Goal: Transaction & Acquisition: Purchase product/service

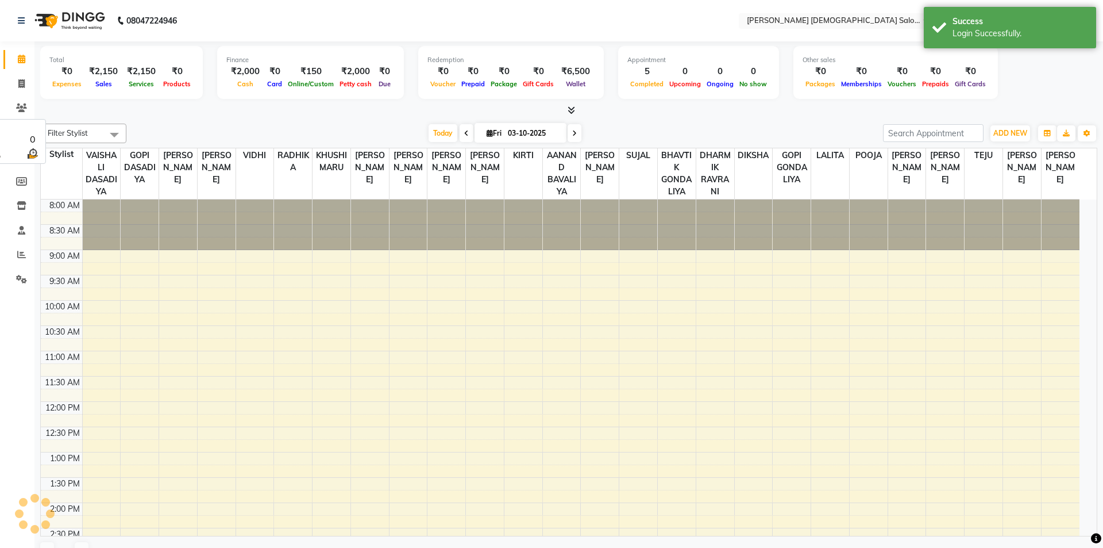
select select "en"
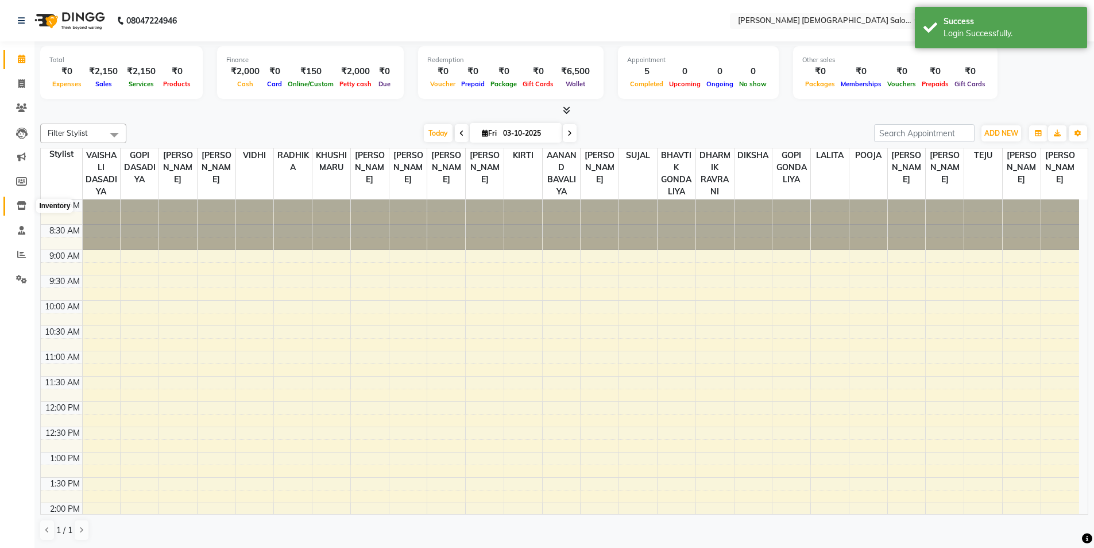
click at [21, 202] on icon at bounding box center [22, 205] width 10 height 9
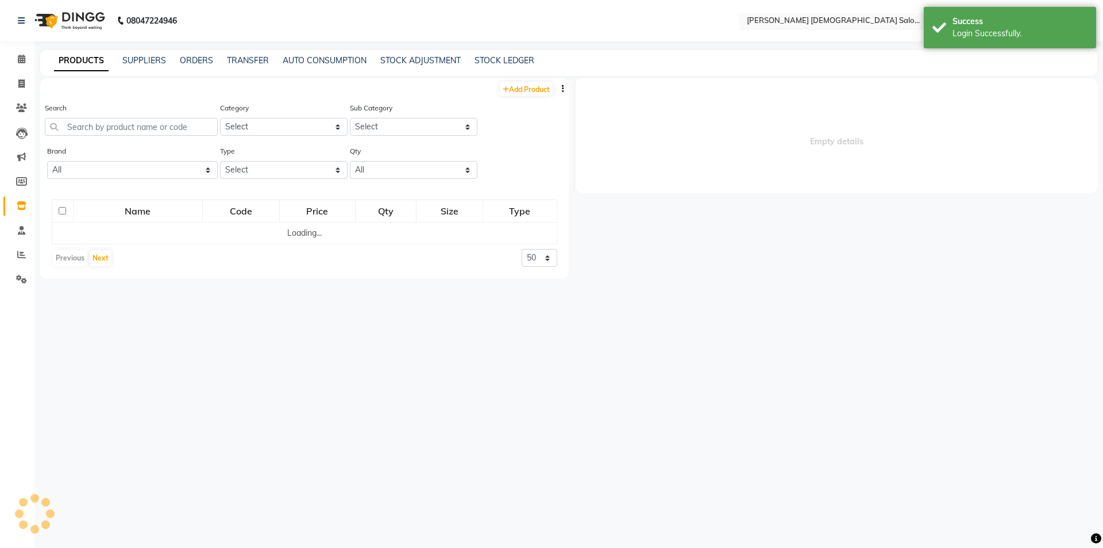
drag, startPoint x: 812, startPoint y: 28, endPoint x: 816, endPoint y: 24, distance: 6.1
click at [812, 27] on div "Select Location × [PERSON_NAME] [DEMOGRAPHIC_DATA] Salon, [GEOGRAPHIC_DATA][PER…" at bounding box center [839, 21] width 201 height 16
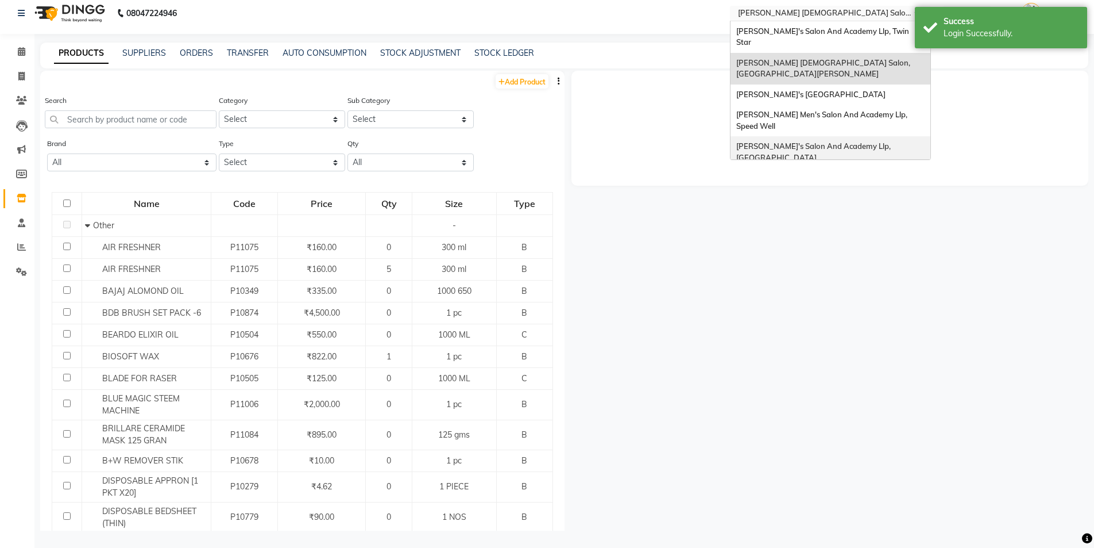
scroll to position [38, 0]
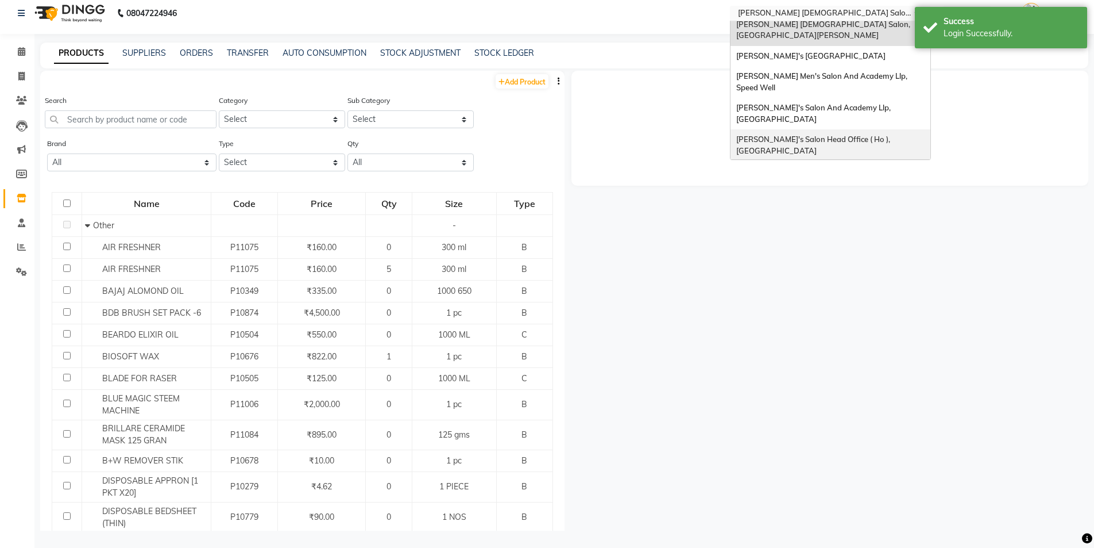
click at [831, 129] on div "[PERSON_NAME]'s Salon Head Office ( Ho ), [GEOGRAPHIC_DATA]" at bounding box center [831, 145] width 200 height 32
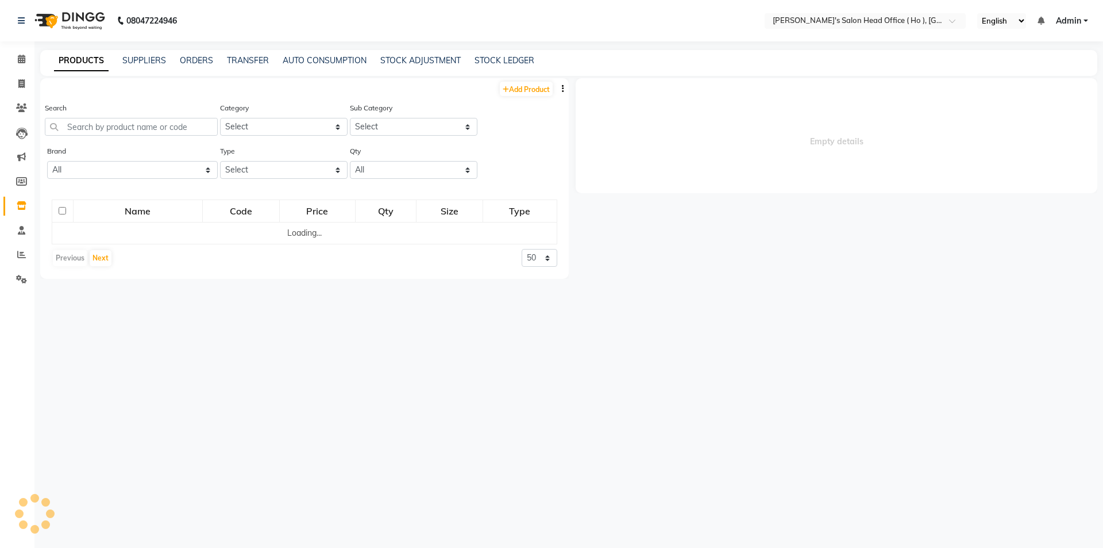
select select
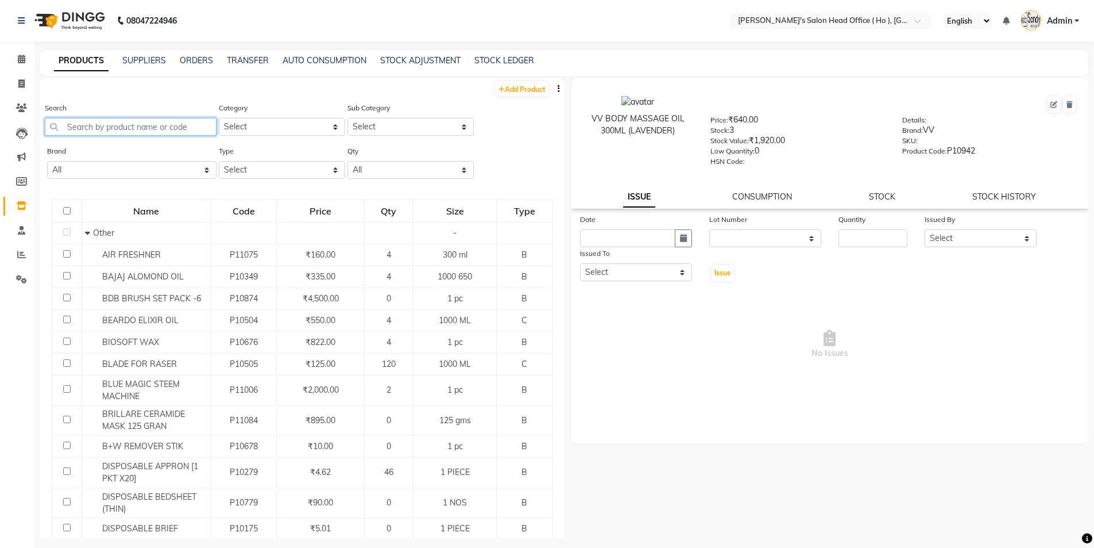
click at [101, 126] on input "text" at bounding box center [131, 127] width 172 height 18
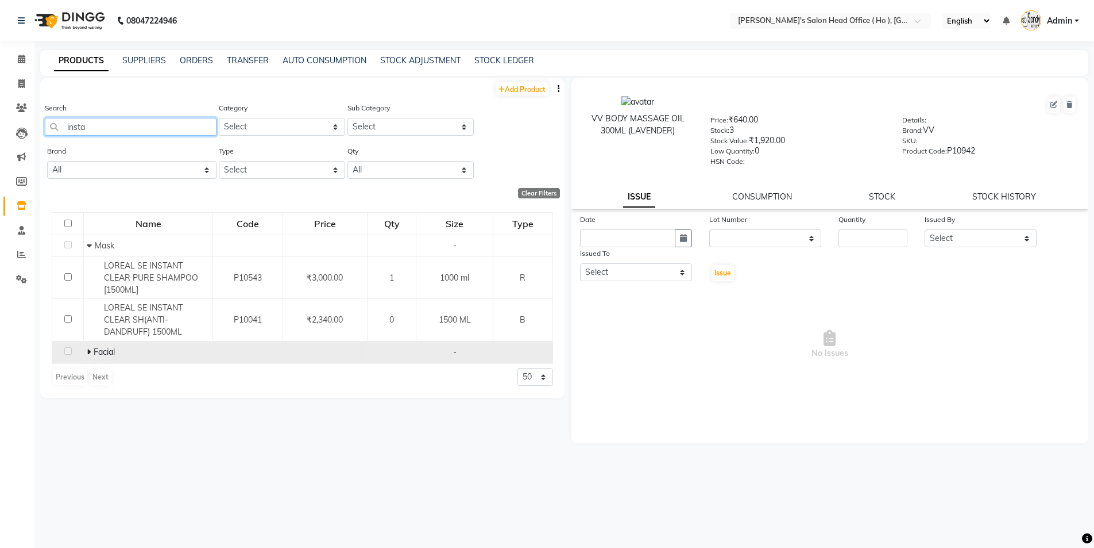
type input "insta"
click at [92, 348] on span at bounding box center [90, 351] width 7 height 10
click at [515, 91] on link "Add Product" at bounding box center [522, 89] width 53 height 14
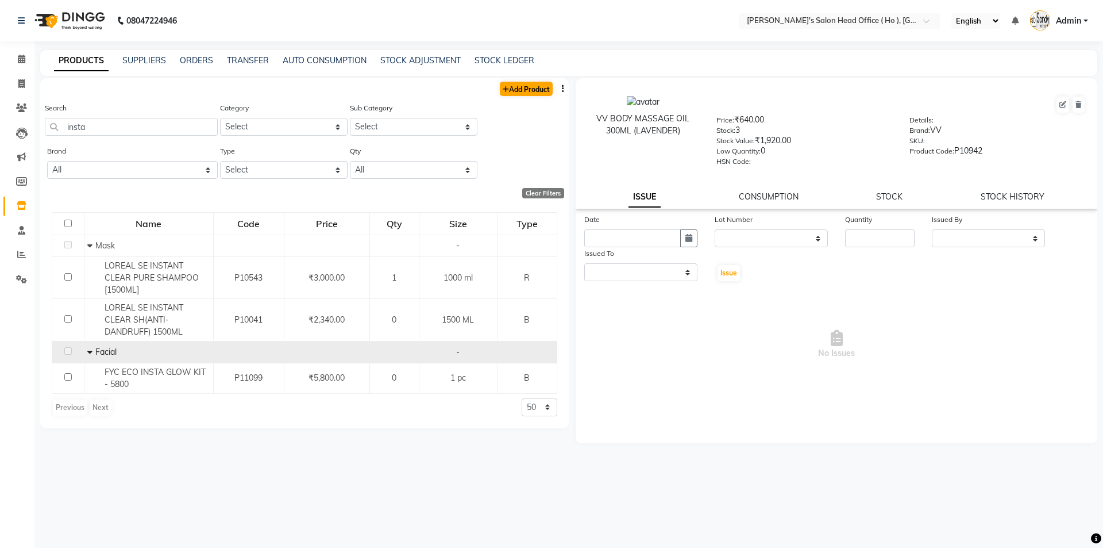
select select "true"
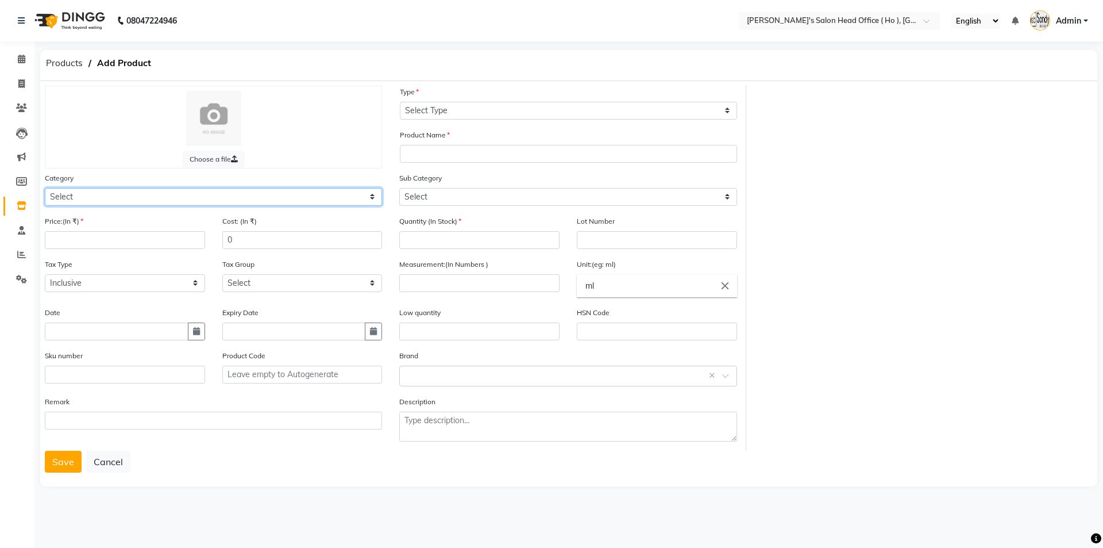
click at [62, 195] on select "Select Hair Skin Waxing Disposable Threading Hands and Feet Beauty Planet [MEDI…" at bounding box center [213, 197] width 337 height 18
select select "1014801100"
click at [45, 188] on select "Select Hair Skin Waxing Disposable Threading Hands and Feet Beauty Planet [MEDI…" at bounding box center [213, 197] width 337 height 18
click at [80, 241] on input "number" at bounding box center [125, 240] width 160 height 18
type input "435"
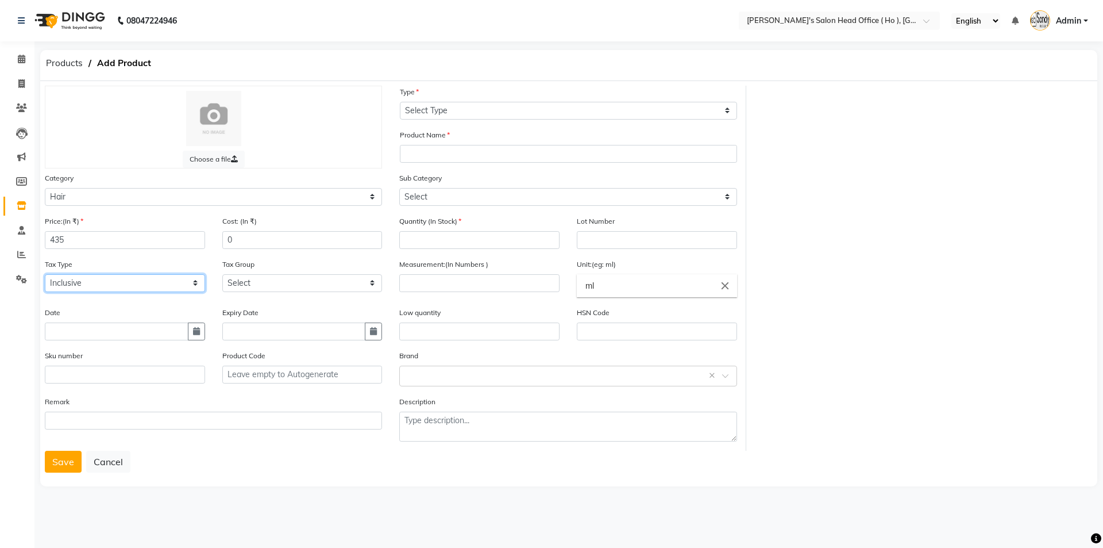
click at [130, 285] on select "Select Inclusive Exclusive" at bounding box center [125, 283] width 160 height 18
select select "false"
click at [45, 274] on select "Select Inclusive Exclusive" at bounding box center [125, 283] width 160 height 18
click at [229, 290] on select "Select GST 5% GST 5 % GST 12 % GST" at bounding box center [302, 283] width 160 height 18
select select "3061"
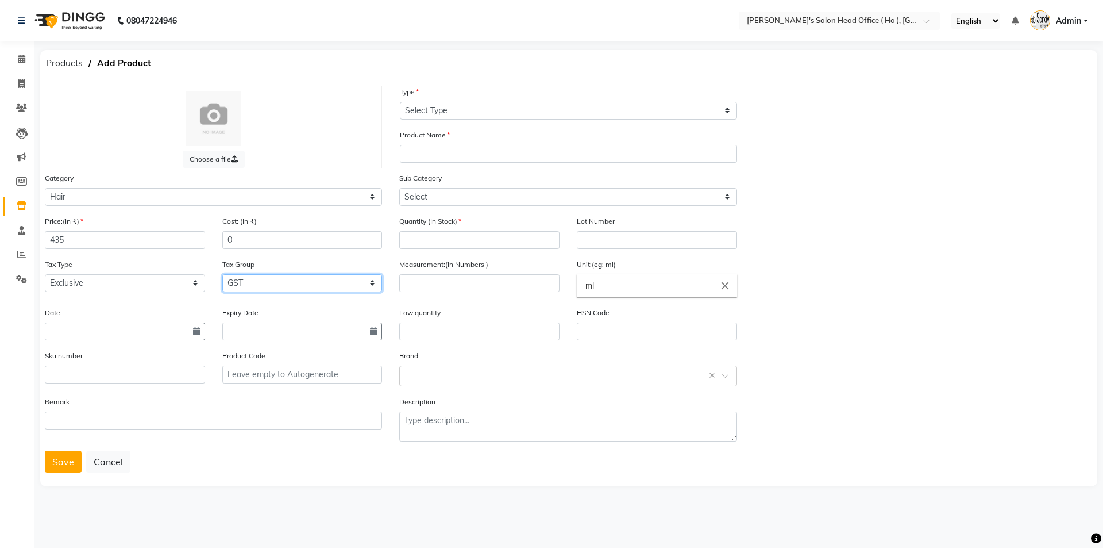
click at [222, 274] on select "Select GST 5% GST 5 % GST 12 % GST" at bounding box center [302, 283] width 160 height 18
click at [452, 237] on input "number" at bounding box center [479, 240] width 160 height 18
type input "0"
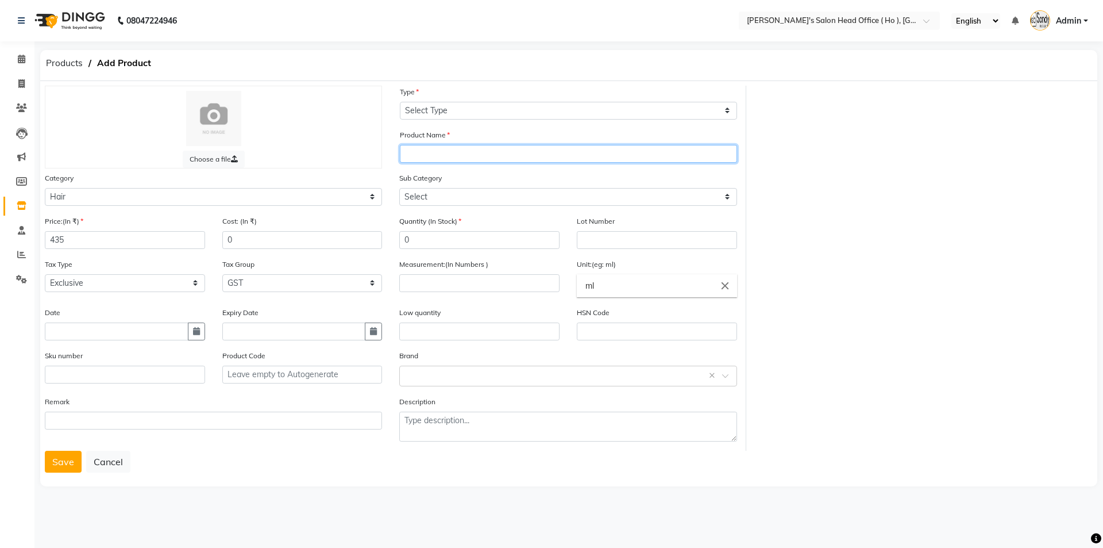
click at [433, 154] on input "text" at bounding box center [568, 154] width 337 height 18
type input "m"
type input "MATRIX INSTA SHAMPOO 200ML"
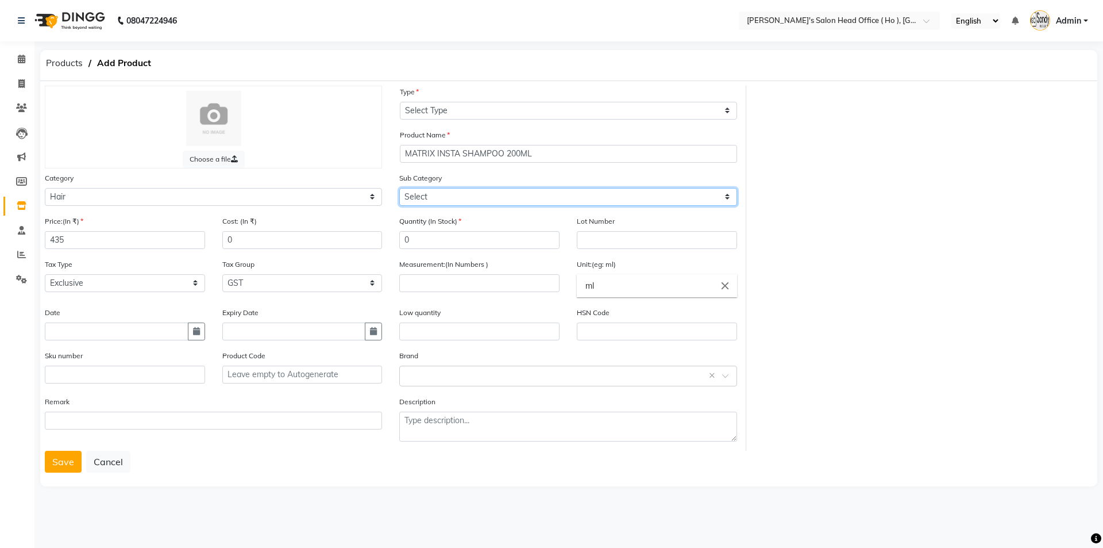
drag, startPoint x: 452, startPoint y: 199, endPoint x: 437, endPoint y: 205, distance: 15.3
click at [449, 199] on select "Select Shampoo Conditioner Cream Mask Oil Serum Color Appliances Treatment Styl…" at bounding box center [567, 197] width 337 height 18
select select "1014801101"
click at [399, 188] on select "Select Shampoo Conditioner Cream Mask Oil Serum Color Appliances Treatment Styl…" at bounding box center [567, 197] width 337 height 18
click at [436, 287] on input "number" at bounding box center [479, 283] width 160 height 18
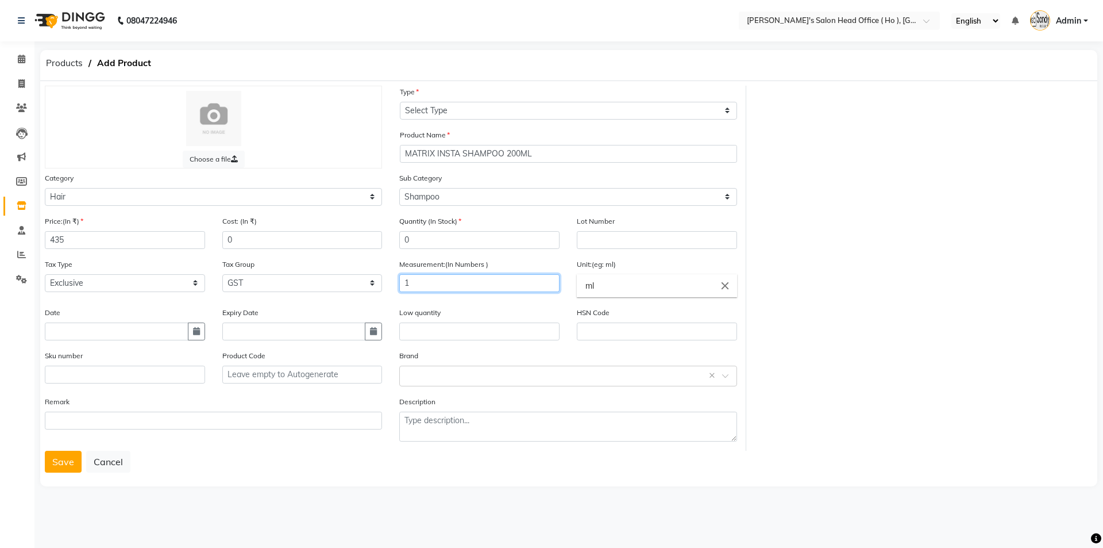
type input "1"
drag, startPoint x: 597, startPoint y: 283, endPoint x: 477, endPoint y: 267, distance: 121.8
click at [577, 282] on ng-autocomplete "ml close ml" at bounding box center [657, 285] width 160 height 23
click at [584, 314] on link "pc" at bounding box center [657, 311] width 160 height 29
type input "pc"
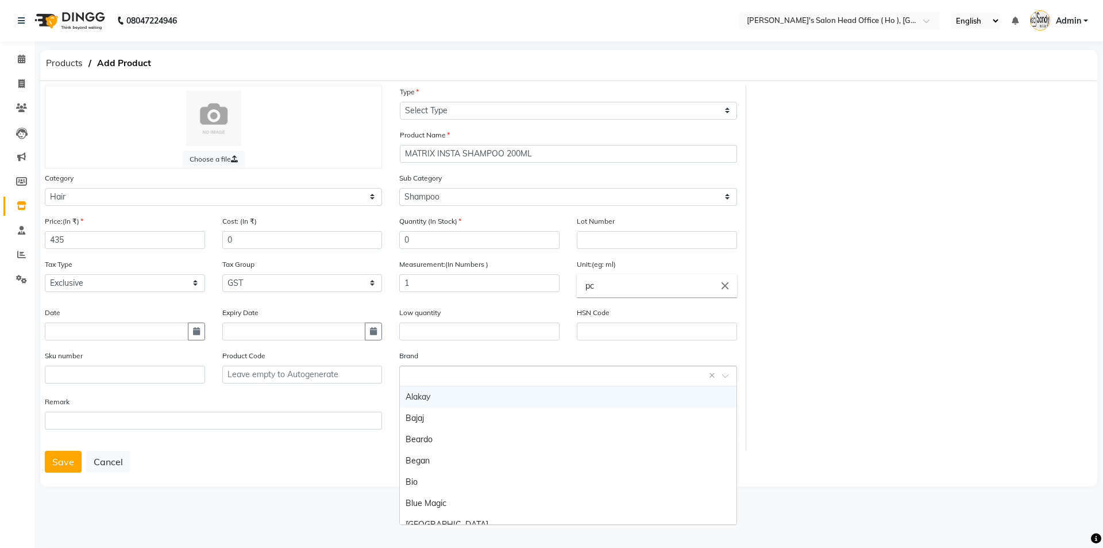
drag, startPoint x: 475, startPoint y: 382, endPoint x: 466, endPoint y: 373, distance: 12.2
click at [474, 381] on div "Select brand or add custom brand ×" at bounding box center [567, 375] width 337 height 21
type input "MATRIX"
click at [417, 401] on div "Matrix" at bounding box center [568, 396] width 336 height 21
click at [70, 464] on button "Save" at bounding box center [63, 461] width 37 height 22
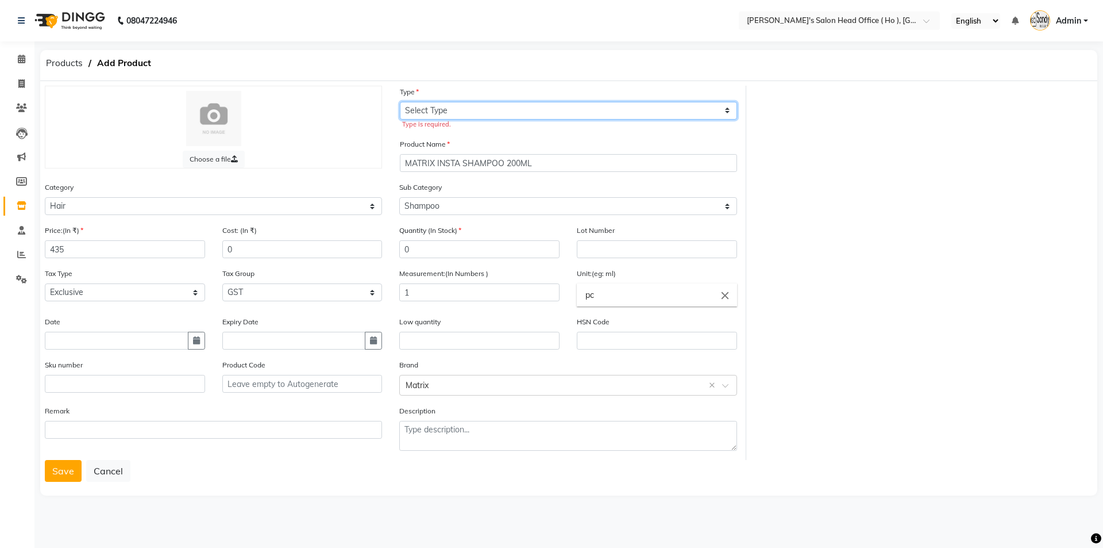
click at [457, 116] on select "Select Type Both Retail Consumable" at bounding box center [568, 111] width 337 height 18
select select "B"
click at [400, 102] on select "Select Type Both Retail Consumable" at bounding box center [568, 111] width 337 height 18
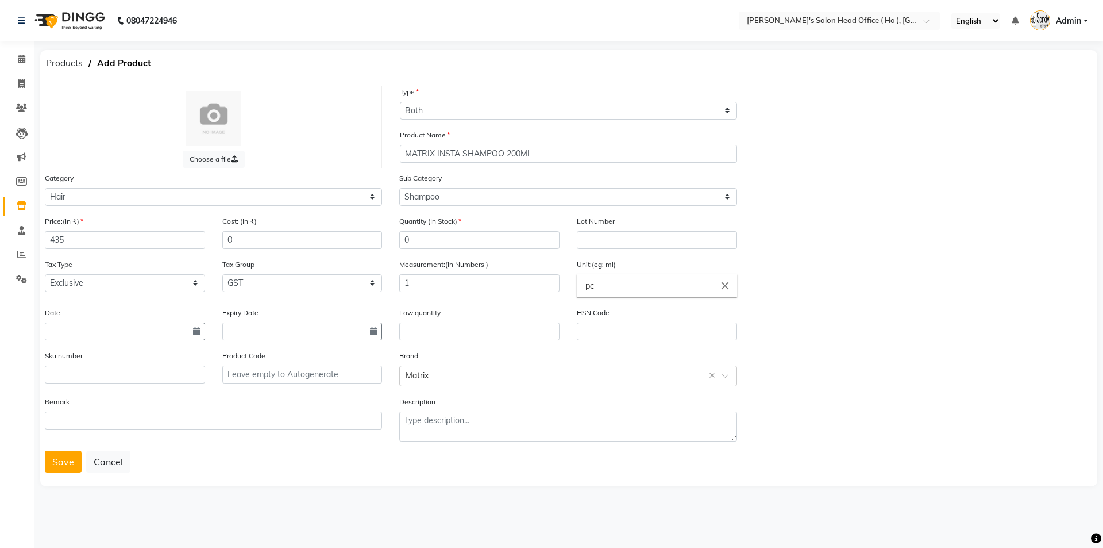
click at [56, 475] on div "Choose a file Type Select Type Both Retail Consumable Product Name MATRIX INSTA…" at bounding box center [568, 283] width 1057 height 405
click at [61, 467] on button "Save" at bounding box center [63, 461] width 37 height 22
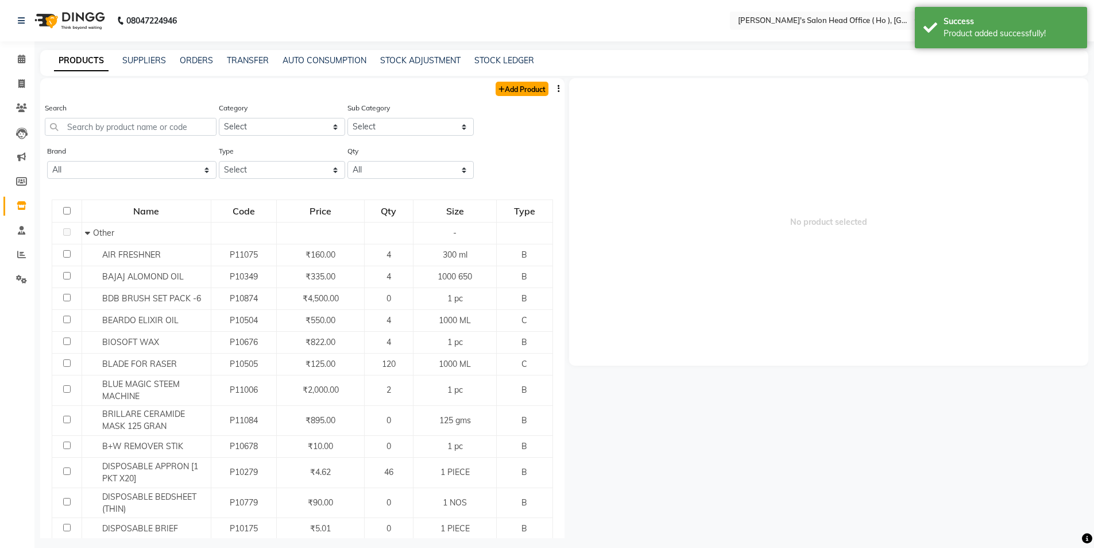
click at [511, 84] on link "Add Product" at bounding box center [522, 89] width 53 height 14
select select "true"
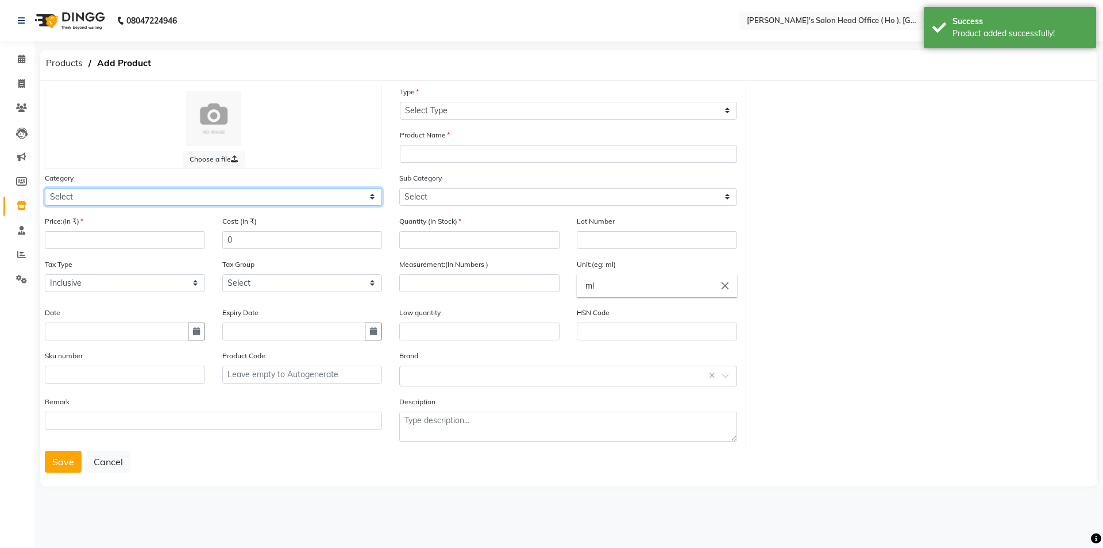
click at [94, 191] on select "Select Hair Skin Waxing Disposable Threading Hands and Feet Beauty Planet [MEDI…" at bounding box center [213, 197] width 337 height 18
select select "1014801100"
click at [45, 188] on select "Select Hair Skin Waxing Disposable Threading Hands and Feet Beauty Planet [MEDI…" at bounding box center [213, 197] width 337 height 18
click at [97, 240] on input "number" at bounding box center [125, 240] width 160 height 18
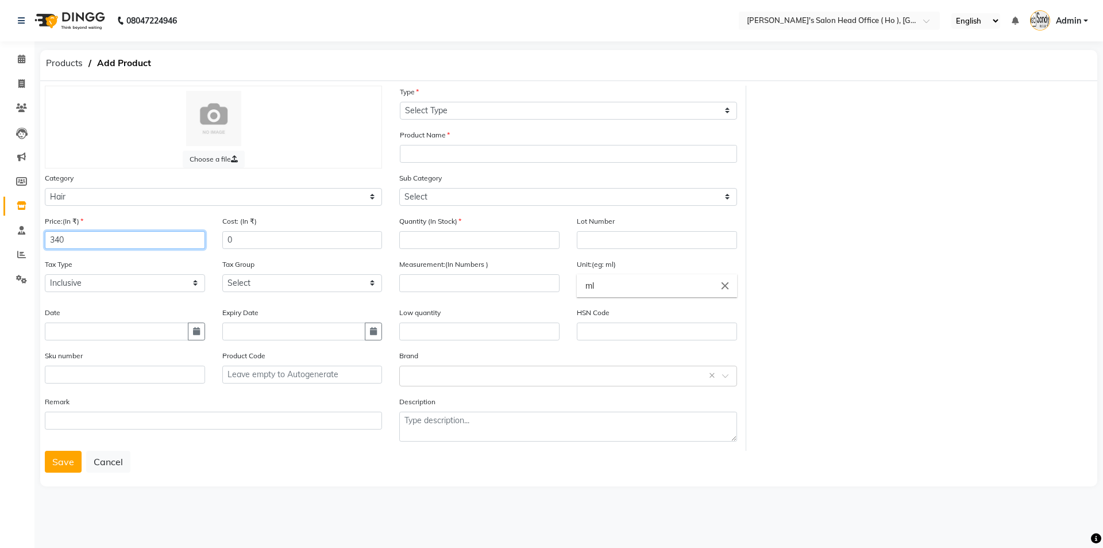
type input "340"
click at [74, 284] on select "Select Inclusive Exclusive" at bounding box center [125, 283] width 160 height 18
select select "false"
click at [45, 274] on select "Select Inclusive Exclusive" at bounding box center [125, 283] width 160 height 18
click at [263, 272] on div "Tax Group Select GST 5% GST 5 % GST 12 % GST" at bounding box center [302, 275] width 160 height 34
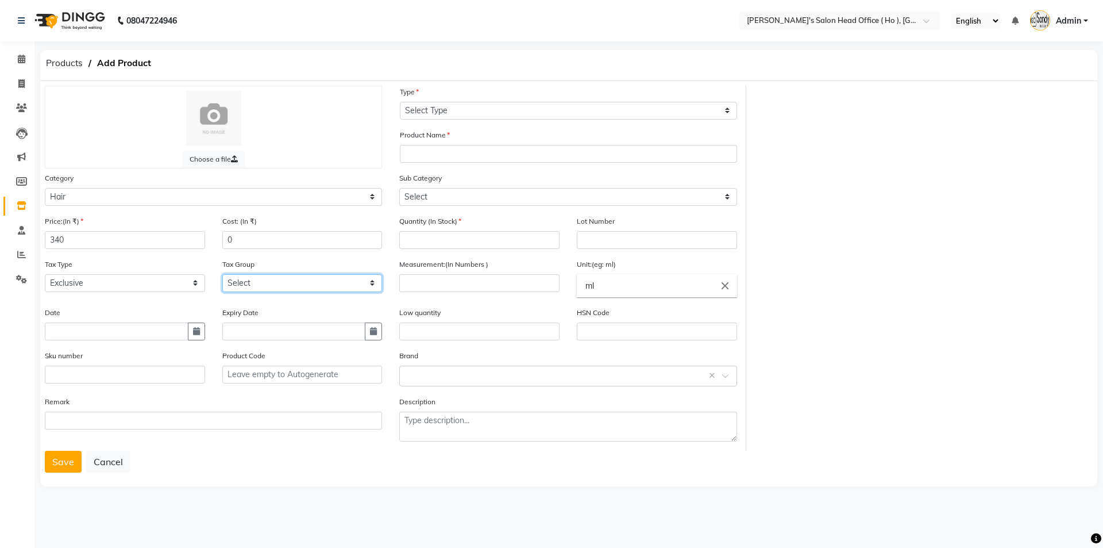
click at [264, 288] on select "Select GST 5% GST 5 % GST 12 % GST" at bounding box center [302, 283] width 160 height 18
select select "3061"
click at [222, 274] on select "Select GST 5% GST 5 % GST 12 % GST" at bounding box center [302, 283] width 160 height 18
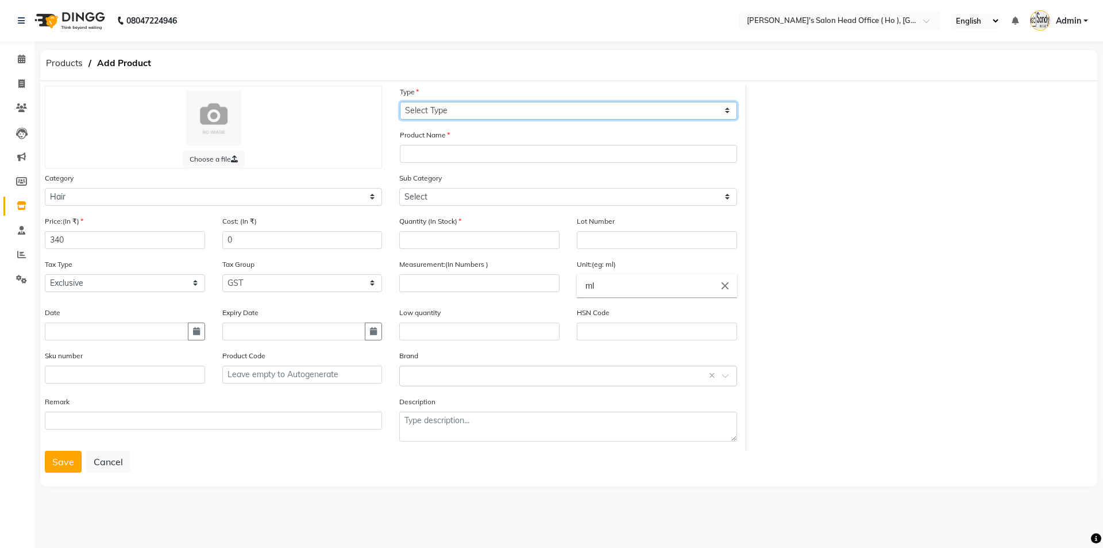
click at [458, 114] on select "Select Type Both Retail Consumable" at bounding box center [568, 111] width 337 height 18
select select "B"
click at [400, 102] on select "Select Type Both Retail Consumable" at bounding box center [568, 111] width 337 height 18
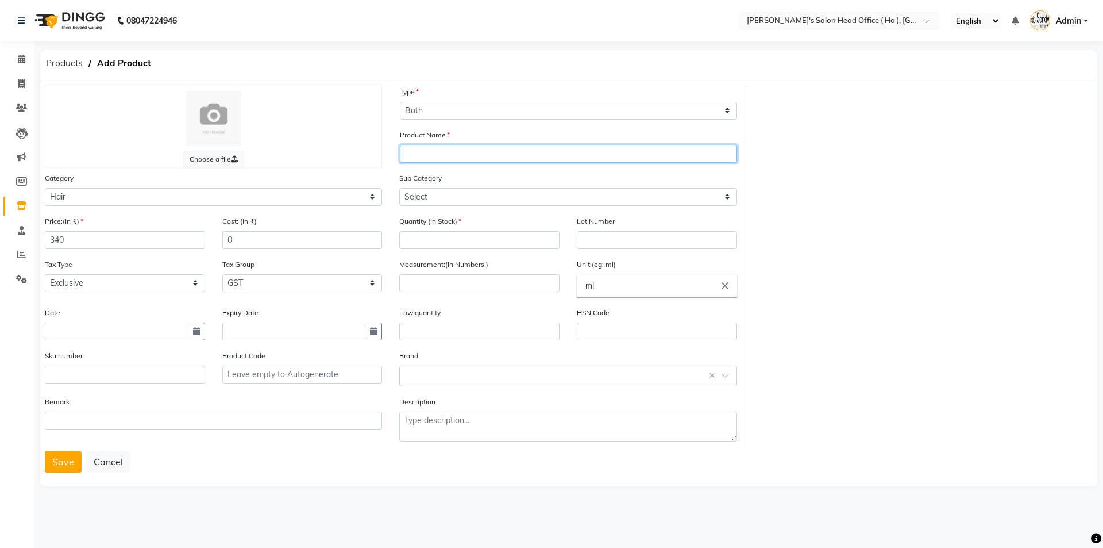
click at [446, 152] on input "text" at bounding box center [568, 154] width 337 height 18
type input "MATRIX INSTA CONDITIONER 100ML"
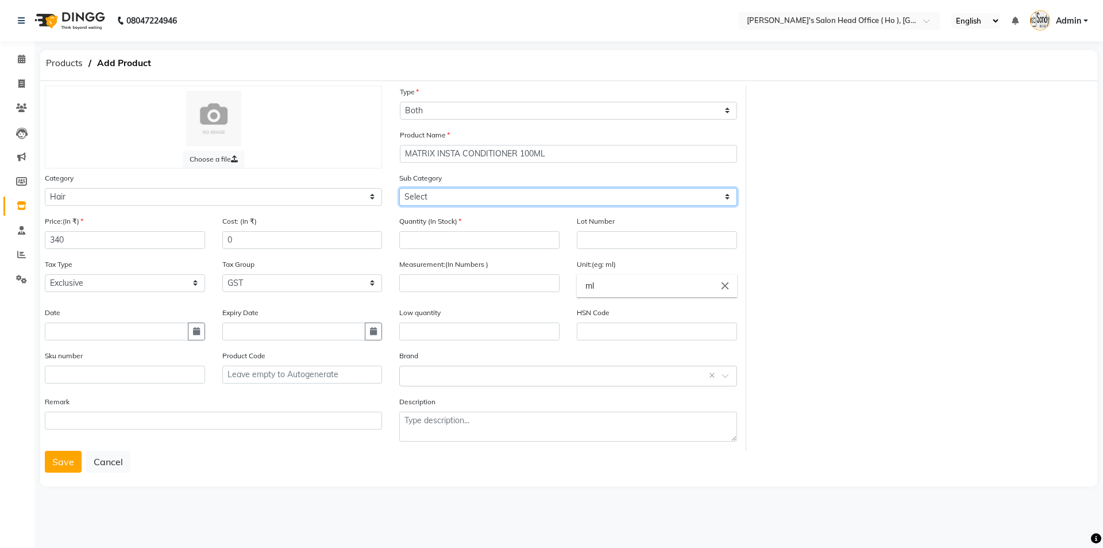
click at [445, 202] on select "Select Shampoo Conditioner Cream Mask Oil Serum Color Appliances Treatment Styl…" at bounding box center [567, 197] width 337 height 18
select select "1014801102"
click at [399, 188] on select "Select Shampoo Conditioner Cream Mask Oil Serum Color Appliances Treatment Styl…" at bounding box center [567, 197] width 337 height 18
click at [441, 233] on input "number" at bounding box center [479, 240] width 160 height 18
type input "0"
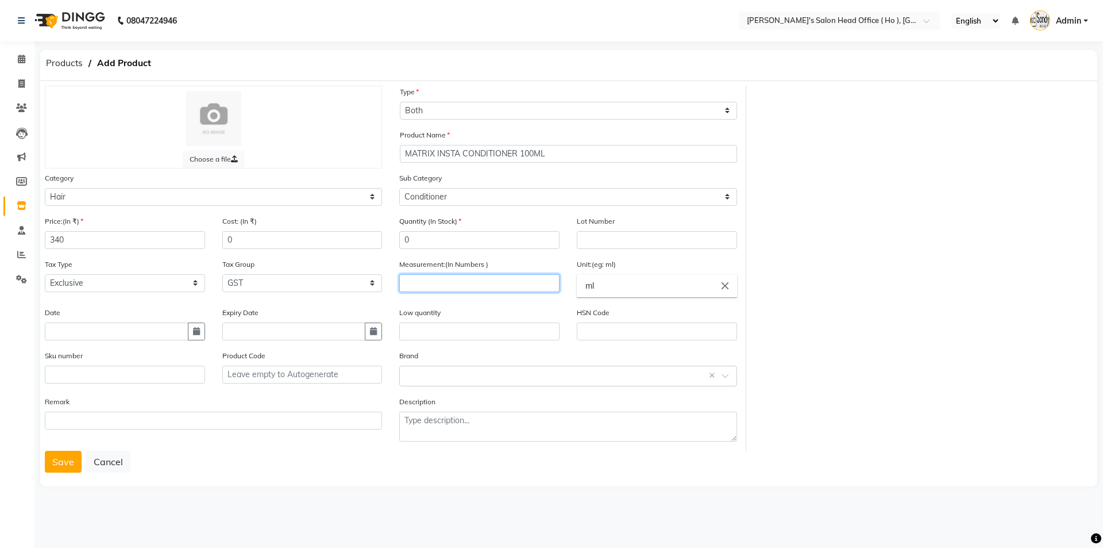
click at [461, 276] on input "number" at bounding box center [479, 283] width 160 height 18
type input "1"
drag, startPoint x: 607, startPoint y: 287, endPoint x: 481, endPoint y: 261, distance: 127.9
click at [577, 274] on ng-autocomplete "ml close ml" at bounding box center [657, 285] width 160 height 23
click at [612, 317] on link "pc" at bounding box center [657, 311] width 160 height 29
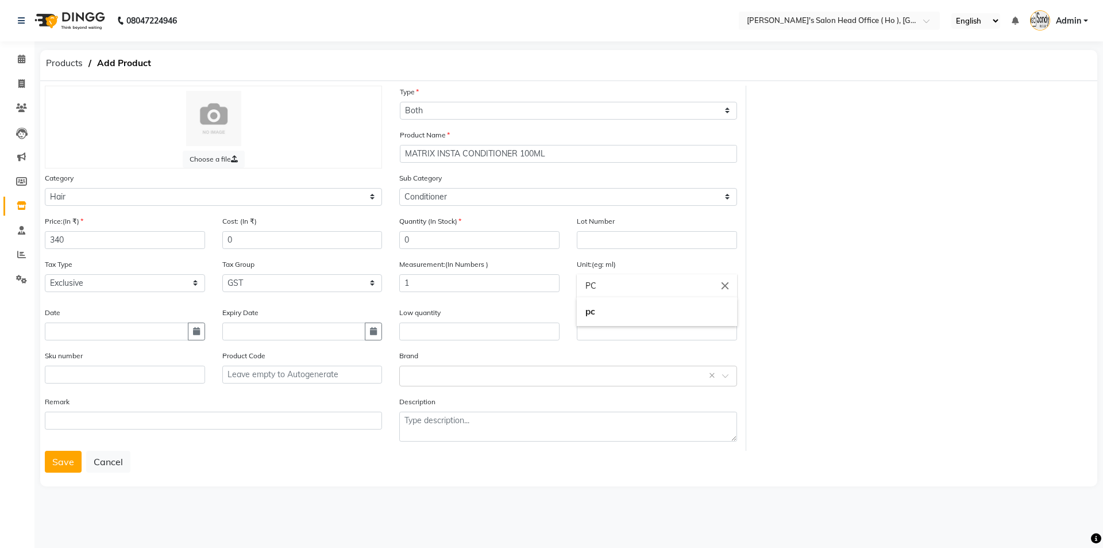
type input "pc"
drag, startPoint x: 447, startPoint y: 382, endPoint x: 433, endPoint y: 364, distance: 22.5
click at [446, 381] on div "Select brand or add custom brand ×" at bounding box center [567, 375] width 337 height 21
type input "MATRIX"
click at [417, 397] on div "Matrix" at bounding box center [568, 396] width 336 height 21
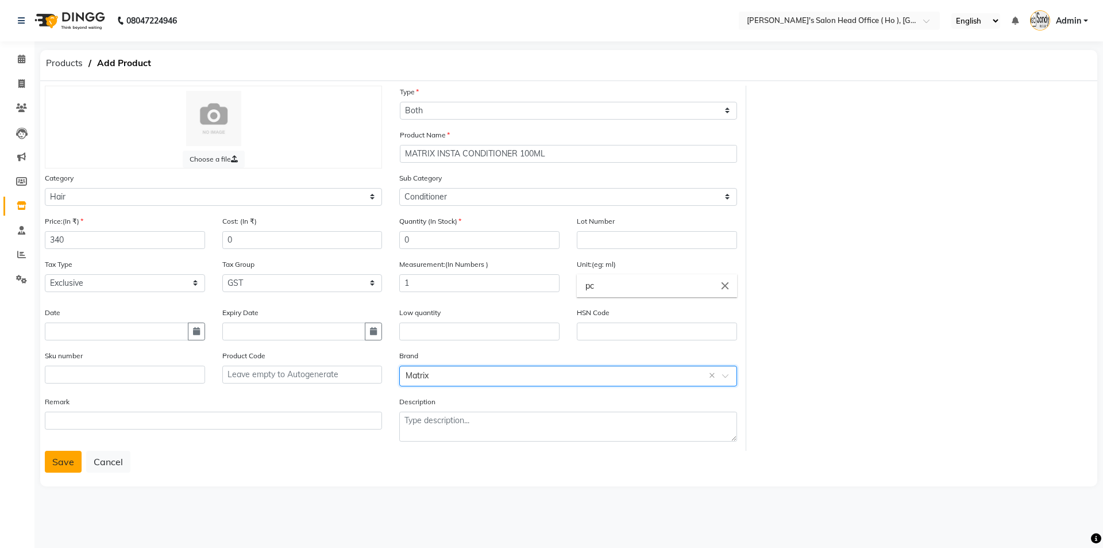
click at [63, 456] on button "Save" at bounding box center [63, 461] width 37 height 22
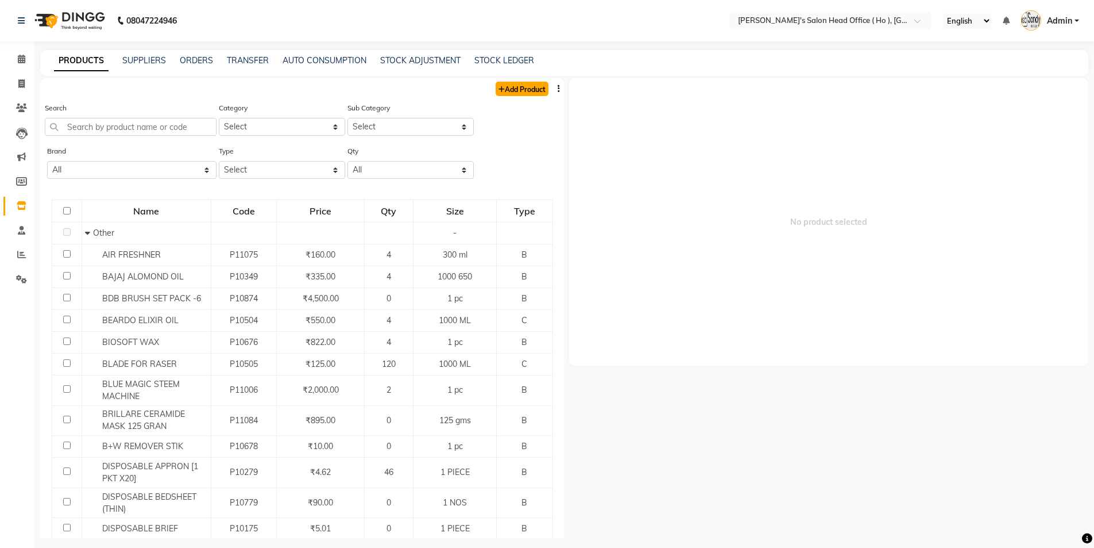
click at [529, 86] on link "Add Product" at bounding box center [522, 89] width 53 height 14
select select "true"
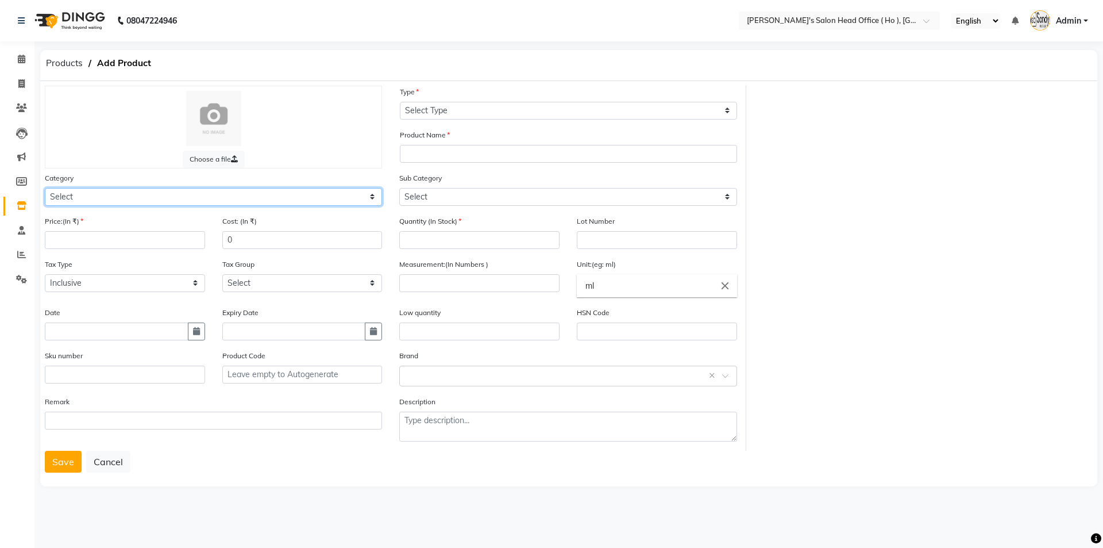
click at [133, 198] on select "Select Hair Skin Waxing Disposable Threading Hands and Feet Beauty Planet [MEDI…" at bounding box center [213, 197] width 337 height 18
select select "1014801100"
click at [45, 188] on select "Select Hair Skin Waxing Disposable Threading Hands and Feet Beauty Planet [MEDI…" at bounding box center [213, 197] width 337 height 18
click at [133, 246] on input "number" at bounding box center [125, 240] width 160 height 18
type input "695"
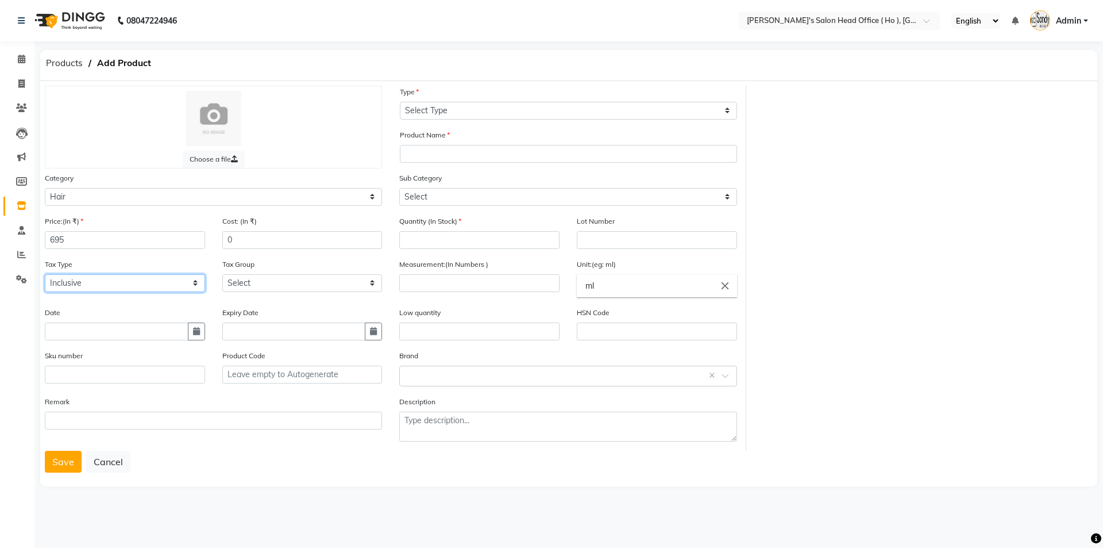
drag, startPoint x: 164, startPoint y: 282, endPoint x: 160, endPoint y: 291, distance: 9.8
click at [163, 284] on select "Select Inclusive Exclusive" at bounding box center [125, 283] width 160 height 18
select select "false"
click at [45, 274] on select "Select Inclusive Exclusive" at bounding box center [125, 283] width 160 height 18
drag, startPoint x: 309, startPoint y: 282, endPoint x: 305, endPoint y: 290, distance: 9.0
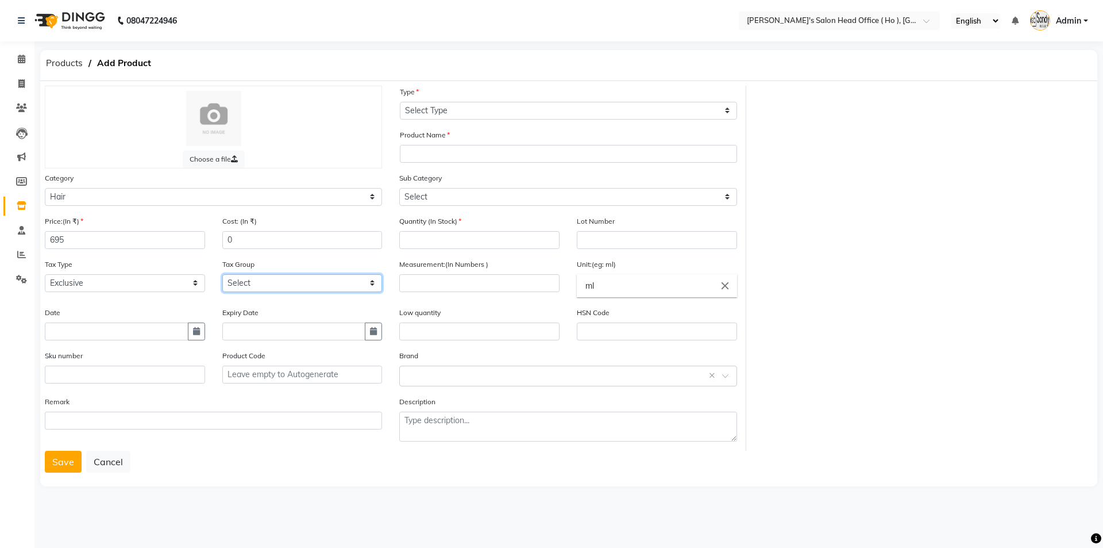
click at [309, 282] on select "Select GST 5% GST 5 % GST 12 % GST" at bounding box center [302, 283] width 160 height 18
click at [222, 274] on select "Select GST 5% GST 5 % GST 12 % GST" at bounding box center [302, 283] width 160 height 18
click at [272, 274] on select "Select GST 5% GST 5 % GST 12 % GST" at bounding box center [302, 283] width 160 height 18
select select "6534"
click at [222, 274] on select "Select GST 5% GST 5 % GST 12 % GST" at bounding box center [302, 283] width 160 height 18
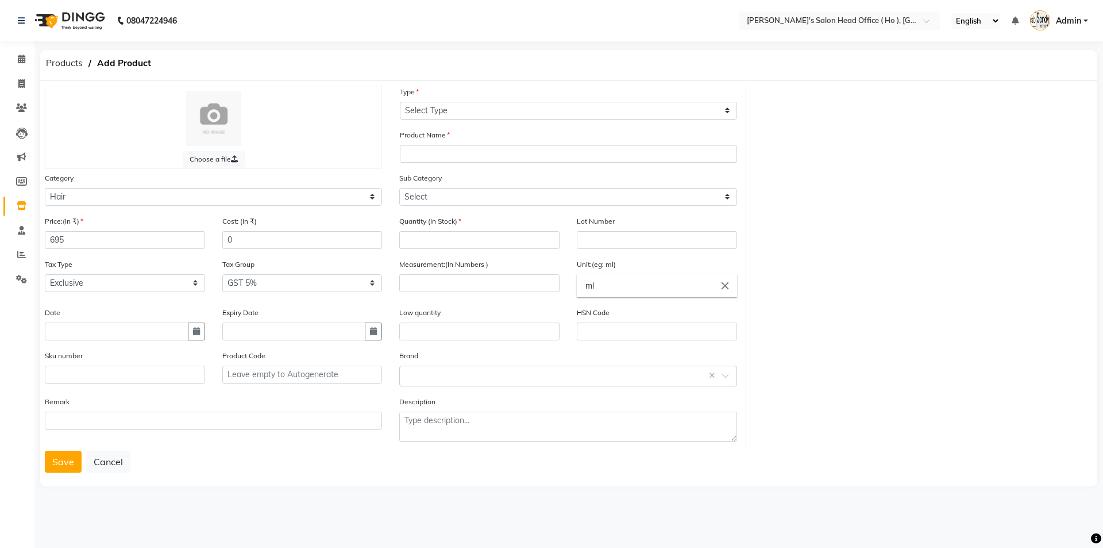
click at [435, 99] on div "Type Select Type Both Retail Consumable" at bounding box center [568, 103] width 337 height 34
click at [435, 106] on select "Select Type Both Retail Consumable" at bounding box center [568, 111] width 337 height 18
select select "B"
click at [400, 102] on select "Select Type Both Retail Consumable" at bounding box center [568, 111] width 337 height 18
click at [430, 152] on input "text" at bounding box center [568, 154] width 337 height 18
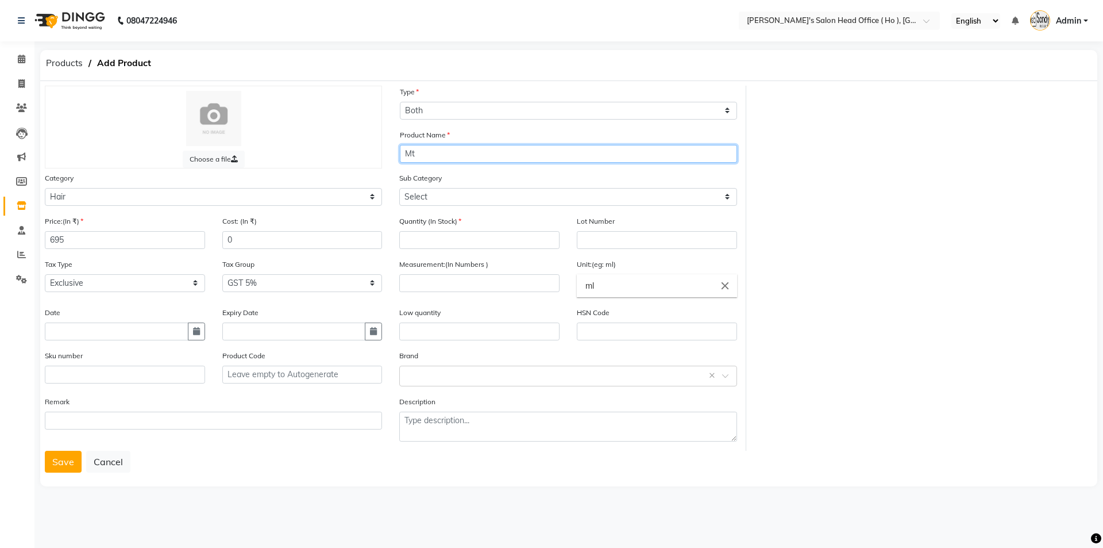
type input "M"
type input "MATRIX MG SMTH SF SHAMPOO 200 ML"
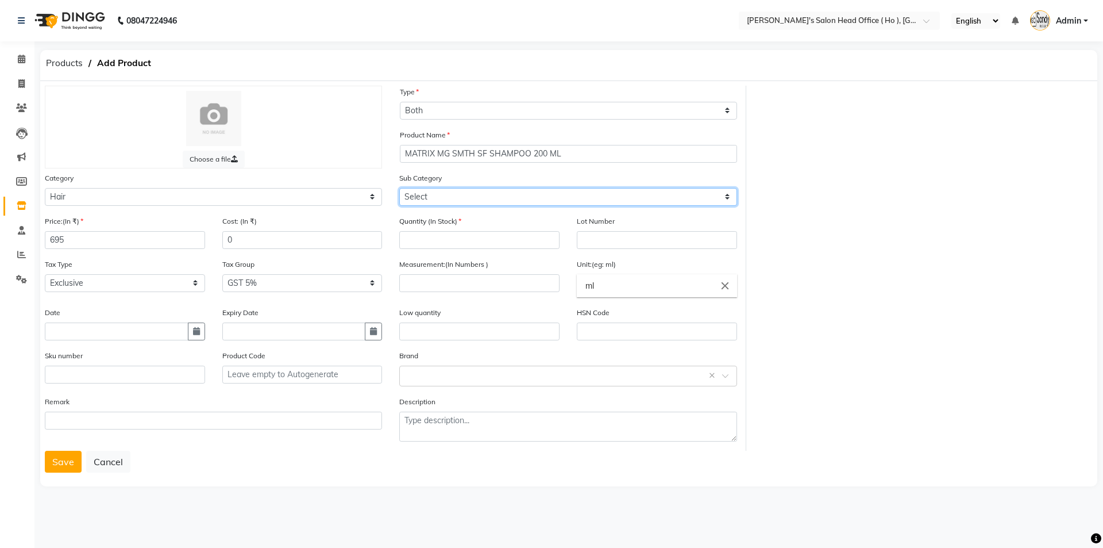
click at [441, 201] on select "Select Shampoo Conditioner Cream Mask Oil Serum Color Appliances Treatment Styl…" at bounding box center [567, 197] width 337 height 18
select select "1014801101"
click at [399, 188] on select "Select Shampoo Conditioner Cream Mask Oil Serum Color Appliances Treatment Styl…" at bounding box center [567, 197] width 337 height 18
click at [435, 253] on div "Quantity (In Stock)" at bounding box center [480, 236] width 178 height 43
click at [439, 243] on input "number" at bounding box center [479, 240] width 160 height 18
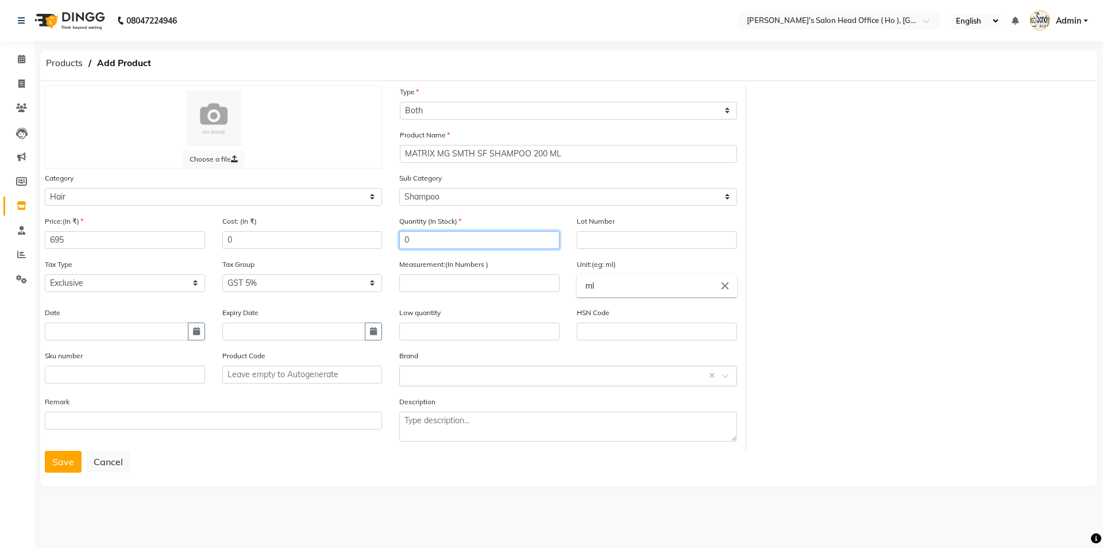
type input "0"
click at [457, 278] on input "number" at bounding box center [479, 283] width 160 height 18
type input "1"
drag, startPoint x: 599, startPoint y: 288, endPoint x: 491, endPoint y: 288, distance: 107.4
click at [577, 288] on ng-autocomplete "ml close ml" at bounding box center [657, 285] width 160 height 23
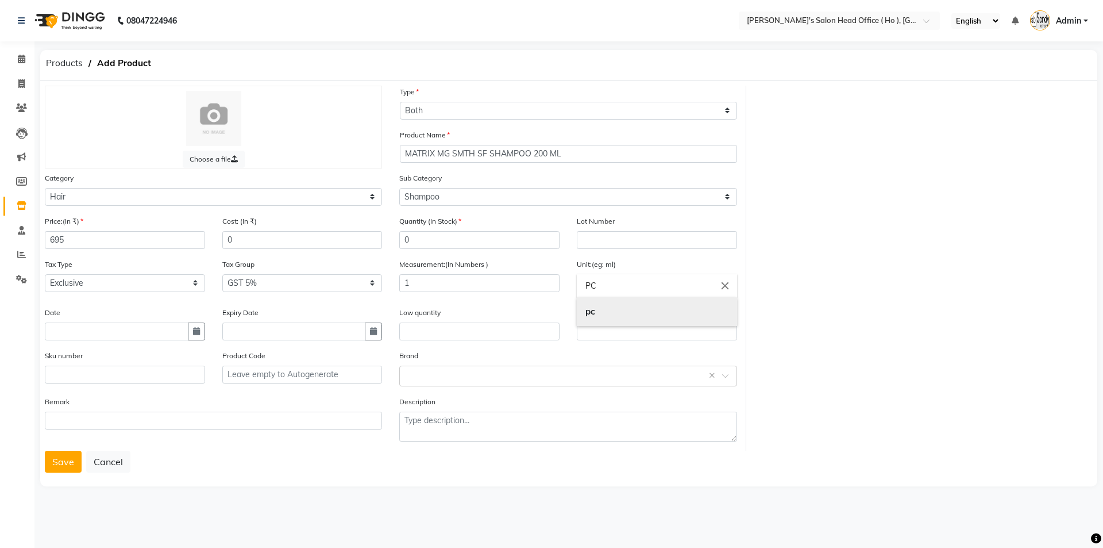
click at [589, 317] on link "pc" at bounding box center [657, 311] width 160 height 29
type input "pc"
click at [417, 382] on div "Select brand or add custom brand ×" at bounding box center [567, 375] width 337 height 21
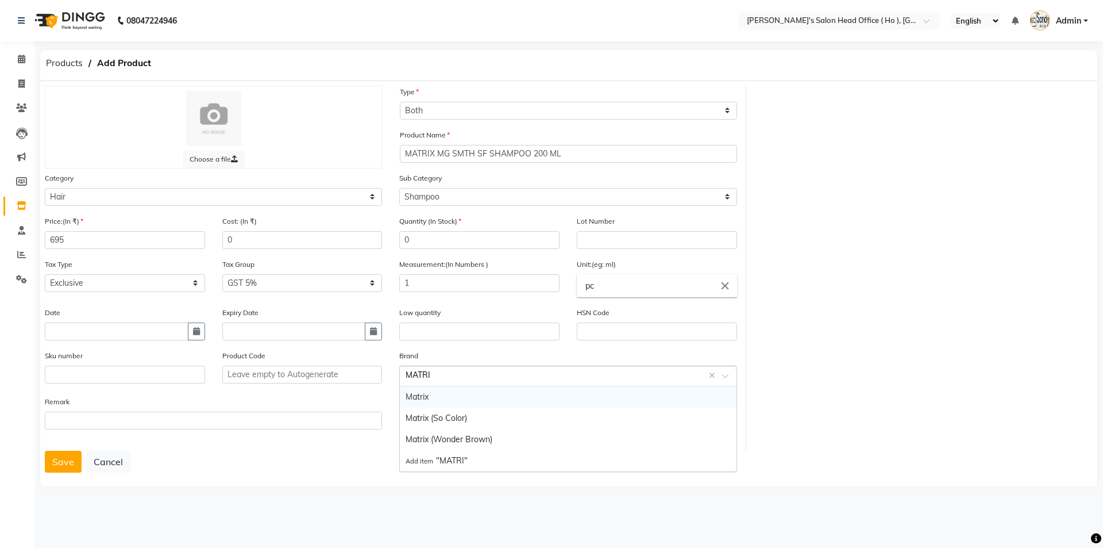
type input "MATRIX"
drag, startPoint x: 434, startPoint y: 394, endPoint x: 204, endPoint y: 430, distance: 233.1
click at [427, 397] on div "Matrix" at bounding box center [568, 396] width 336 height 21
click at [73, 462] on button "Save" at bounding box center [63, 461] width 37 height 22
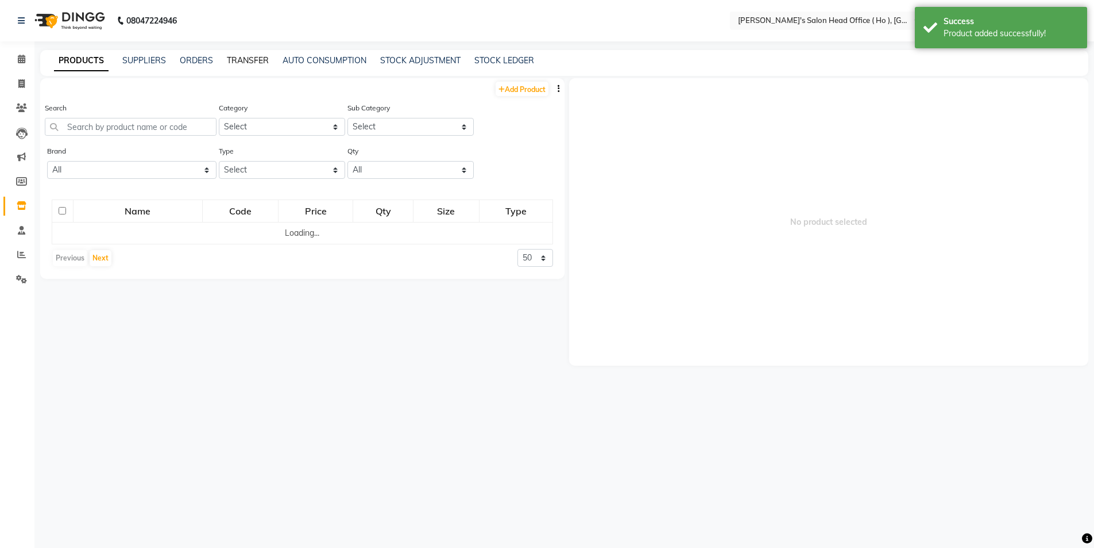
click at [238, 56] on link "TRANSFER" at bounding box center [248, 60] width 42 height 10
select select "sender"
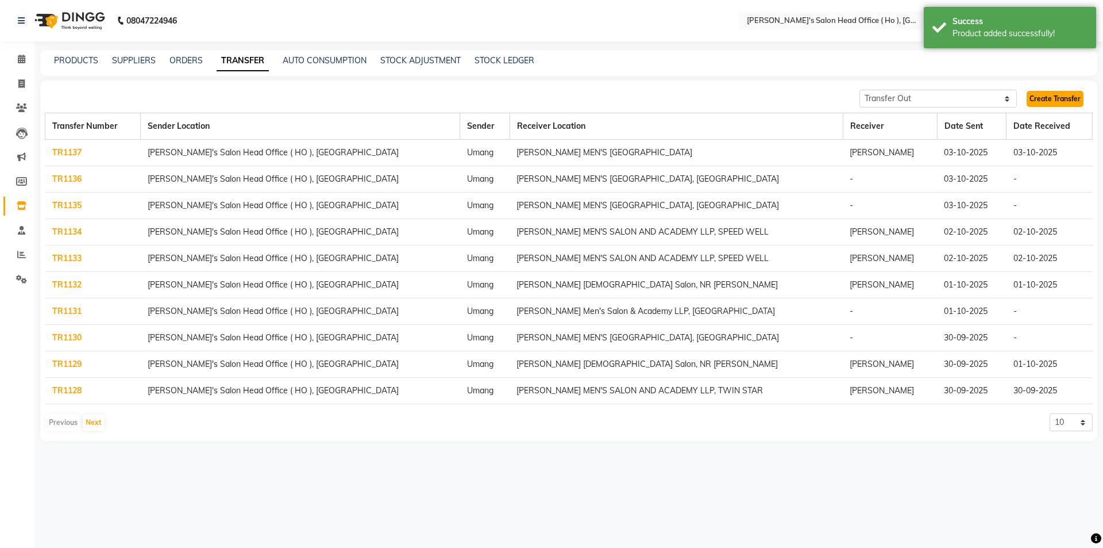
click at [1070, 95] on link "Create Transfer" at bounding box center [1055, 99] width 57 height 16
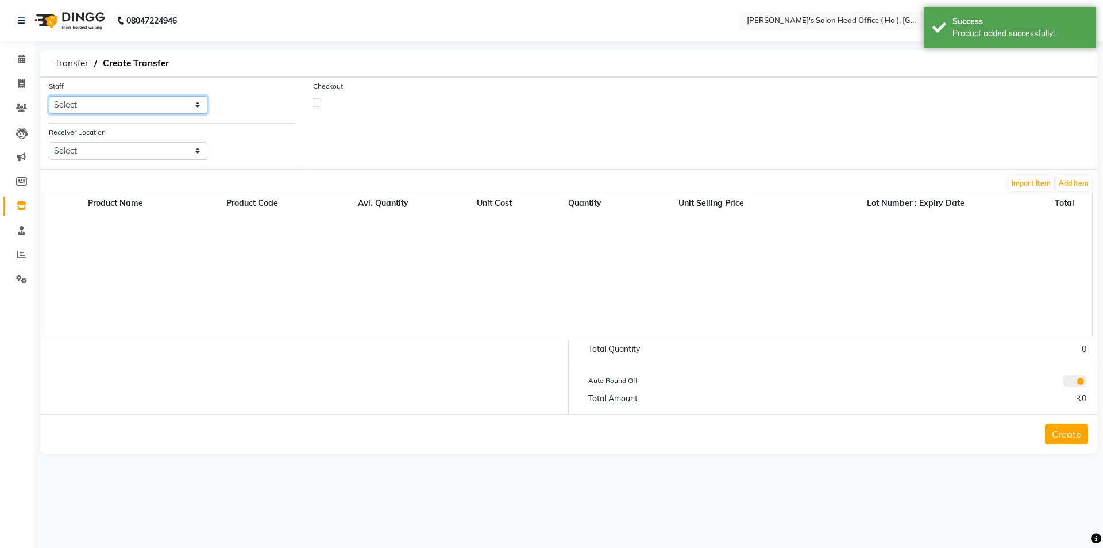
click at [74, 102] on select "Select [PERSON_NAME] [PERSON_NAME] SUNNY [PERSON_NAME]" at bounding box center [128, 105] width 159 height 18
select select "58746"
click at [49, 96] on select "Select [PERSON_NAME] [PERSON_NAME] SUNNY [PERSON_NAME]" at bounding box center [128, 105] width 159 height 18
click at [82, 151] on select "Select [PERSON_NAME] Men's Salon And Academy Llp, Twin Star [PERSON_NAME] [DEMO…" at bounding box center [128, 151] width 159 height 18
select select "3076"
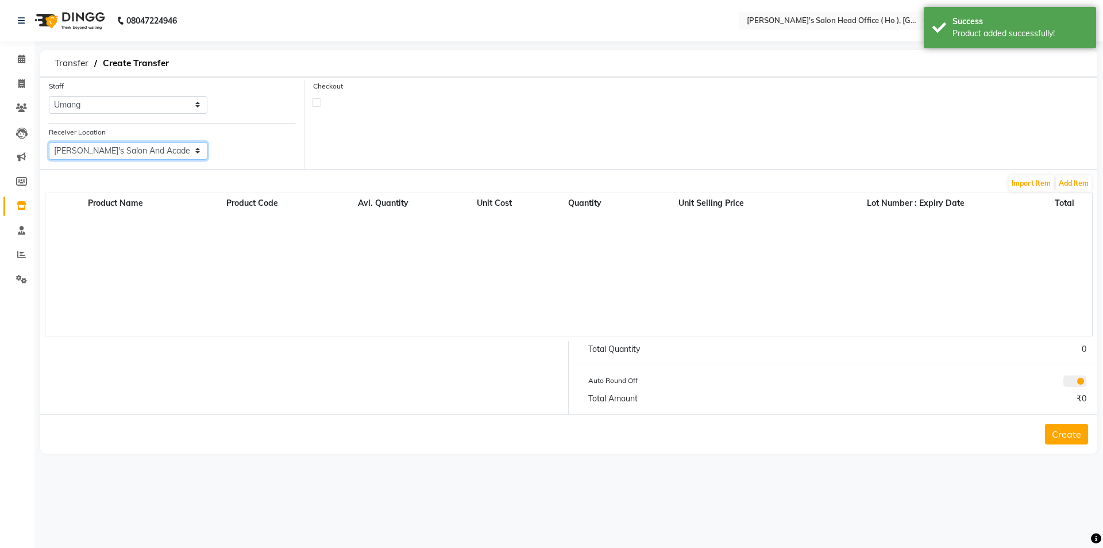
click at [49, 142] on select "Select [PERSON_NAME] Men's Salon And Academy Llp, Twin Star [PERSON_NAME] [DEMO…" at bounding box center [128, 151] width 159 height 18
click at [1065, 180] on button "Add Item" at bounding box center [1074, 183] width 36 height 16
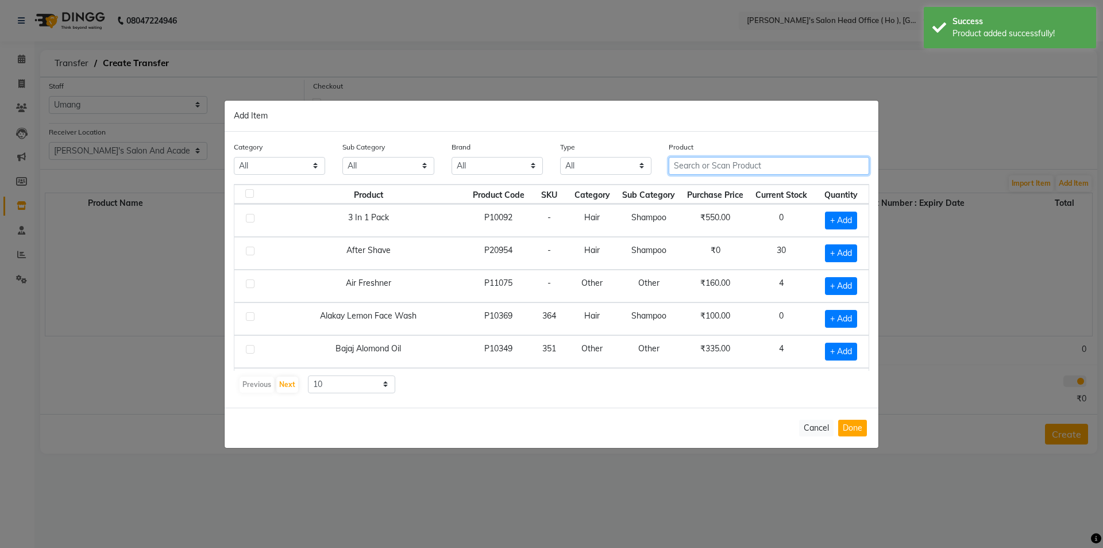
click at [699, 163] on input "text" at bounding box center [769, 166] width 201 height 18
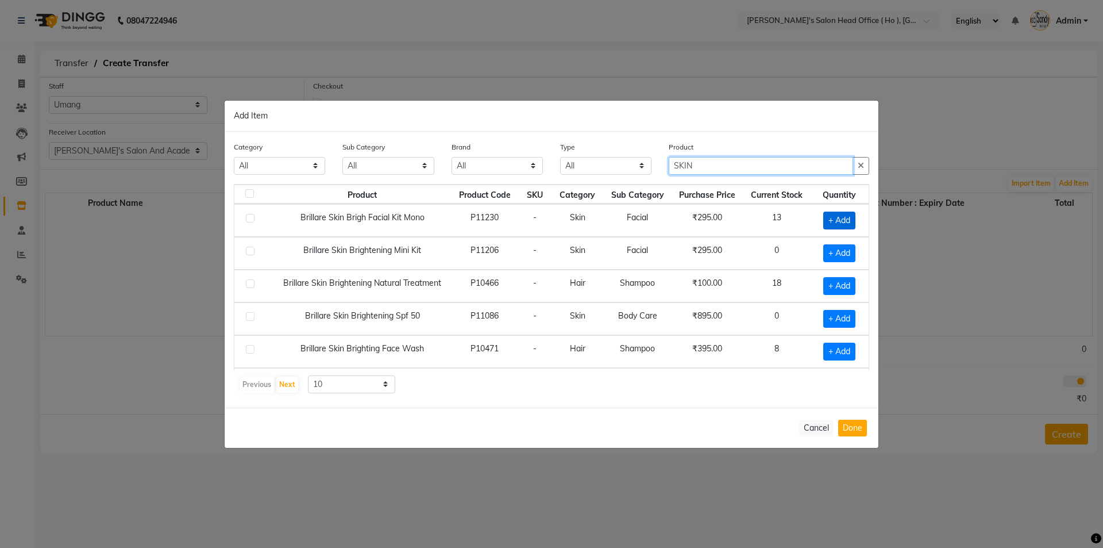
type input "SKIN"
click at [842, 217] on span "+ Add" at bounding box center [839, 220] width 32 height 18
checkbox input "true"
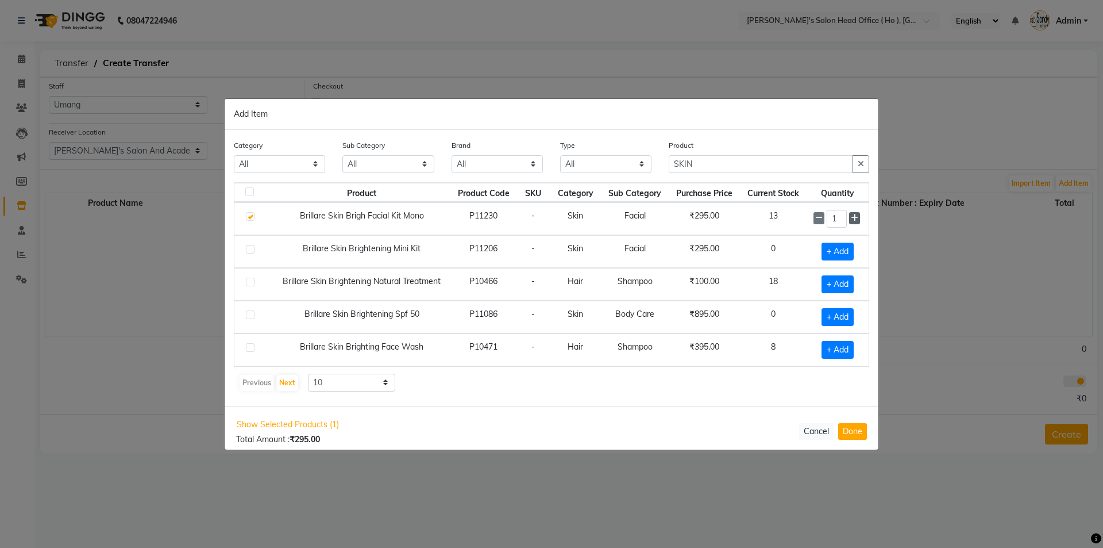
click at [851, 217] on icon at bounding box center [854, 218] width 7 height 8
type input "4"
drag, startPoint x: 698, startPoint y: 167, endPoint x: 608, endPoint y: 166, distance: 90.2
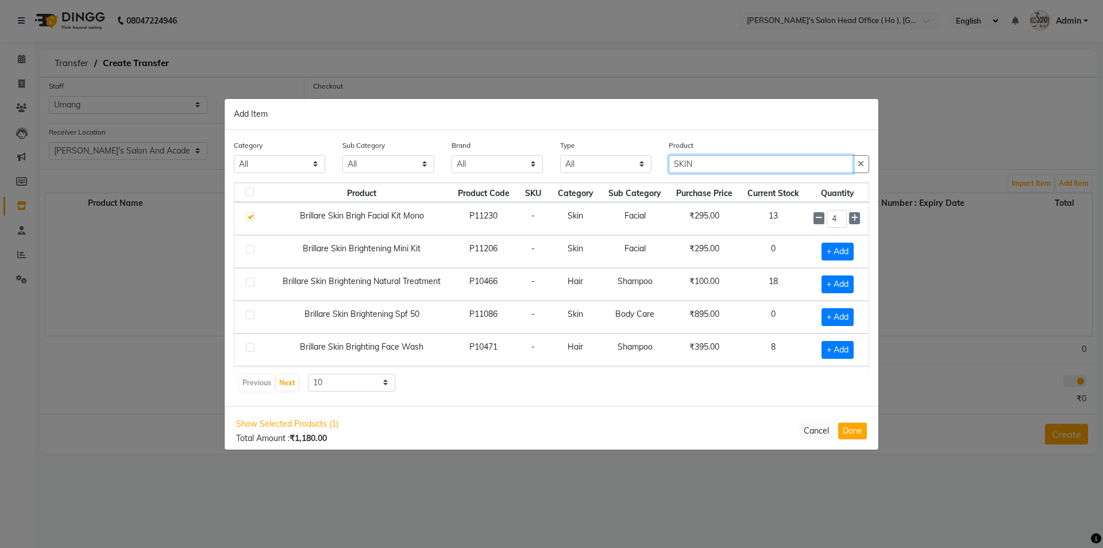
click at [608, 166] on div "Category All Hair Skin Waxing Disposable Threading Hands and Feet Beauty Planet…" at bounding box center [551, 160] width 653 height 43
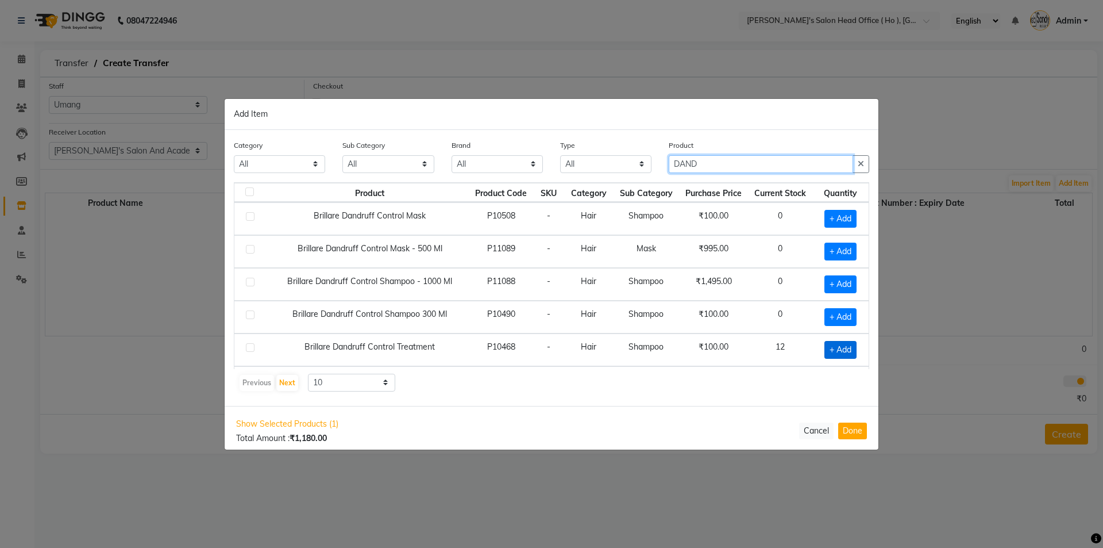
type input "DAND"
click at [836, 346] on span "+ Add" at bounding box center [840, 350] width 32 height 18
checkbox input "true"
click at [852, 346] on icon at bounding box center [855, 349] width 7 height 8
type input "2"
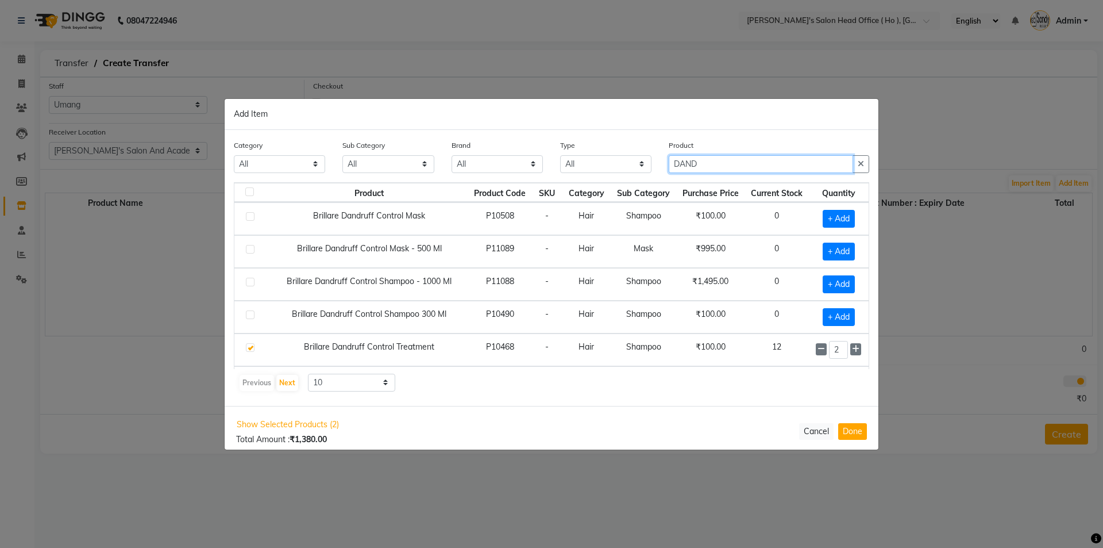
drag, startPoint x: 588, startPoint y: 164, endPoint x: 573, endPoint y: 164, distance: 15.5
click at [574, 164] on div "Category All Hair Skin Waxing Disposable Threading Hands and Feet Beauty Planet…" at bounding box center [551, 160] width 653 height 43
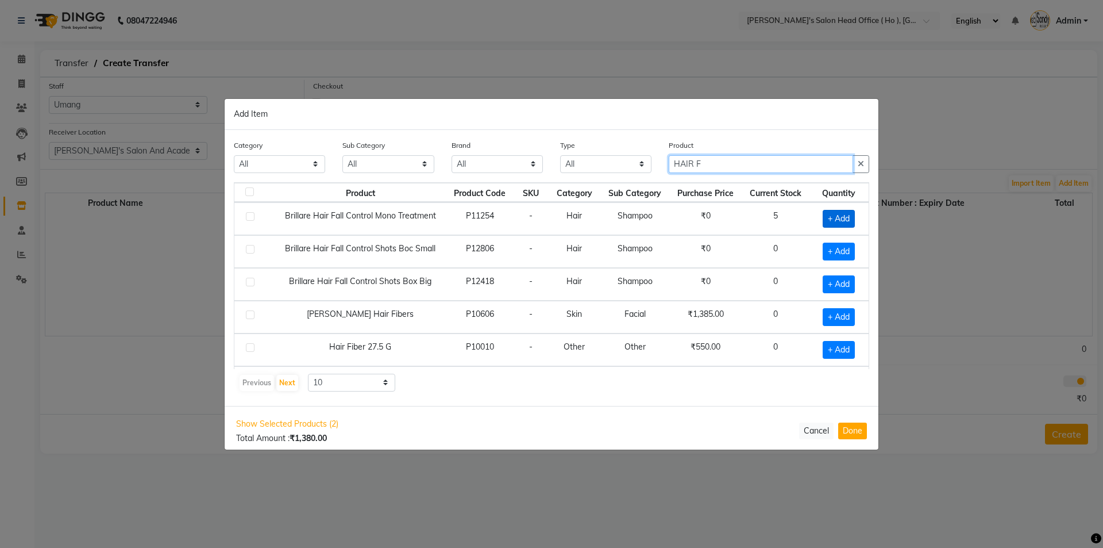
type input "HAIR F"
click at [833, 221] on span "+ Add" at bounding box center [839, 219] width 32 height 18
checkbox input "true"
click at [850, 216] on icon at bounding box center [853, 218] width 7 height 8
type input "2"
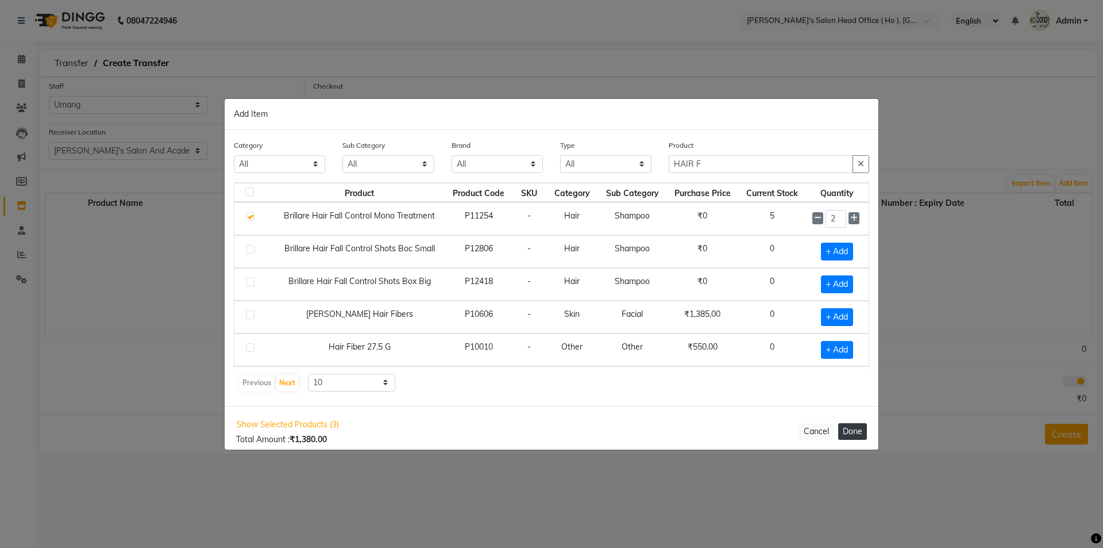
click at [860, 426] on button "Done" at bounding box center [852, 431] width 29 height 17
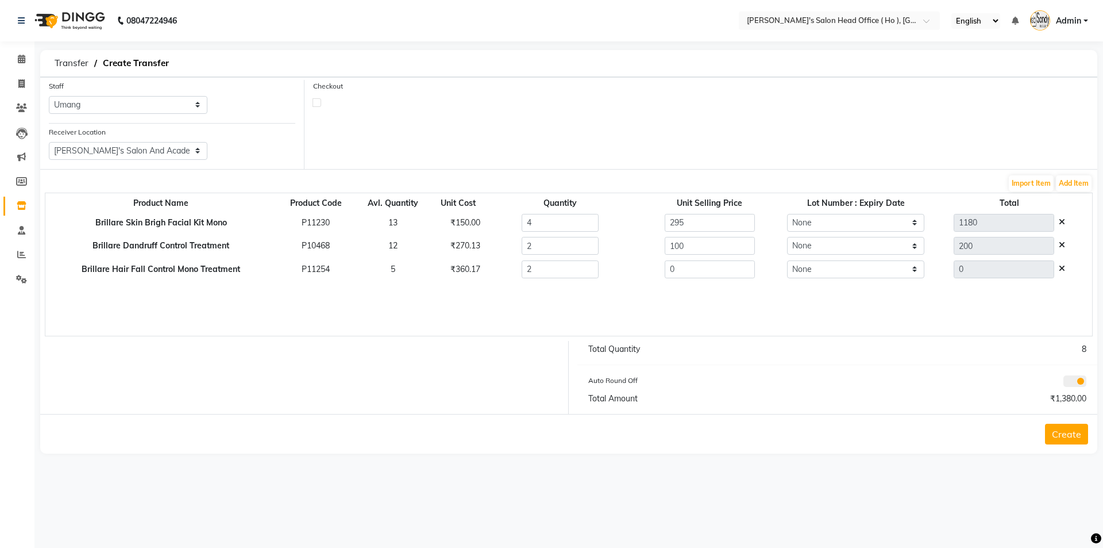
drag, startPoint x: 1078, startPoint y: 443, endPoint x: 1078, endPoint y: 433, distance: 10.4
click at [1078, 441] on button "Create" at bounding box center [1066, 433] width 43 height 21
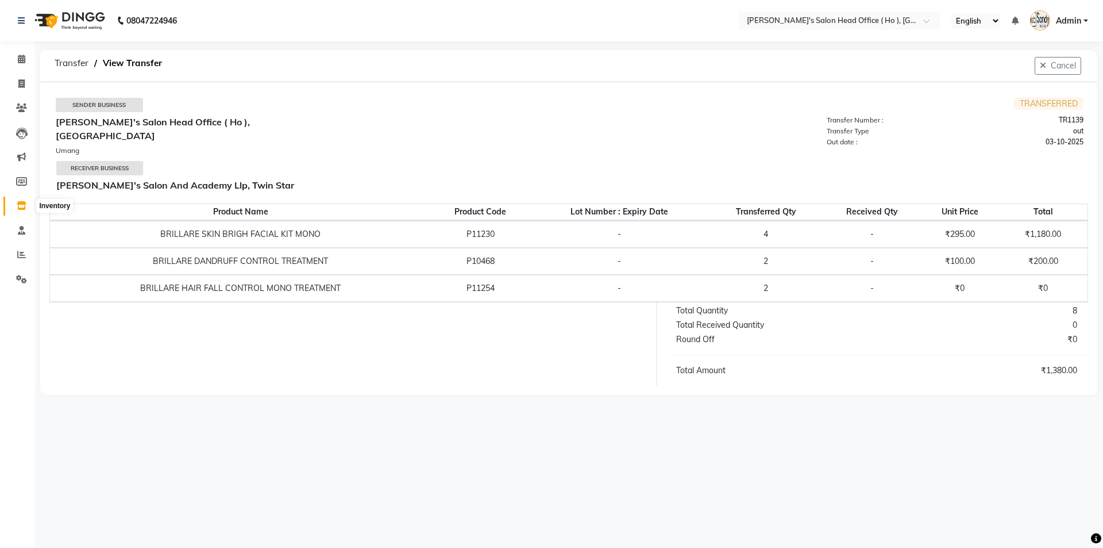
click at [20, 209] on icon at bounding box center [22, 205] width 10 height 9
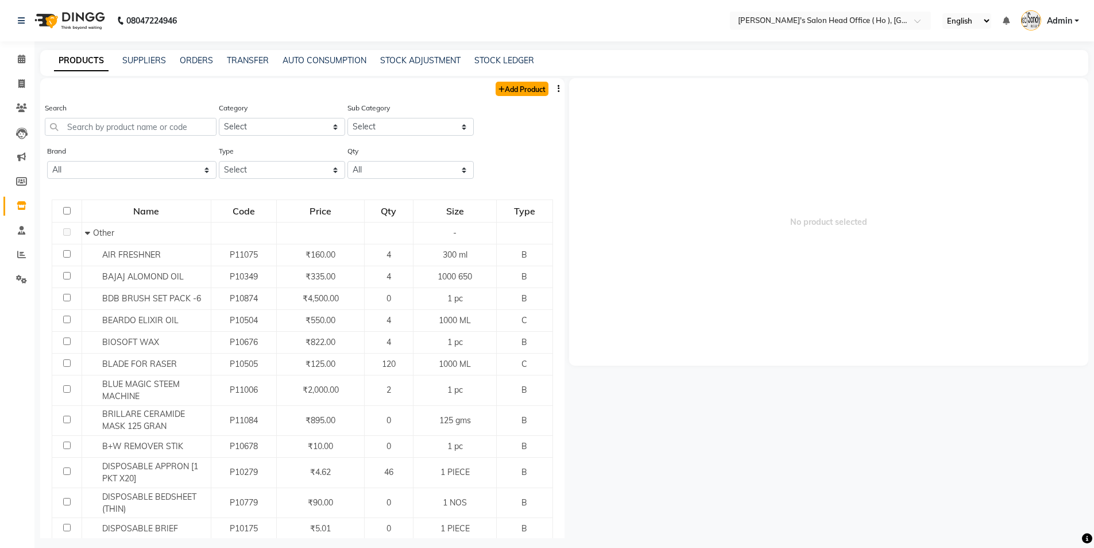
click at [511, 87] on link "Add Product" at bounding box center [522, 89] width 53 height 14
select select "true"
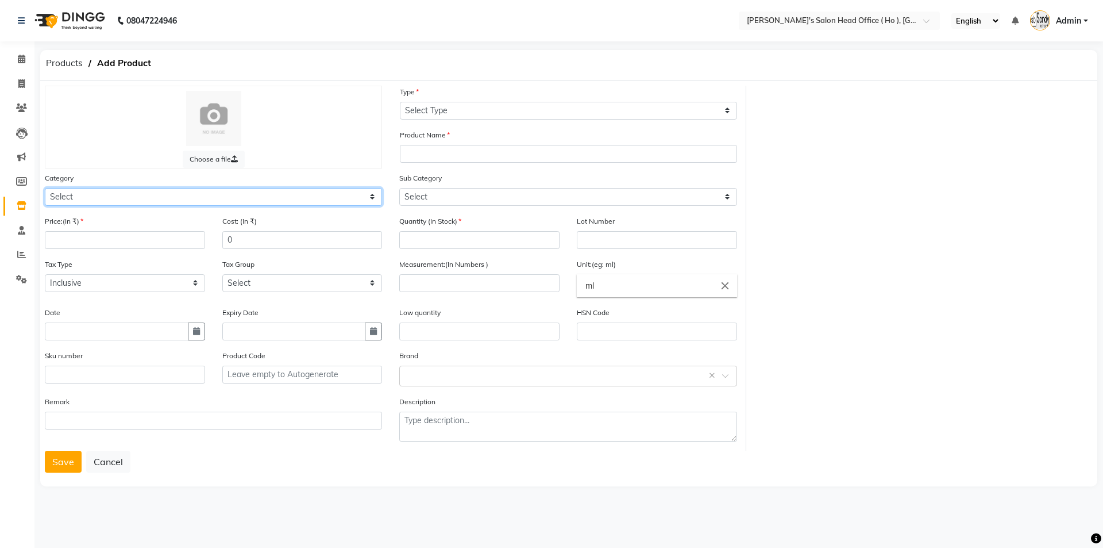
click at [111, 198] on select "Select Hair Skin Waxing Disposable Threading Hands and Feet Beauty Planet [MEDI…" at bounding box center [213, 197] width 337 height 18
select select "1014801100"
click at [45, 188] on select "Select Hair Skin Waxing Disposable Threading Hands and Feet Beauty Planet [MEDI…" at bounding box center [213, 197] width 337 height 18
click at [80, 239] on input "number" at bounding box center [125, 240] width 160 height 18
type input "415"
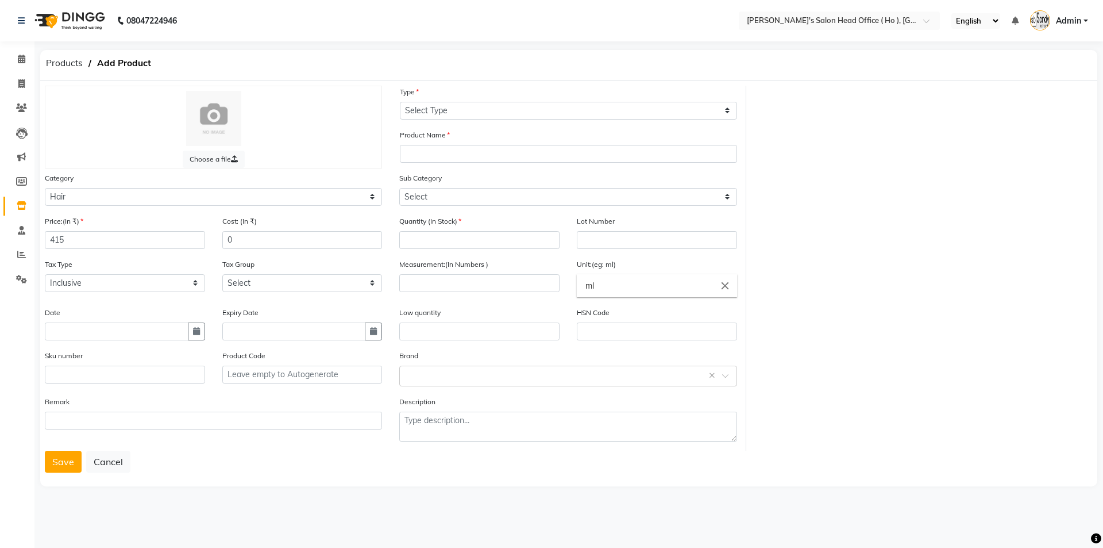
click at [79, 294] on div "Tax Type Select Inclusive Exclusive" at bounding box center [125, 279] width 178 height 43
click at [83, 291] on select "Select Inclusive Exclusive" at bounding box center [125, 283] width 160 height 18
select select "false"
click at [45, 274] on select "Select Inclusive Exclusive" at bounding box center [125, 283] width 160 height 18
click at [262, 282] on select "Select GST 5% GST 5 % GST 12 % GST" at bounding box center [302, 283] width 160 height 18
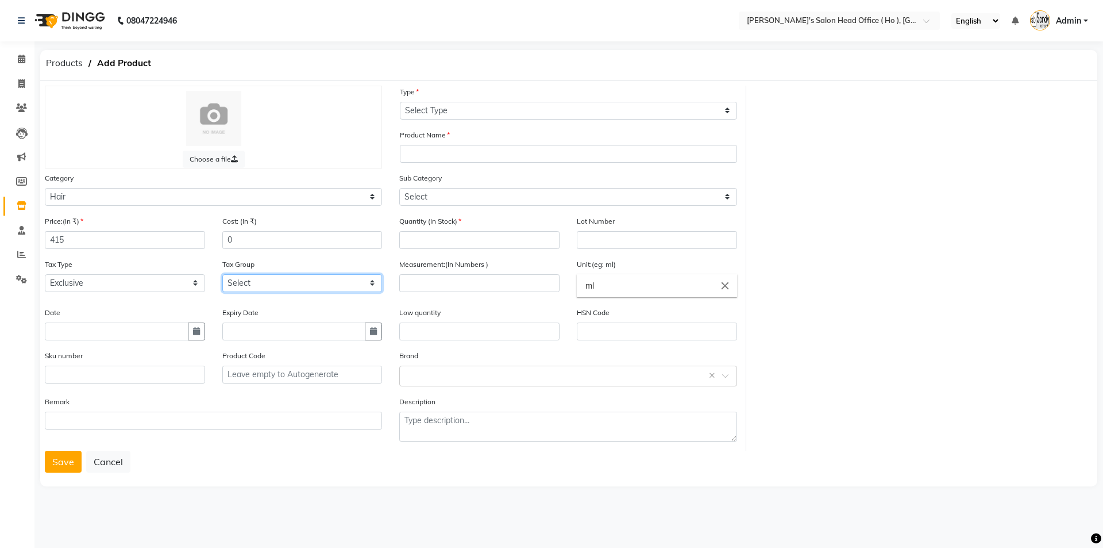
select select "3061"
click at [222, 274] on select "Select GST 5% GST 5 % GST 12 % GST" at bounding box center [302, 283] width 160 height 18
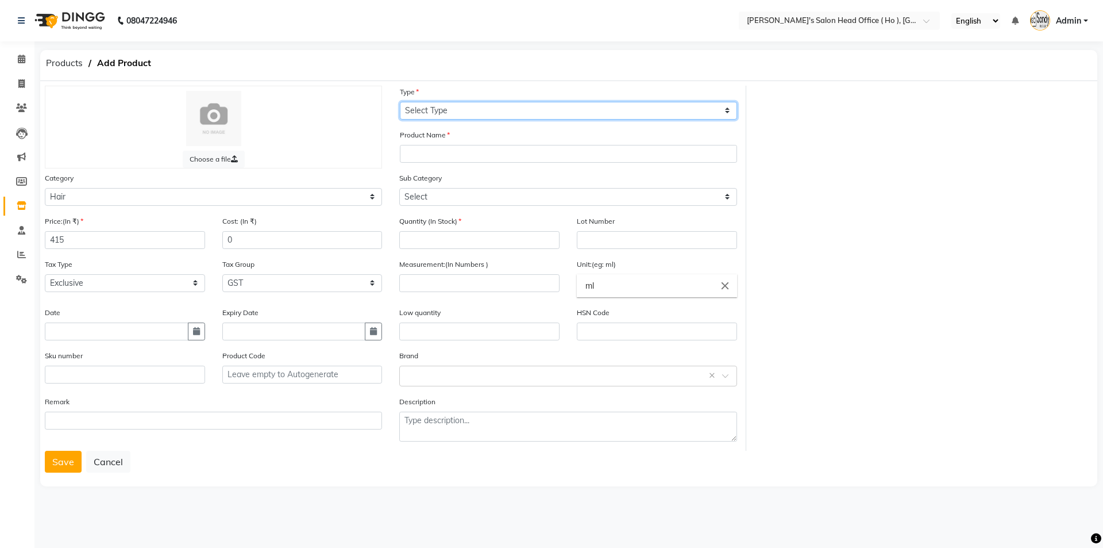
click at [458, 114] on select "Select Type Both Retail Consumable" at bounding box center [568, 111] width 337 height 18
select select "B"
click at [400, 102] on select "Select Type Both Retail Consumable" at bounding box center [568, 111] width 337 height 18
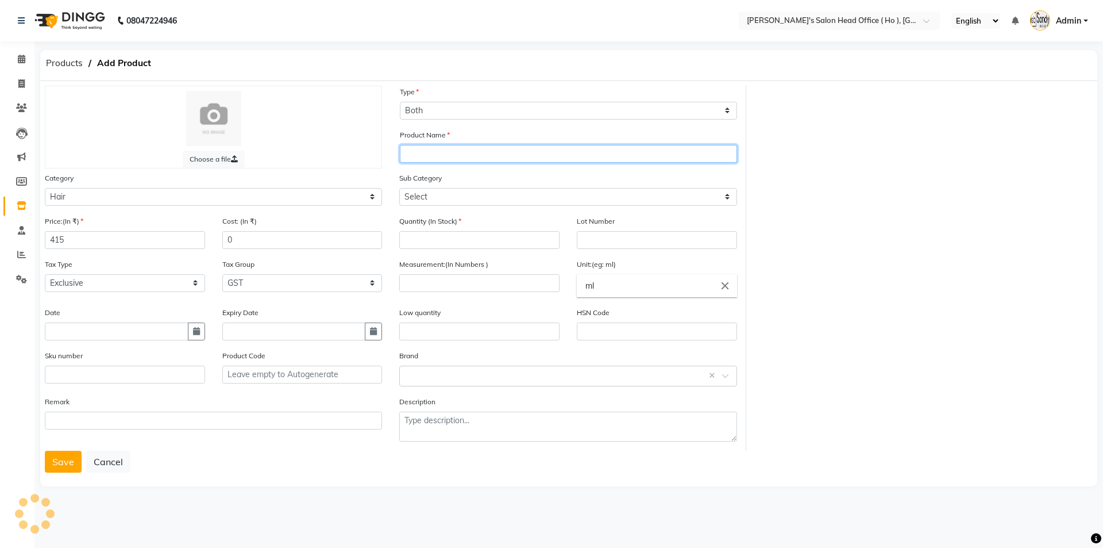
click at [432, 151] on input "text" at bounding box center [568, 154] width 337 height 18
type input "MATRIX MG SMTH SF COND 100ML"
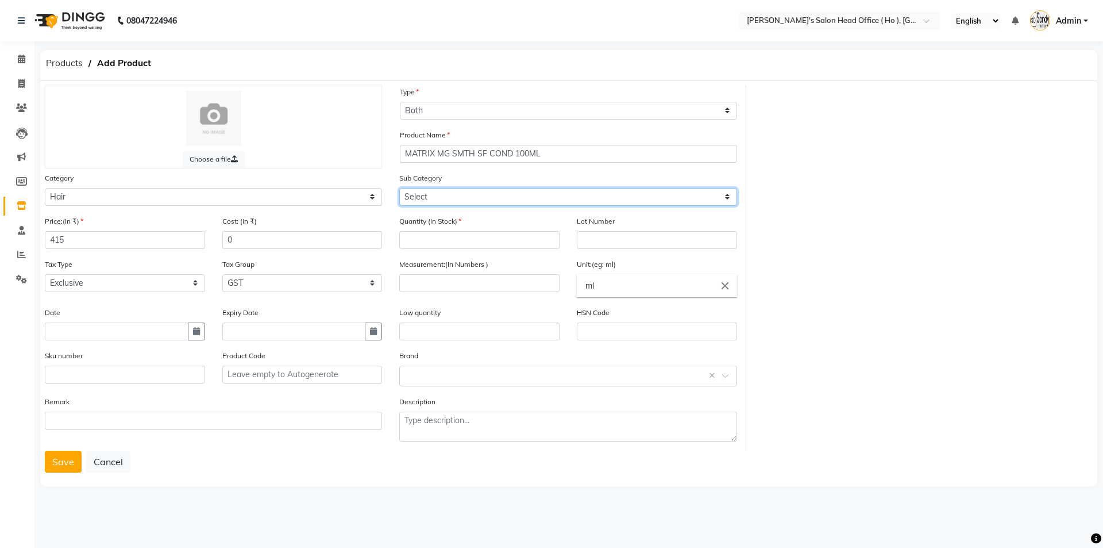
drag, startPoint x: 459, startPoint y: 192, endPoint x: 454, endPoint y: 198, distance: 7.8
click at [459, 192] on select "Select Shampoo Conditioner Cream Mask Oil Serum Color Appliances Treatment Styl…" at bounding box center [567, 197] width 337 height 18
select select "1014801102"
click at [399, 188] on select "Select Shampoo Conditioner Cream Mask Oil Serum Color Appliances Treatment Styl…" at bounding box center [567, 197] width 337 height 18
click at [462, 242] on input "number" at bounding box center [479, 240] width 160 height 18
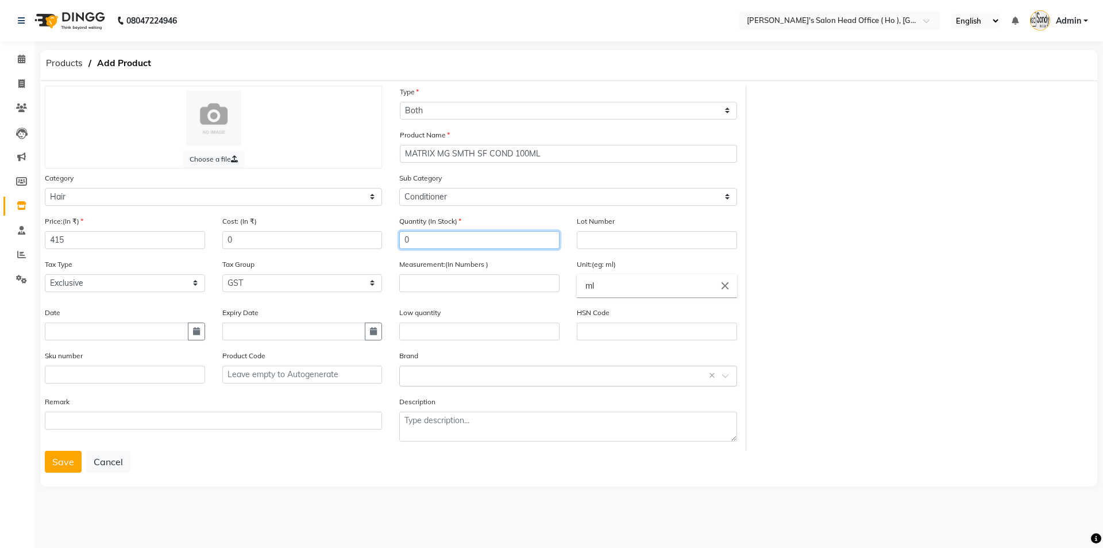
type input "0"
drag, startPoint x: 435, startPoint y: 365, endPoint x: 427, endPoint y: 374, distance: 11.8
click at [434, 367] on div "Select brand or add custom brand ×" at bounding box center [567, 375] width 337 height 21
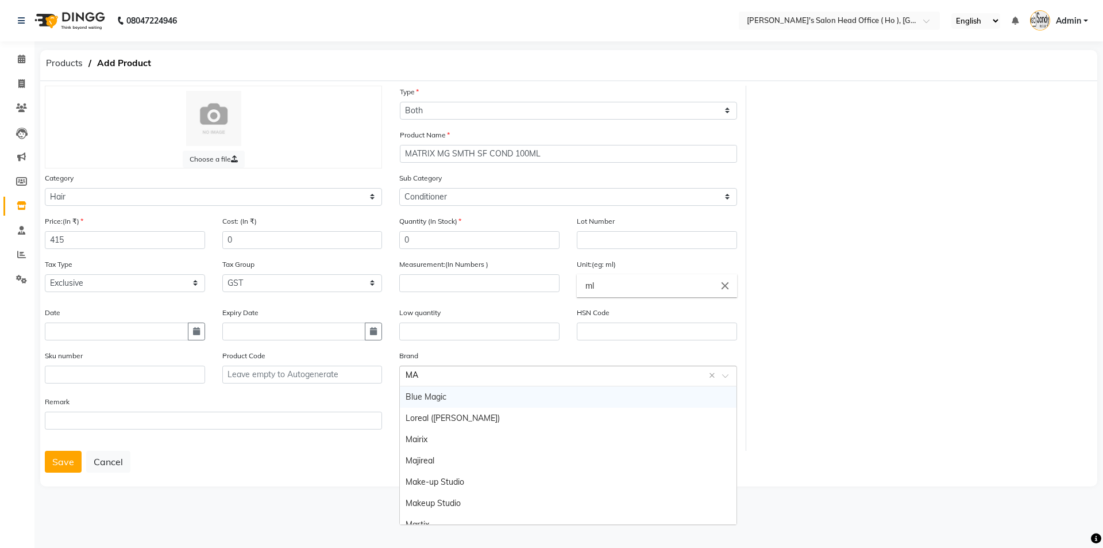
type input "MAT"
click at [413, 391] on div "Matrix" at bounding box center [568, 396] width 336 height 21
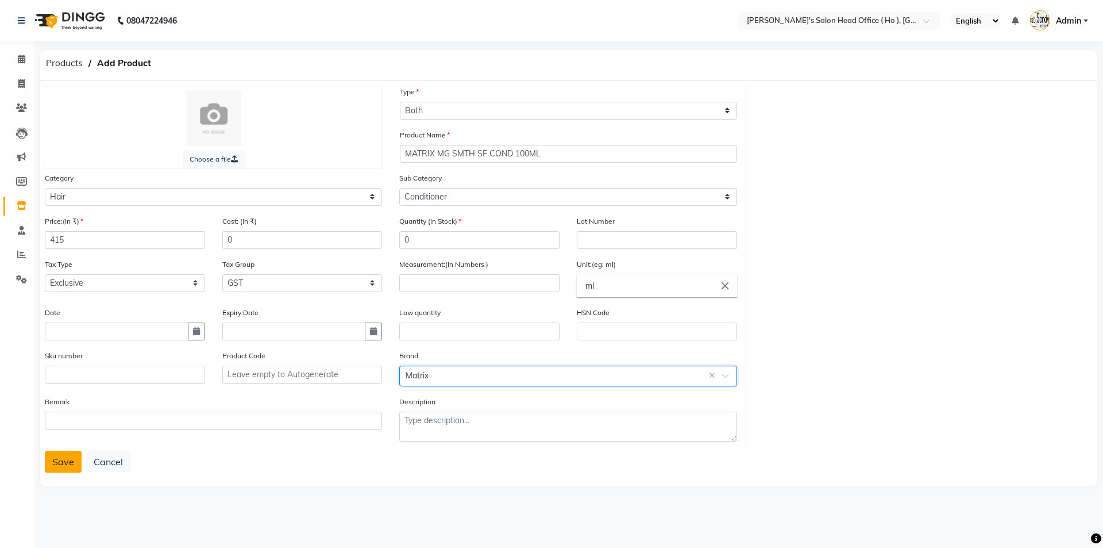
click at [56, 450] on form "Choose a file Type Select Type Both Retail Consumable Product Name MATRIX MG SM…" at bounding box center [569, 279] width 1048 height 387
click at [63, 469] on button "Save" at bounding box center [63, 461] width 37 height 22
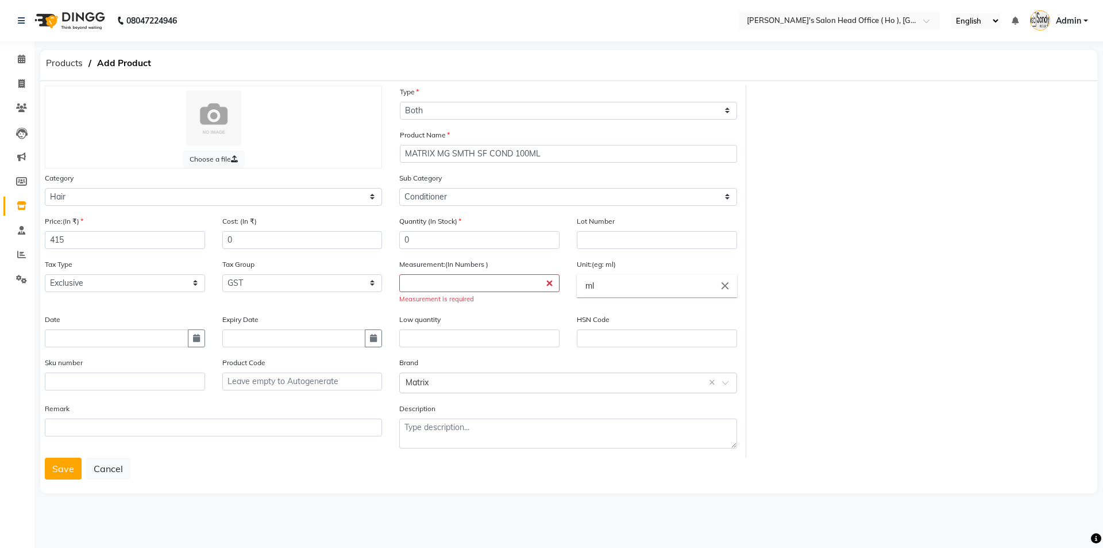
click at [454, 295] on div "Measurement is required" at bounding box center [479, 299] width 160 height 10
click at [460, 280] on input "number" at bounding box center [479, 283] width 160 height 18
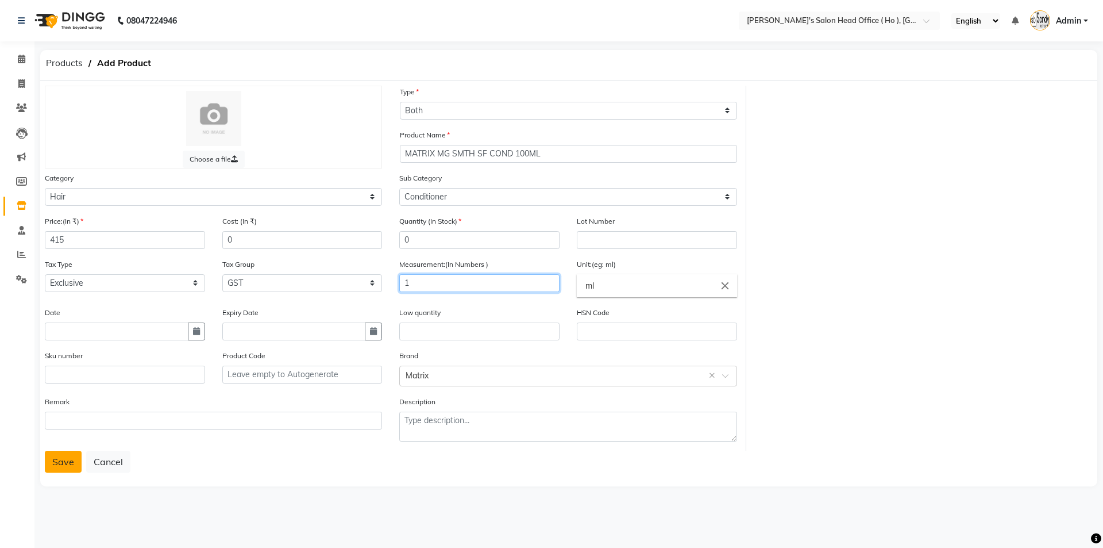
type input "1"
click at [67, 465] on button "Save" at bounding box center [63, 461] width 37 height 22
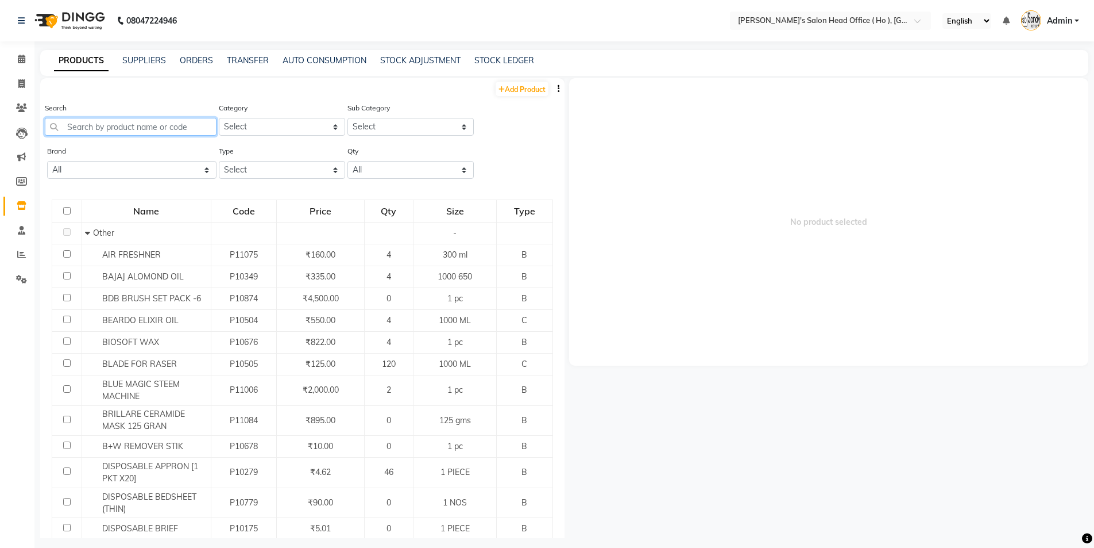
click at [190, 118] on input "text" at bounding box center [131, 127] width 172 height 18
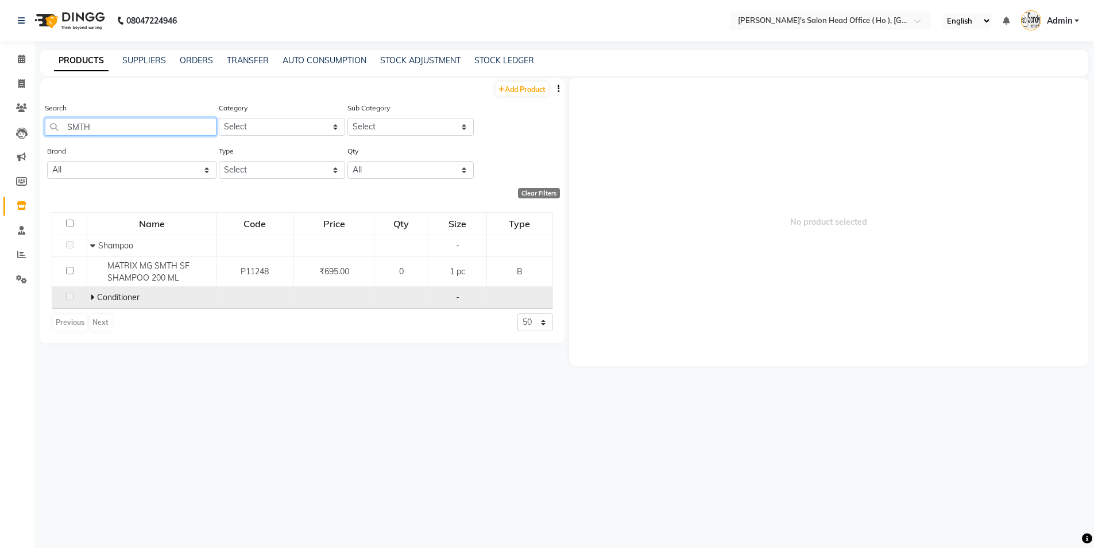
type input "SMTH"
click at [93, 300] on icon at bounding box center [92, 297] width 4 height 8
click at [536, 90] on link "Add Product" at bounding box center [522, 89] width 53 height 14
select select "true"
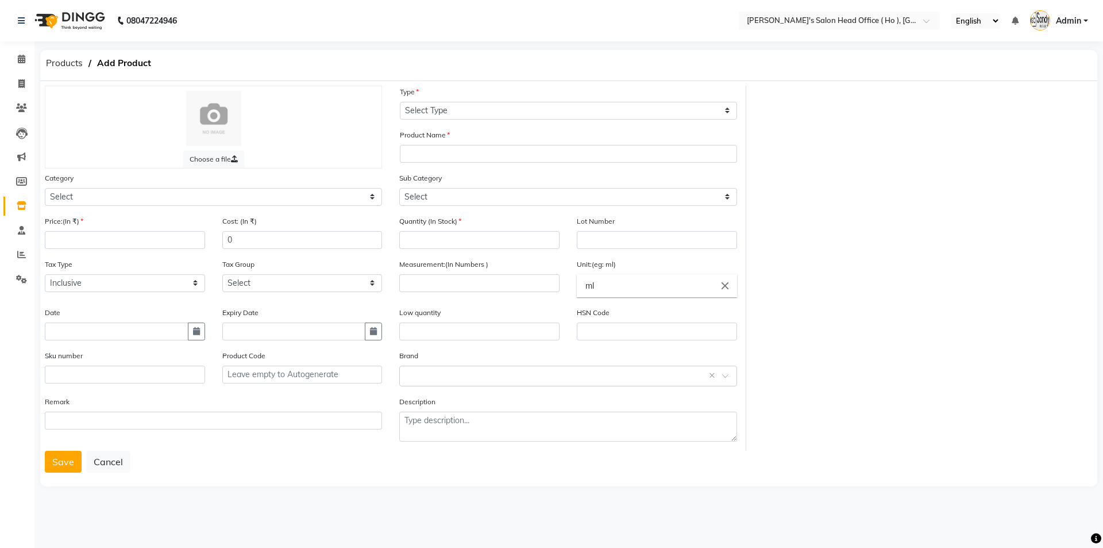
click at [113, 206] on div "Category Select Hair Skin Waxing Disposable Threading Hands and Feet Beauty Pla…" at bounding box center [213, 193] width 354 height 43
click at [99, 191] on select "Select Hair Skin Waxing Disposable Threading Hands and Feet Beauty Planet [MEDI…" at bounding box center [213, 197] width 337 height 18
select select "1014801100"
click at [45, 188] on select "Select Hair Skin Waxing Disposable Threading Hands and Feet Beauty Planet [MEDI…" at bounding box center [213, 197] width 337 height 18
click at [86, 253] on div "Price:(In ₹)" at bounding box center [125, 236] width 178 height 43
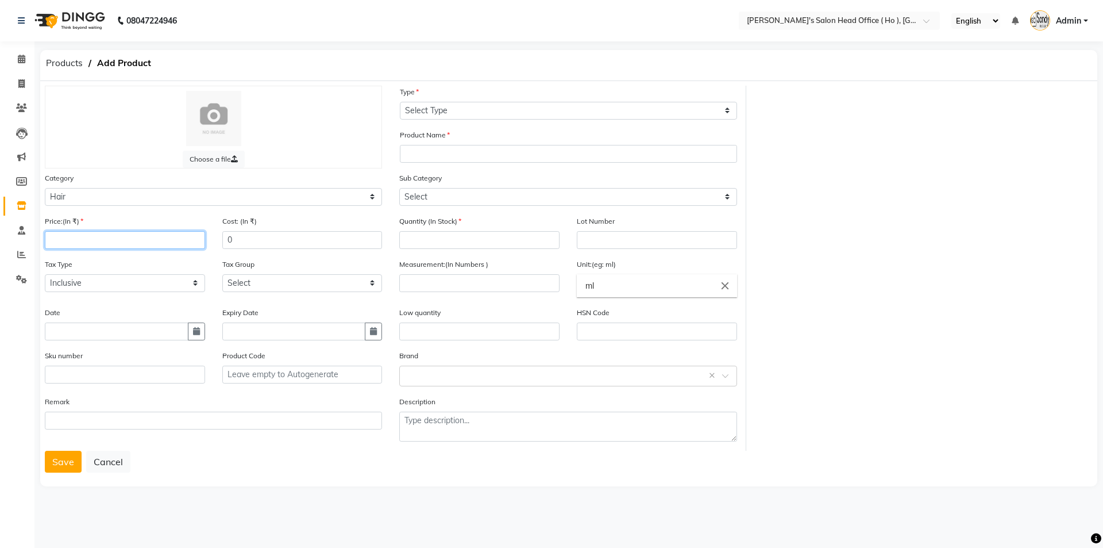
click at [92, 248] on input "number" at bounding box center [125, 240] width 160 height 18
type input "590"
click at [134, 287] on select "Select Inclusive Exclusive" at bounding box center [125, 283] width 160 height 18
select select "false"
click at [45, 274] on select "Select Inclusive Exclusive" at bounding box center [125, 283] width 160 height 18
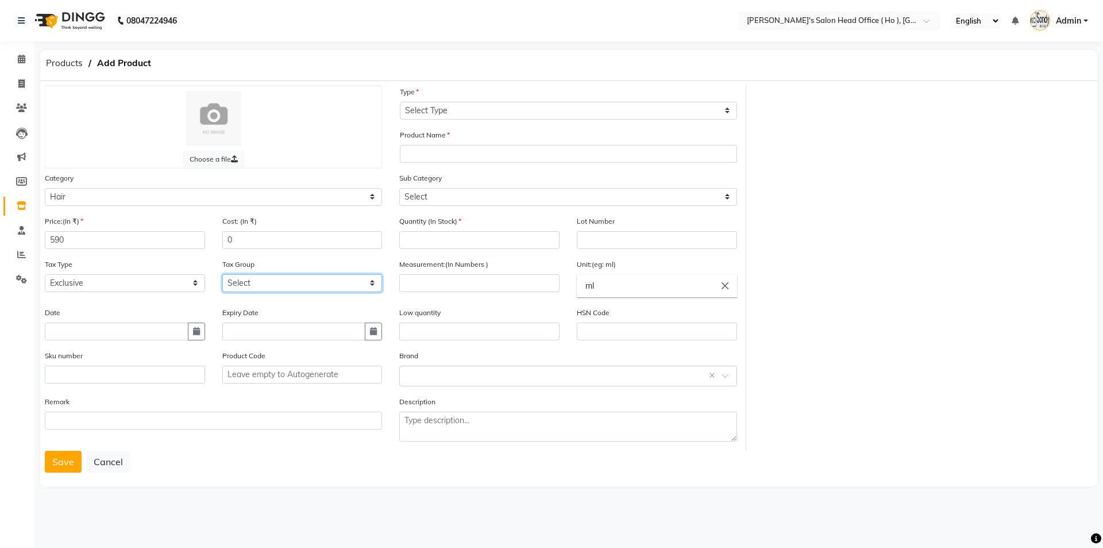
click at [291, 282] on select "Select GST 5% GST 5 % GST 12 % GST" at bounding box center [302, 283] width 160 height 18
select select "3061"
click at [222, 274] on select "Select GST 5% GST 5 % GST 12 % GST" at bounding box center [302, 283] width 160 height 18
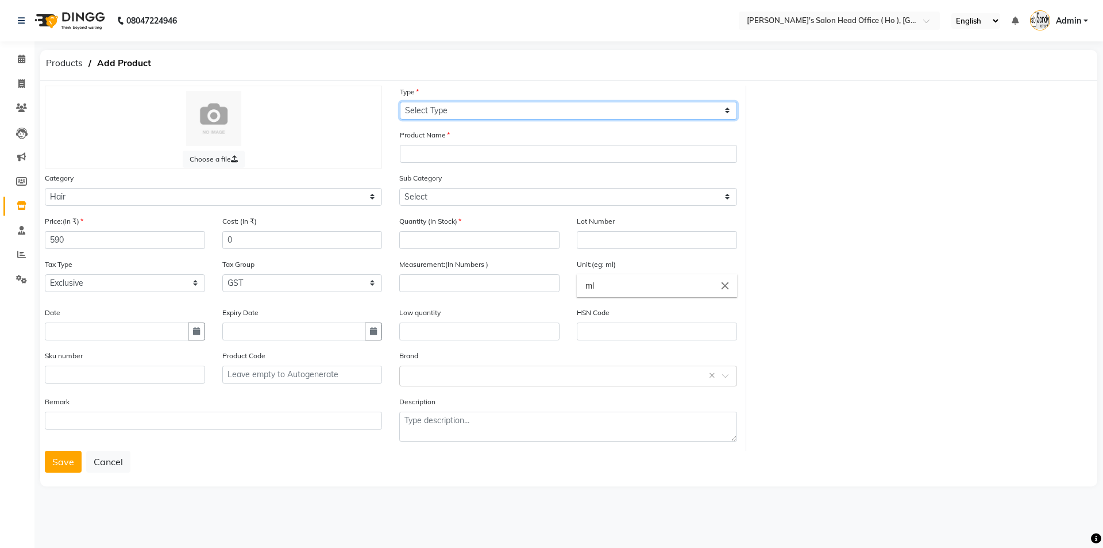
click at [433, 110] on select "Select Type Both Retail Consumable" at bounding box center [568, 111] width 337 height 18
select select "B"
click at [400, 102] on select "Select Type Both Retail Consumable" at bounding box center [568, 111] width 337 height 18
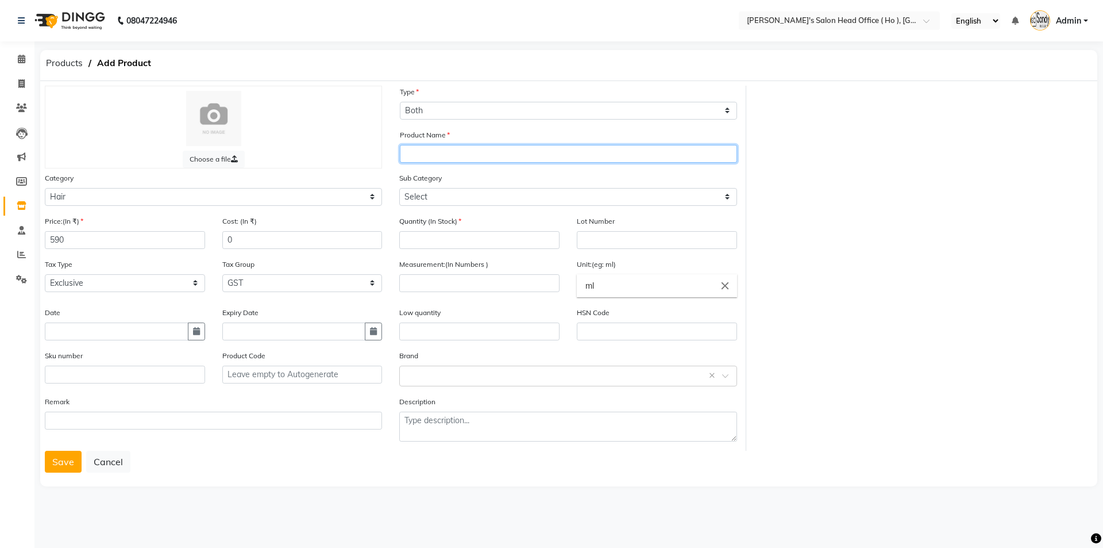
click at [430, 161] on input "text" at bounding box center [568, 154] width 337 height 18
type input "MATRIX MG SMTH SERUM"
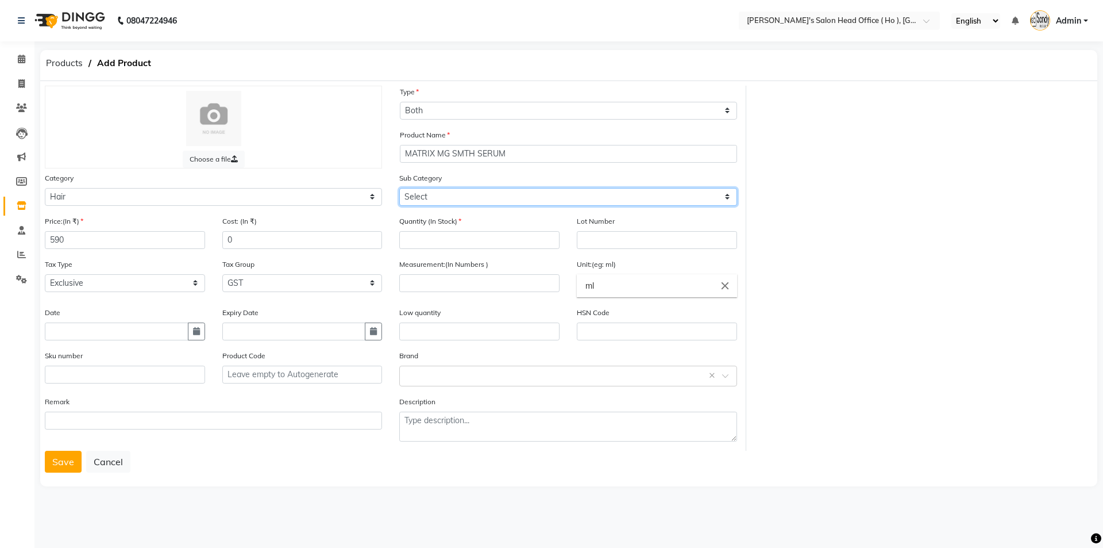
drag, startPoint x: 471, startPoint y: 197, endPoint x: 462, endPoint y: 203, distance: 10.7
click at [471, 197] on select "Select Shampoo Conditioner Cream Mask Oil Serum Color Appliances Treatment Styl…" at bounding box center [567, 197] width 337 height 18
select select "1014801103"
click at [399, 188] on select "Select Shampoo Conditioner Cream Mask Oil Serum Color Appliances Treatment Styl…" at bounding box center [567, 197] width 337 height 18
drag, startPoint x: 445, startPoint y: 241, endPoint x: 440, endPoint y: 236, distance: 6.9
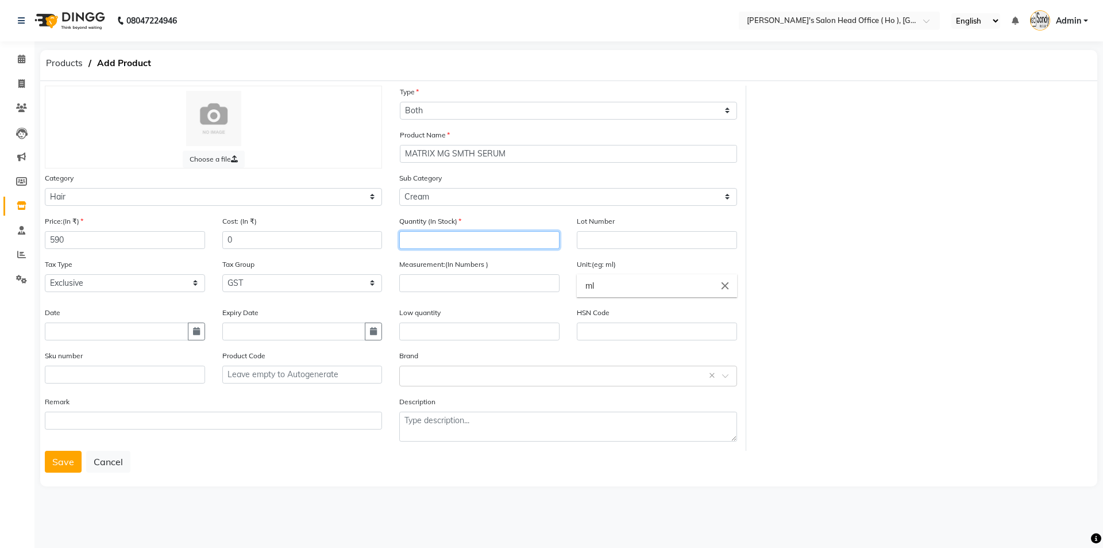
click at [444, 239] on input "number" at bounding box center [479, 240] width 160 height 18
type input "0"
click at [479, 286] on input "number" at bounding box center [479, 283] width 160 height 18
type input "1"
click at [472, 376] on input "text" at bounding box center [557, 375] width 302 height 12
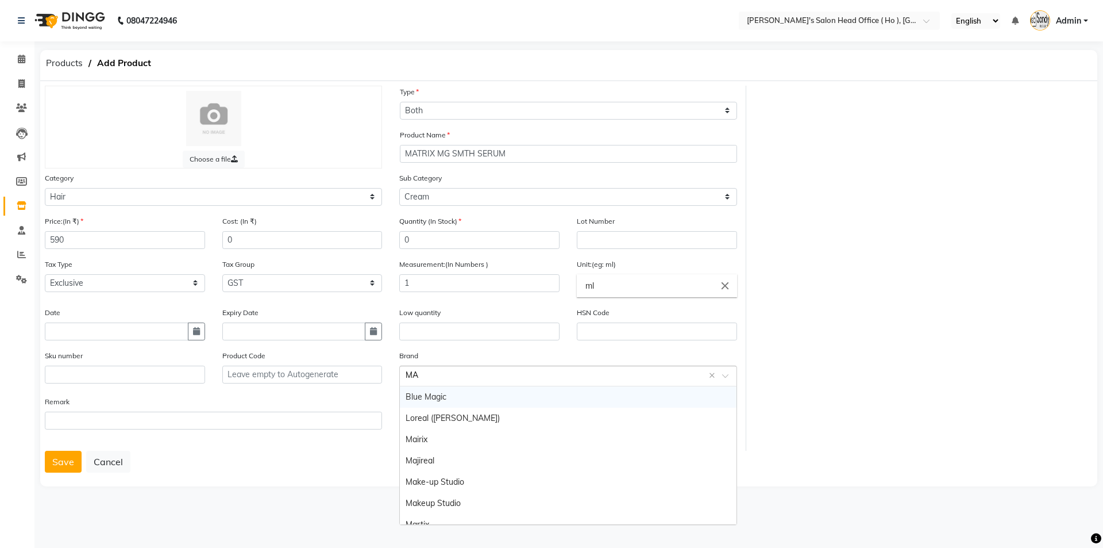
type input "MAT"
click at [53, 466] on button "Save" at bounding box center [63, 461] width 37 height 22
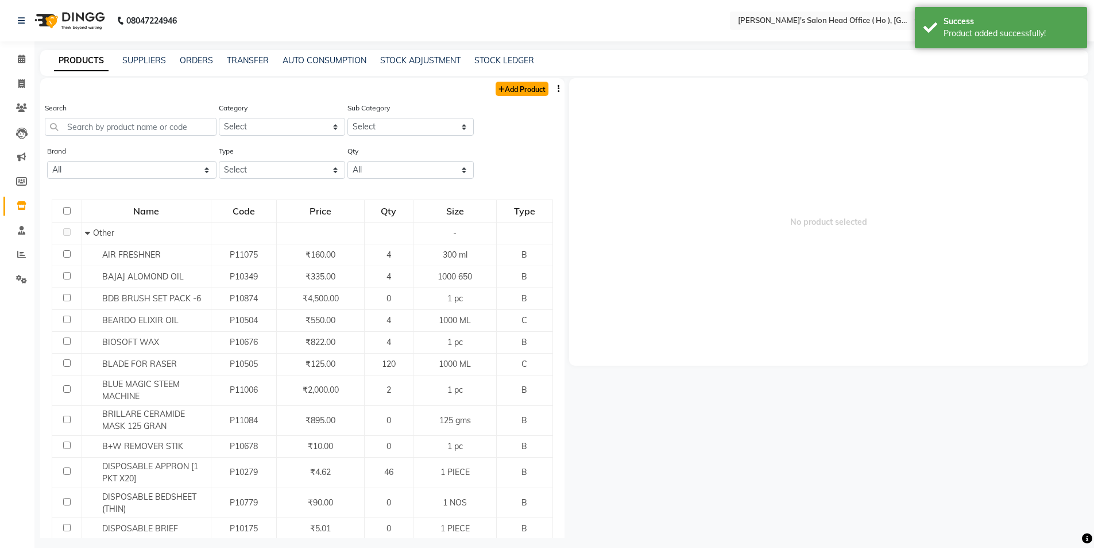
click at [530, 88] on link "Add Product" at bounding box center [522, 89] width 53 height 14
select select "true"
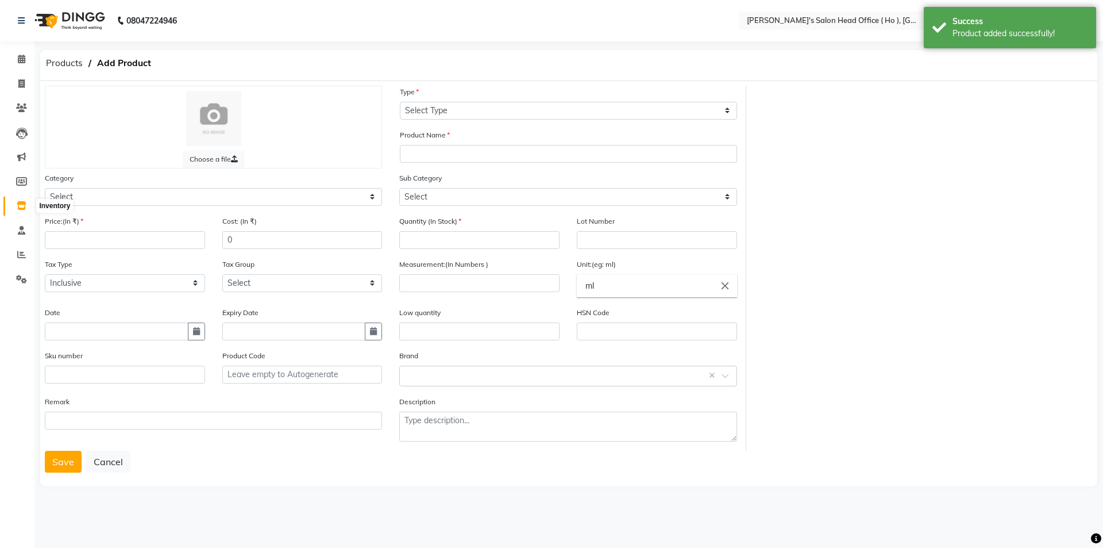
click at [23, 204] on icon at bounding box center [22, 205] width 10 height 9
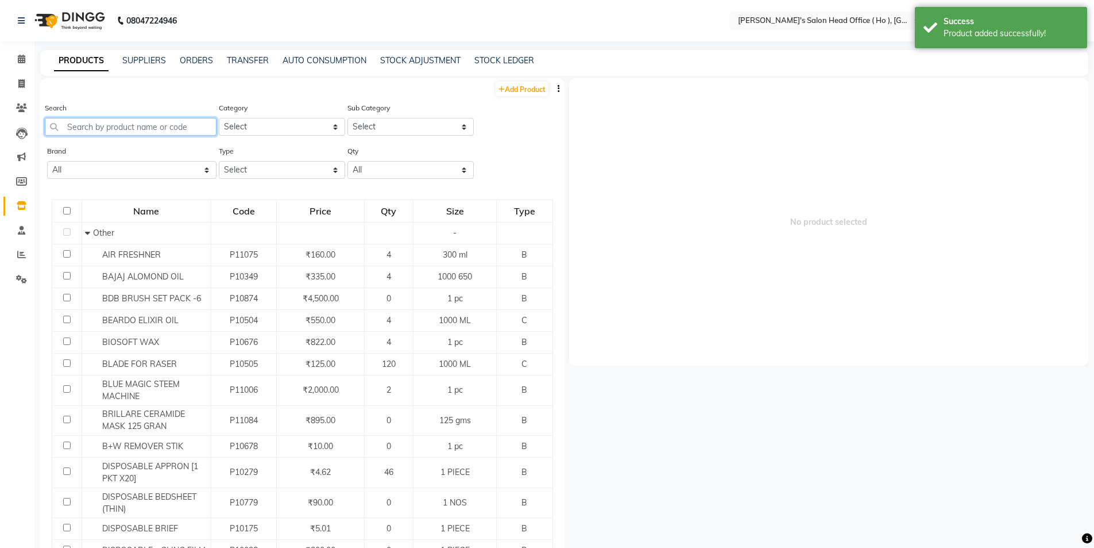
click at [109, 128] on input "text" at bounding box center [131, 127] width 172 height 18
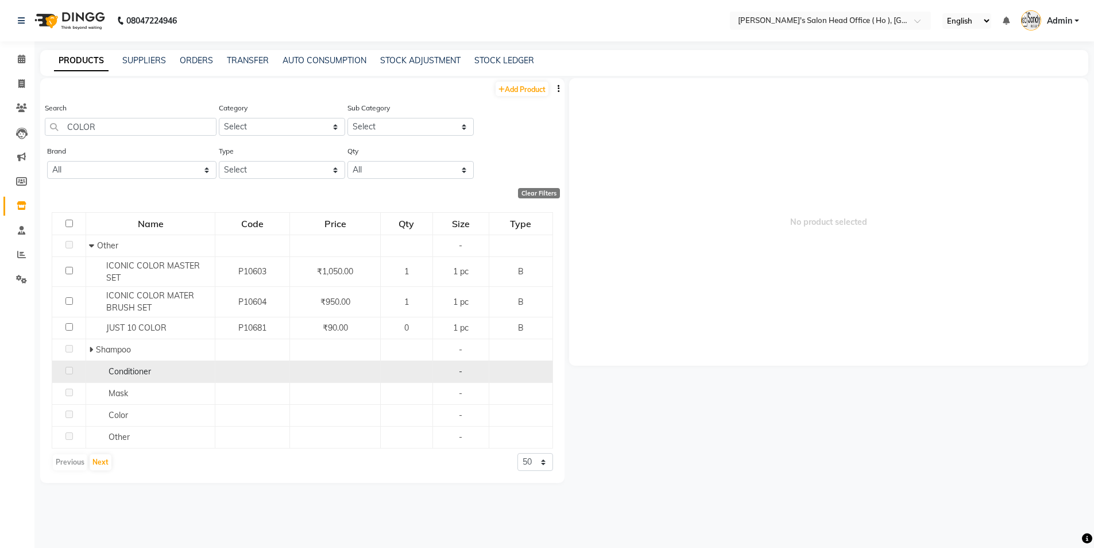
click at [110, 371] on span "Conditioner" at bounding box center [130, 371] width 43 height 10
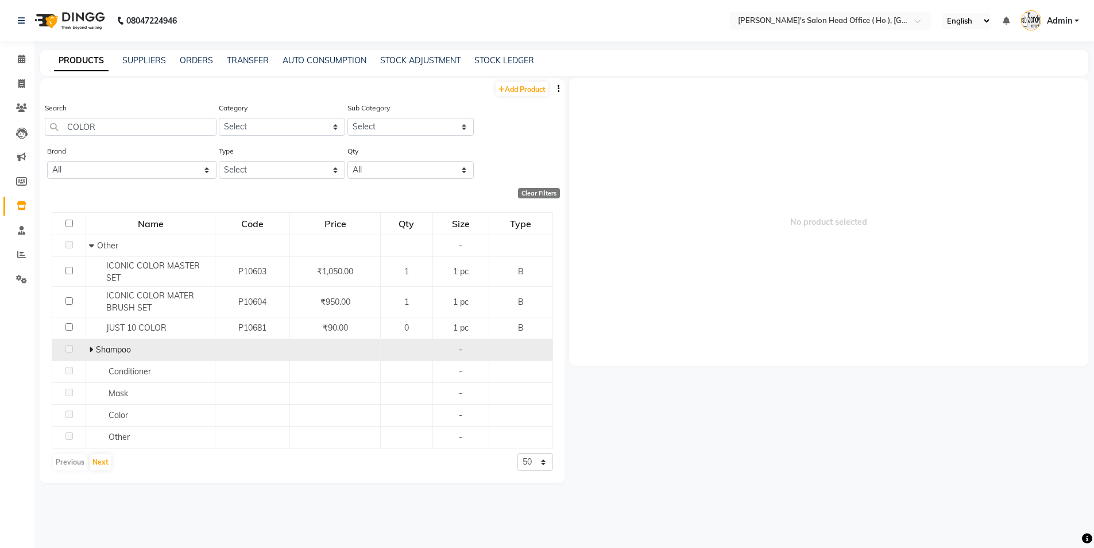
click at [90, 347] on icon at bounding box center [91, 349] width 4 height 8
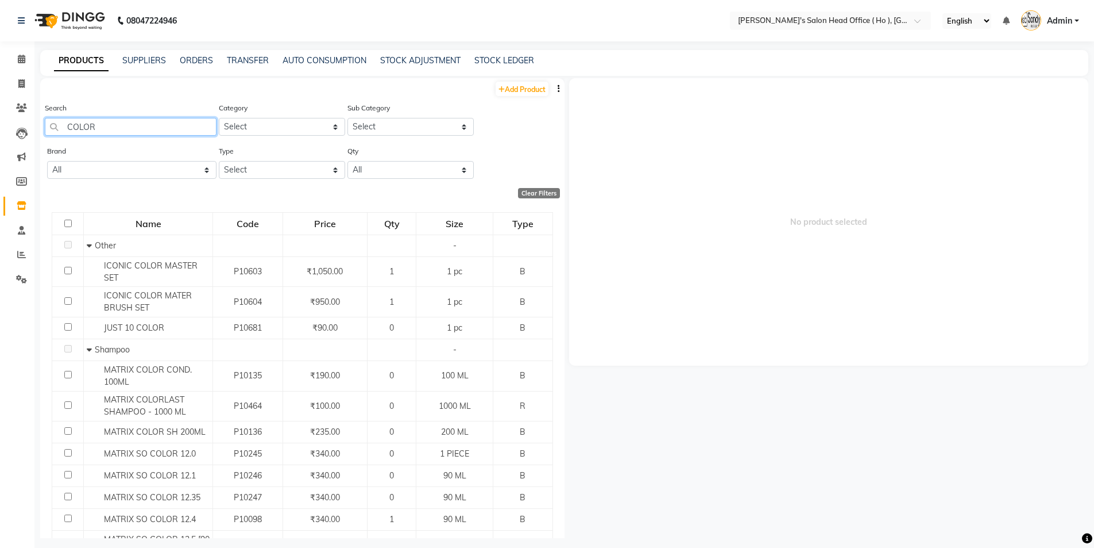
click at [133, 125] on input "COLOR" at bounding box center [131, 127] width 172 height 18
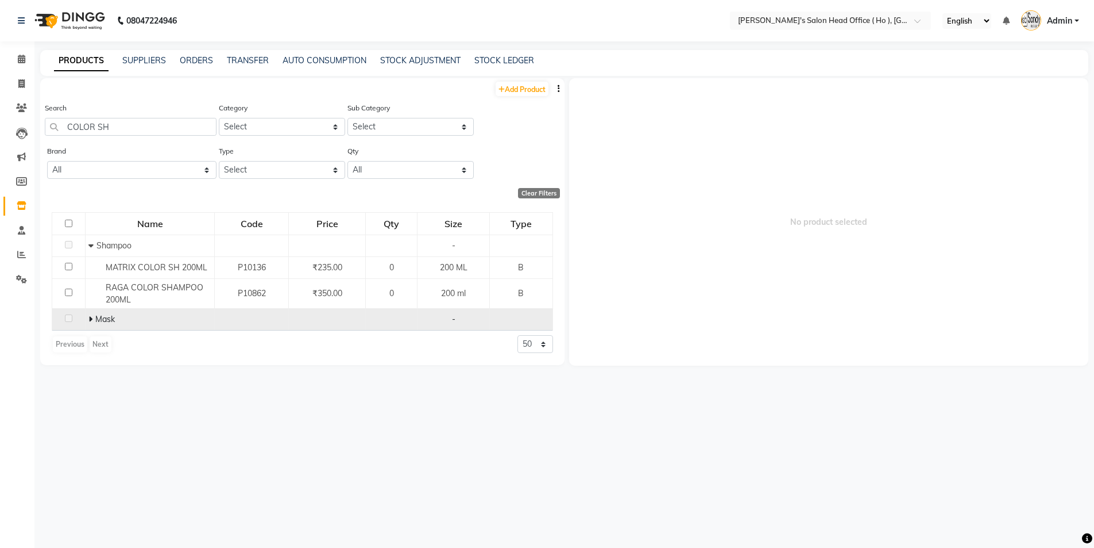
click at [90, 319] on icon at bounding box center [90, 319] width 4 height 8
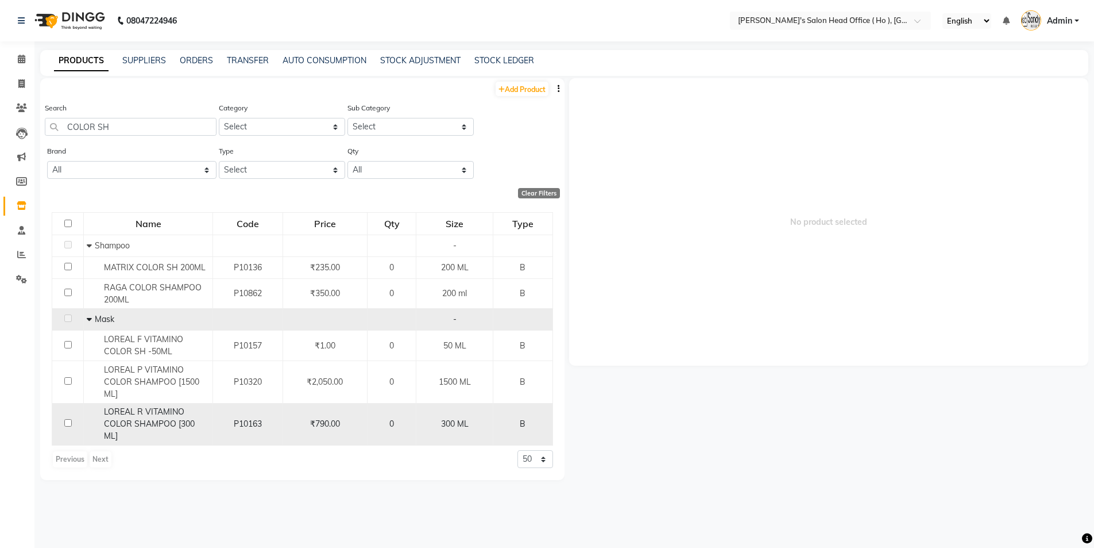
scroll to position [7, 0]
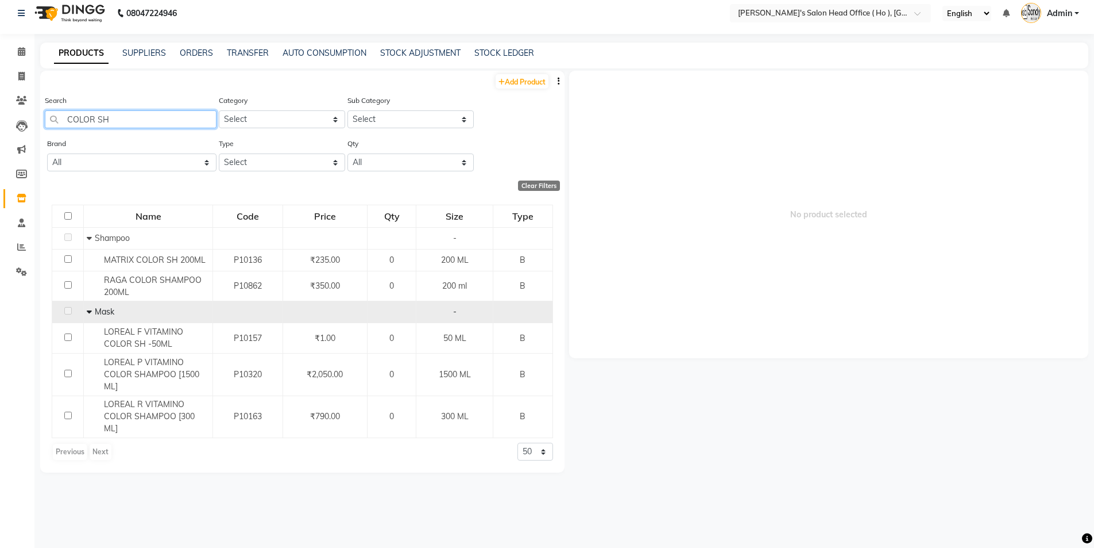
drag, startPoint x: 114, startPoint y: 121, endPoint x: 11, endPoint y: 114, distance: 103.0
click at [11, 114] on app-home "08047224946 Select Location × [PERSON_NAME]'s Salon Head Office ( Ho ), Univers…" at bounding box center [547, 270] width 1094 height 555
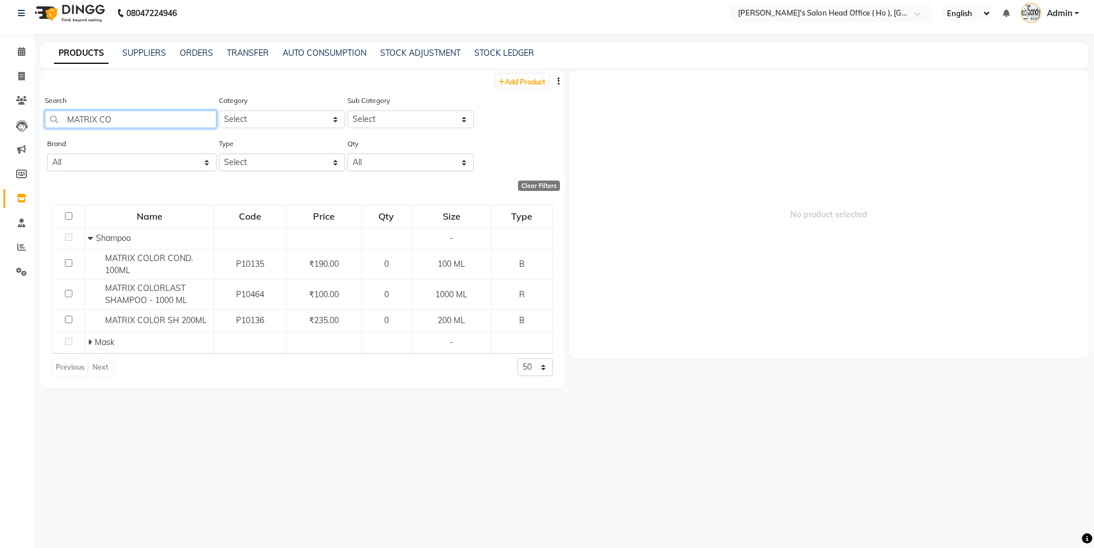
drag, startPoint x: 115, startPoint y: 122, endPoint x: 107, endPoint y: 121, distance: 8.8
click at [113, 123] on input "MATRIX CO" at bounding box center [131, 119] width 172 height 18
click at [141, 119] on input "MATRIX FIBER" at bounding box center [131, 119] width 172 height 18
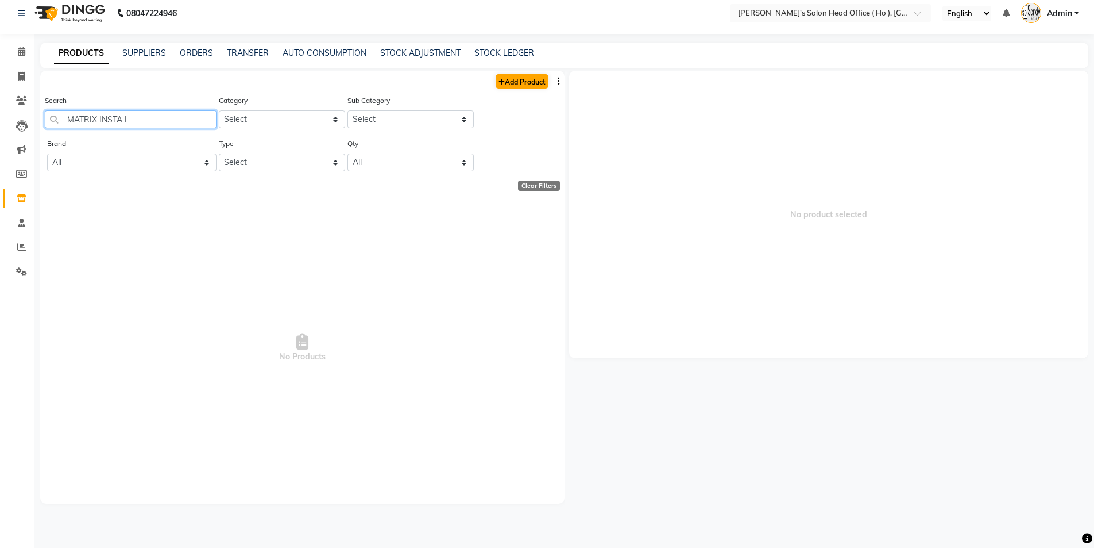
type input "MATRIX INSTA L"
click at [535, 87] on link "Add Product" at bounding box center [522, 81] width 53 height 14
select select "true"
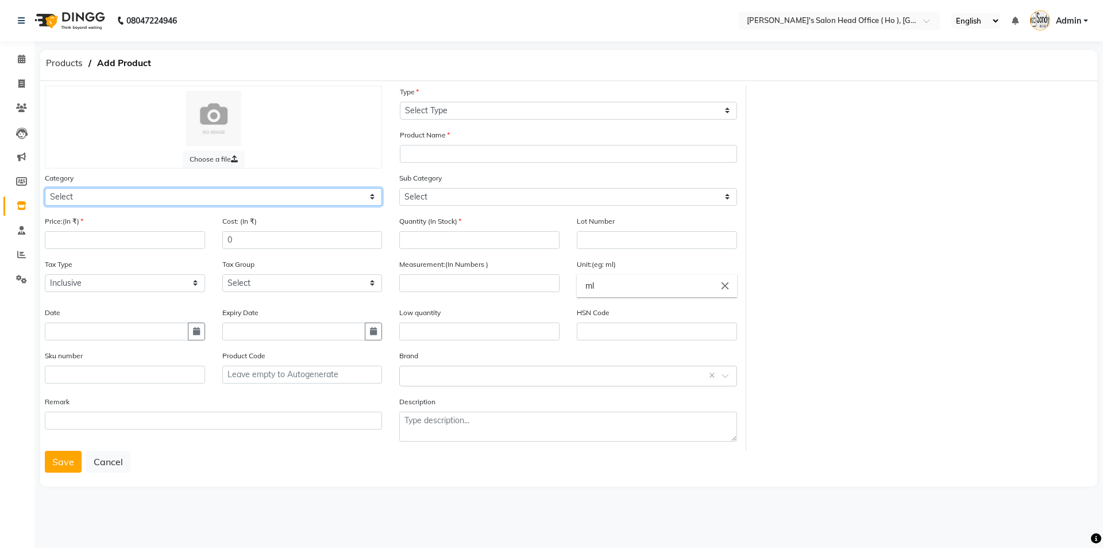
drag, startPoint x: 82, startPoint y: 196, endPoint x: 80, endPoint y: 205, distance: 8.8
click at [82, 196] on select "Select Hair Skin Waxing Disposable Threading Hands and Feet Beauty Planet [MEDI…" at bounding box center [213, 197] width 337 height 18
select select "1014801100"
click at [45, 188] on select "Select Hair Skin Waxing Disposable Threading Hands and Feet Beauty Planet [MEDI…" at bounding box center [213, 197] width 337 height 18
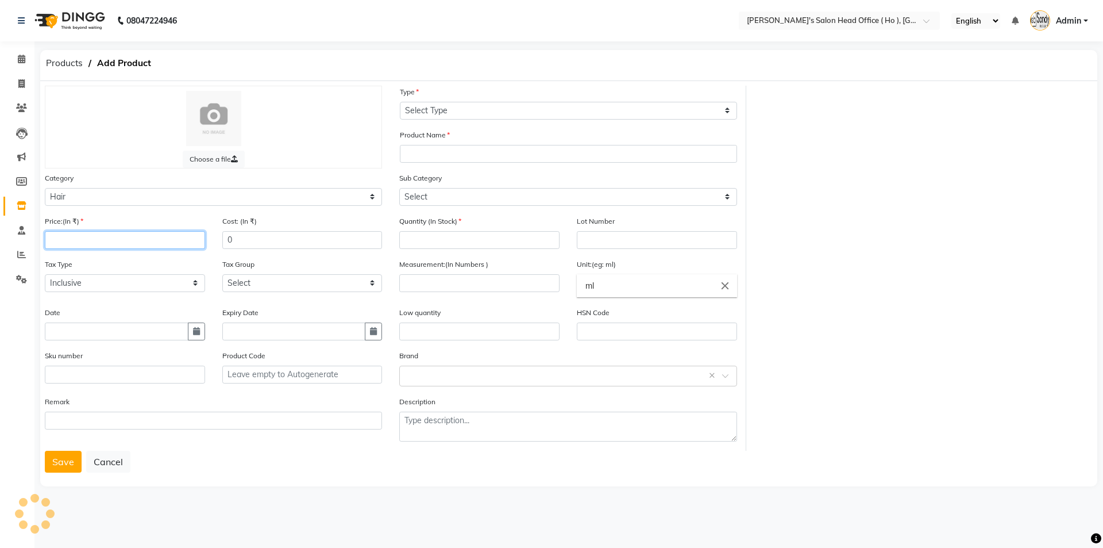
click at [88, 240] on input "number" at bounding box center [125, 240] width 160 height 18
type input "665"
click at [70, 283] on select "Select Inclusive Exclusive" at bounding box center [125, 283] width 160 height 18
select select "false"
click at [45, 274] on select "Select Inclusive Exclusive" at bounding box center [125, 283] width 160 height 18
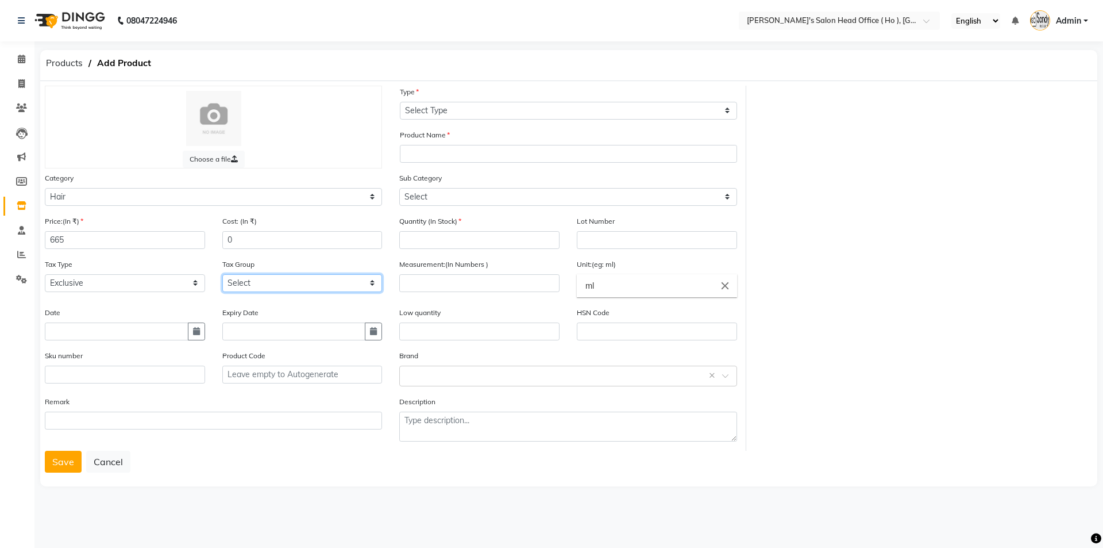
drag, startPoint x: 284, startPoint y: 277, endPoint x: 283, endPoint y: 291, distance: 14.5
click at [284, 277] on select "Select GST 5% GST 5 % GST 12 % GST" at bounding box center [302, 283] width 160 height 18
select select "3061"
click at [222, 274] on select "Select GST 5% GST 5 % GST 12 % GST" at bounding box center [302, 283] width 160 height 18
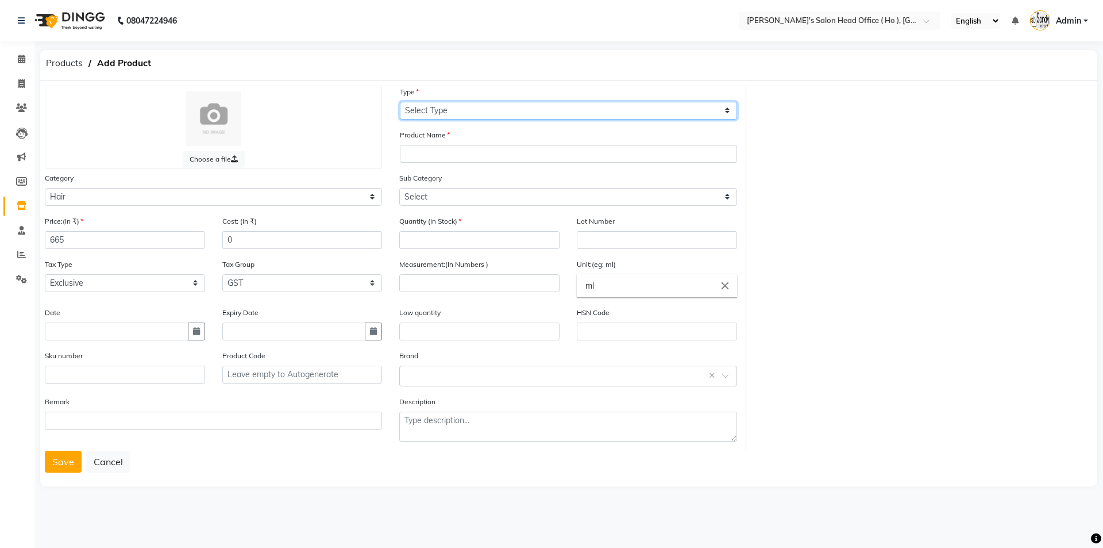
drag, startPoint x: 431, startPoint y: 111, endPoint x: 429, endPoint y: 118, distance: 7.1
click at [431, 111] on select "Select Type Both Retail Consumable" at bounding box center [568, 111] width 337 height 18
select select "B"
click at [400, 102] on select "Select Type Both Retail Consumable" at bounding box center [568, 111] width 337 height 18
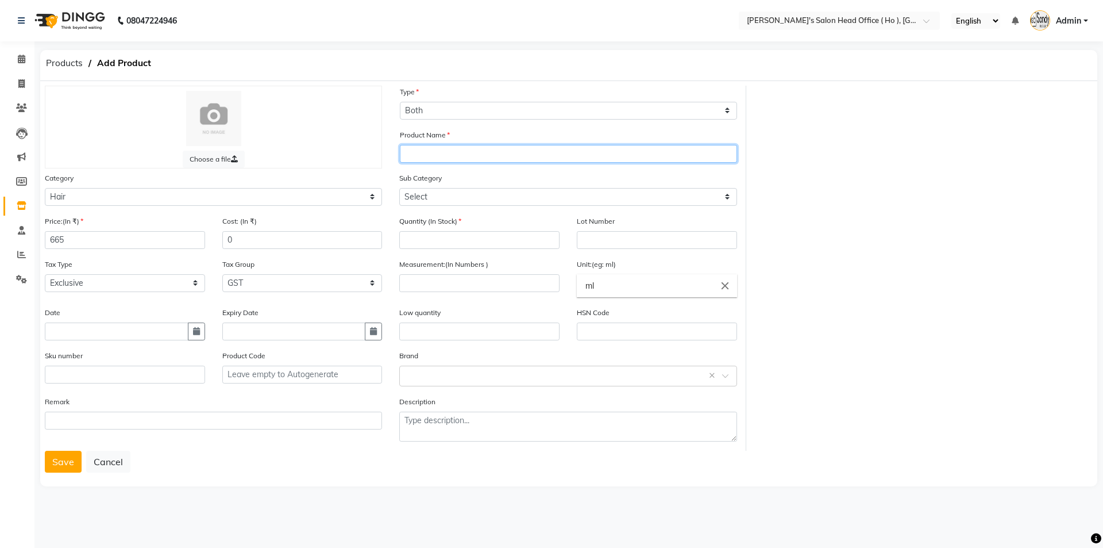
click at [433, 162] on input "text" at bounding box center [568, 154] width 337 height 18
type input "MATRIX INSTALEV IN SPRAY 100 ML"
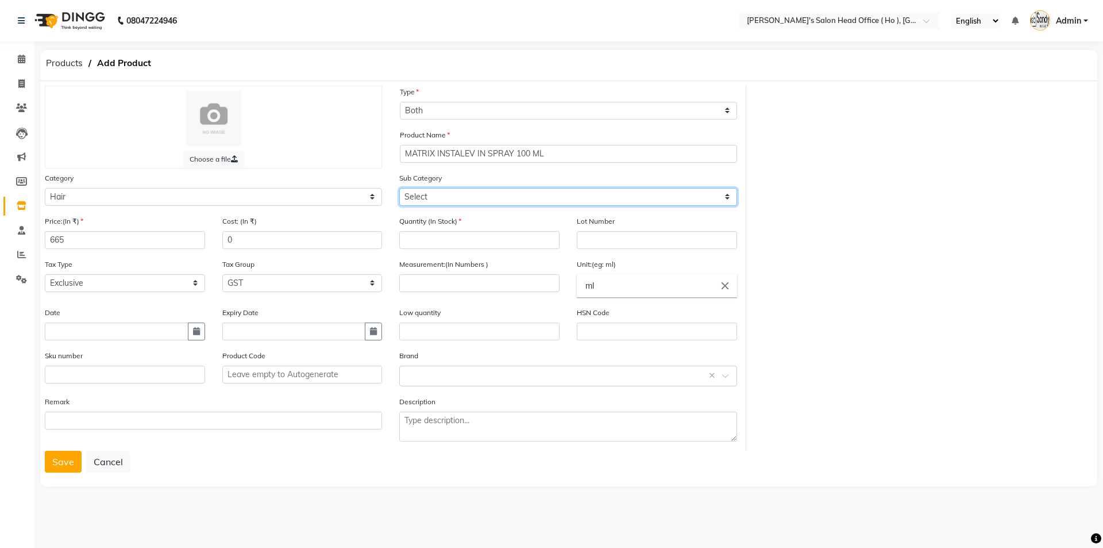
click at [450, 195] on select "Select Shampoo Conditioner Cream Mask Oil Serum Color Appliances Treatment Styl…" at bounding box center [567, 197] width 337 height 18
select select "1014801102"
click at [399, 188] on select "Select Shampoo Conditioner Cream Mask Oil Serum Color Appliances Treatment Styl…" at bounding box center [567, 197] width 337 height 18
click at [436, 242] on input "number" at bounding box center [479, 240] width 160 height 18
type input "0"
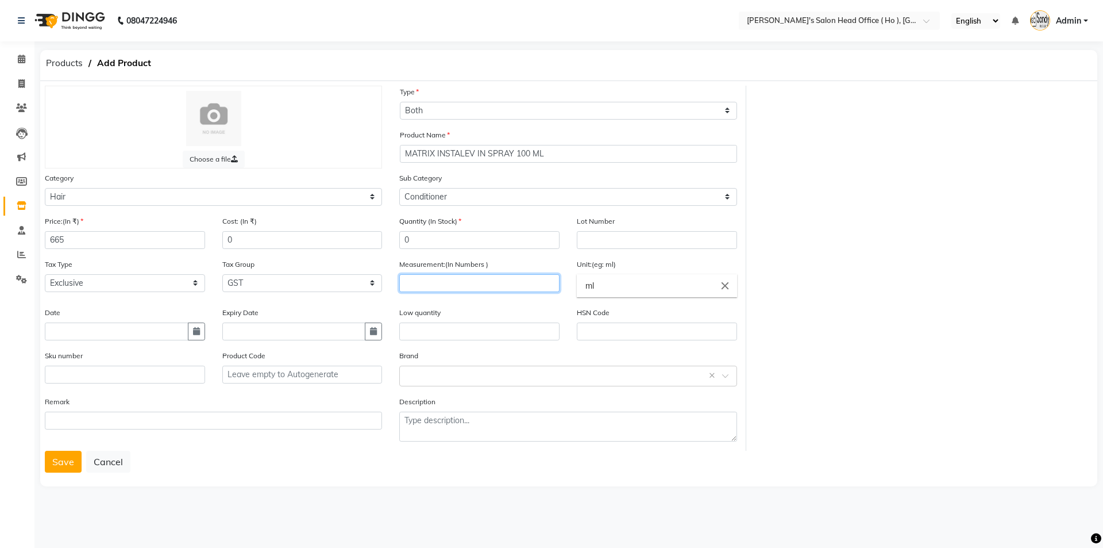
click at [451, 281] on input "number" at bounding box center [479, 283] width 160 height 18
type input "1"
drag, startPoint x: 612, startPoint y: 282, endPoint x: 538, endPoint y: 270, distance: 75.1
click at [577, 274] on ng-autocomplete "ml close ml" at bounding box center [657, 285] width 160 height 23
click at [592, 309] on b "pc" at bounding box center [590, 311] width 10 height 11
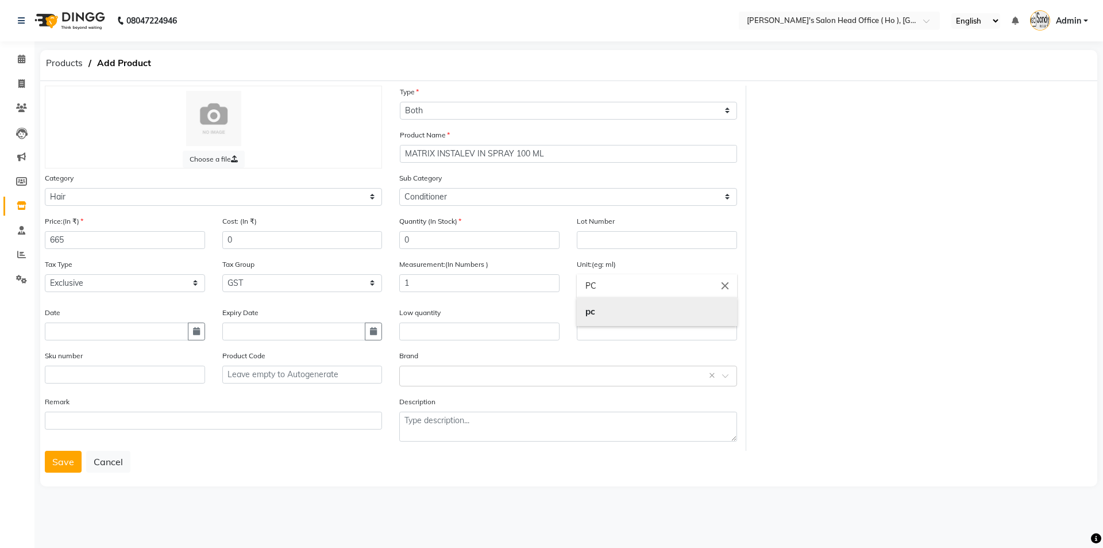
type input "pc"
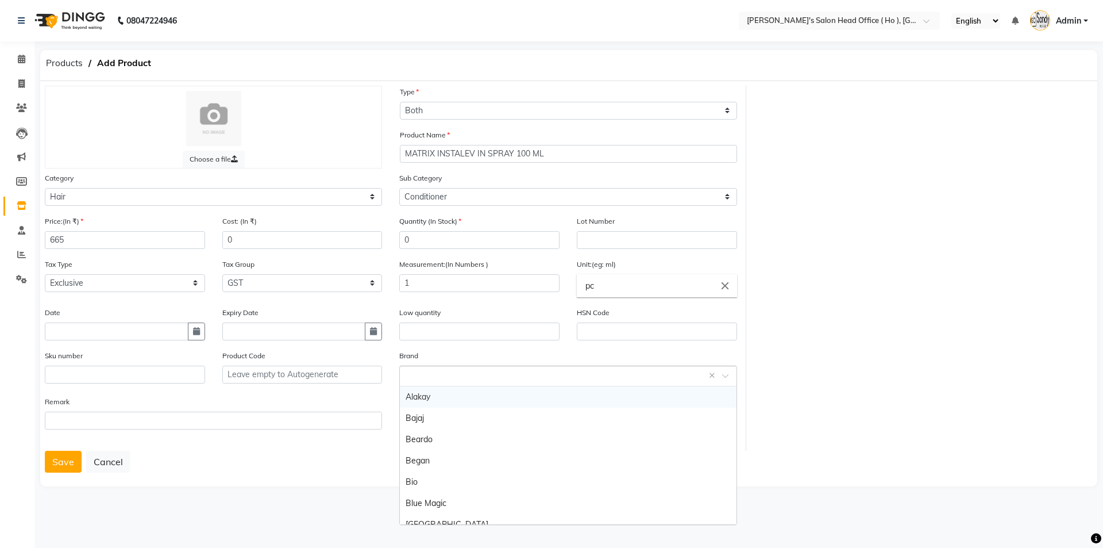
click at [468, 373] on input "text" at bounding box center [557, 375] width 302 height 12
type input "MATRIX"
click at [423, 399] on div "Matrix" at bounding box center [568, 396] width 336 height 21
click at [65, 466] on button "Save" at bounding box center [63, 461] width 37 height 22
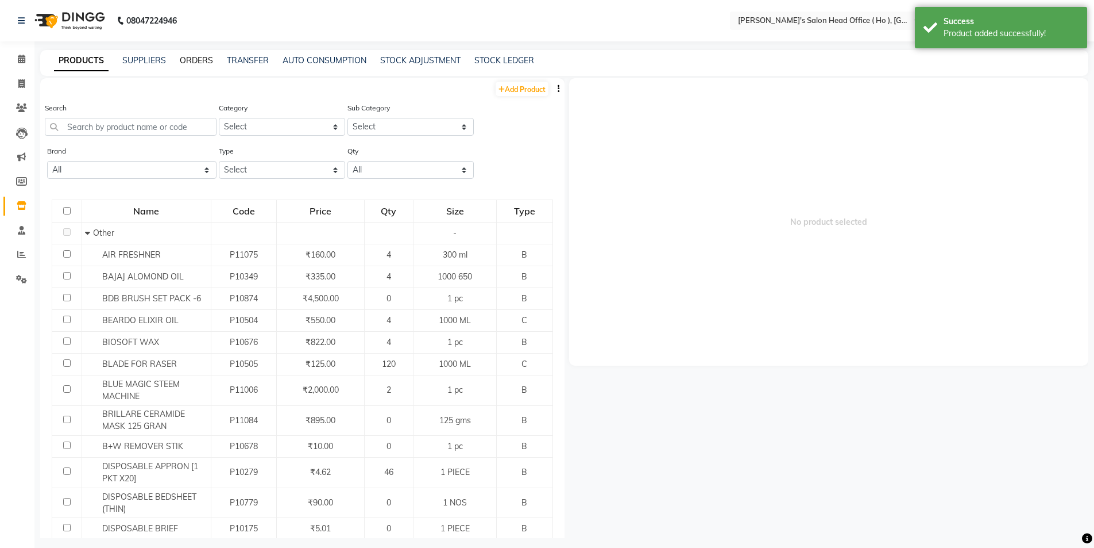
click at [195, 60] on link "ORDERS" at bounding box center [196, 60] width 33 height 10
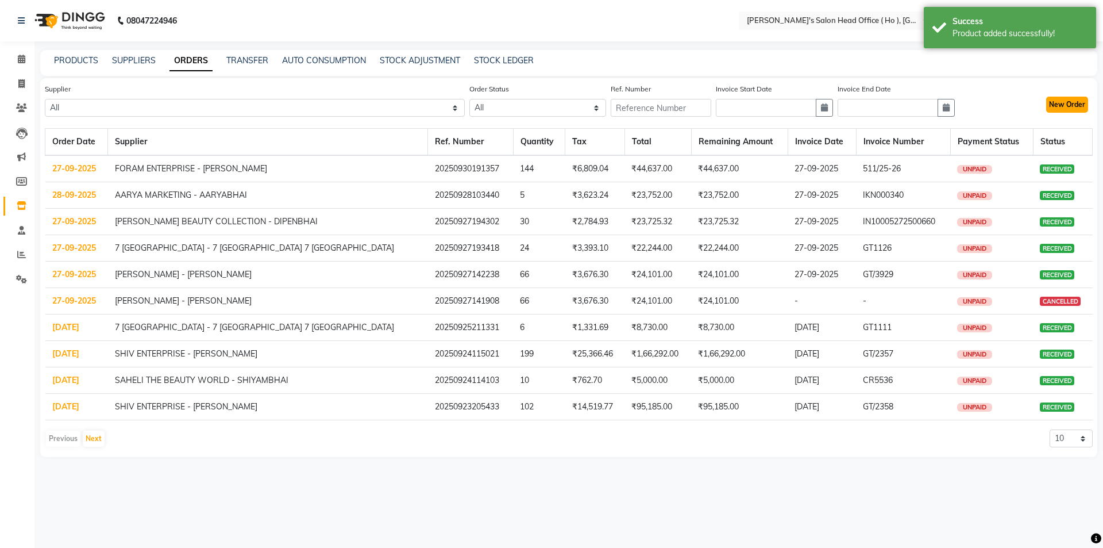
click at [1078, 98] on button "New Order" at bounding box center [1067, 105] width 42 height 16
select select "true"
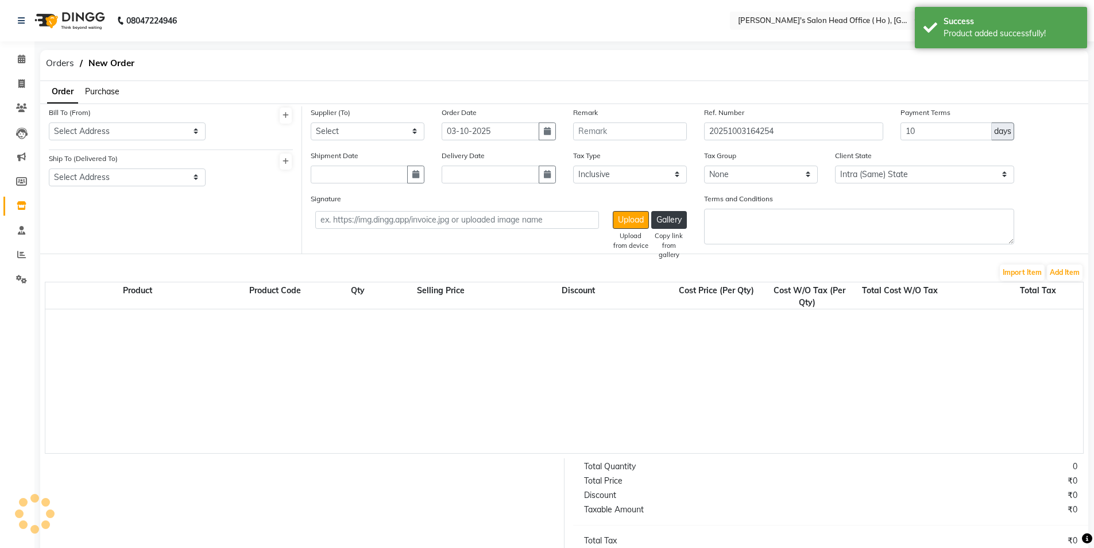
select select "3195"
click at [98, 87] on span "Purchase" at bounding box center [102, 91] width 34 height 10
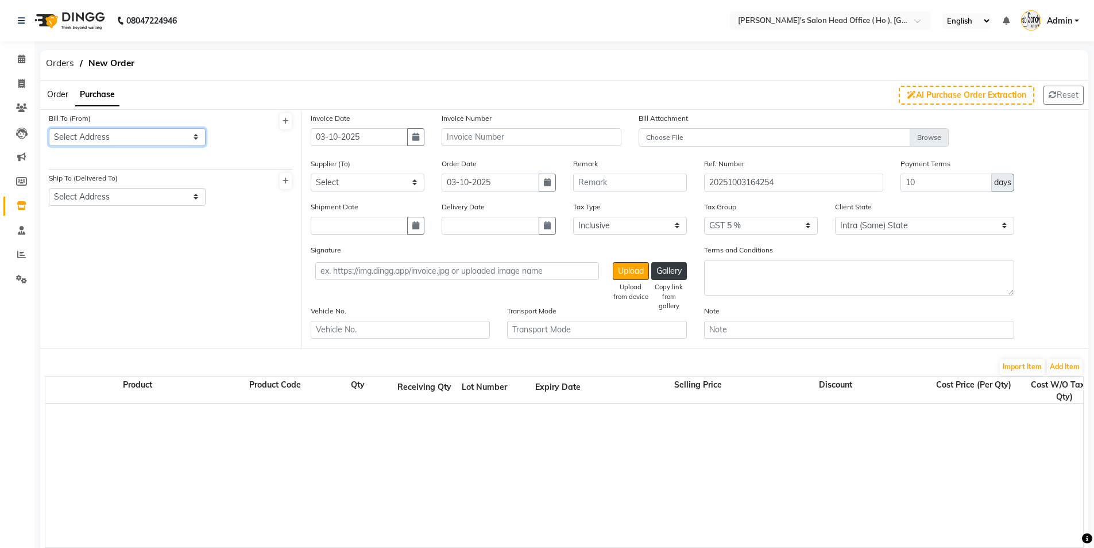
drag, startPoint x: 101, startPoint y: 133, endPoint x: 97, endPoint y: 144, distance: 11.6
click at [100, 134] on select "Select Address RAJKOT" at bounding box center [127, 137] width 157 height 18
select select "1132"
click at [49, 128] on select "Select Address RAJKOT" at bounding box center [127, 137] width 157 height 18
drag, startPoint x: 97, startPoint y: 195, endPoint x: 97, endPoint y: 203, distance: 7.5
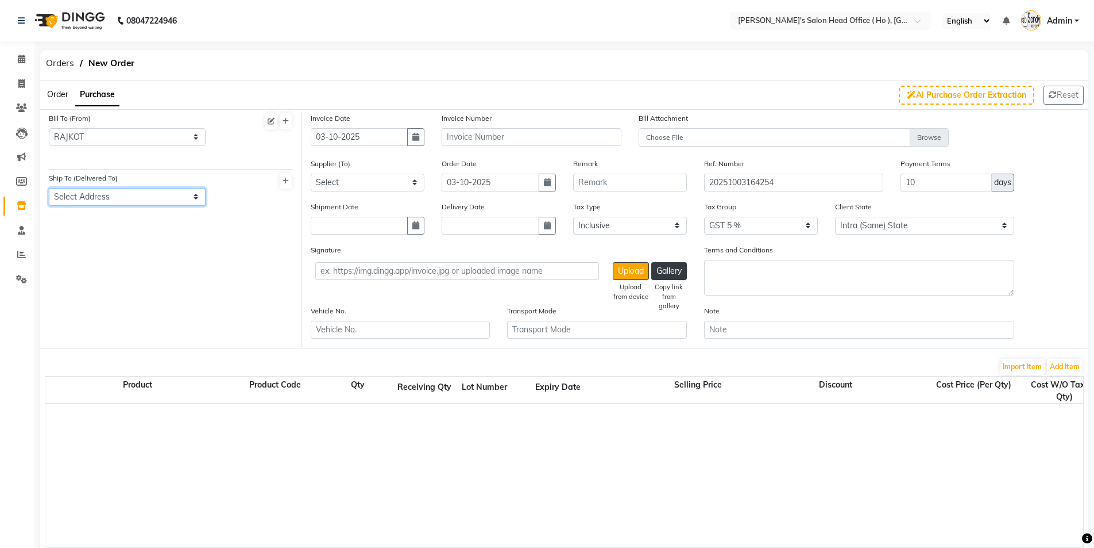
click at [97, 196] on select "Select Address RAJKOT" at bounding box center [127, 197] width 157 height 18
select select "1133"
click at [49, 188] on select "Select Address RAJKOT" at bounding box center [127, 197] width 157 height 18
click at [493, 138] on input "text" at bounding box center [531, 137] width 179 height 18
type input "GT/4085"
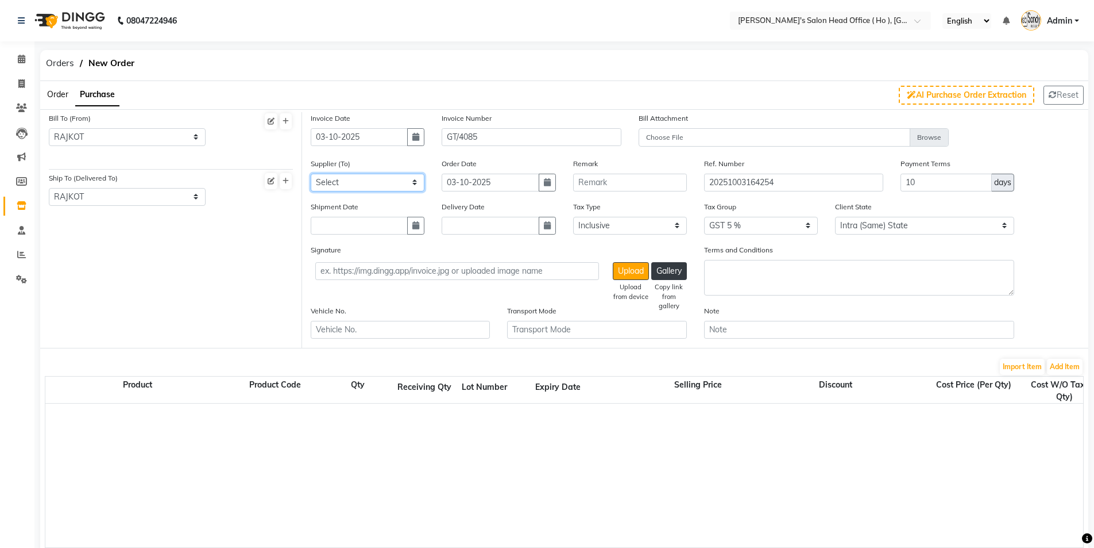
click at [325, 188] on select "Select SHIV ENTERPRISE - [PERSON_NAME] - [PERSON_NAME] THE BEAUTY WORLD - SHIYA…" at bounding box center [368, 183] width 114 height 18
select select "3081"
click at [311, 174] on select "Select SHIV ENTERPRISE - [PERSON_NAME] - [PERSON_NAME] THE BEAUTY WORLD - SHIYA…" at bounding box center [368, 183] width 114 height 18
click at [606, 230] on select "Select Inclusive Exclusive" at bounding box center [630, 226] width 114 height 18
select select "false"
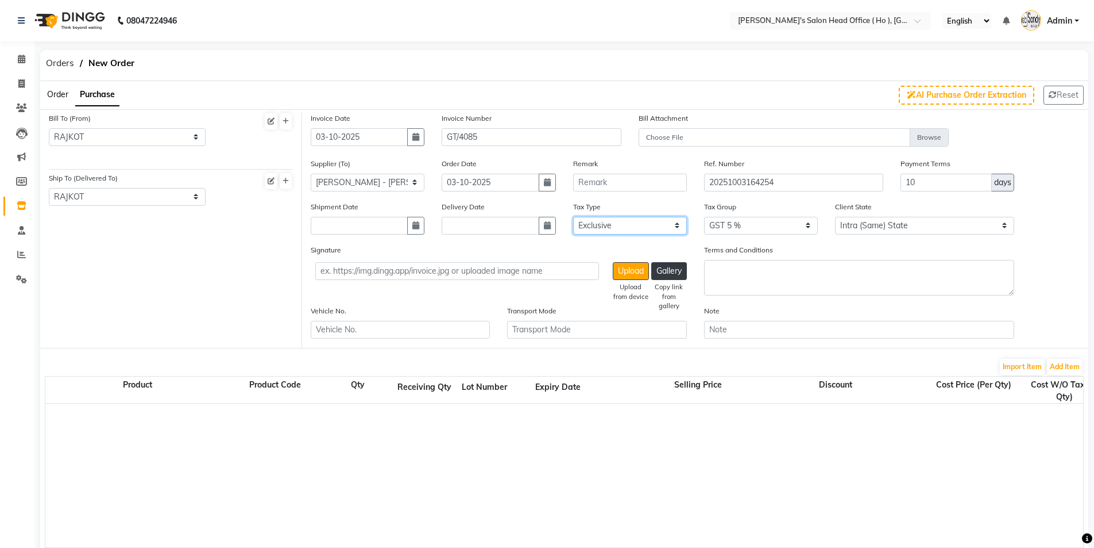
click at [573, 217] on select "Select Inclusive Exclusive" at bounding box center [630, 226] width 114 height 18
click at [711, 232] on select "None GST 5% GST 5 % GST 12 % GST" at bounding box center [761, 226] width 114 height 18
select select "3061"
click at [704, 217] on select "None GST 5% GST 5 % GST 12 % GST" at bounding box center [761, 226] width 114 height 18
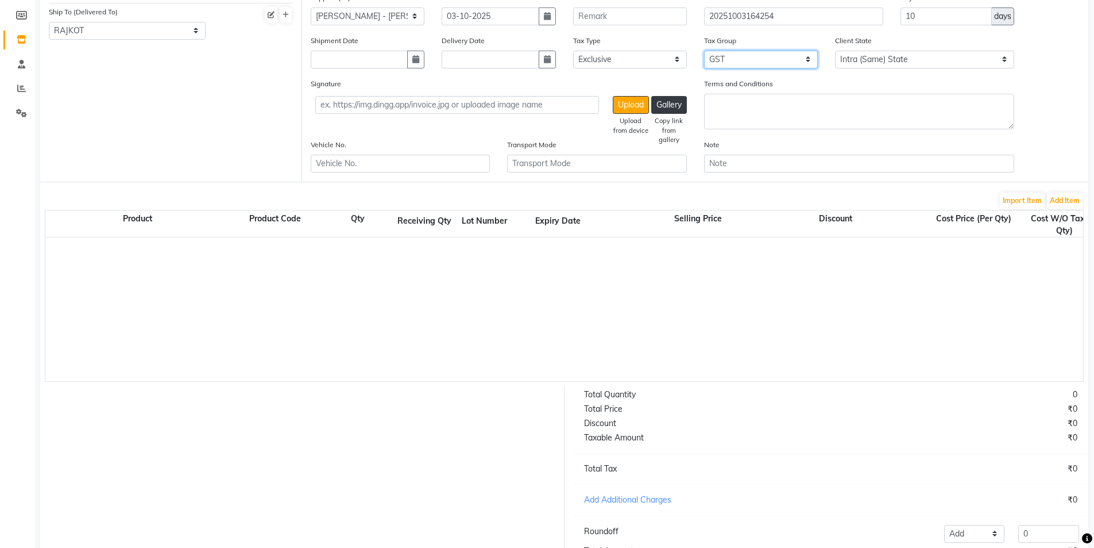
scroll to position [172, 0]
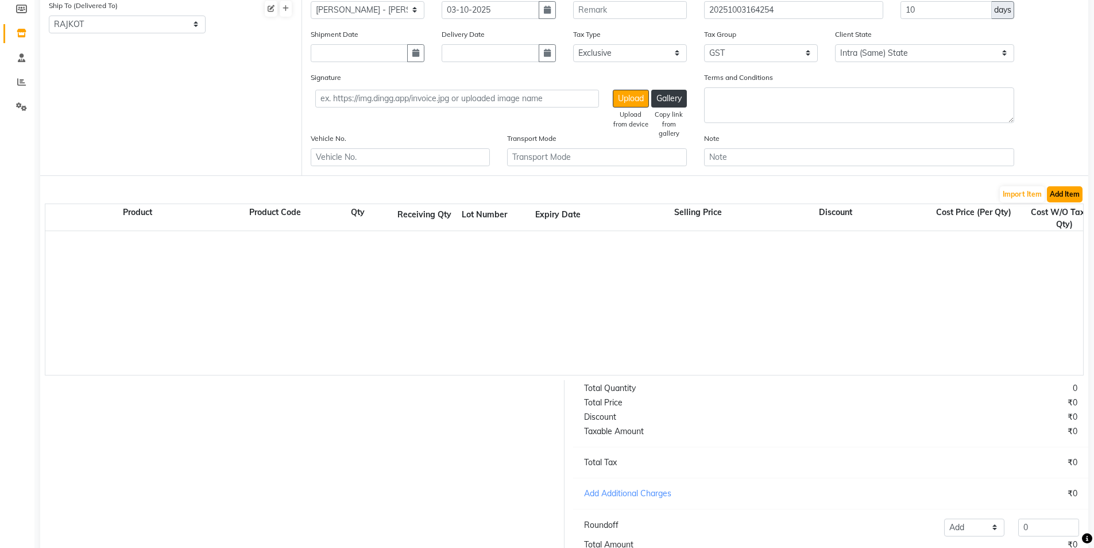
click at [1061, 198] on button "Add Item" at bounding box center [1065, 194] width 36 height 16
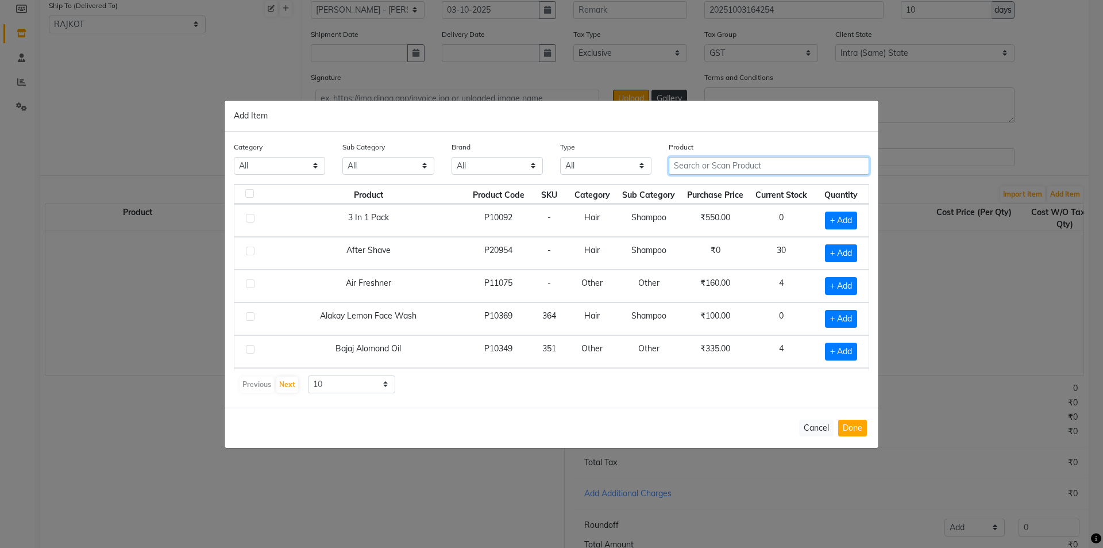
click at [726, 168] on input "text" at bounding box center [769, 166] width 201 height 18
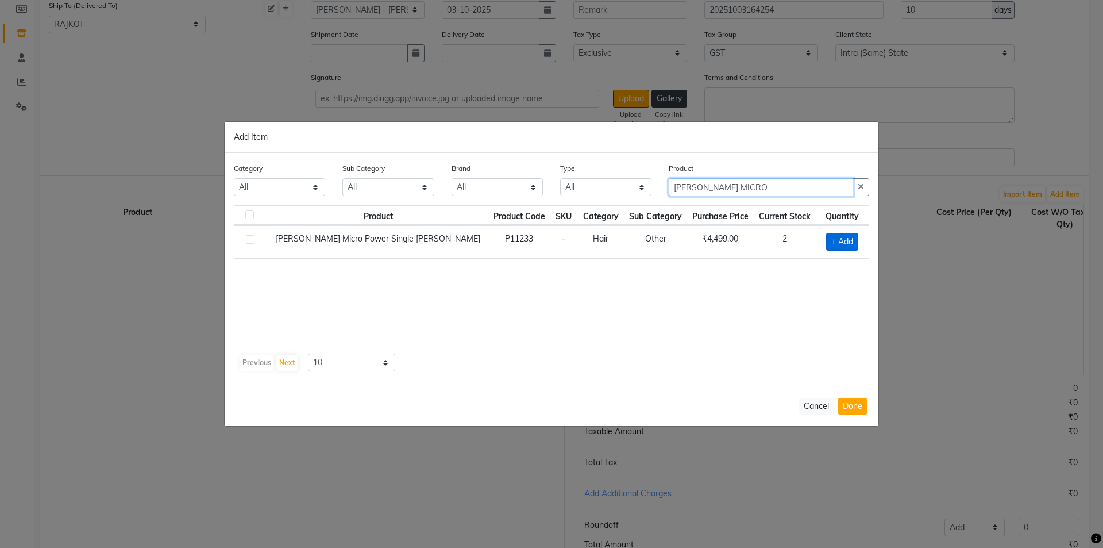
type input "[PERSON_NAME] MICRO"
click at [843, 246] on span "+ Add" at bounding box center [842, 242] width 32 height 18
checkbox input "true"
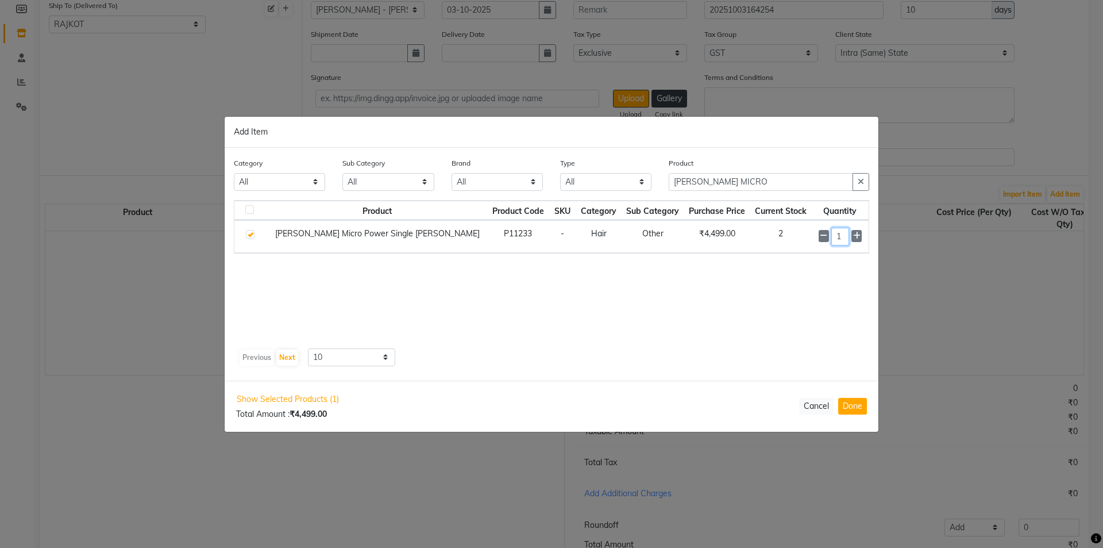
drag, startPoint x: 835, startPoint y: 237, endPoint x: 804, endPoint y: 237, distance: 31.6
click at [812, 237] on td "1" at bounding box center [840, 236] width 57 height 33
type input "3"
click at [838, 407] on button "Done" at bounding box center [852, 406] width 29 height 17
select select "3061"
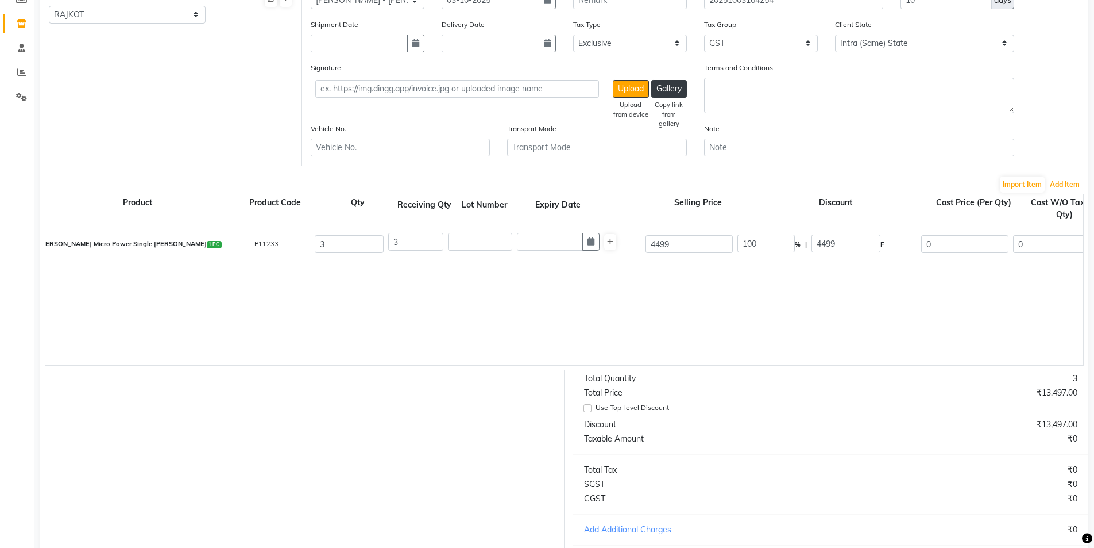
scroll to position [136, 0]
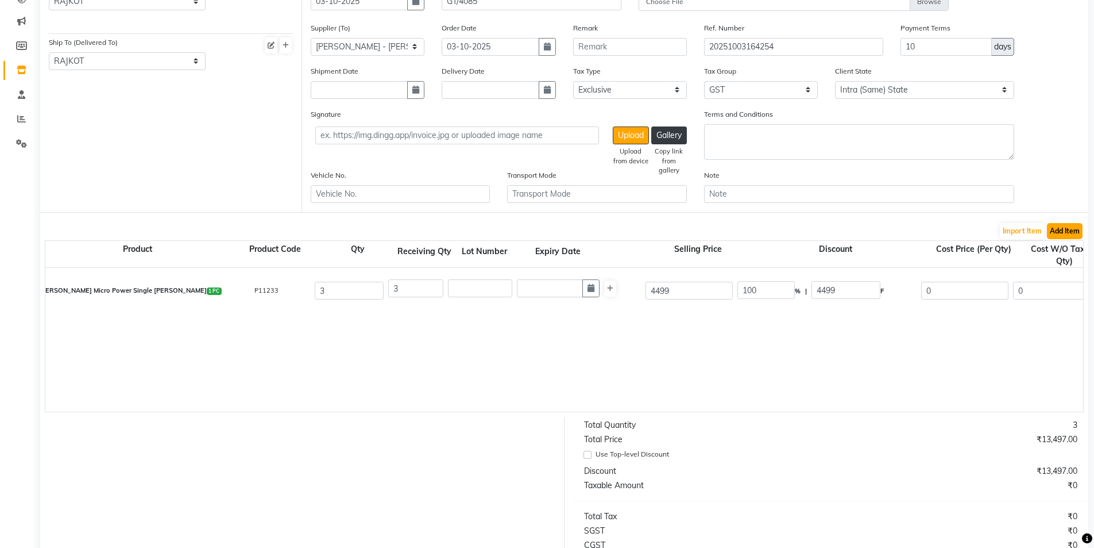
click at [1060, 228] on button "Add Item" at bounding box center [1065, 231] width 36 height 16
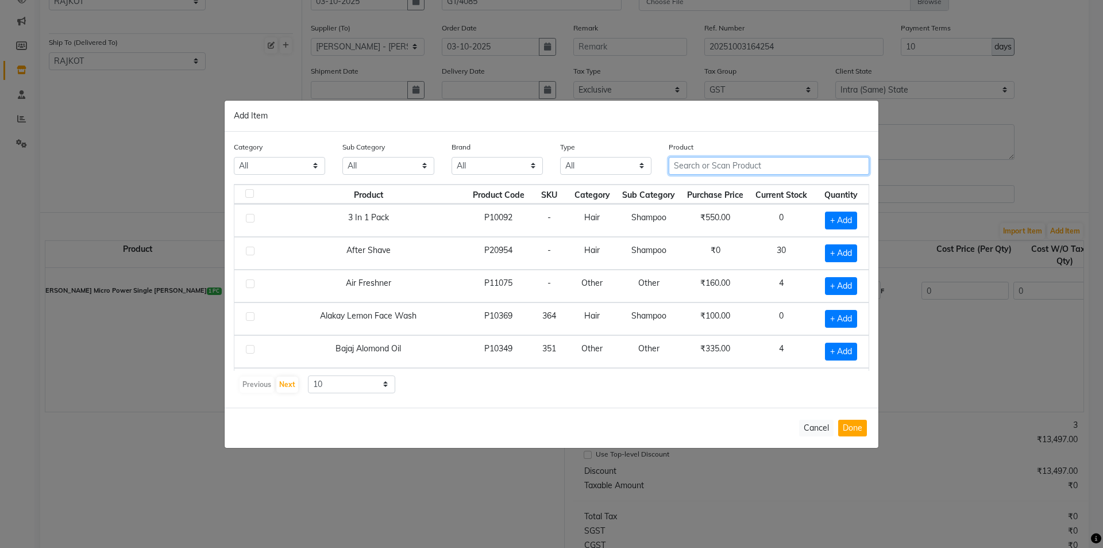
click at [698, 162] on input "text" at bounding box center [769, 166] width 201 height 18
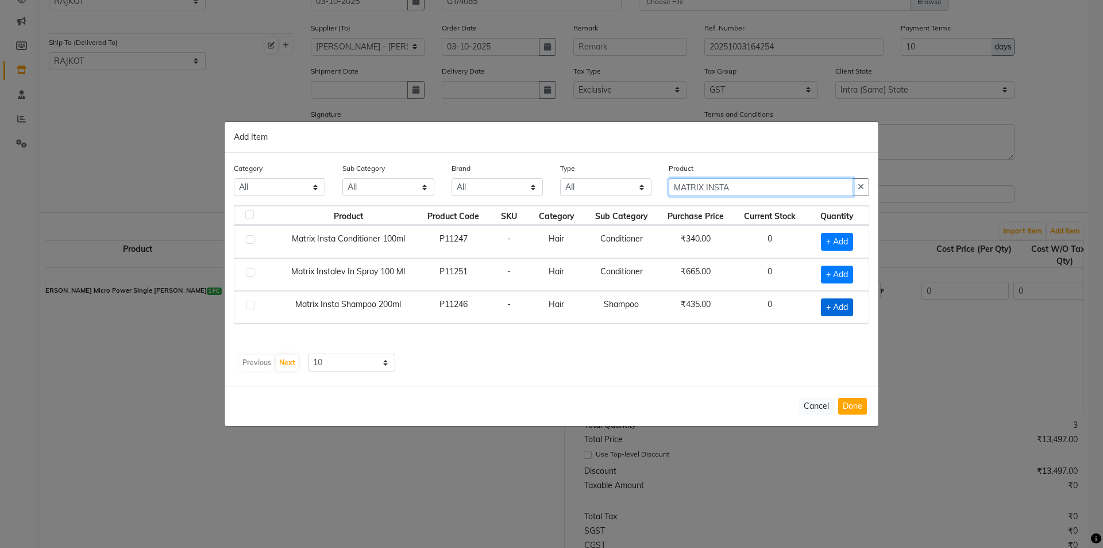
type input "MATRIX INSTA"
click at [830, 306] on span "+ Add" at bounding box center [837, 307] width 32 height 18
checkbox input "true"
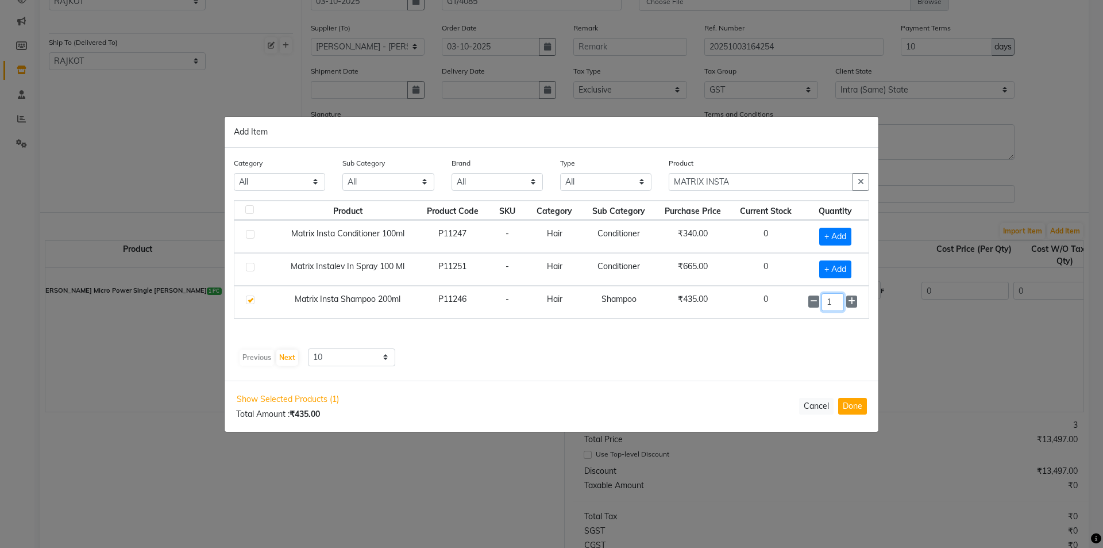
drag, startPoint x: 830, startPoint y: 306, endPoint x: 800, endPoint y: 304, distance: 29.9
click at [800, 304] on tr "Matrix Insta Shampoo 200ml P11246 - Hair Shampoo ₹435.00 0 1" at bounding box center [551, 302] width 634 height 33
type input "6"
click at [834, 237] on span "+ Add" at bounding box center [835, 237] width 32 height 18
checkbox input "true"
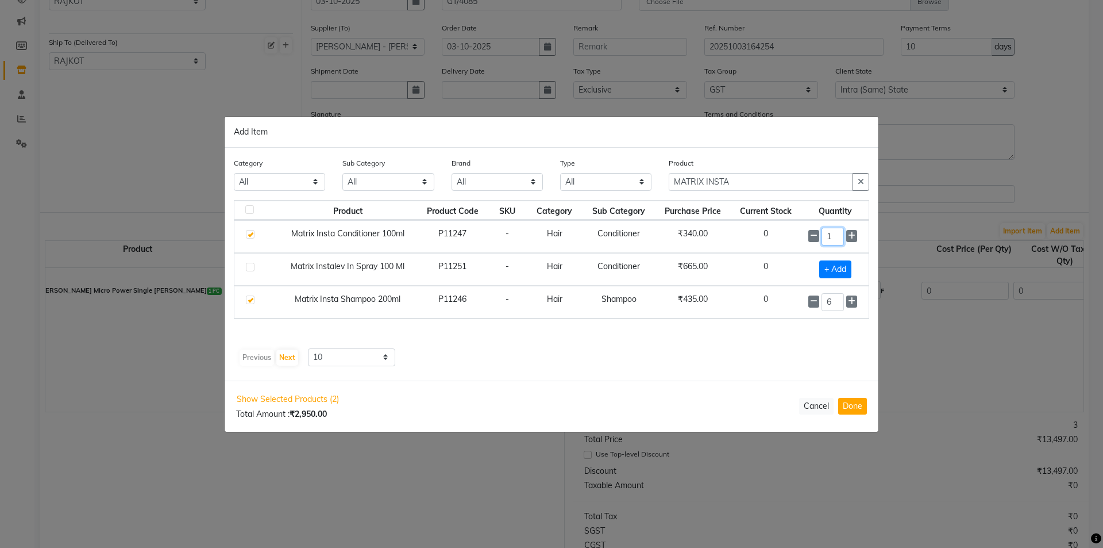
drag, startPoint x: 839, startPoint y: 234, endPoint x: 798, endPoint y: 230, distance: 41.0
click at [798, 230] on tr "Matrix Insta Conditioner 100ml P11247 - Hair Conditioner ₹340.00 0 1" at bounding box center [551, 236] width 634 height 33
type input "6"
click at [854, 413] on button "Done" at bounding box center [852, 406] width 29 height 17
select select "3061"
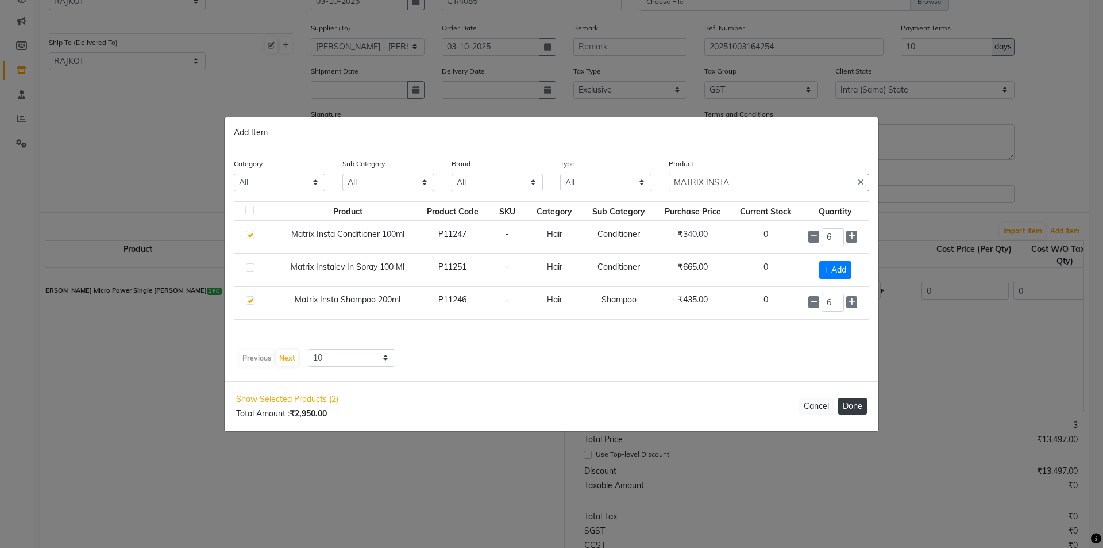
select select "3061"
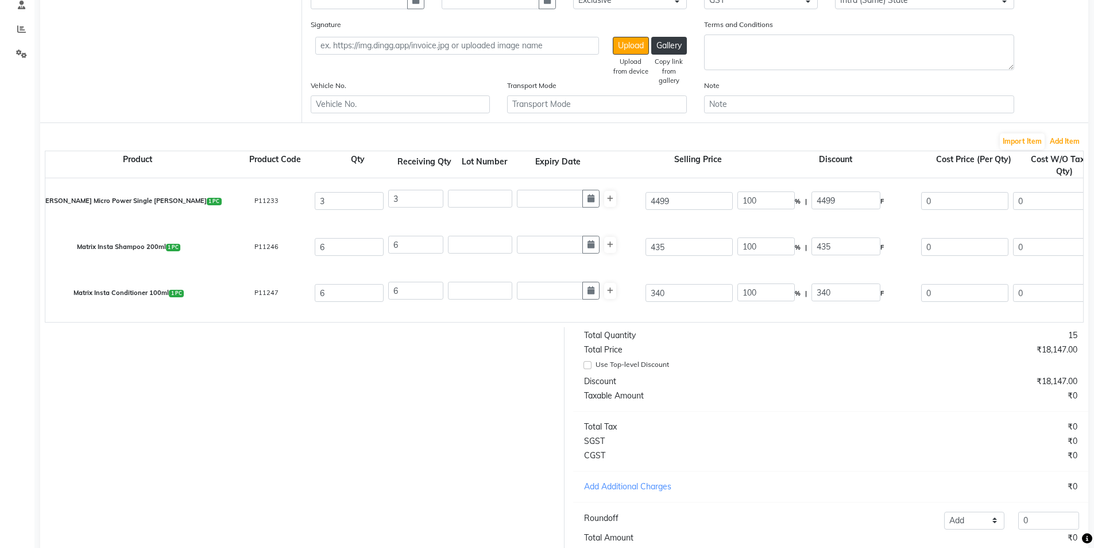
scroll to position [308, 0]
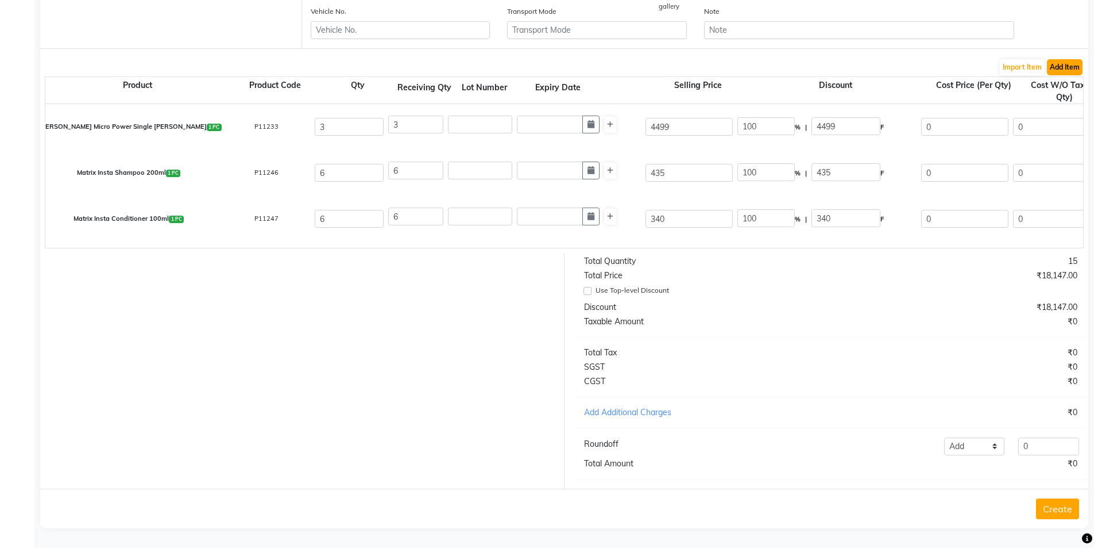
click at [1058, 59] on button "Add Item" at bounding box center [1065, 67] width 36 height 16
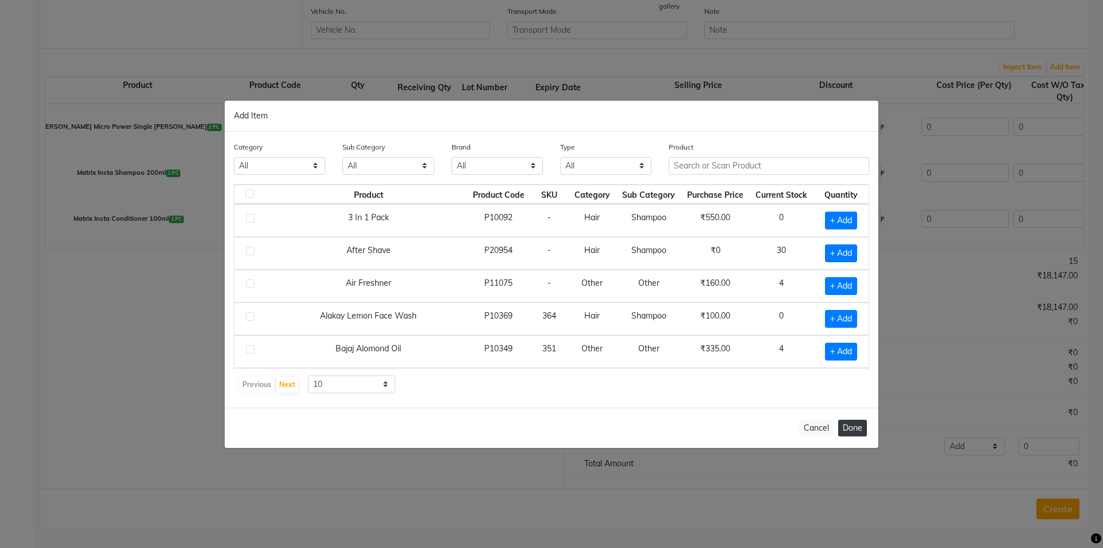
click at [848, 426] on button "Done" at bounding box center [852, 427] width 29 height 17
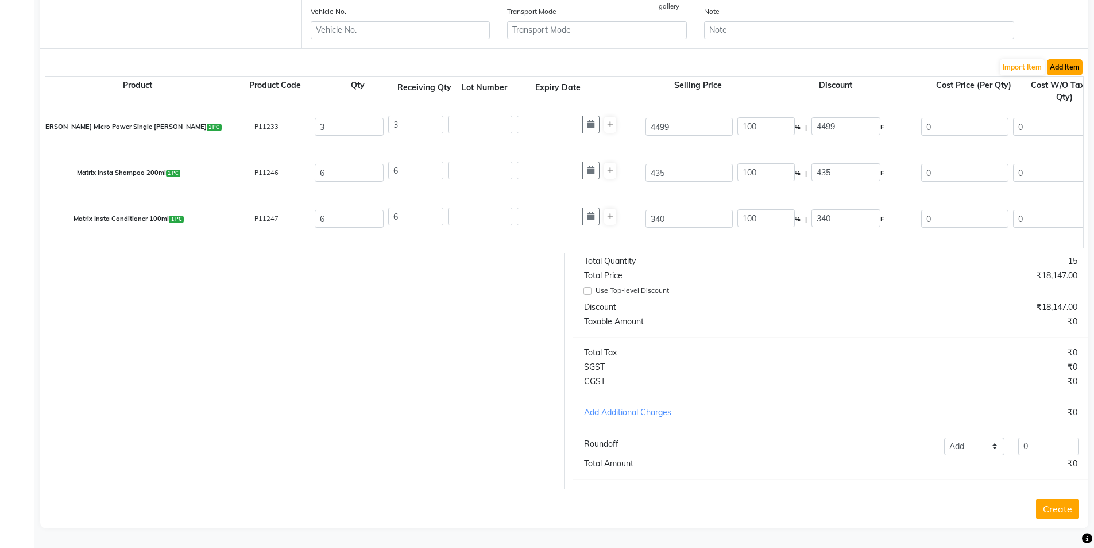
click at [1056, 59] on button "Add Item" at bounding box center [1065, 67] width 36 height 16
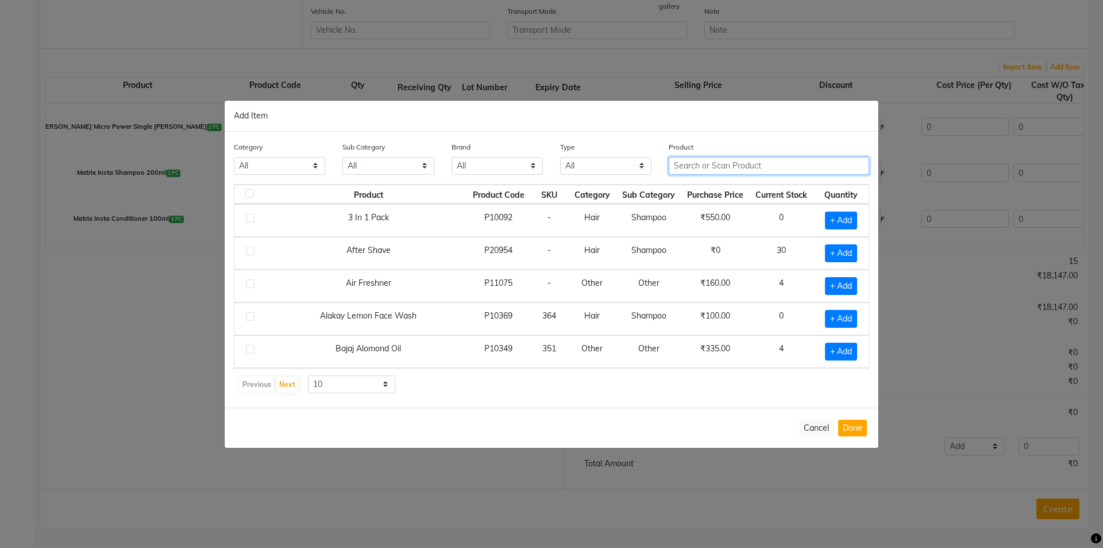
click at [734, 170] on input "text" at bounding box center [769, 166] width 201 height 18
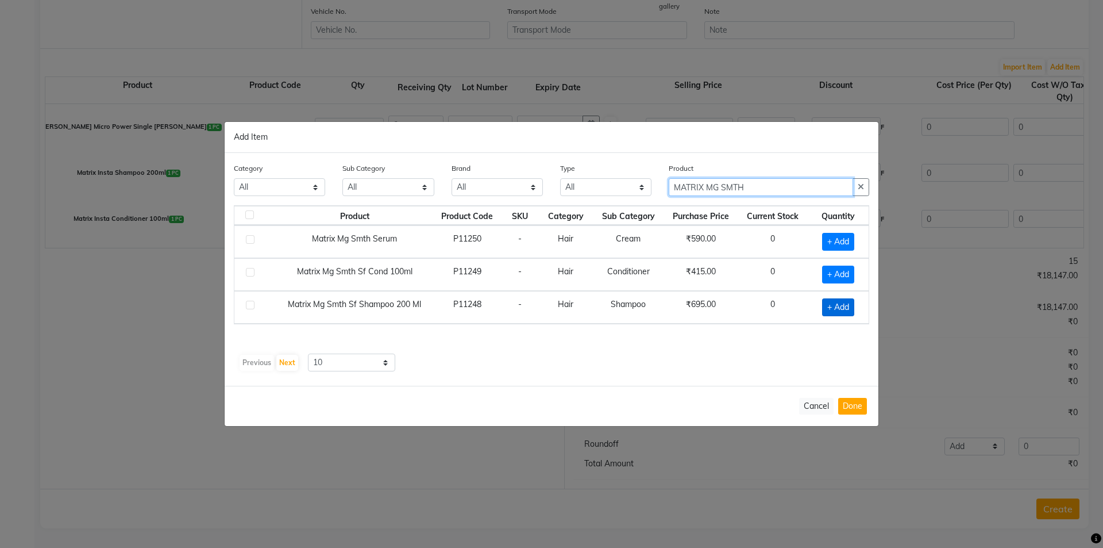
type input "MATRIX MG SMTH"
click at [845, 302] on span "+ Add" at bounding box center [838, 307] width 32 height 18
checkbox input "true"
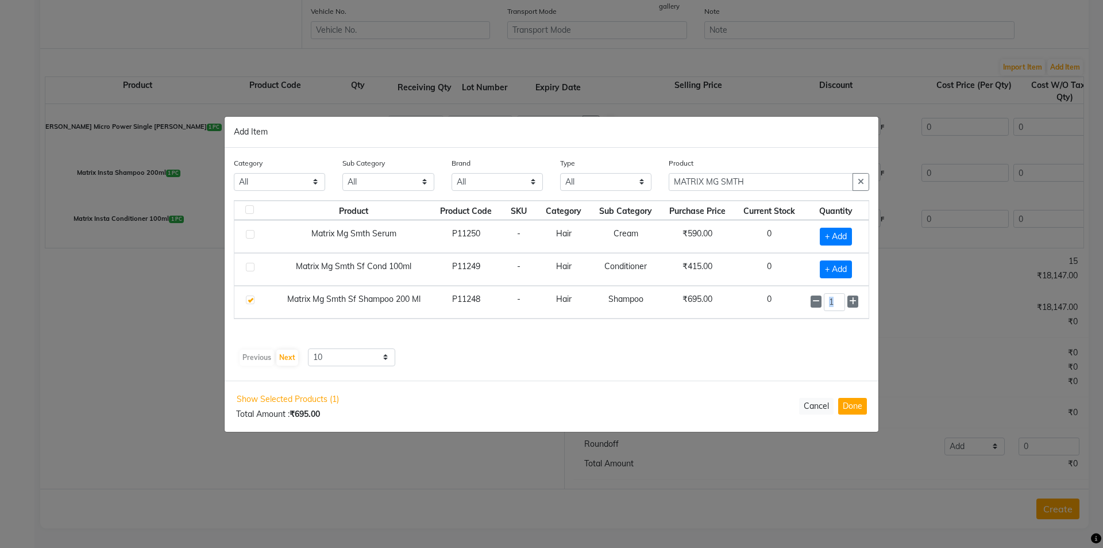
drag, startPoint x: 836, startPoint y: 297, endPoint x: 812, endPoint y: 294, distance: 23.8
click at [813, 294] on div "1" at bounding box center [836, 302] width 51 height 18
drag, startPoint x: 821, startPoint y: 352, endPoint x: 841, endPoint y: 330, distance: 29.7
click at [822, 350] on div "Previous Next 10 50 100" at bounding box center [551, 358] width 626 height 18
click at [855, 296] on span at bounding box center [852, 302] width 11 height 12
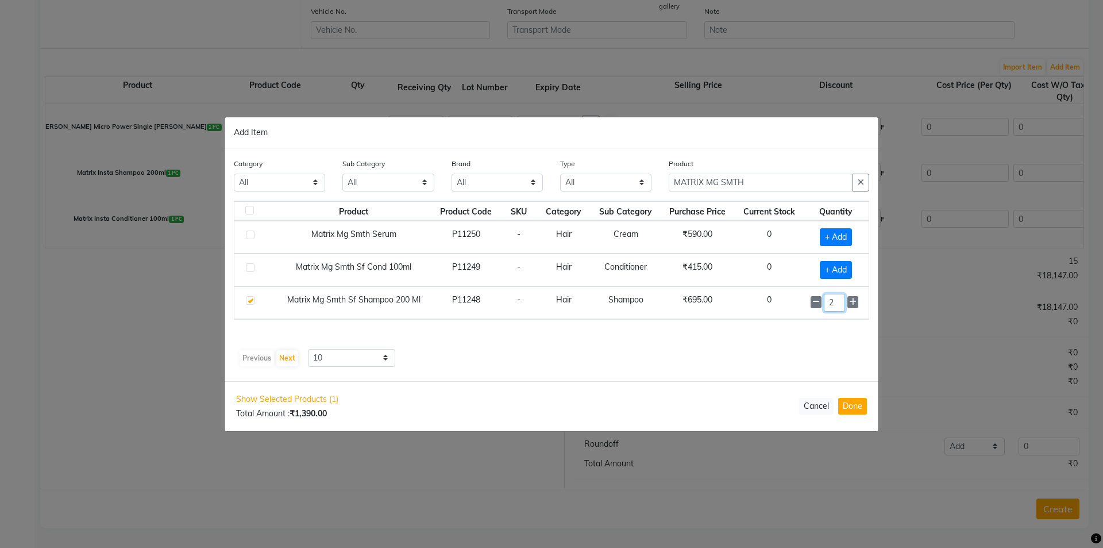
drag, startPoint x: 837, startPoint y: 302, endPoint x: 828, endPoint y: 302, distance: 8.6
click at [828, 302] on input "2" at bounding box center [834, 303] width 21 height 18
type input "6"
click at [839, 269] on span "+ Add" at bounding box center [836, 270] width 32 height 18
checkbox input "true"
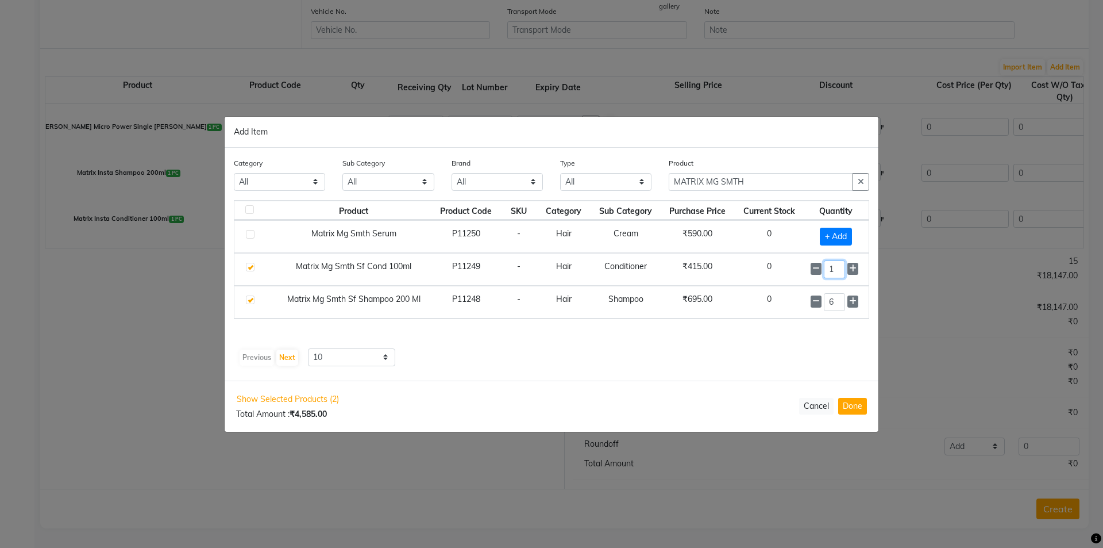
drag, startPoint x: 839, startPoint y: 269, endPoint x: 789, endPoint y: 266, distance: 50.6
click at [791, 267] on tr "Matrix Mg Smth Sf Cond 100ml P11249 - Hair Conditioner ₹415.00 0 1" at bounding box center [551, 269] width 634 height 33
click at [842, 270] on input "1" at bounding box center [834, 270] width 21 height 18
type input "6"
click at [843, 234] on span "+ Add" at bounding box center [836, 237] width 32 height 18
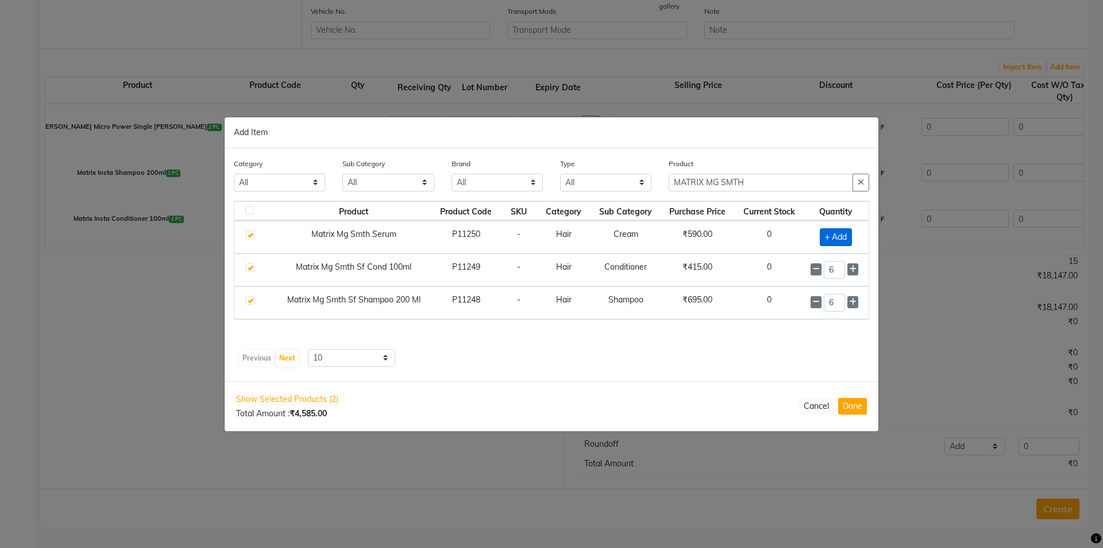
checkbox input "true"
click at [843, 235] on input "1" at bounding box center [834, 237] width 21 height 18
type input "6"
click at [859, 406] on button "Done" at bounding box center [852, 406] width 29 height 17
select select "6534"
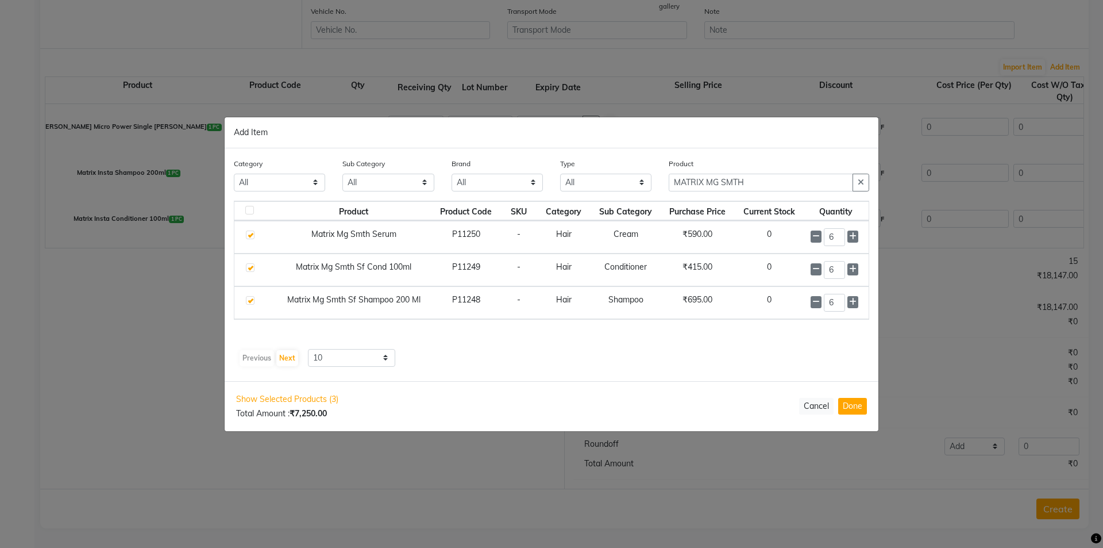
select select "3061"
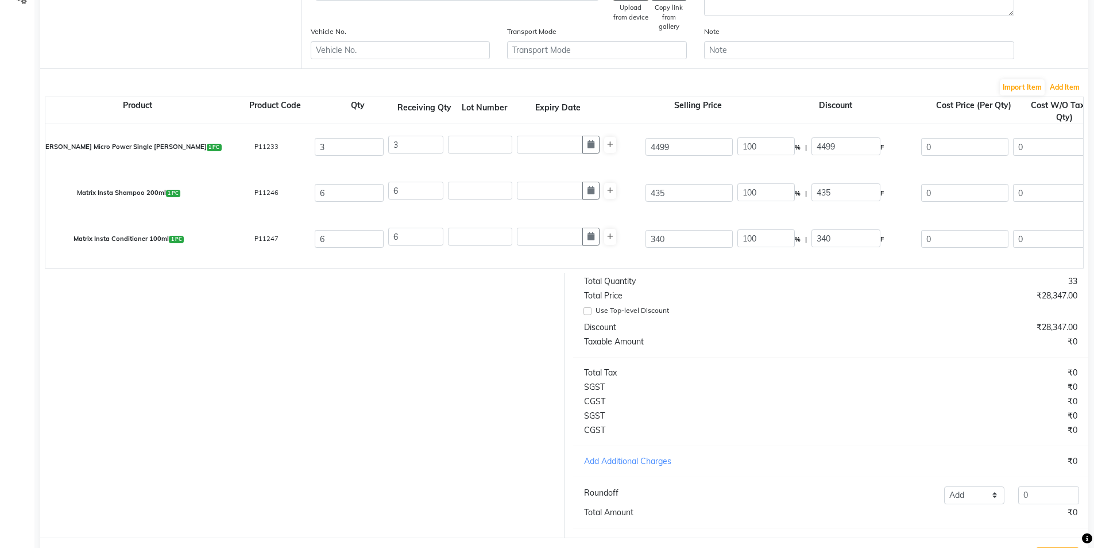
scroll to position [132, 0]
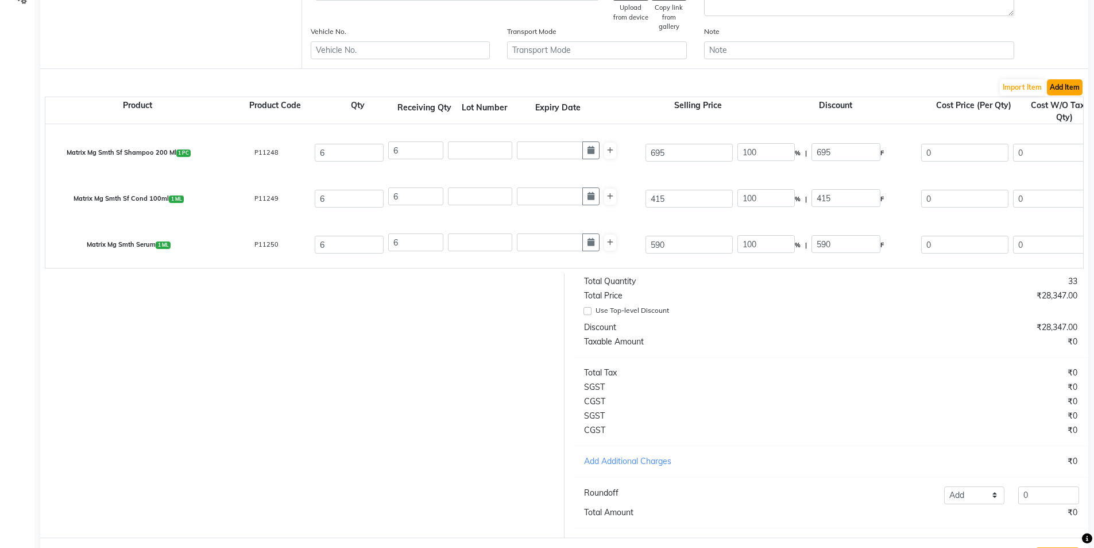
click at [1068, 91] on button "Add Item" at bounding box center [1065, 87] width 36 height 16
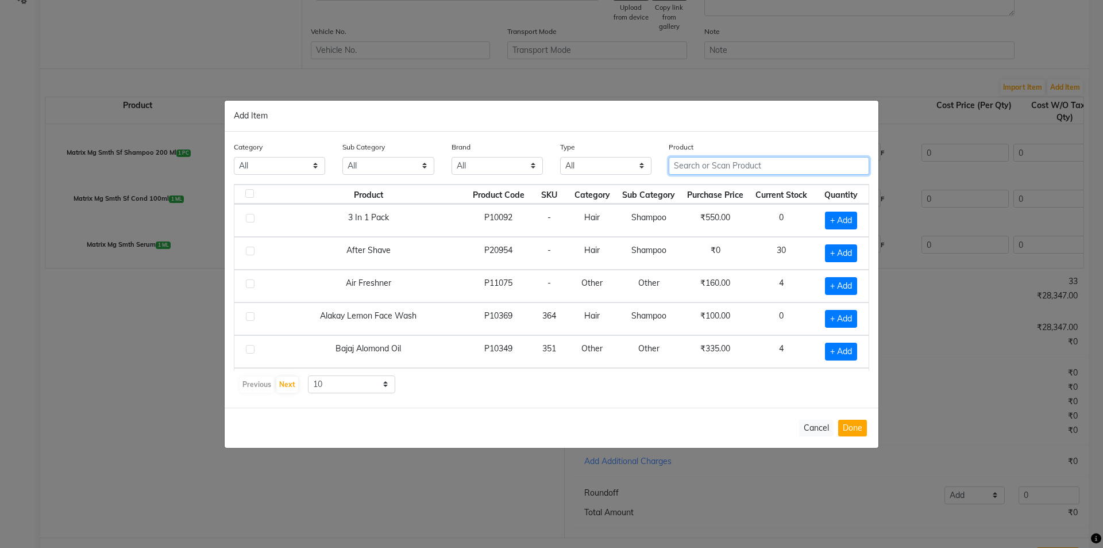
click at [768, 167] on input "text" at bounding box center [769, 166] width 201 height 18
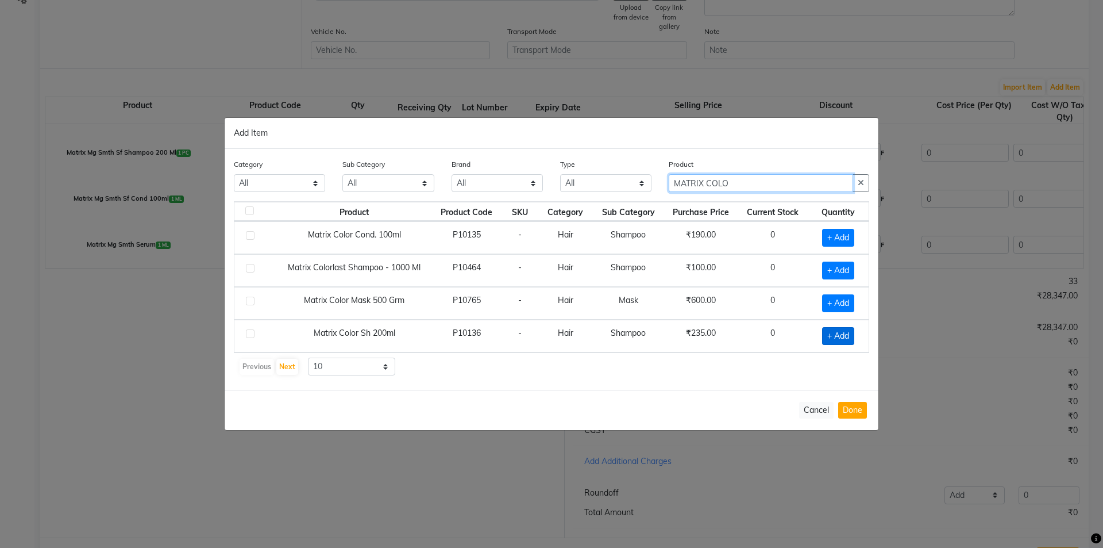
type input "MATRIX COLO"
click at [841, 336] on span "+ Add" at bounding box center [838, 336] width 32 height 18
checkbox input "true"
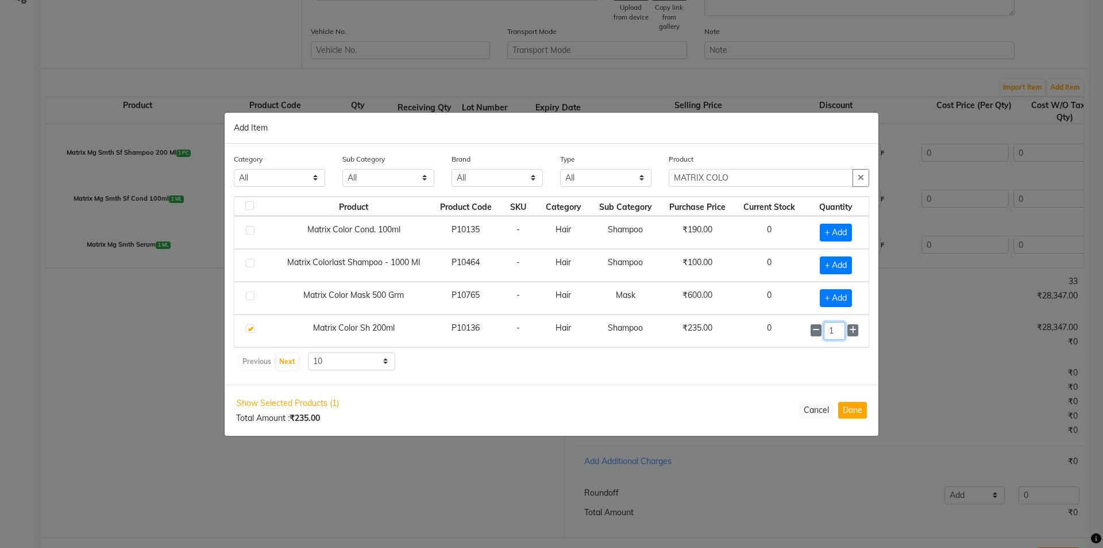
drag, startPoint x: 841, startPoint y: 336, endPoint x: 777, endPoint y: 331, distance: 63.4
click at [782, 334] on tr "Matrix Color Sh 200ml P10136 - Hair Shampoo ₹235.00 0 1" at bounding box center [551, 330] width 634 height 33
type input "6"
click at [842, 232] on span "+ Add" at bounding box center [836, 233] width 32 height 18
checkbox input "true"
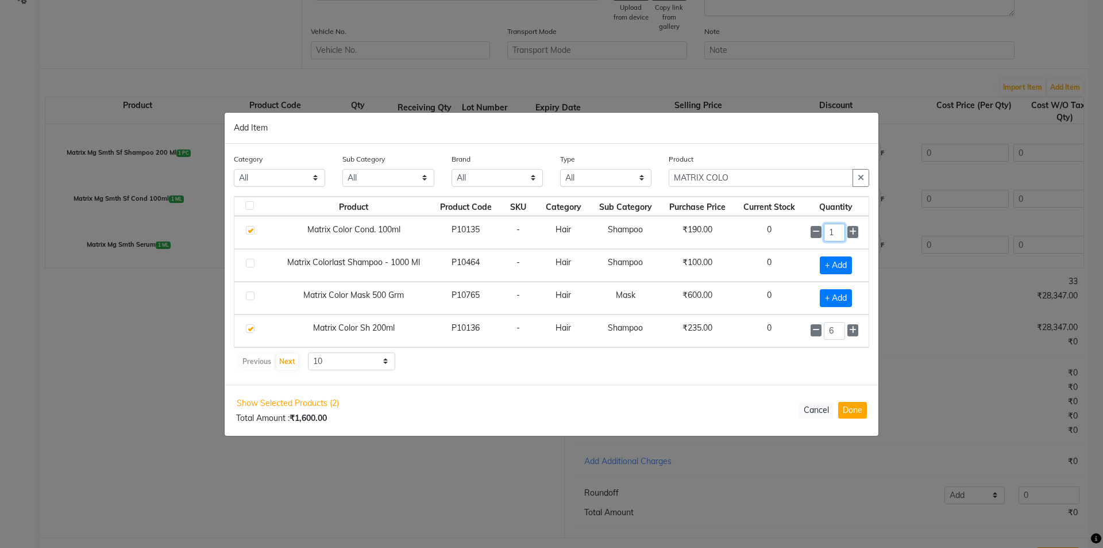
drag, startPoint x: 845, startPoint y: 226, endPoint x: 789, endPoint y: 226, distance: 55.2
click at [790, 226] on tr "Matrix Color Cond. 100ml P10135 - Hair Shampoo ₹190.00 0 1" at bounding box center [551, 232] width 634 height 33
type input "6"
click at [856, 407] on button "Done" at bounding box center [852, 410] width 29 height 17
select select "3061"
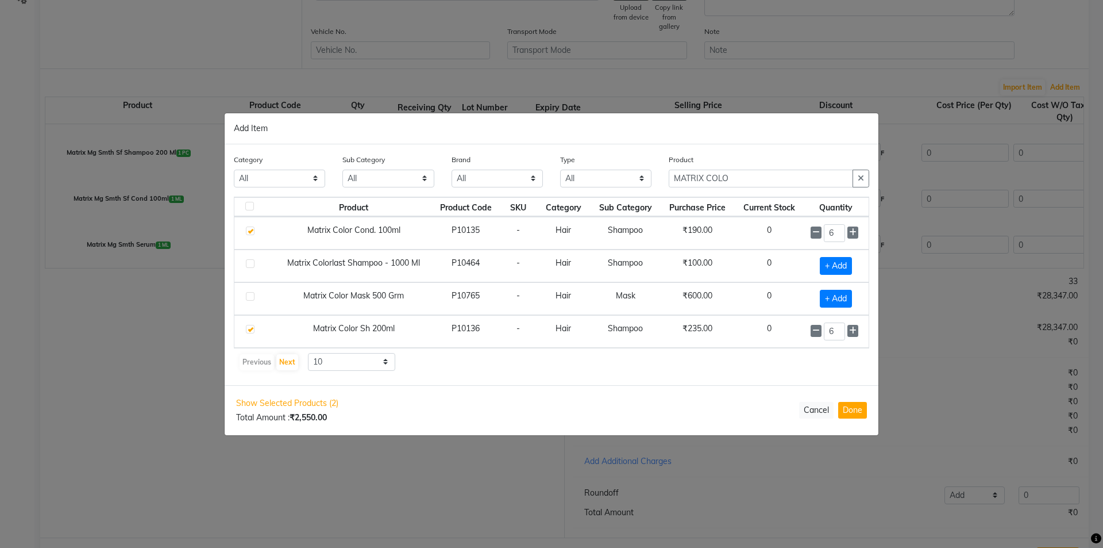
select select "3061"
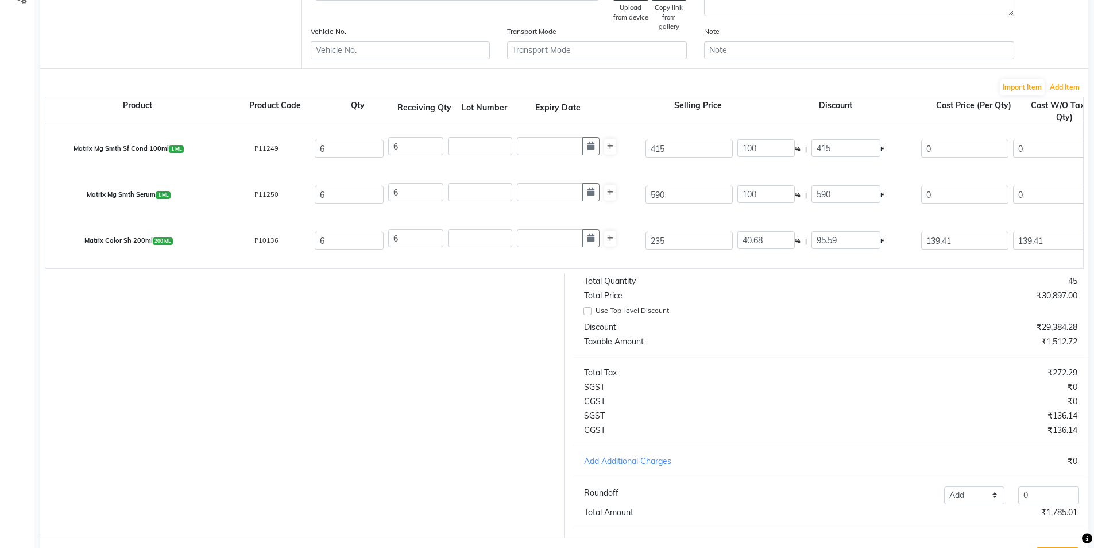
scroll to position [224, 0]
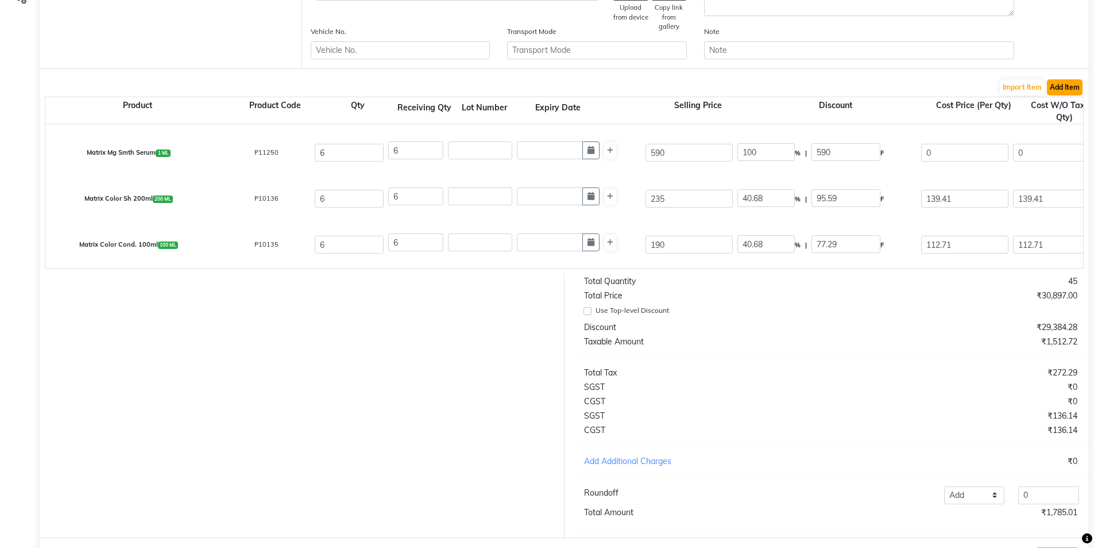
click at [1071, 80] on button "Add Item" at bounding box center [1065, 87] width 36 height 16
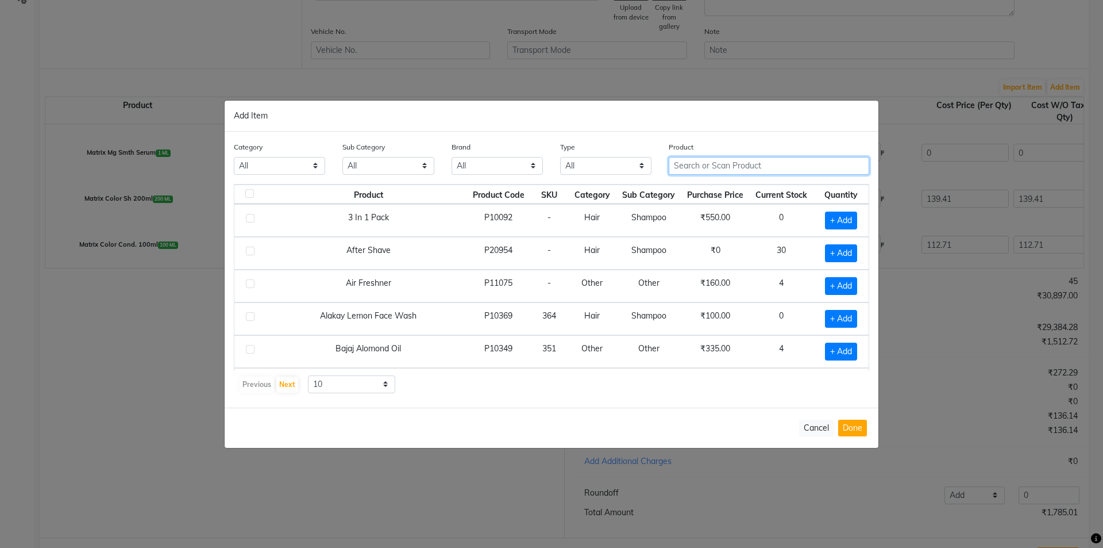
click at [751, 166] on input "text" at bounding box center [769, 166] width 201 height 18
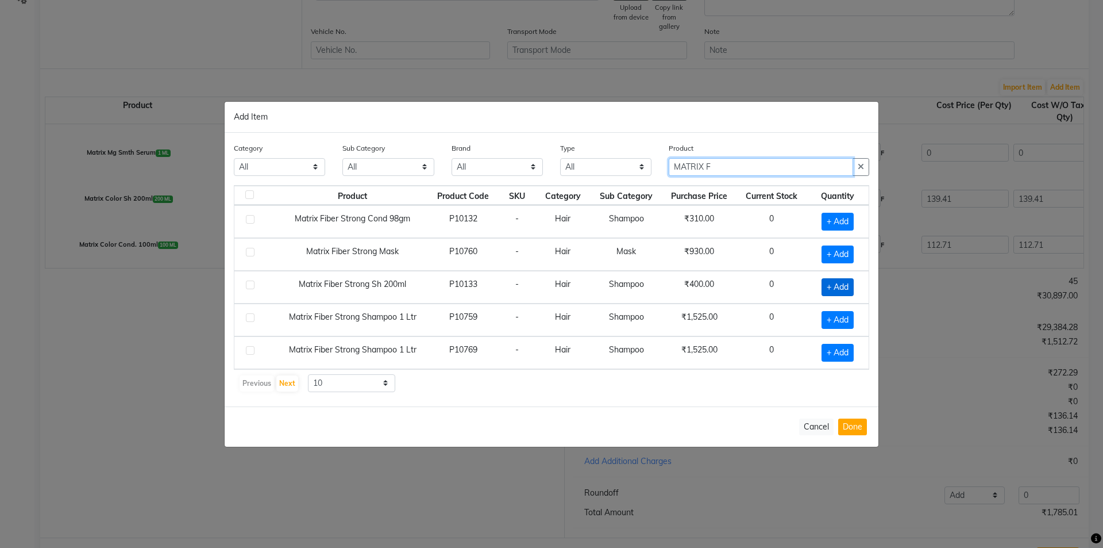
type input "MATRIX F"
click at [827, 286] on span "+ Add" at bounding box center [838, 287] width 32 height 18
checkbox input "true"
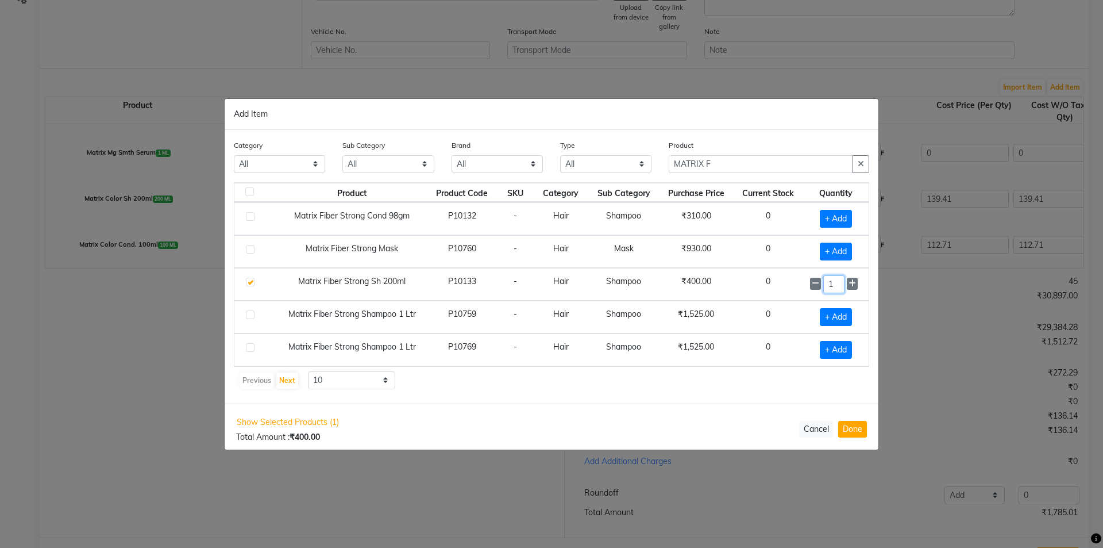
drag, startPoint x: 837, startPoint y: 284, endPoint x: 809, endPoint y: 282, distance: 27.7
click at [809, 282] on td "1" at bounding box center [835, 284] width 65 height 33
type input "6"
click at [832, 217] on span "+ Add" at bounding box center [836, 219] width 32 height 18
checkbox input "true"
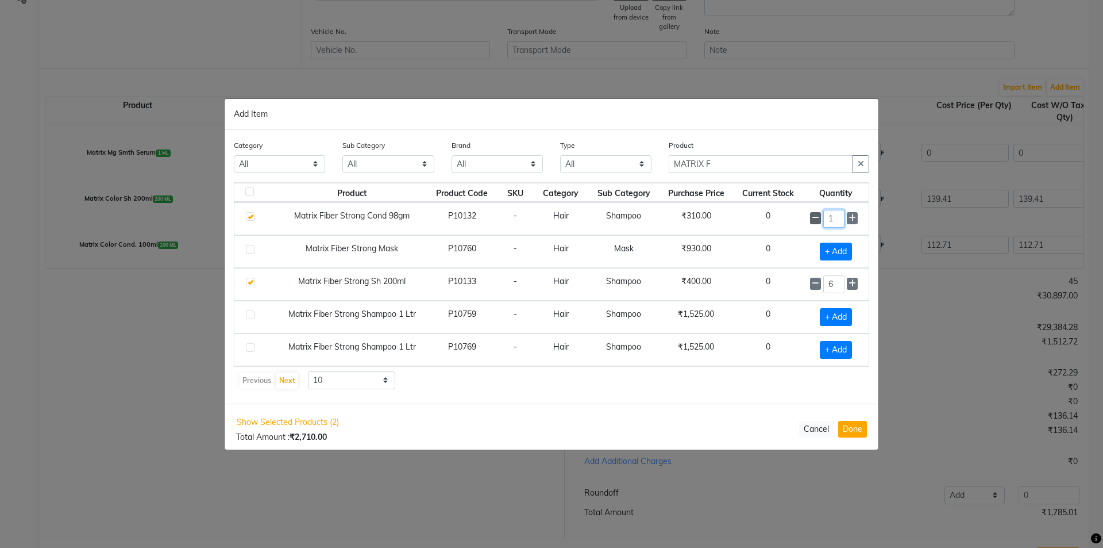
drag, startPoint x: 838, startPoint y: 215, endPoint x: 818, endPoint y: 215, distance: 19.5
click at [818, 215] on div "1" at bounding box center [836, 219] width 52 height 18
type input "6"
click at [853, 433] on button "Done" at bounding box center [852, 428] width 29 height 17
select select "3061"
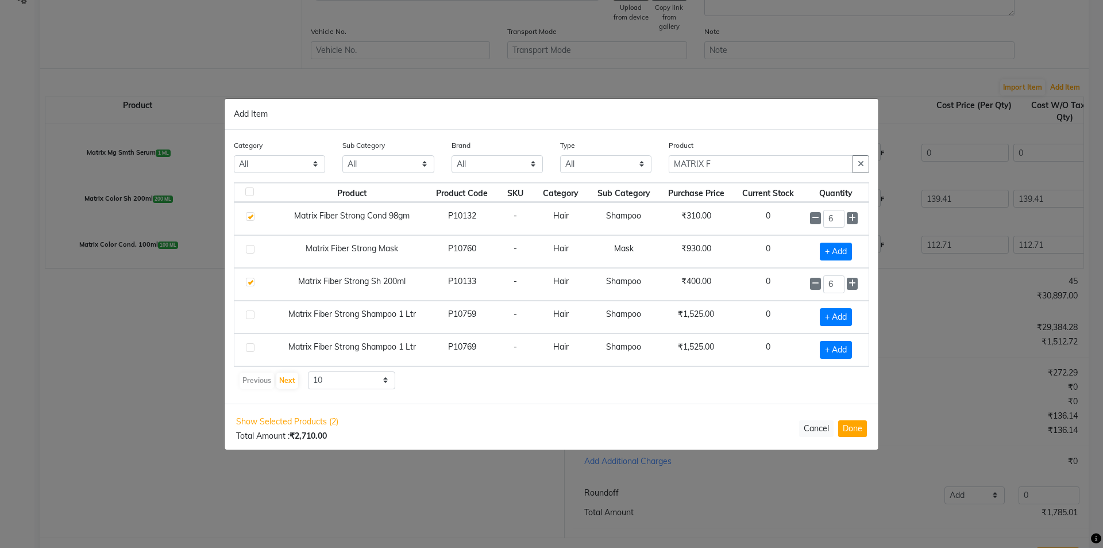
select select "3061"
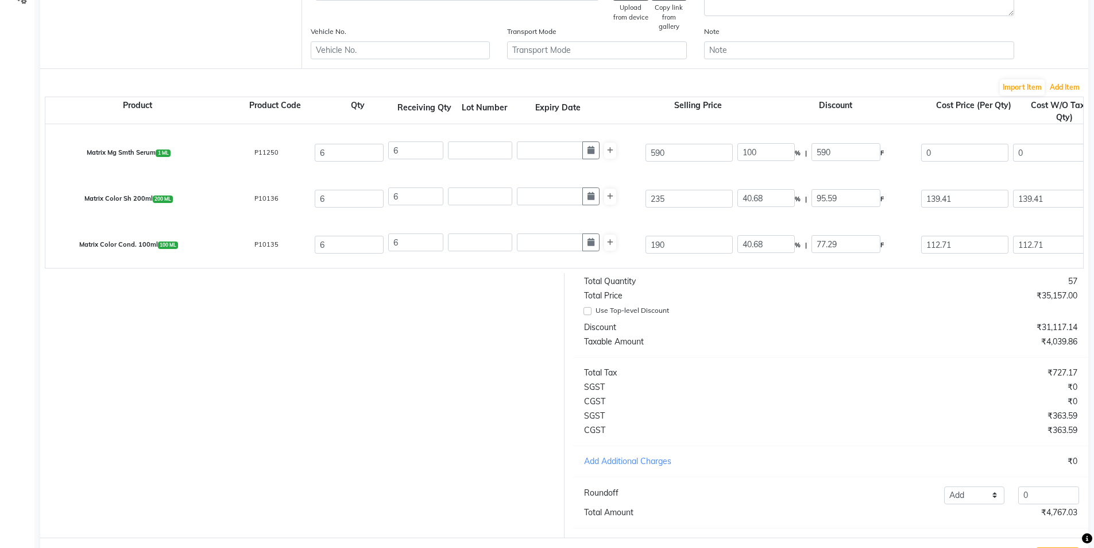
scroll to position [316, 0]
click at [1065, 80] on button "Add Item" at bounding box center [1065, 87] width 36 height 16
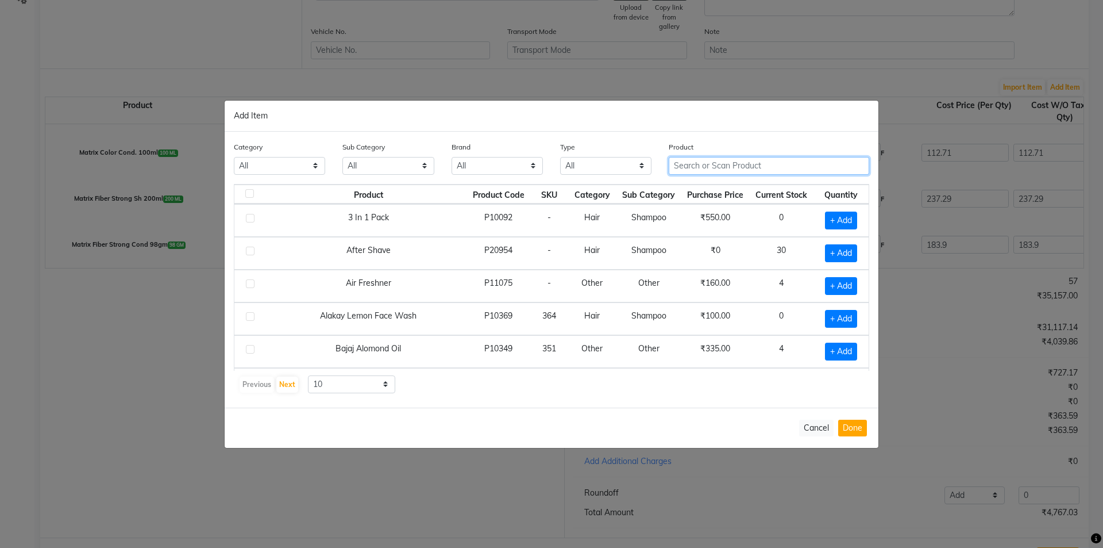
click at [750, 159] on input "text" at bounding box center [769, 166] width 201 height 18
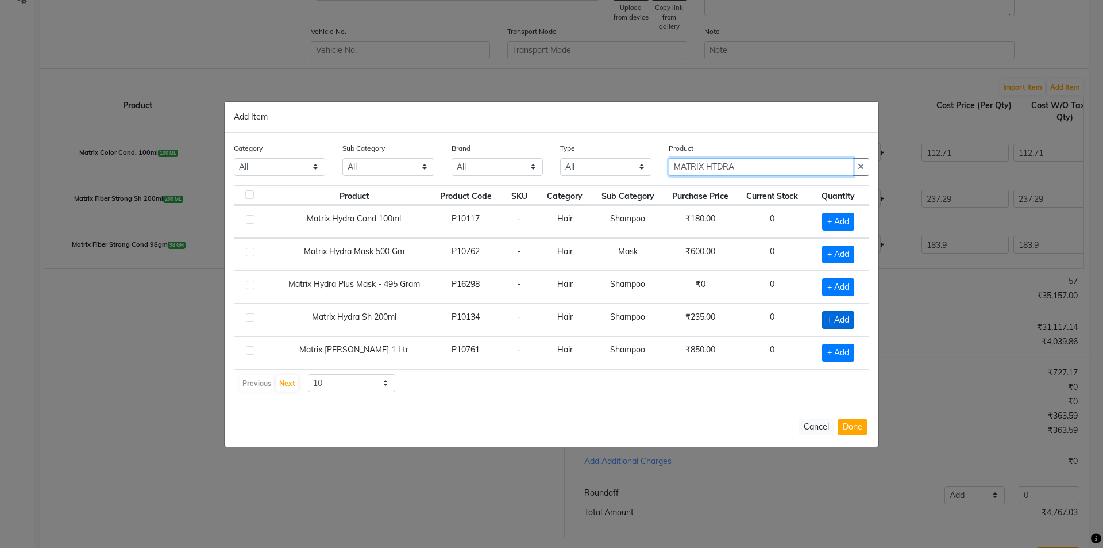
type input "MATRIX HTDRA"
click at [835, 315] on span "+ Add" at bounding box center [838, 320] width 32 height 18
checkbox input "true"
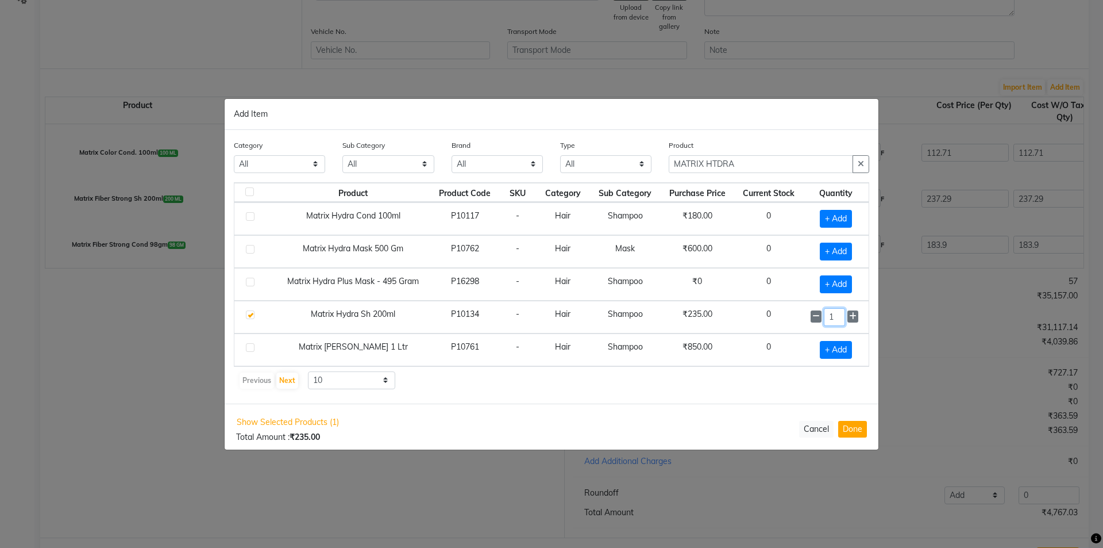
drag, startPoint x: 835, startPoint y: 315, endPoint x: 803, endPoint y: 314, distance: 31.6
click at [804, 314] on td "1" at bounding box center [836, 316] width 65 height 33
type input "6"
click at [843, 220] on span "+ Add" at bounding box center [836, 219] width 32 height 18
checkbox input "true"
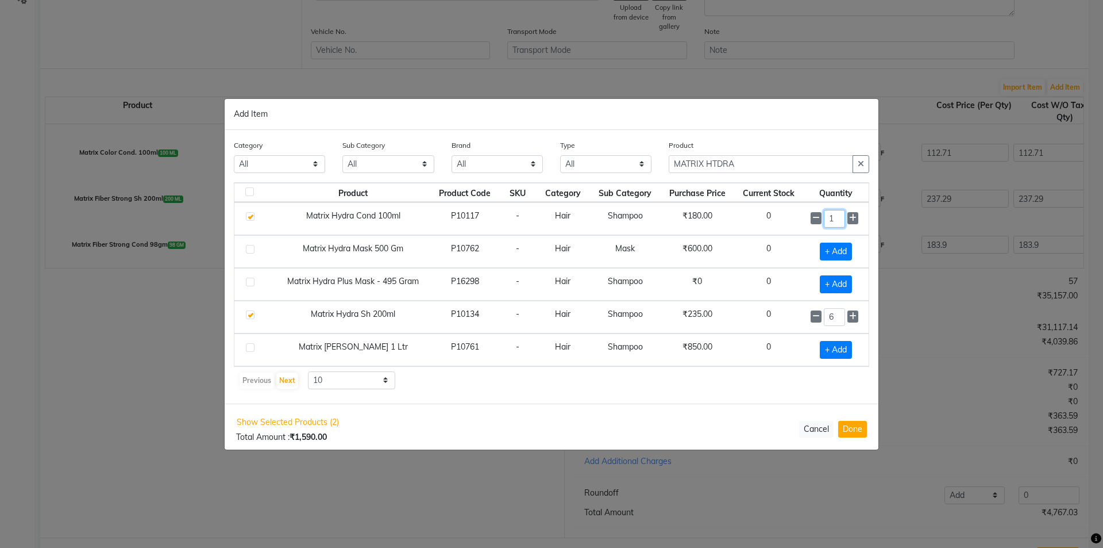
drag, startPoint x: 843, startPoint y: 220, endPoint x: 793, endPoint y: 213, distance: 50.5
click at [793, 213] on tr "Matrix Hydra Cond 100ml P10117 - Hair Shampoo ₹180.00 0 1" at bounding box center [551, 218] width 634 height 33
type input "6"
click at [864, 429] on button "Done" at bounding box center [852, 428] width 29 height 17
select select "3061"
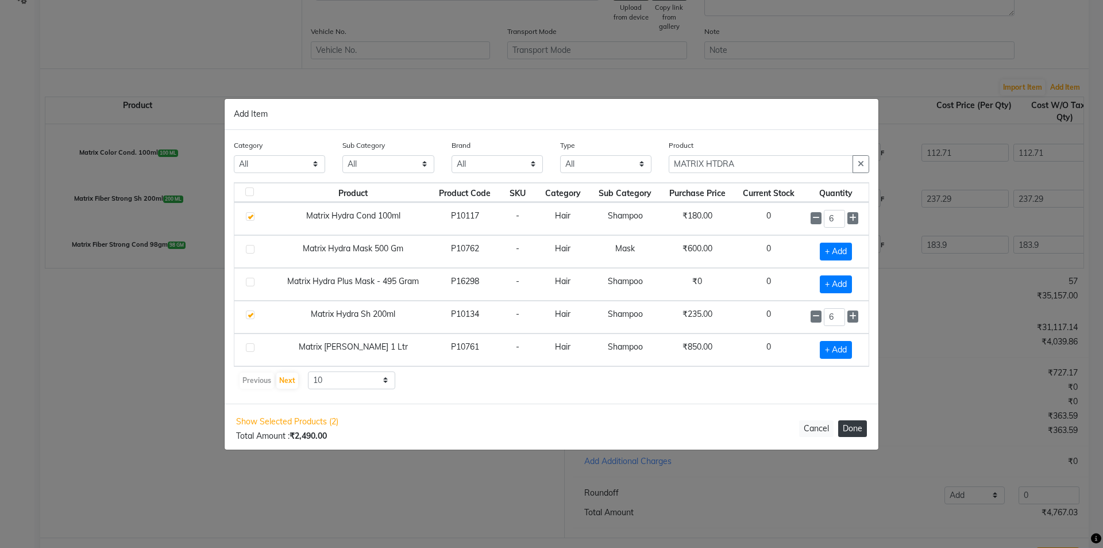
select select "3061"
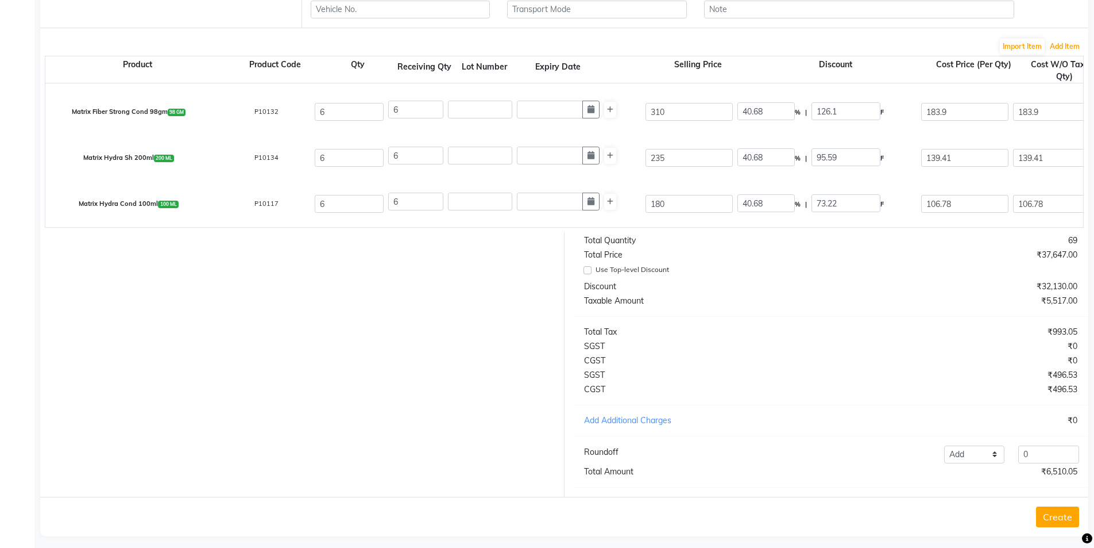
scroll to position [337, 0]
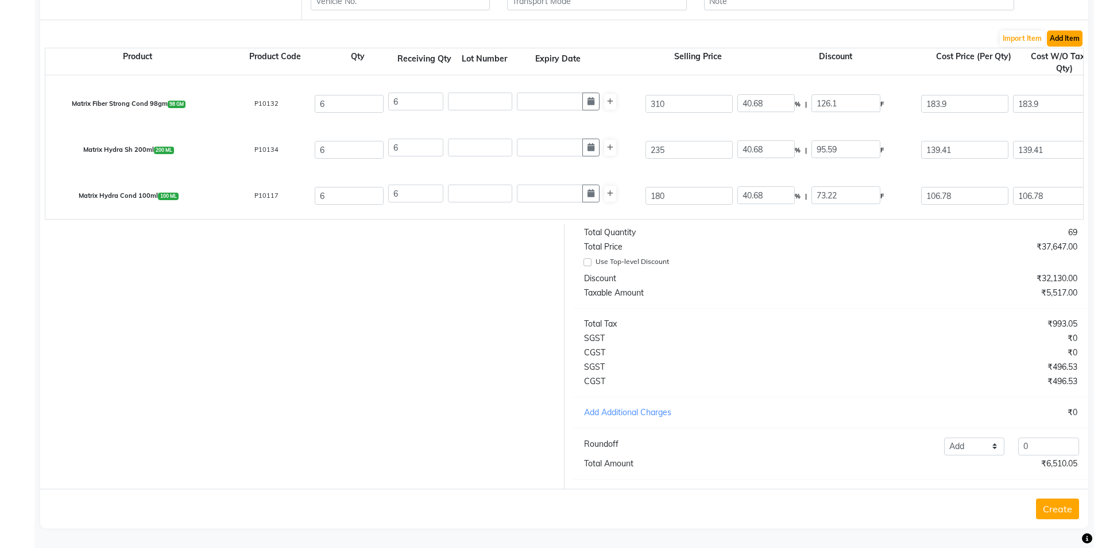
click at [1062, 30] on button "Add Item" at bounding box center [1065, 38] width 36 height 16
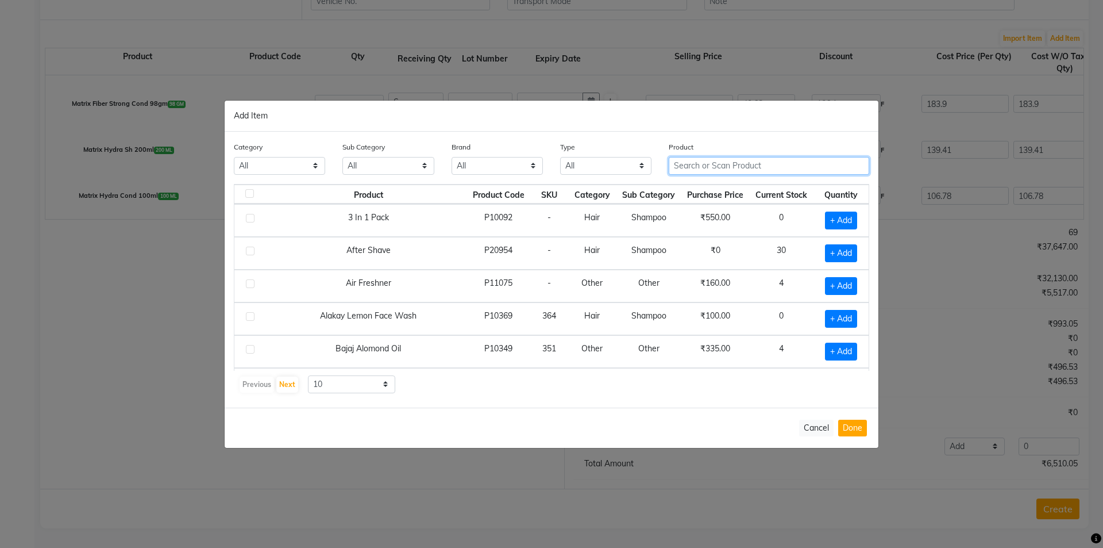
click at [689, 164] on input "text" at bounding box center [769, 166] width 201 height 18
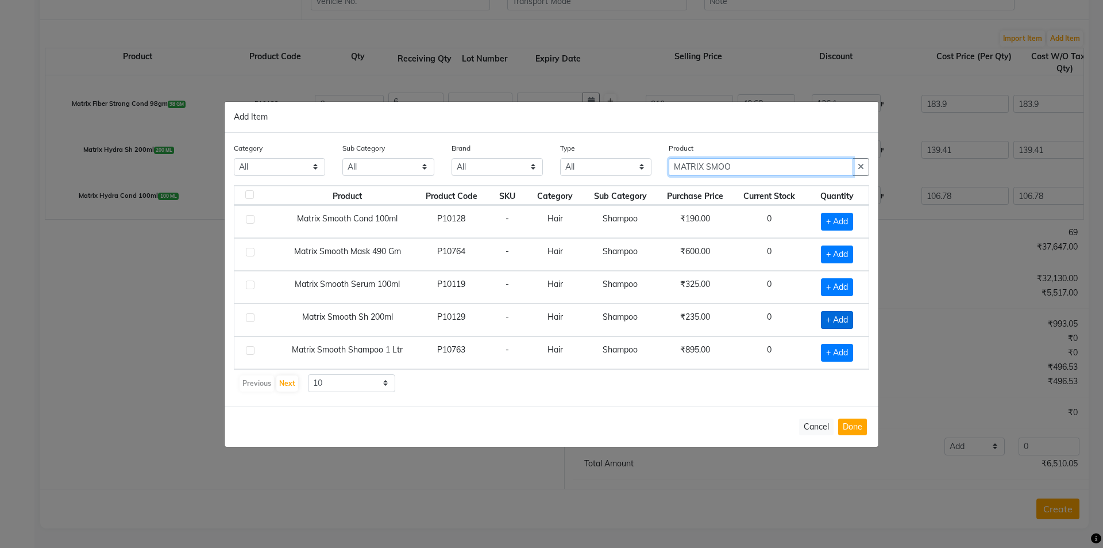
type input "MATRIX SMOO"
click at [834, 322] on span "+ Add" at bounding box center [837, 320] width 32 height 18
checkbox input "true"
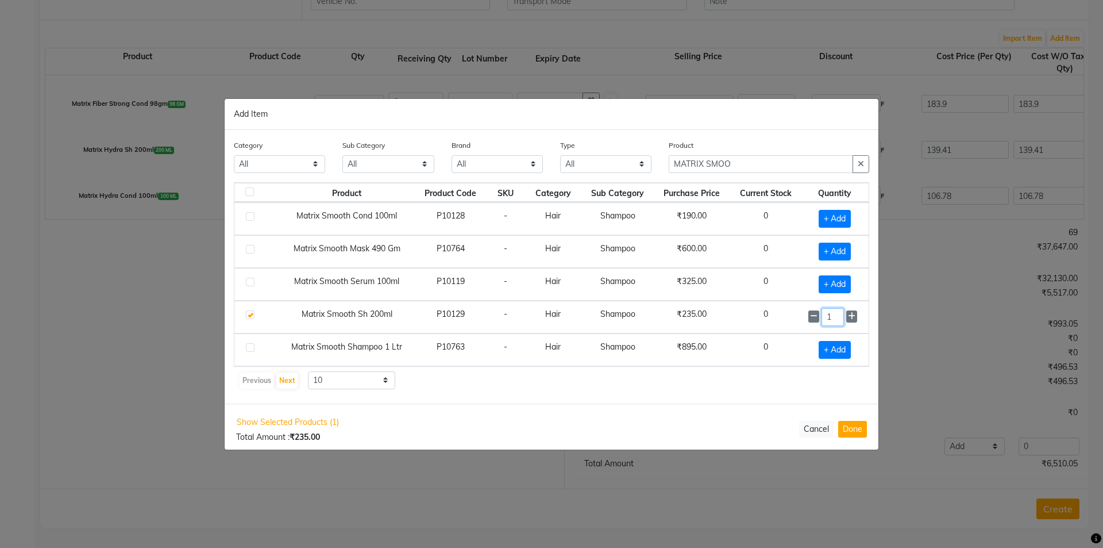
drag, startPoint x: 842, startPoint y: 317, endPoint x: 770, endPoint y: 318, distance: 71.2
click at [774, 318] on tr "Matrix Smooth Sh 200ml P10129 - Hair Shampoo ₹235.00 0 1" at bounding box center [551, 316] width 634 height 33
type input "6"
click at [838, 281] on span "+ Add" at bounding box center [835, 284] width 32 height 18
checkbox input "true"
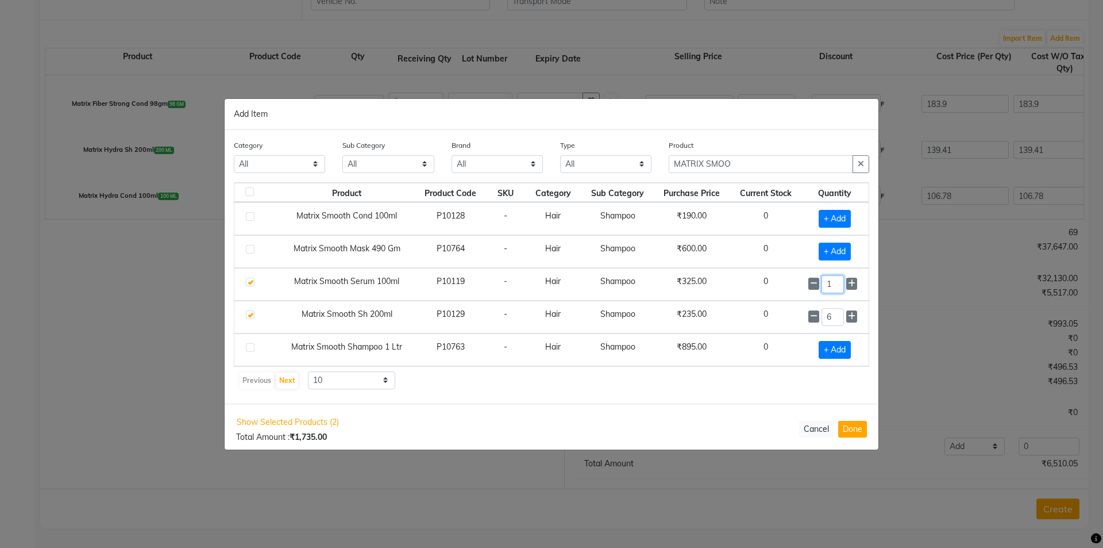
drag, startPoint x: 838, startPoint y: 281, endPoint x: 784, endPoint y: 277, distance: 54.1
click at [788, 279] on tr "Matrix Smooth Serum 100ml P10119 - Hair Shampoo ₹325.00 0 1" at bounding box center [551, 284] width 634 height 33
click at [839, 284] on input "1" at bounding box center [833, 284] width 22 height 18
type input "6"
click at [853, 426] on button "Done" at bounding box center [852, 428] width 29 height 17
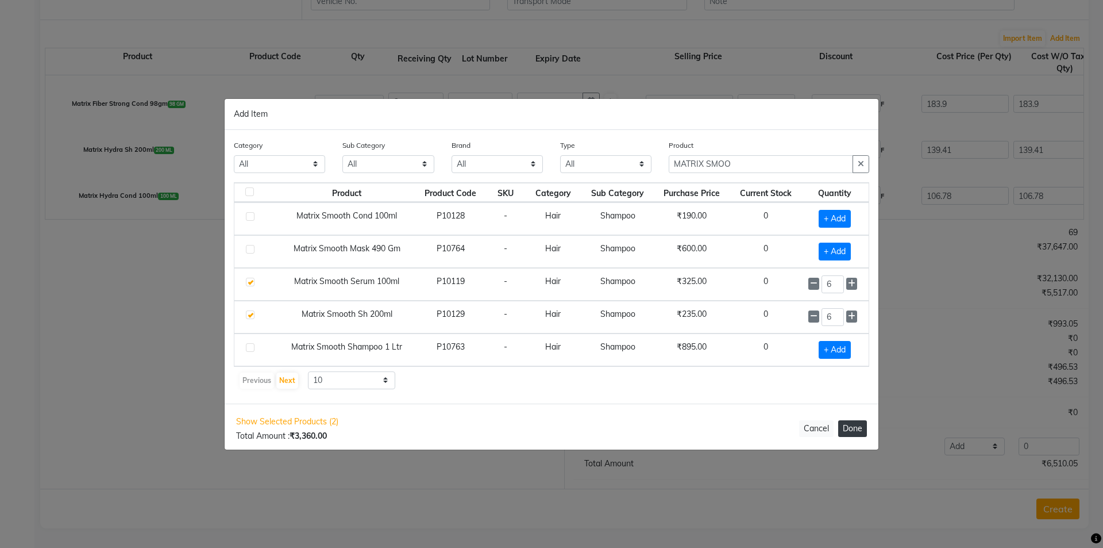
select select "3061"
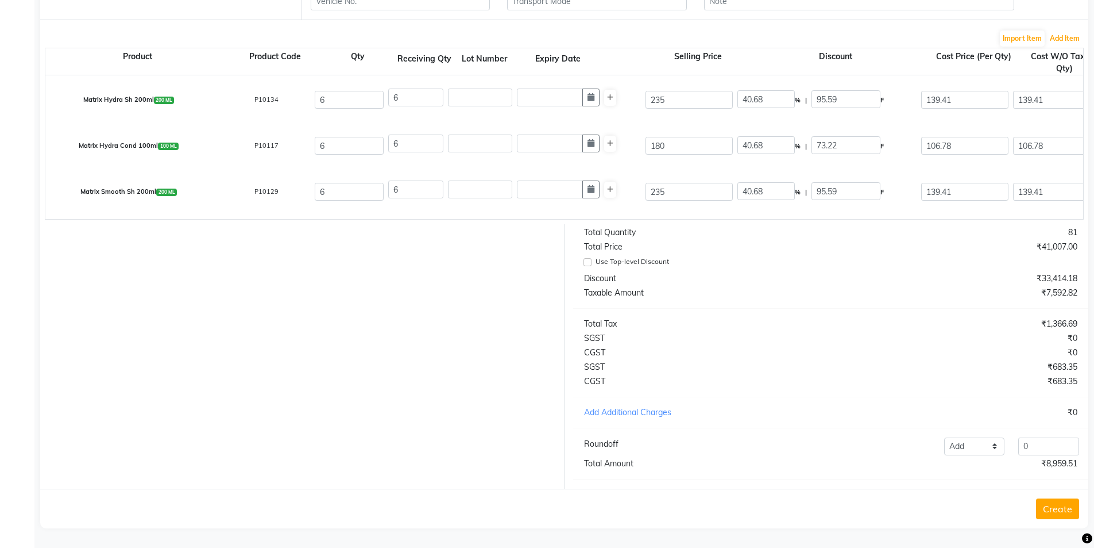
scroll to position [500, 0]
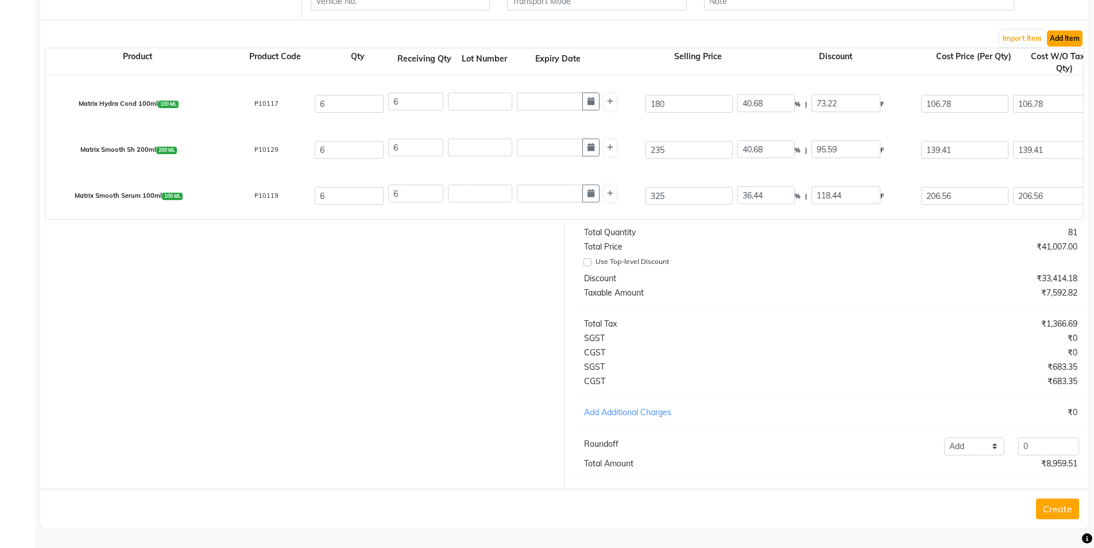
click at [1060, 30] on button "Add Item" at bounding box center [1065, 38] width 36 height 16
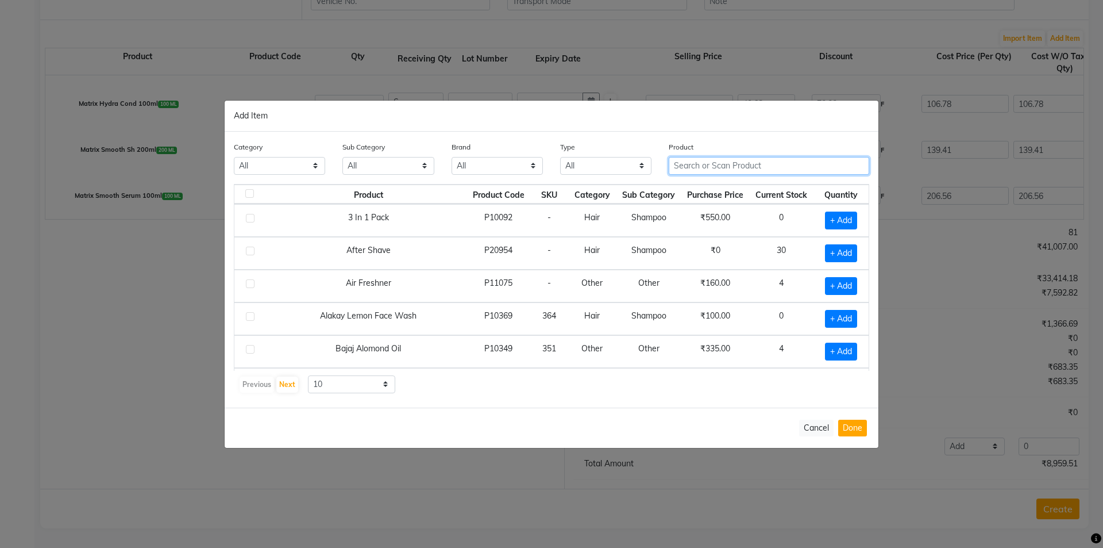
click at [726, 161] on input "text" at bounding box center [769, 166] width 201 height 18
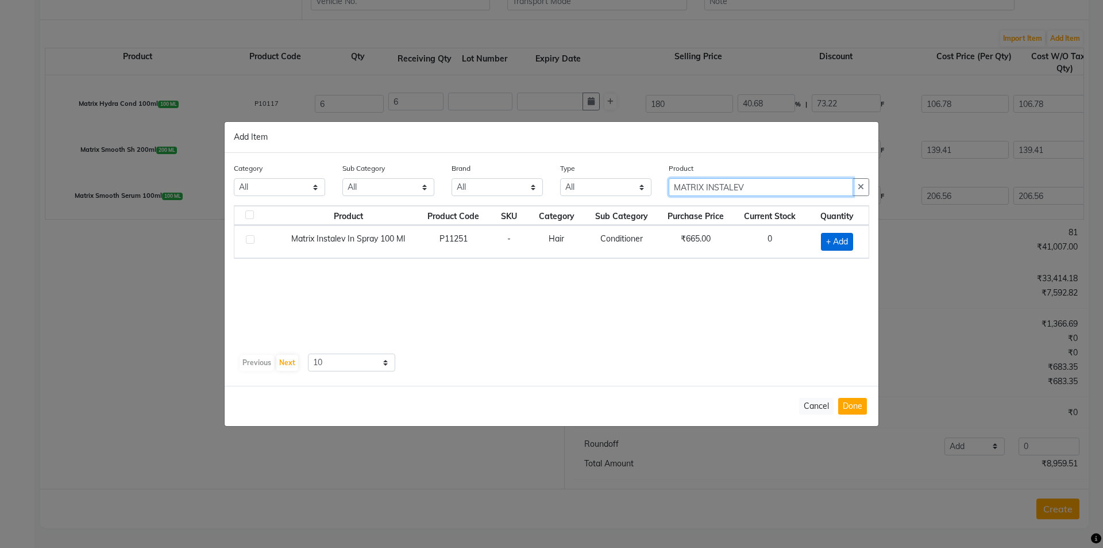
type input "MATRIX INSTALEV"
click at [834, 241] on span "+ Add" at bounding box center [837, 242] width 32 height 18
checkbox input "true"
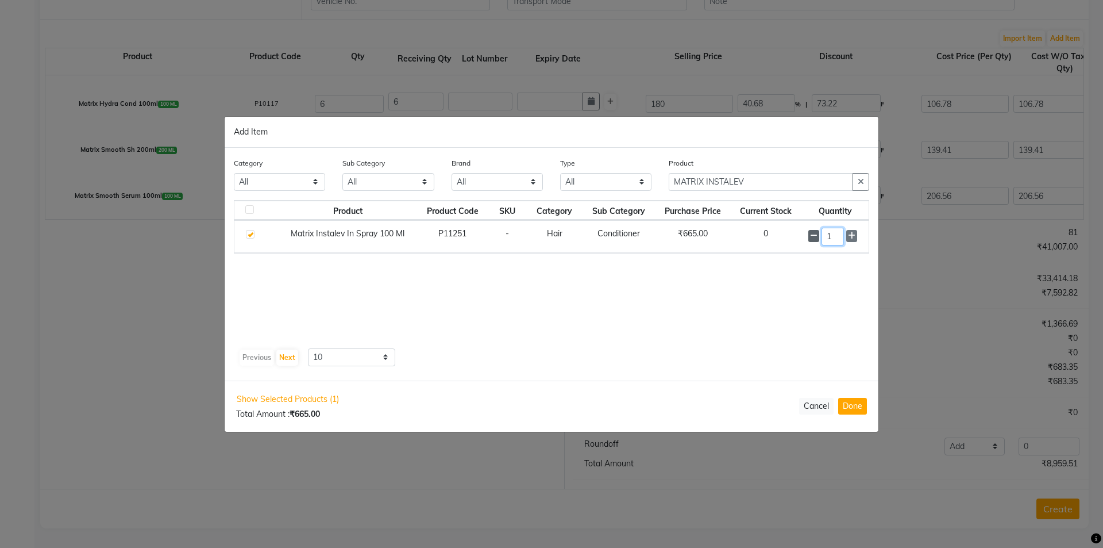
drag, startPoint x: 843, startPoint y: 237, endPoint x: 818, endPoint y: 237, distance: 25.3
click at [818, 237] on div "1" at bounding box center [834, 237] width 53 height 18
type input "6"
click at [849, 408] on button "Done" at bounding box center [852, 406] width 29 height 17
select select "3061"
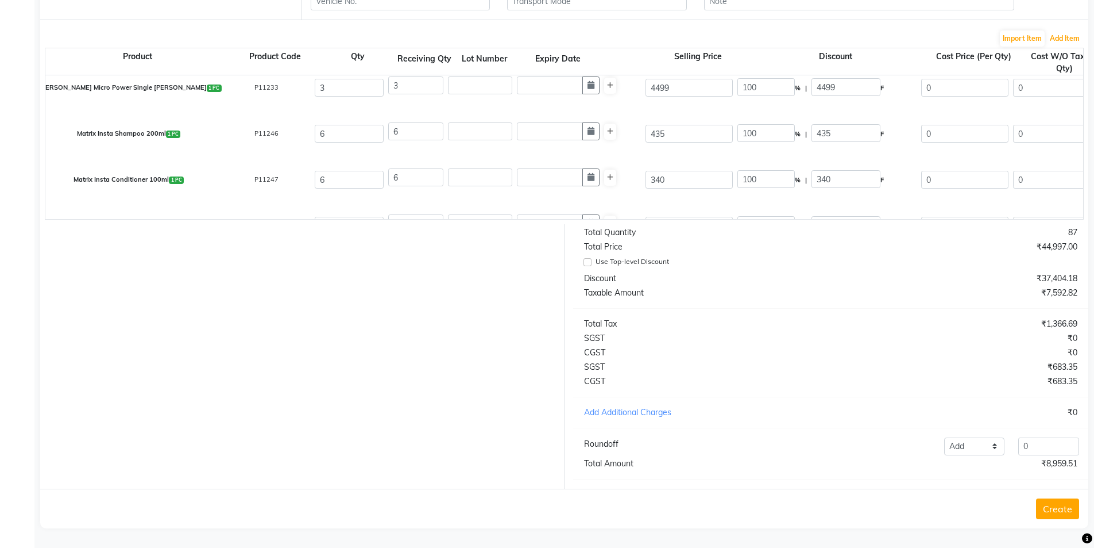
scroll to position [0, 0]
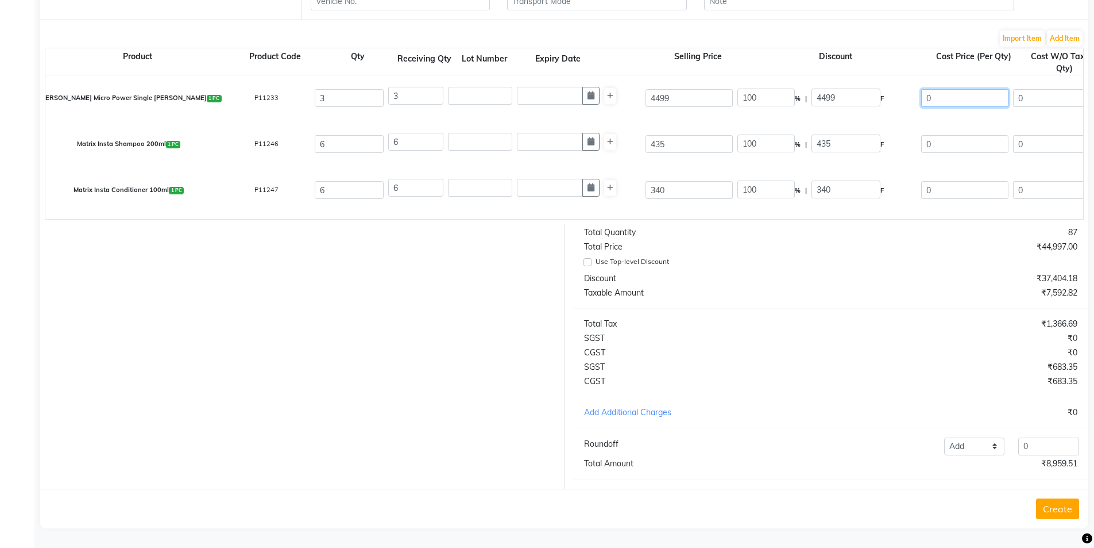
drag, startPoint x: 969, startPoint y: 86, endPoint x: 844, endPoint y: 76, distance: 125.1
click at [844, 76] on div "[PERSON_NAME] Micro Power Single [PERSON_NAME] 1 PC P11233 3 3 4499 100 % | 449…" at bounding box center [1084, 98] width 2094 height 46
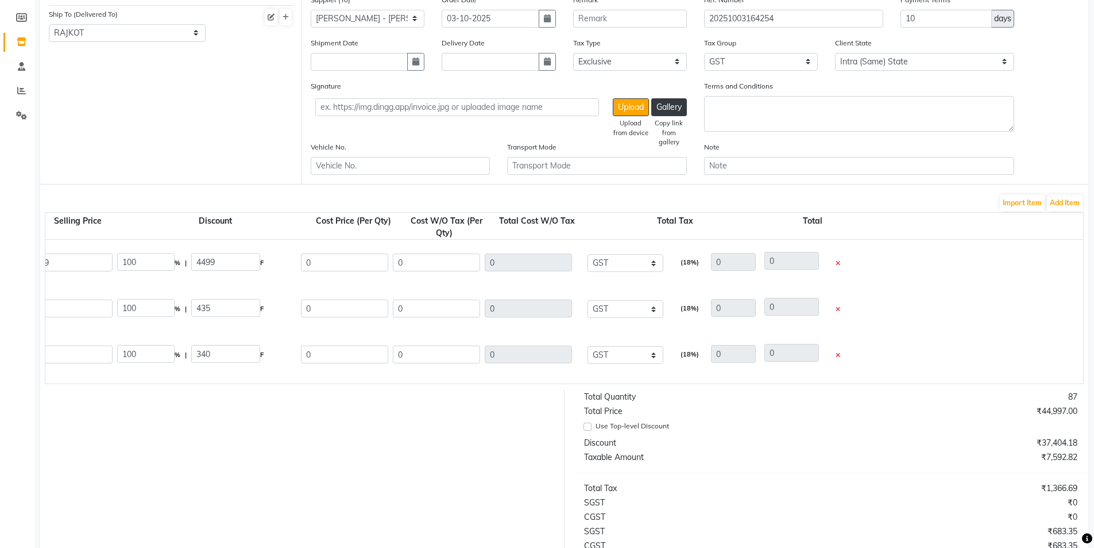
scroll to position [164, 0]
click at [614, 300] on select "None GST 5% GST 5 % GST 12 % GST" at bounding box center [626, 308] width 76 height 18
select select "3195"
click at [588, 299] on select "None GST 5% GST 5 % GST 12 % GST" at bounding box center [626, 308] width 76 height 18
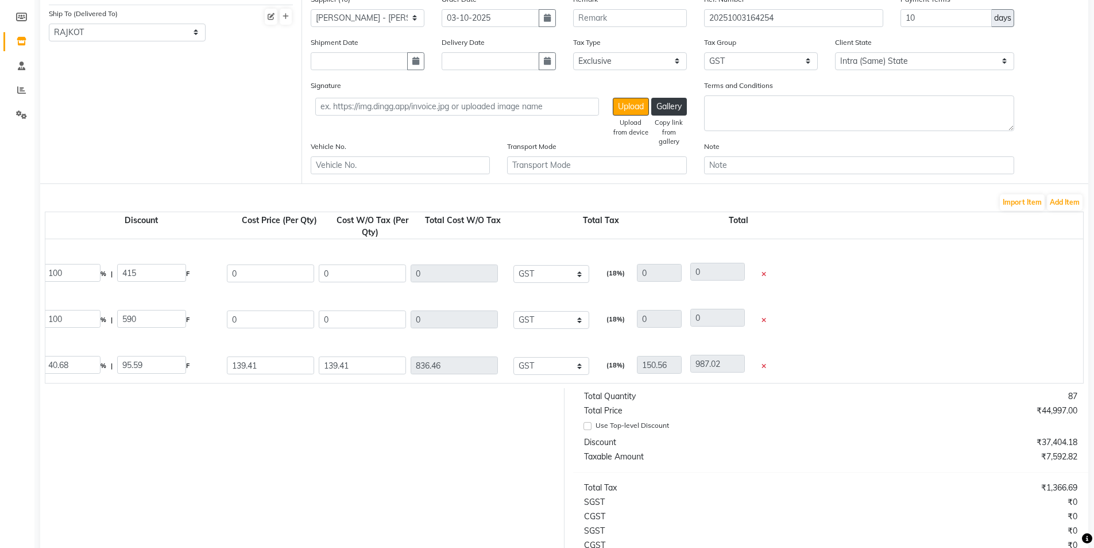
scroll to position [0, 717]
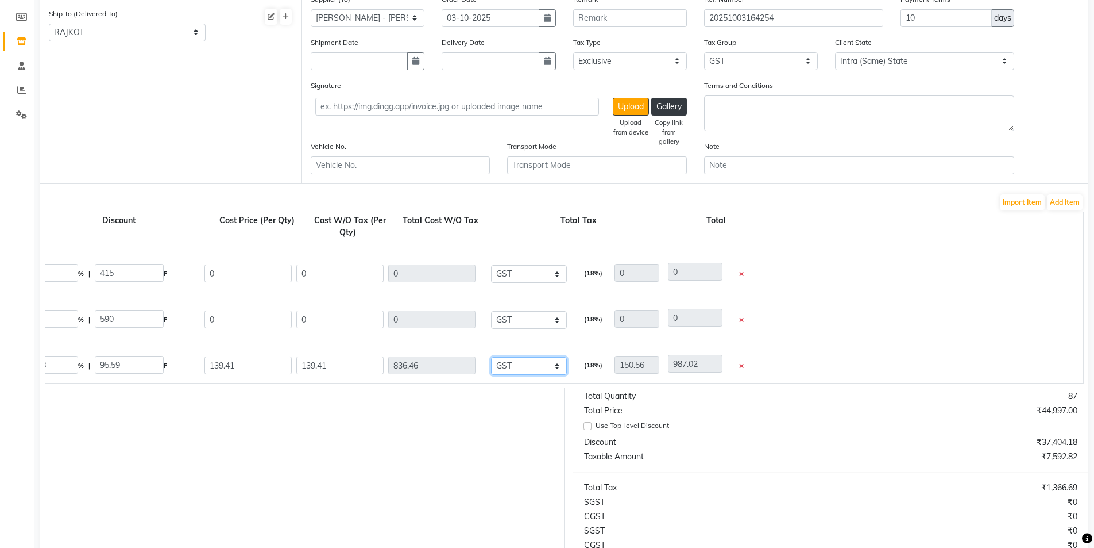
click at [513, 360] on select "None GST 5% GST 5 % GST 12 % GST" at bounding box center [529, 366] width 76 height 18
select select "6534"
click at [491, 357] on select "None GST 5% GST 5 % GST 12 % GST" at bounding box center [529, 366] width 76 height 18
type input "41.82"
type input "878.28"
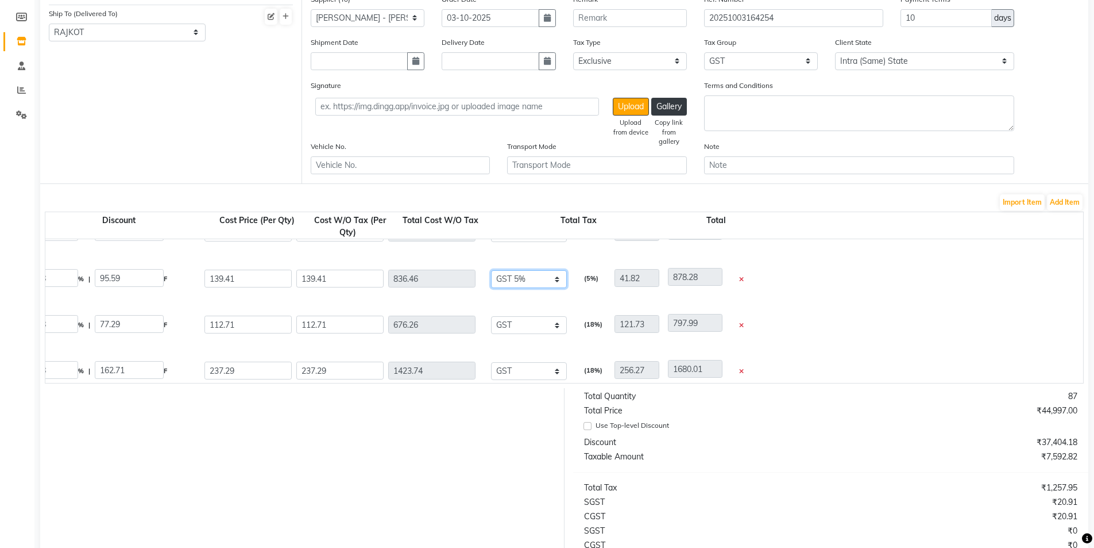
scroll to position [287, 0]
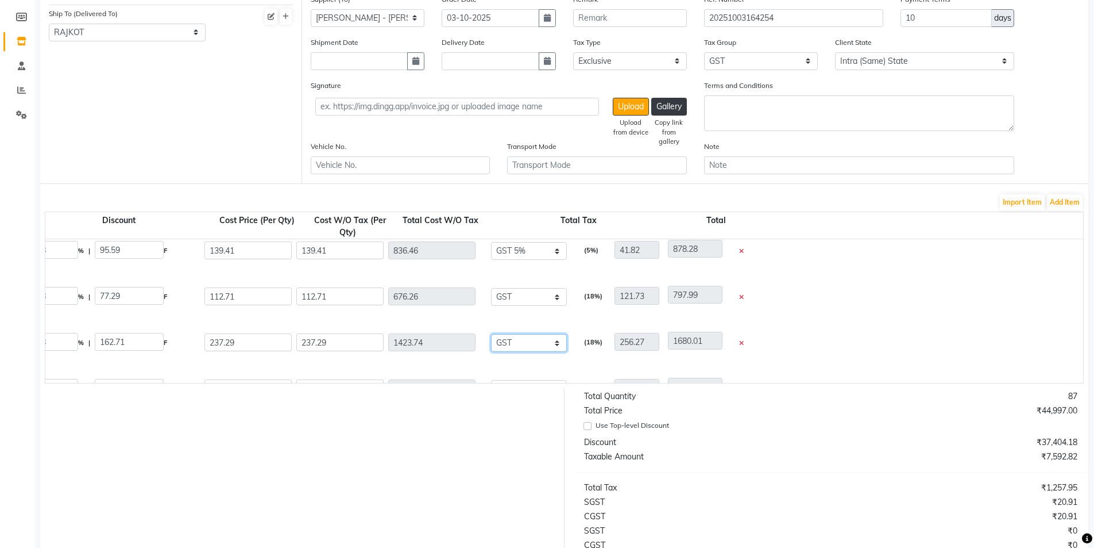
click at [516, 341] on select "None GST 5% GST 5 % GST 12 % GST" at bounding box center [529, 343] width 76 height 18
select select "6534"
click at [491, 334] on select "None GST 5% GST 5 % GST 12 % GST" at bounding box center [529, 343] width 76 height 18
type input "71.19"
type input "1494.93"
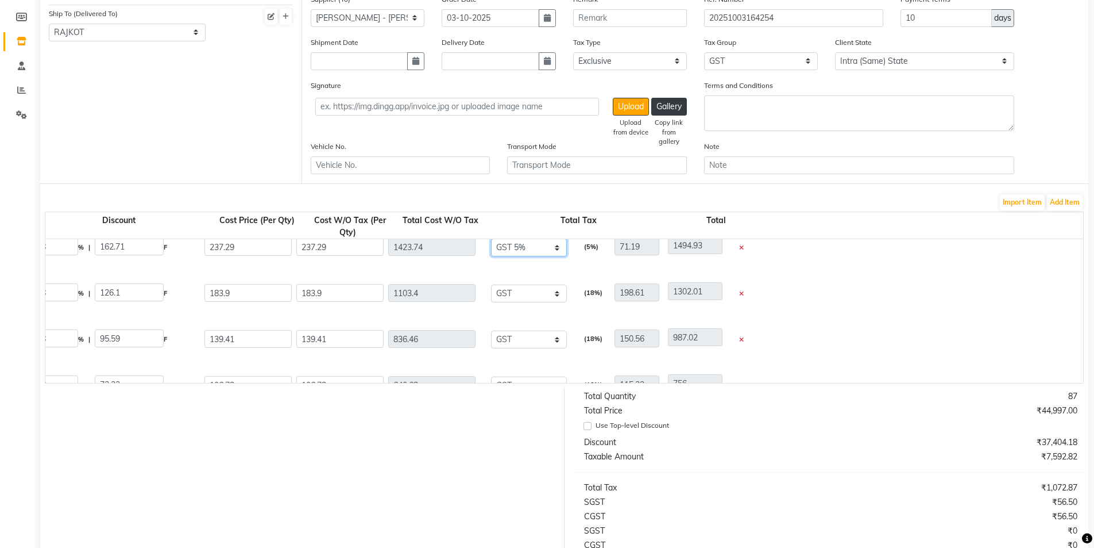
scroll to position [402, 0]
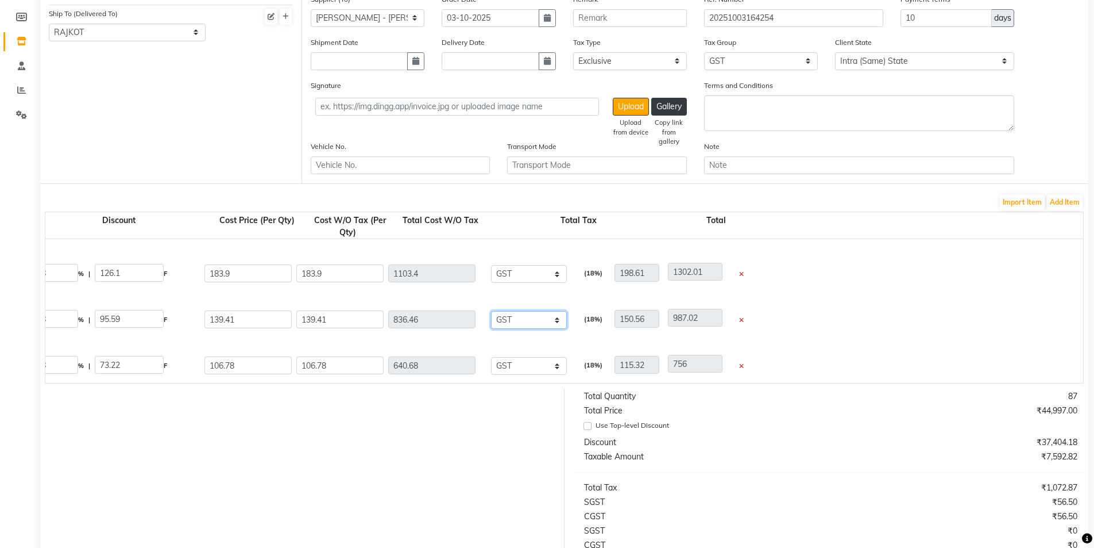
click at [527, 323] on select "None GST 5% GST 5 % GST 12 % GST" at bounding box center [529, 320] width 76 height 18
select select "6534"
click at [491, 311] on select "None GST 5% GST 5 % GST 12 % GST" at bounding box center [529, 320] width 76 height 18
type input "41.82"
type input "878.28"
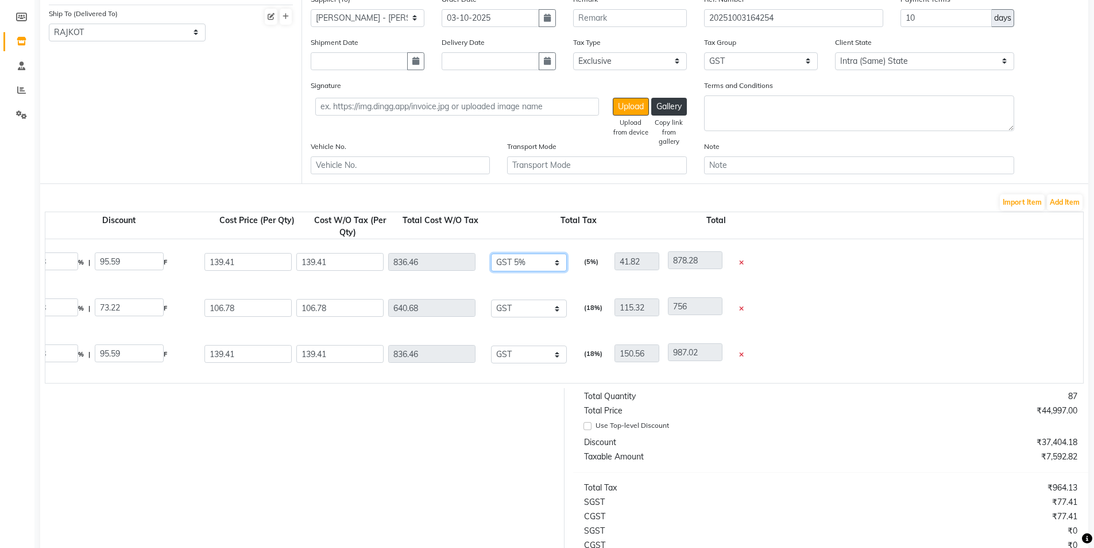
scroll to position [517, 0]
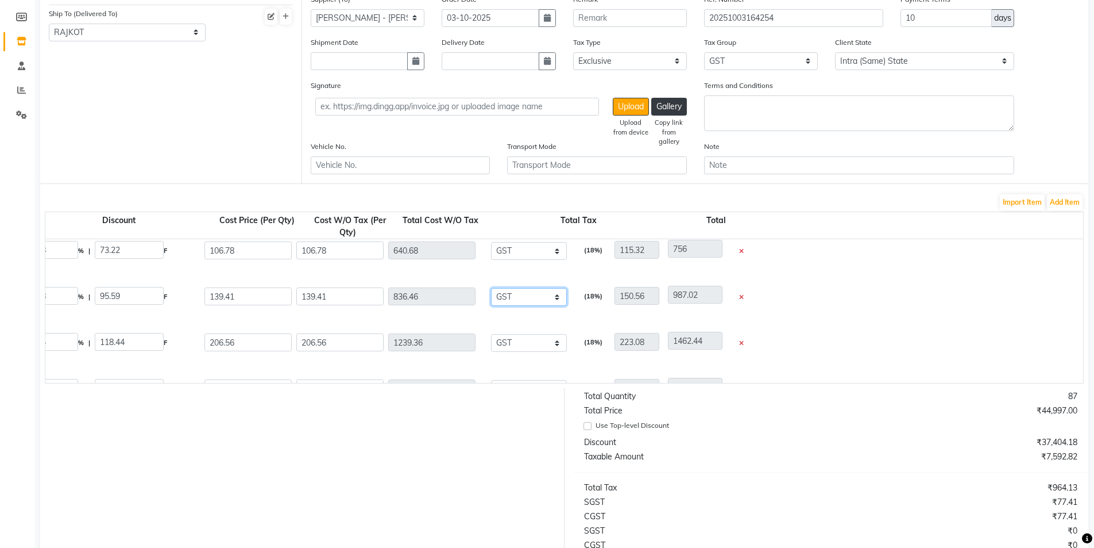
click at [516, 298] on select "None GST 5% GST 5 % GST 12 % GST" at bounding box center [529, 297] width 76 height 18
select select "6534"
click at [491, 288] on select "None GST 5% GST 5 % GST 12 % GST" at bounding box center [529, 297] width 76 height 18
type input "41.82"
type input "878.28"
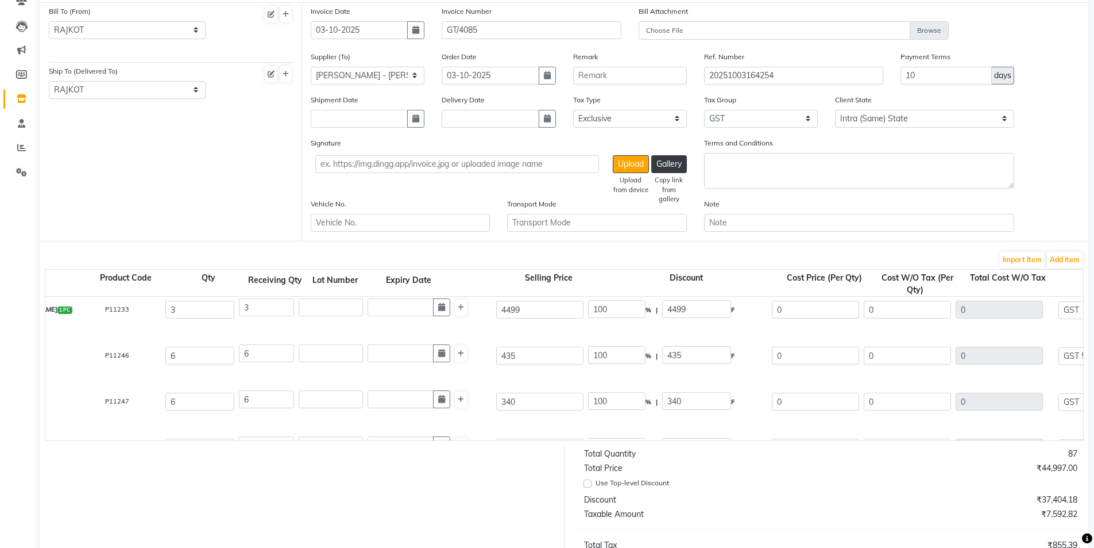
scroll to position [0, 0]
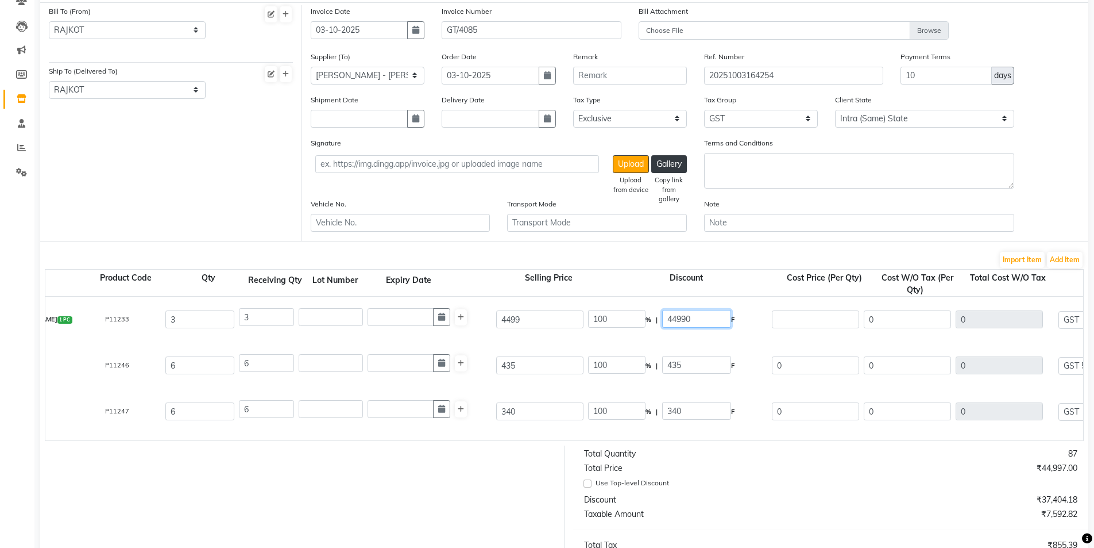
type input "44990"
click at [827, 319] on input "0" at bounding box center [815, 319] width 87 height 18
drag, startPoint x: 827, startPoint y: 319, endPoint x: 650, endPoint y: 319, distance: 177.0
click at [653, 318] on div "[PERSON_NAME] Micro Power Single [PERSON_NAME] 1 PC P11233 3 3 4499 100 % | 449…" at bounding box center [934, 319] width 2094 height 46
type input "2096.99"
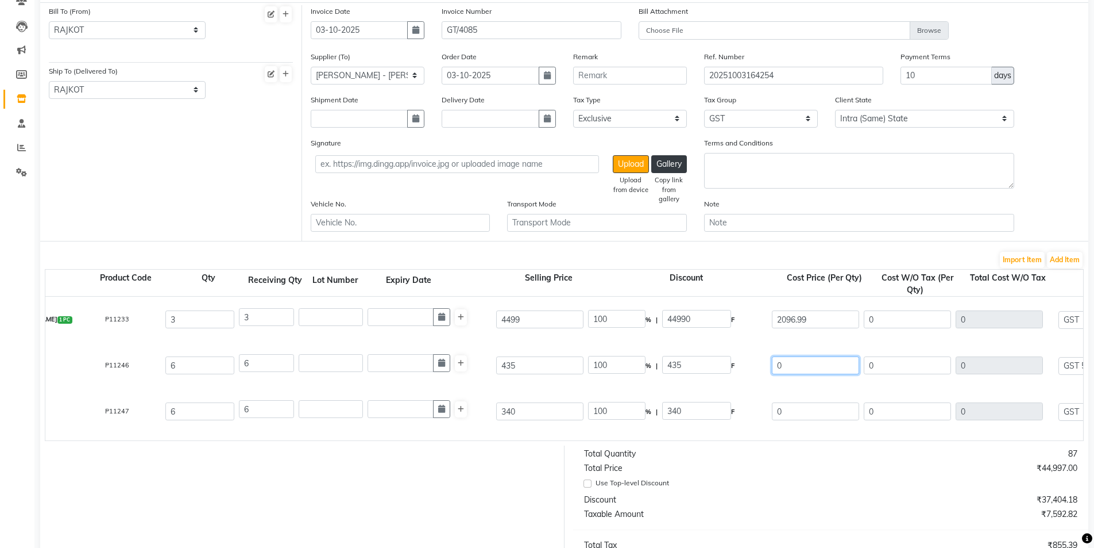
type input "53.39"
type input "2402.01"
type input "2096.99"
type input "6290.97"
type input "1132.37"
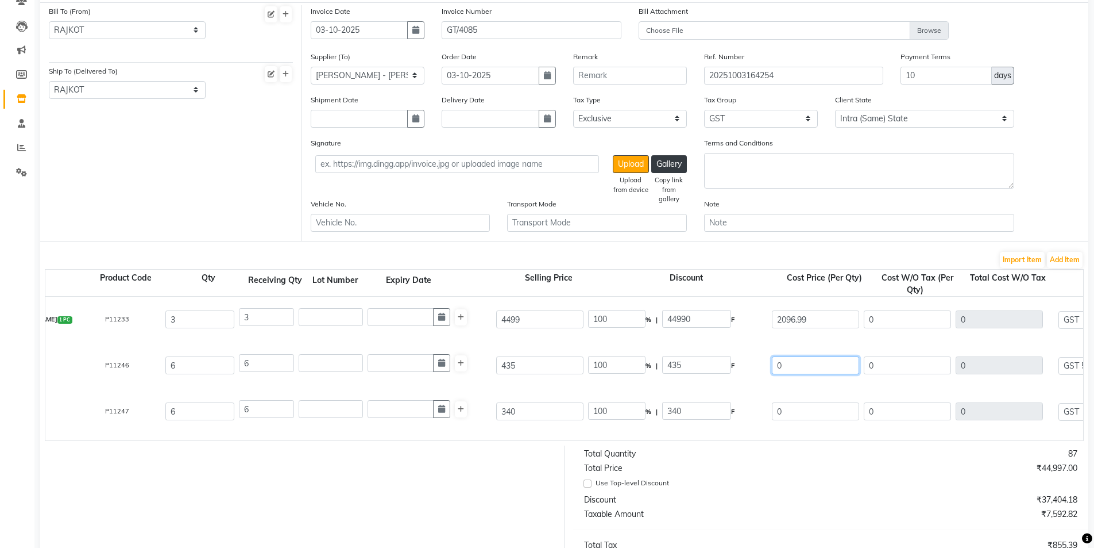
type input "7423.34"
click at [797, 360] on input "0" at bounding box center [815, 365] width 87 height 18
drag, startPoint x: 785, startPoint y: 358, endPoint x: 720, endPoint y: 351, distance: 65.9
click at [720, 351] on div "Matrix Insta Shampoo 200ml 1 PC P11246 6 6 435 100 % | 435 F 0 0 0 None GST 5% …" at bounding box center [934, 365] width 2094 height 46
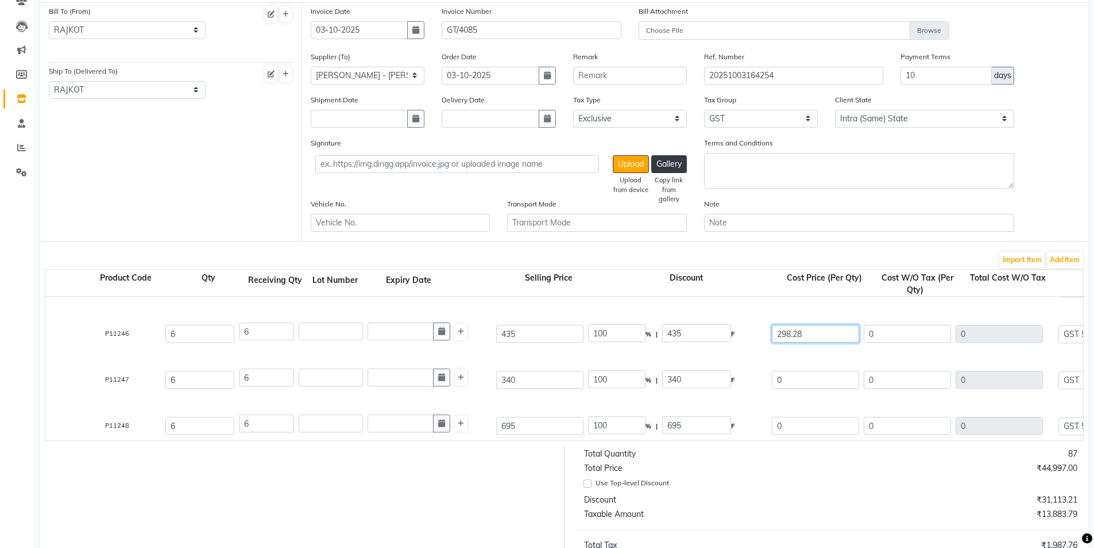
scroll to position [57, 0]
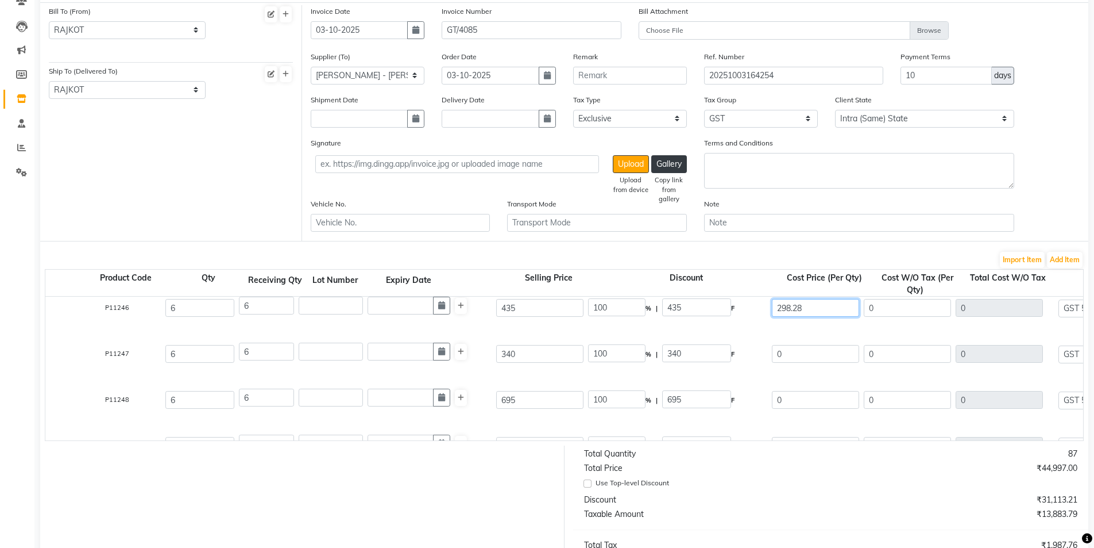
type input "298.28"
type input "31.43"
type input "136.72"
type input "298.28"
type input "1789.68"
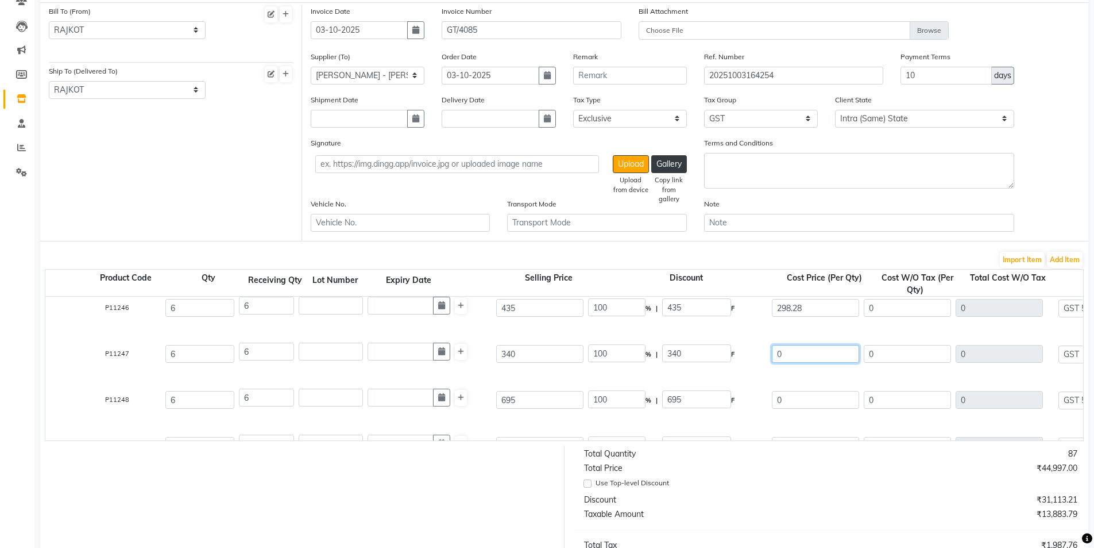
type input "89.48"
type input "1879.16"
click at [797, 356] on input "0" at bounding box center [815, 354] width 87 height 18
drag, startPoint x: 799, startPoint y: 355, endPoint x: 730, endPoint y: 355, distance: 68.9
click at [731, 355] on div "Matrix Insta Conditioner 100ml 1 PC P11247 6 6 340 100 % | 340 F 0 0 0 None GST…" at bounding box center [934, 354] width 2094 height 46
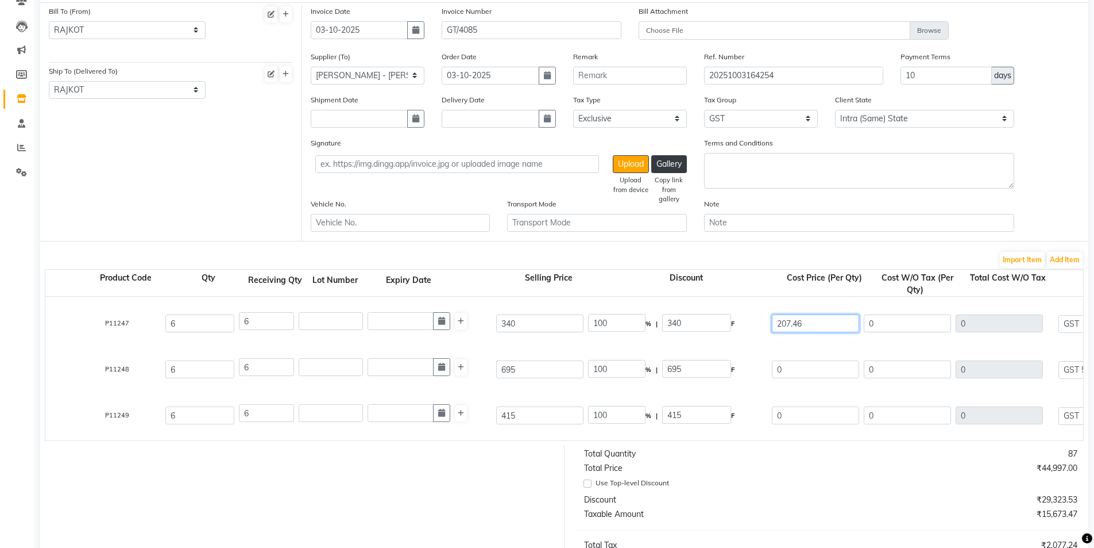
scroll to position [115, 0]
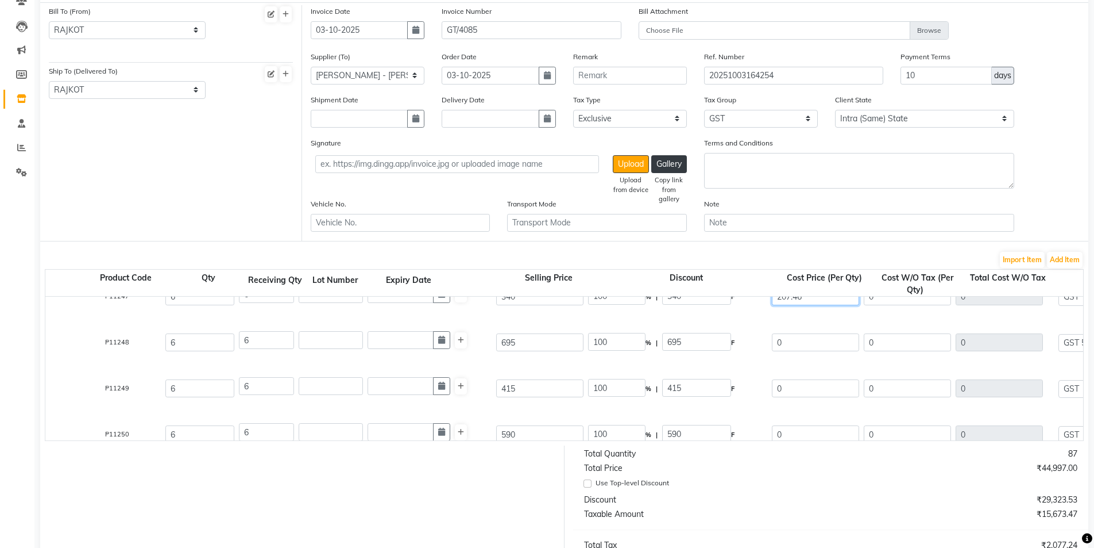
type input "207.46"
type input "38.98"
type input "132.54"
type input "207.46"
type input "1244.76"
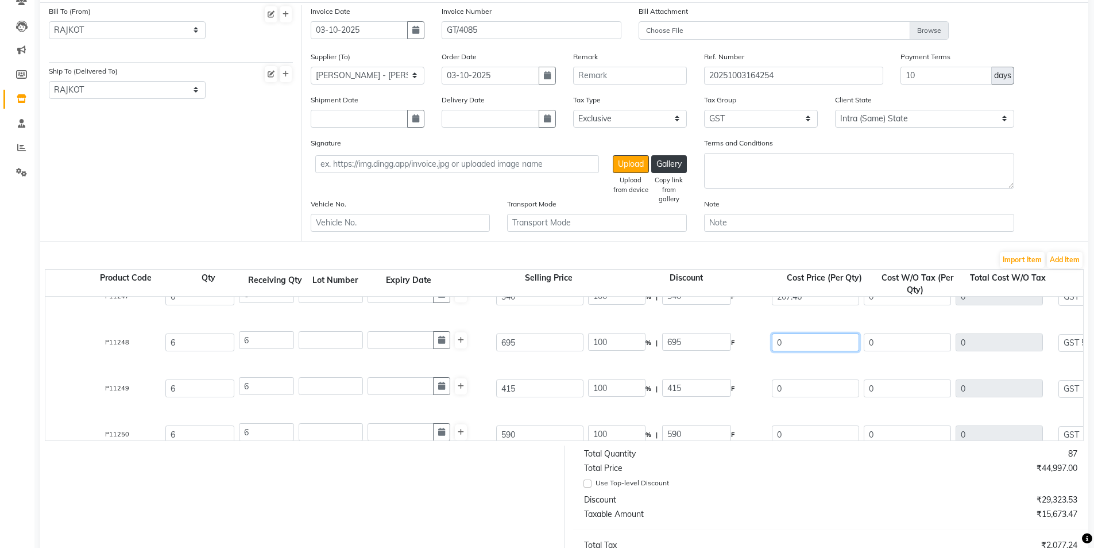
type input "224.06"
type input "1468.82"
drag, startPoint x: 795, startPoint y: 348, endPoint x: 727, endPoint y: 348, distance: 68.4
click at [727, 348] on div "Matrix Mg Smth Sf Shampoo 200 Ml 1 PC P11248 6 6 695 100 % | 695 F 0 0 0 None G…" at bounding box center [934, 342] width 2094 height 46
type input "476.56"
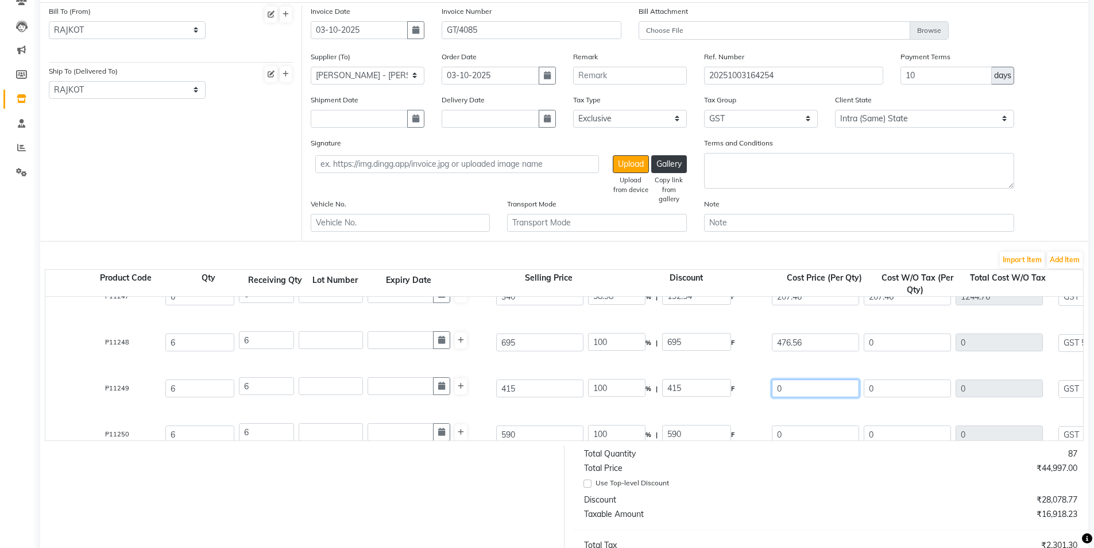
type input "31.43"
type input "218.44"
type input "476.56"
type input "2859.36"
type input "142.97"
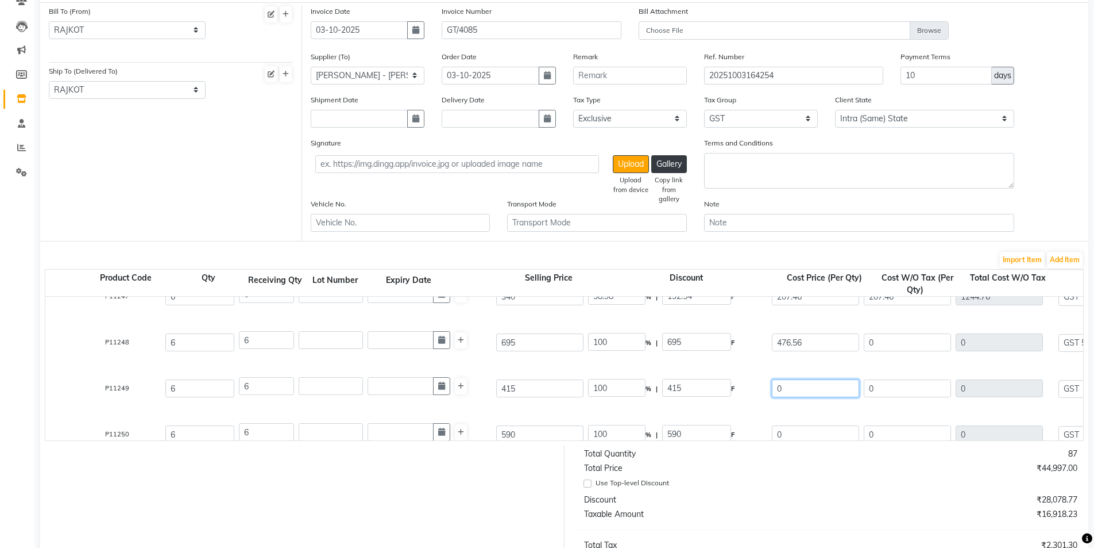
type input "3002.33"
click at [798, 392] on input "0" at bounding box center [815, 388] width 87 height 18
drag, startPoint x: 797, startPoint y: 390, endPoint x: 735, endPoint y: 390, distance: 62.1
click at [735, 390] on div "Matrix Mg Smth Sf Cond 100ml 1 ML P11249 6 6 415 100 % | 415 F 0 0 0 None GST 5…" at bounding box center [934, 388] width 2094 height 46
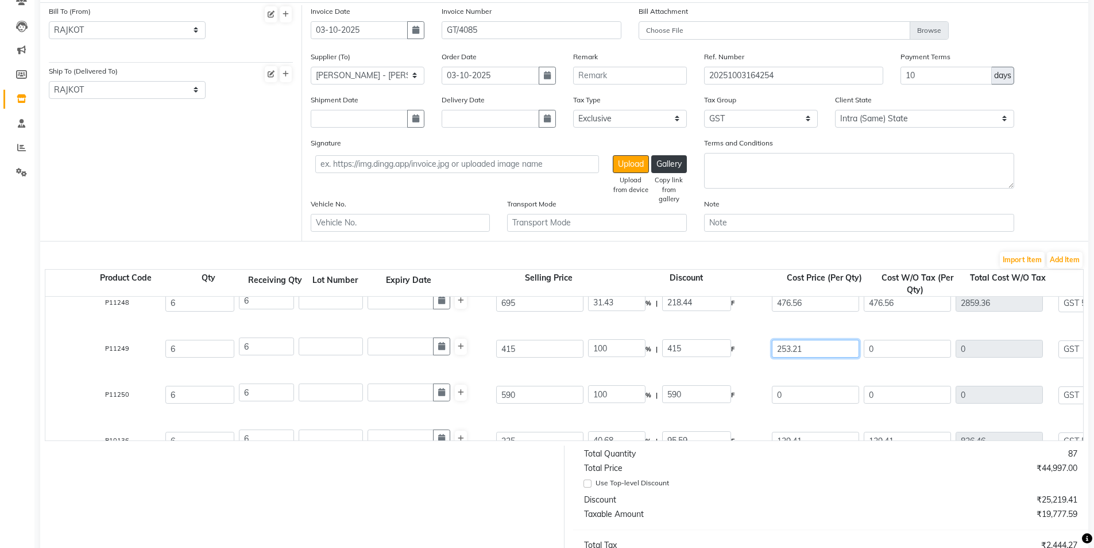
scroll to position [172, 0]
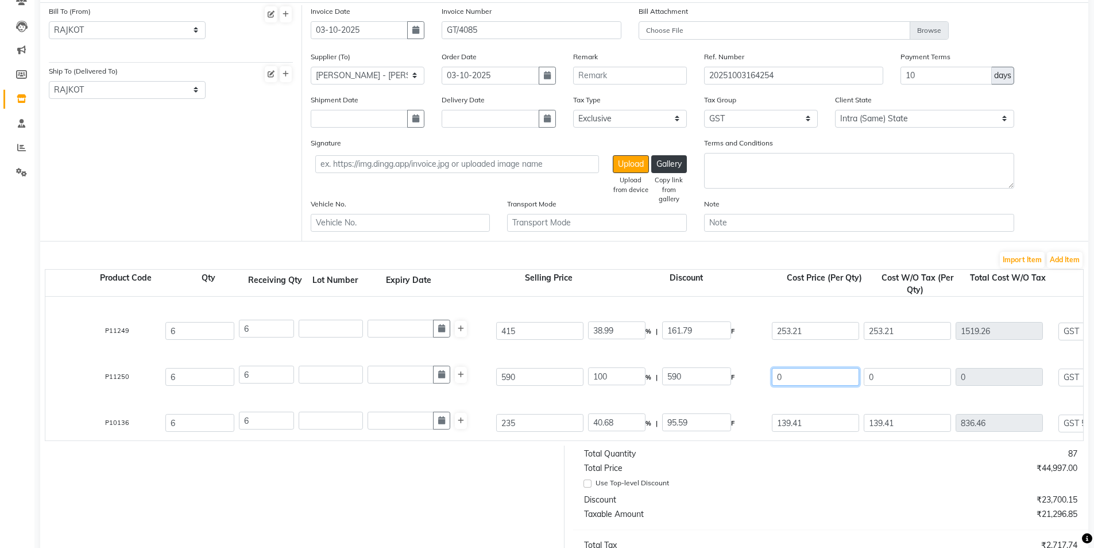
click at [792, 373] on input "0" at bounding box center [815, 377] width 87 height 18
drag, startPoint x: 792, startPoint y: 375, endPoint x: 731, endPoint y: 375, distance: 61.5
click at [731, 375] on div "Matrix Mg Smth Serum 1 ML P11250 6 6 590 100 % | 590 F 0 0 0 None GST 5% GST 5 …" at bounding box center [934, 377] width 2094 height 46
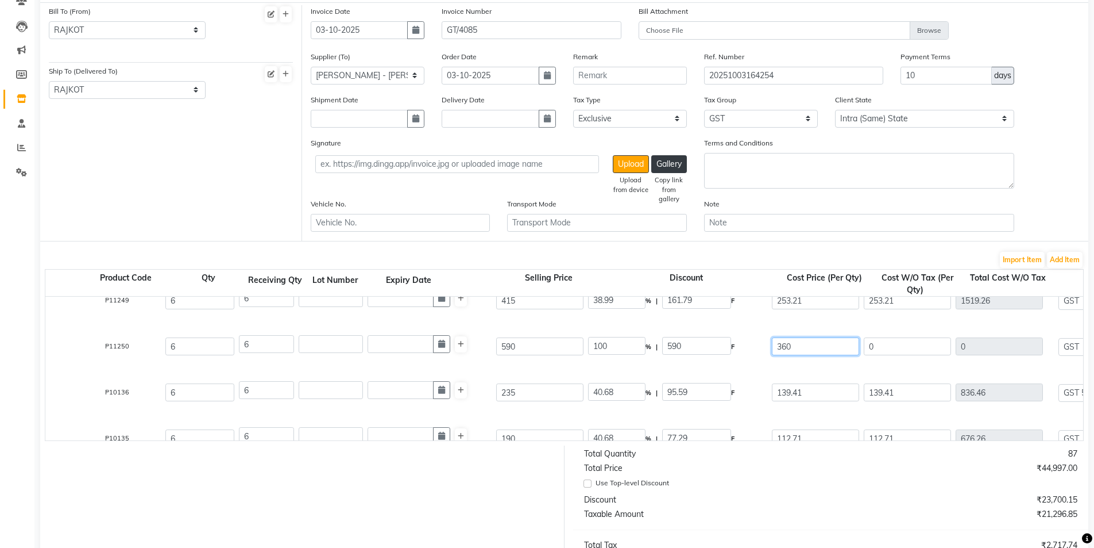
scroll to position [287, 0]
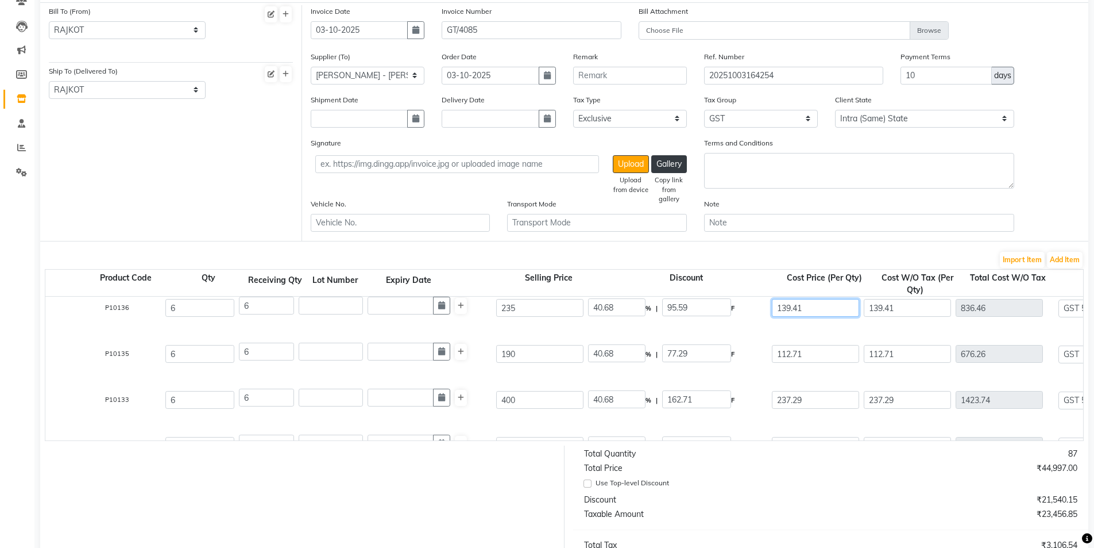
click at [809, 307] on input "139.41" at bounding box center [815, 308] width 87 height 18
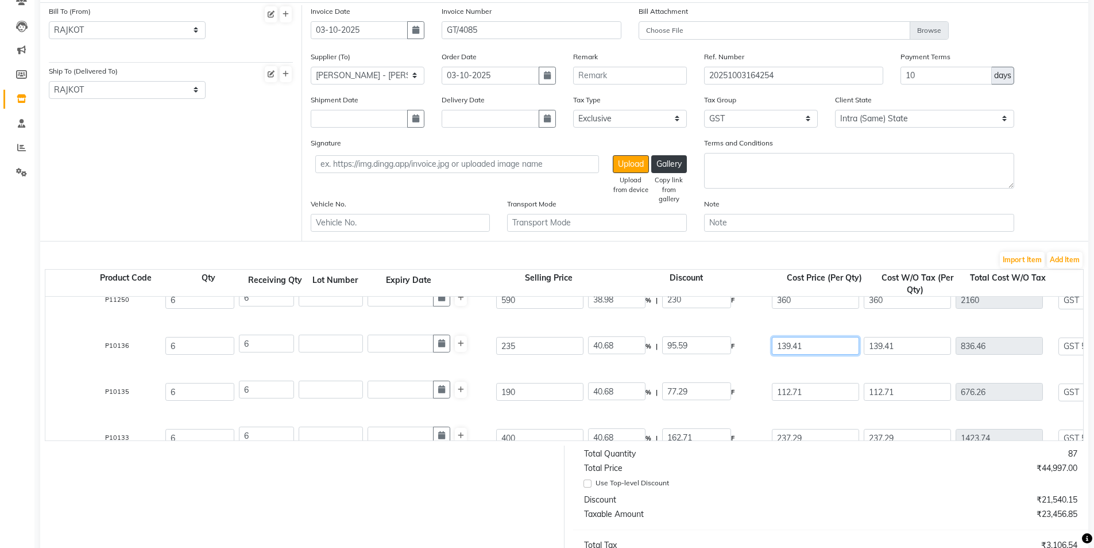
drag, startPoint x: 809, startPoint y: 307, endPoint x: 731, endPoint y: 303, distance: 78.3
click at [731, 303] on div "[PERSON_NAME] Micro Power Single [PERSON_NAME] 1 PC P11233 3 3 4499 53.39 % | 2…" at bounding box center [934, 368] width 2076 height 144
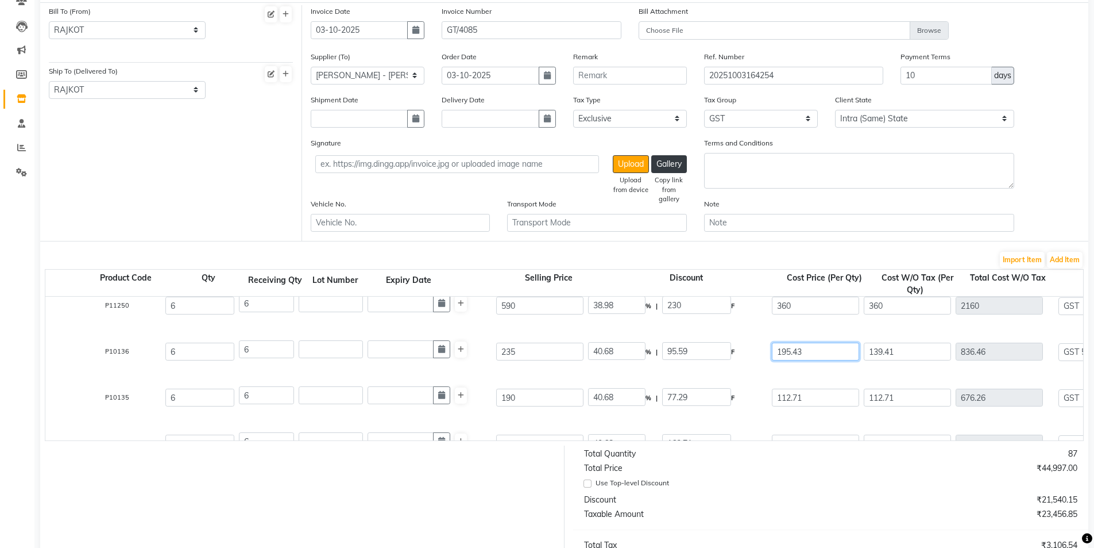
scroll to position [301, 0]
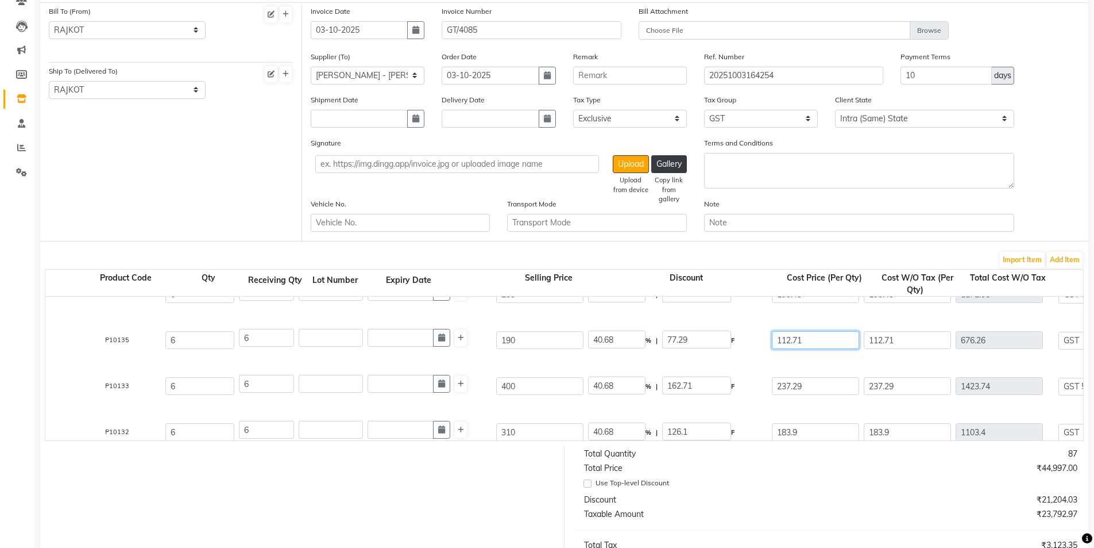
drag, startPoint x: 811, startPoint y: 342, endPoint x: 803, endPoint y: 341, distance: 7.5
click at [810, 341] on input "112.71" at bounding box center [815, 340] width 87 height 18
drag, startPoint x: 806, startPoint y: 340, endPoint x: 740, endPoint y: 341, distance: 66.1
click at [749, 341] on div "Matrix Color Cond. 100ml 100 ML P10135 6 6 190 40.68 % | 77.29 F 112.71 112.71 …" at bounding box center [934, 340] width 2094 height 46
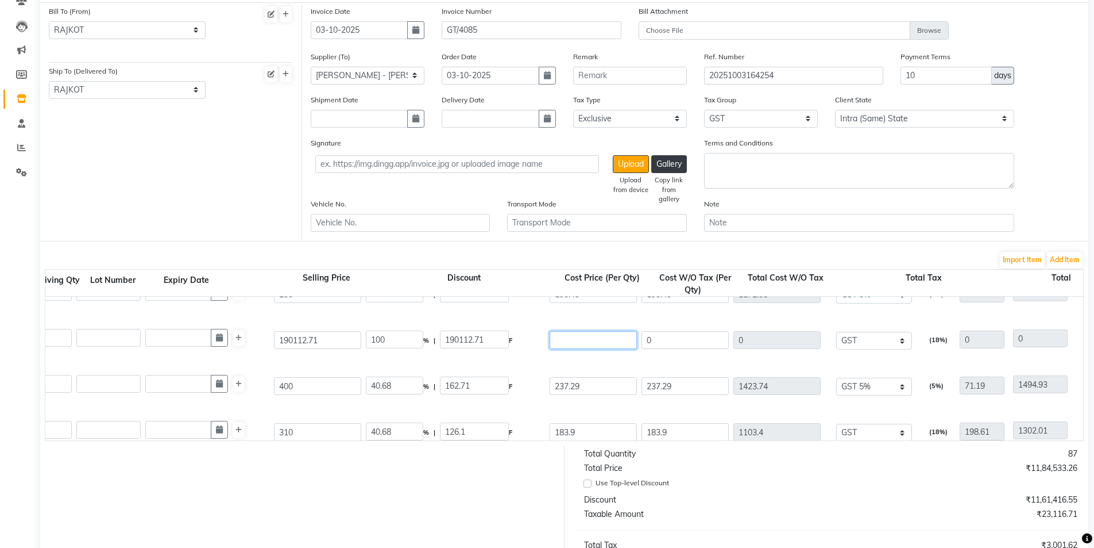
click at [584, 346] on input "number" at bounding box center [593, 340] width 87 height 18
click at [448, 375] on div "40.68 % | 162.71 F" at bounding box center [456, 386] width 184 height 24
drag, startPoint x: 326, startPoint y: 338, endPoint x: 179, endPoint y: 338, distance: 147.1
click at [180, 338] on div "Matrix Color Cond. 100ml 100 ML P10135 6 6 190112.71 99.84 % | 189804.14 F 308.…" at bounding box center [712, 340] width 2094 height 46
click at [579, 364] on div "Matrix Fiber Strong Sh 200ml 200 ML P10133 6 6 400 40.68 % | 162.71 F 237.29 23…" at bounding box center [712, 386] width 2094 height 46
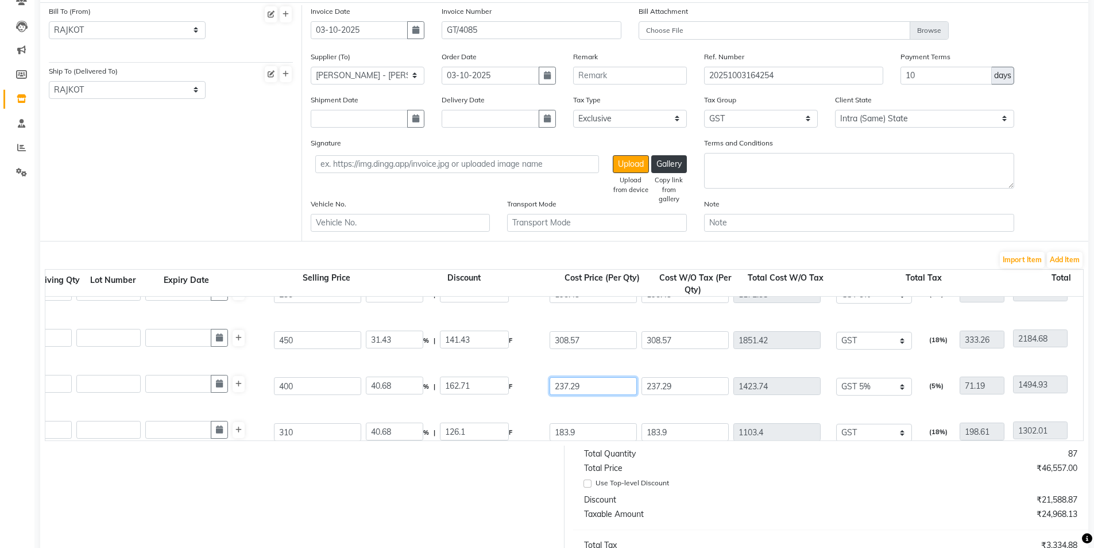
drag, startPoint x: 593, startPoint y: 386, endPoint x: 499, endPoint y: 388, distance: 93.7
click at [499, 388] on div "Matrix Fiber Strong Sh 200ml 200 ML P10133 6 6 400 40.68 % | 162.71 F 237.29 23…" at bounding box center [712, 386] width 2094 height 46
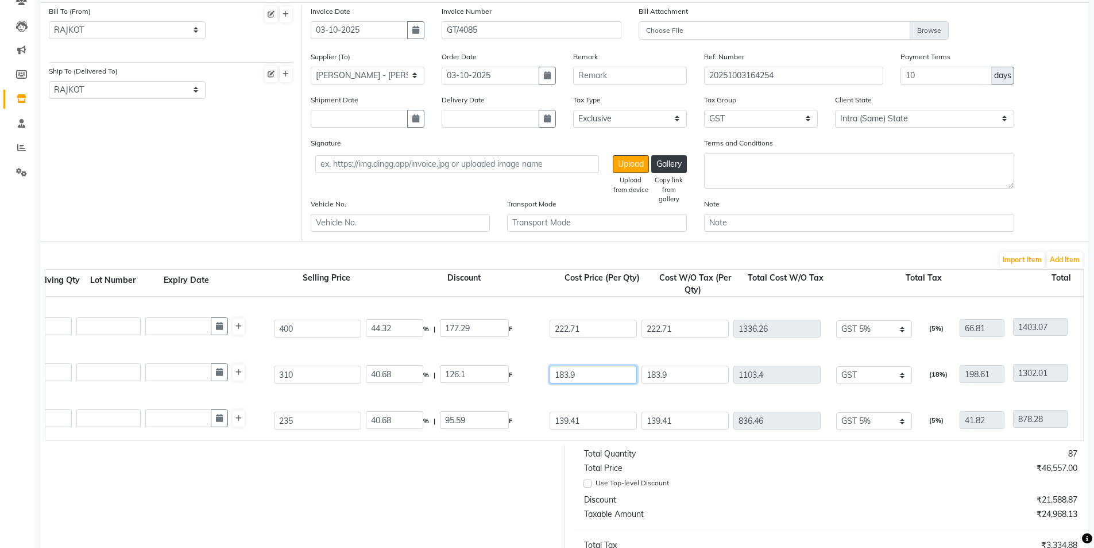
click at [592, 377] on input "183.9" at bounding box center [593, 374] width 87 height 18
click at [588, 373] on input "183.9" at bounding box center [593, 374] width 87 height 18
drag, startPoint x: 587, startPoint y: 373, endPoint x: 504, endPoint y: 373, distance: 82.7
click at [505, 373] on div "Matrix Fiber Strong Cond 98gm 98 GM P10132 6 6 310 40.68 % | 126.1 F 183.9 183.…" at bounding box center [712, 375] width 2094 height 46
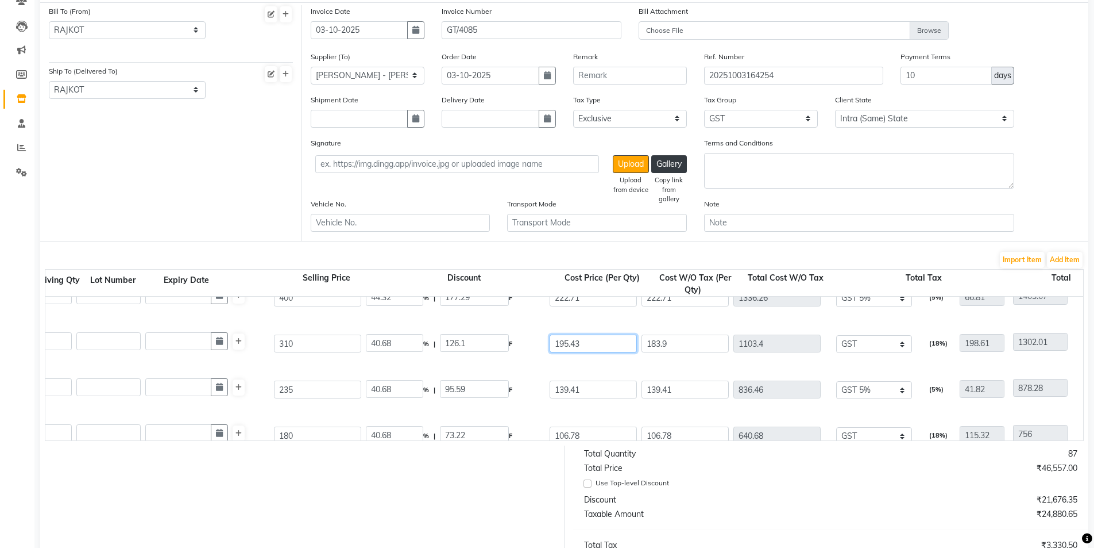
scroll to position [416, 0]
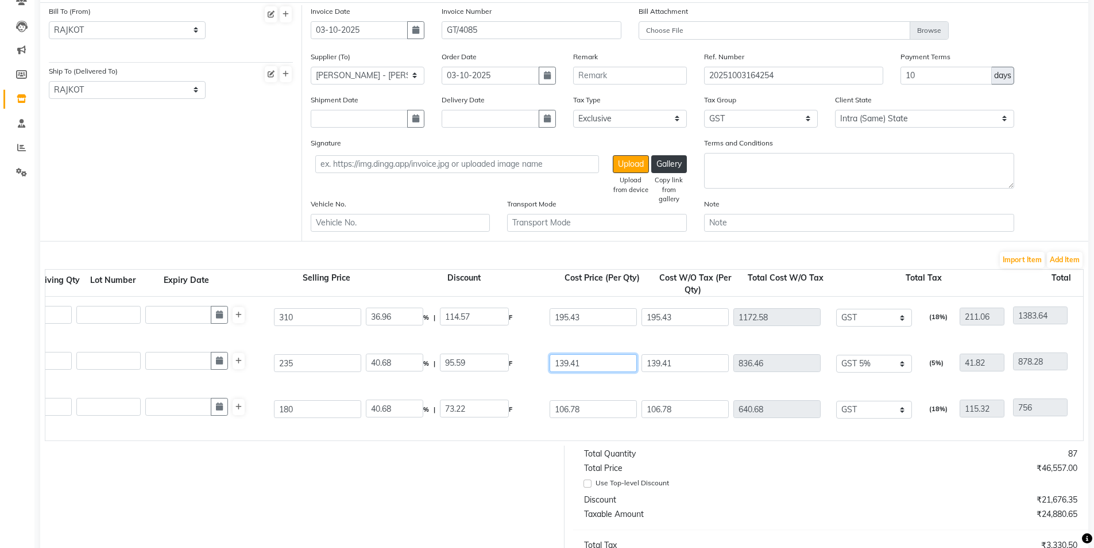
click at [591, 367] on input "139.41" at bounding box center [593, 363] width 87 height 18
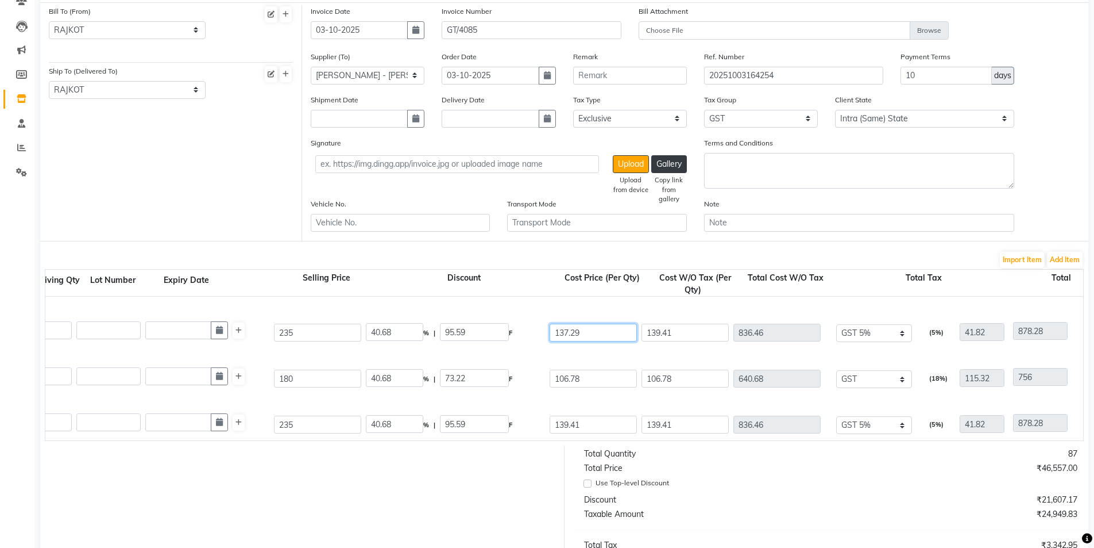
scroll to position [473, 0]
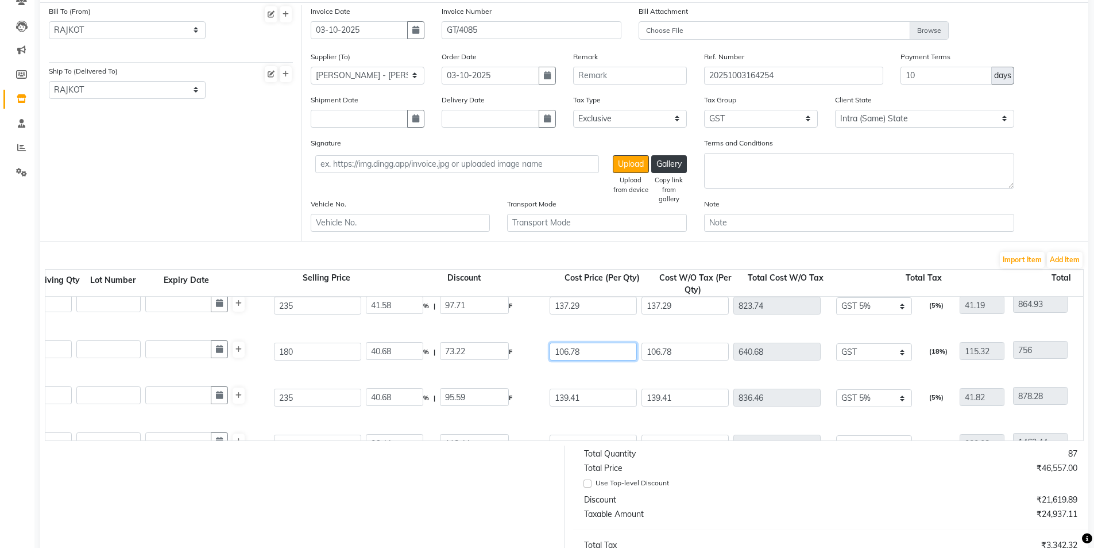
click at [600, 354] on input "106.78" at bounding box center [593, 351] width 87 height 18
drag, startPoint x: 599, startPoint y: 354, endPoint x: 523, endPoint y: 346, distance: 76.2
click at [523, 346] on div "Matrix Hydra Cond 100ml 100 ML P10117 6 6 180 40.68 % | 73.22 F 106.78 106.78 6…" at bounding box center [712, 352] width 2094 height 46
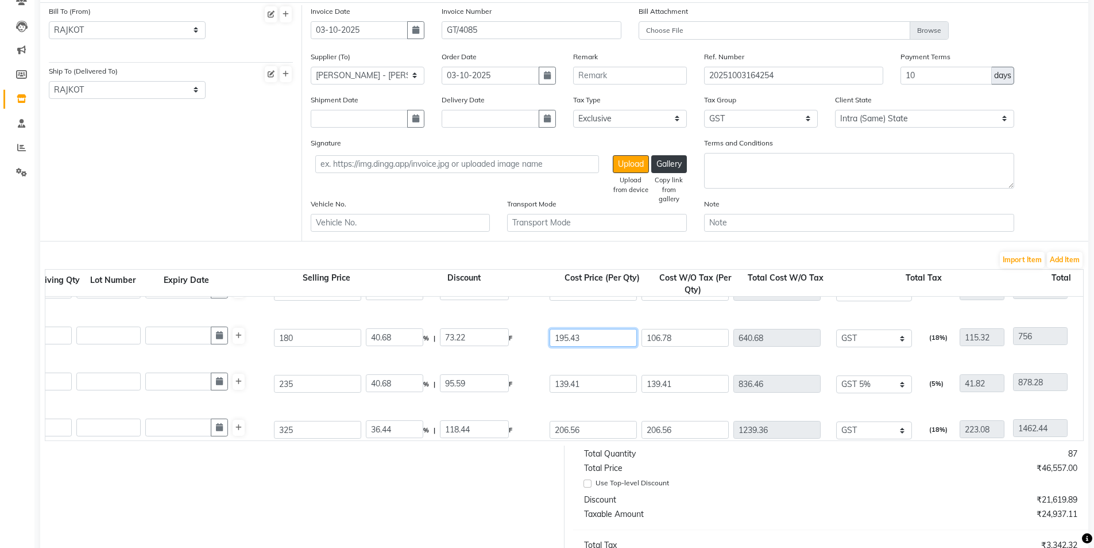
scroll to position [531, 0]
click at [588, 342] on input "139.41" at bounding box center [593, 340] width 87 height 18
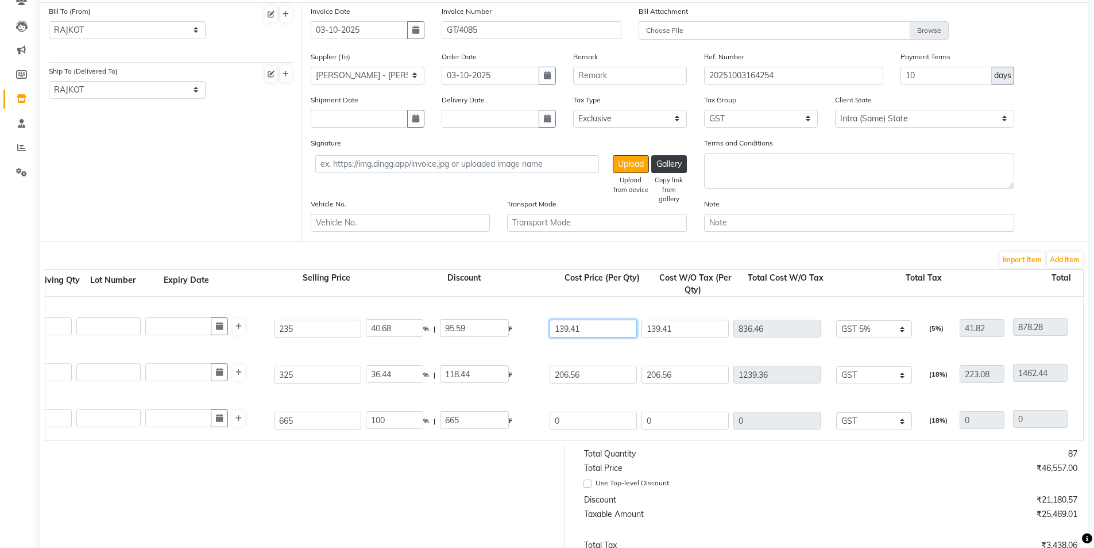
scroll to position [546, 0]
click at [607, 372] on input "206.56" at bounding box center [593, 371] width 87 height 18
drag, startPoint x: 607, startPoint y: 371, endPoint x: 488, endPoint y: 370, distance: 118.9
click at [489, 370] on div "Matrix Smooth Serum 100ml 100 ML P10119 6 6 325 36.44 % | 118.44 F 206.56 206.5…" at bounding box center [712, 371] width 2094 height 46
click at [581, 418] on input "0" at bounding box center [593, 417] width 87 height 18
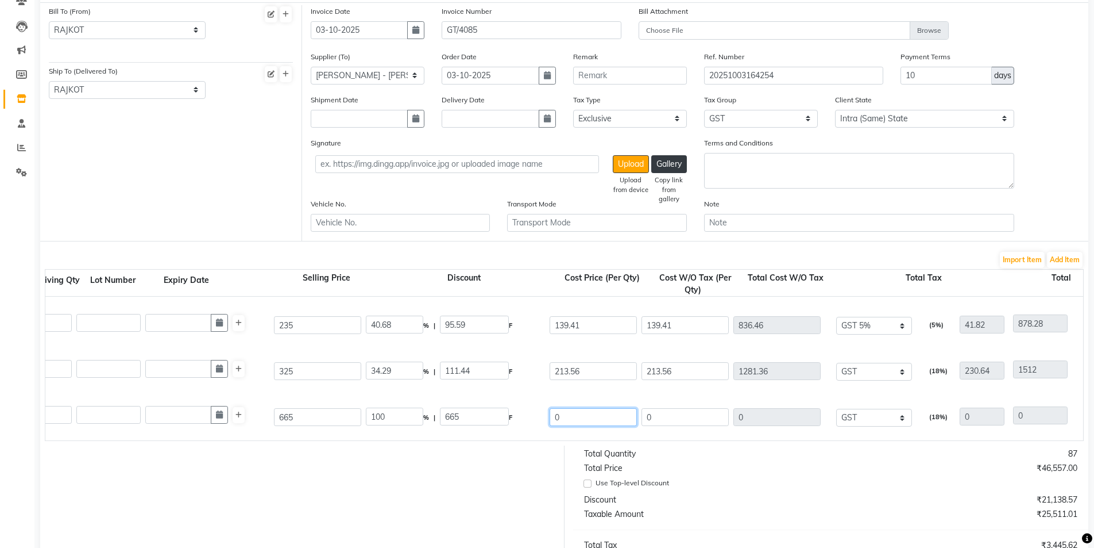
drag, startPoint x: 583, startPoint y: 417, endPoint x: 524, endPoint y: 412, distance: 58.8
click at [526, 416] on div "Matrix Instalev In Spray 100 Ml 1 PC P11251 6 6 665 100 % | 665 F 0 0 0 None GS…" at bounding box center [712, 417] width 2094 height 46
click at [608, 439] on div "Matrix Instalev In Spray 100 Ml 1 PC P11251 6 6 665 38.98 % | 259.24 F 405.76 4…" at bounding box center [712, 417] width 2094 height 46
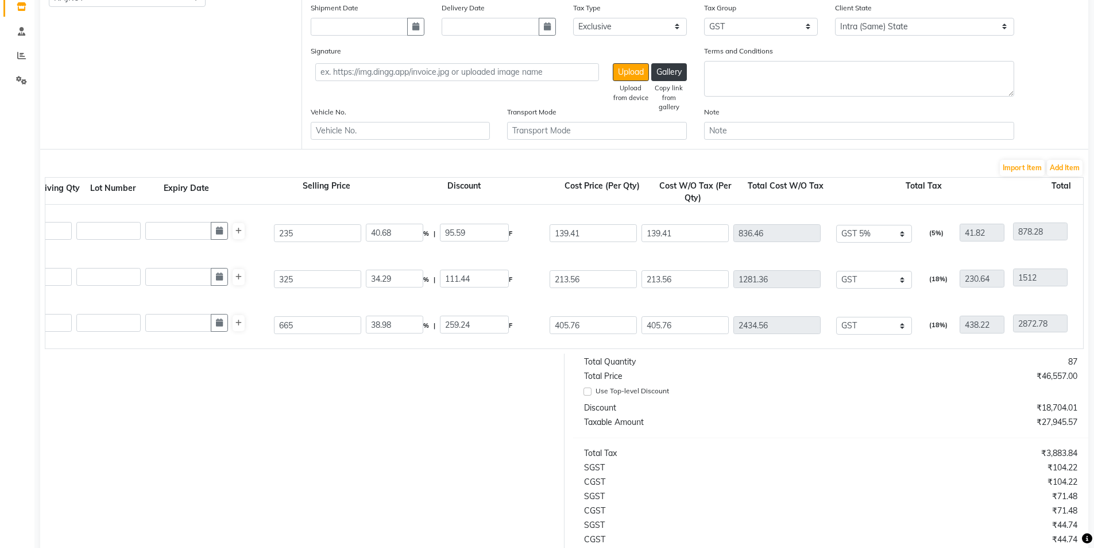
scroll to position [394, 0]
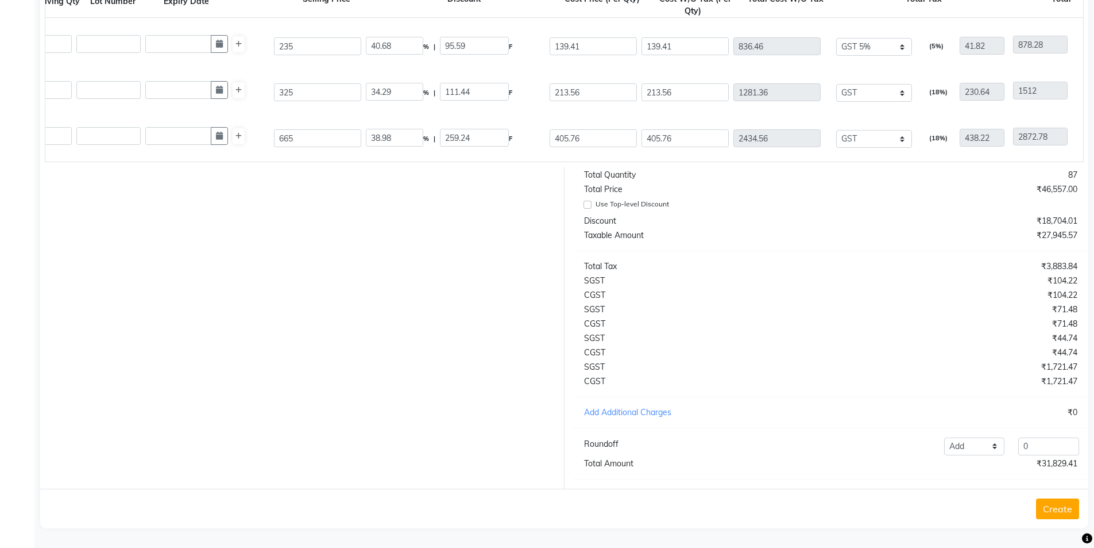
click at [1055, 504] on button "Create" at bounding box center [1057, 508] width 43 height 21
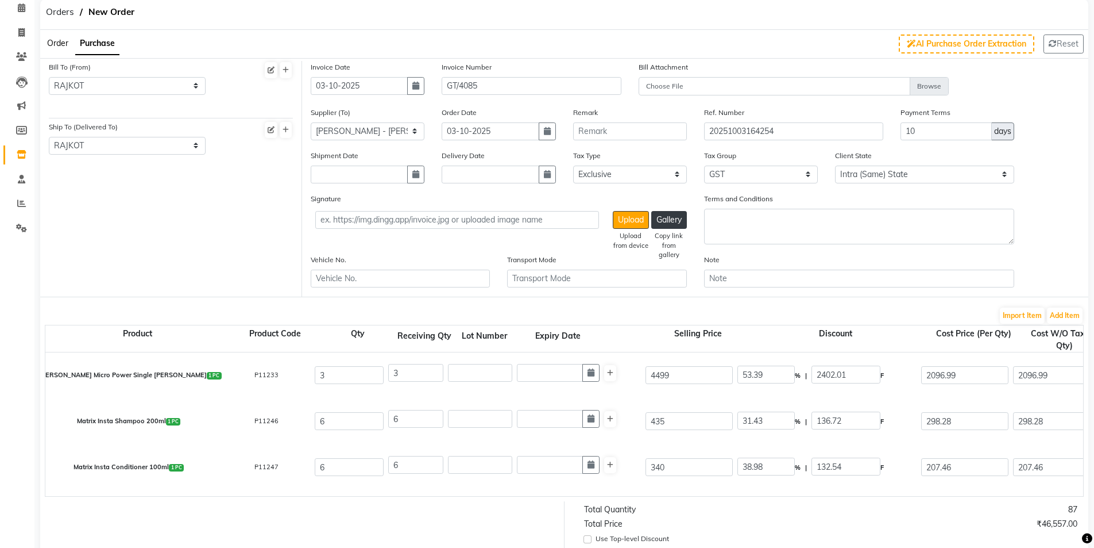
scroll to position [0, 0]
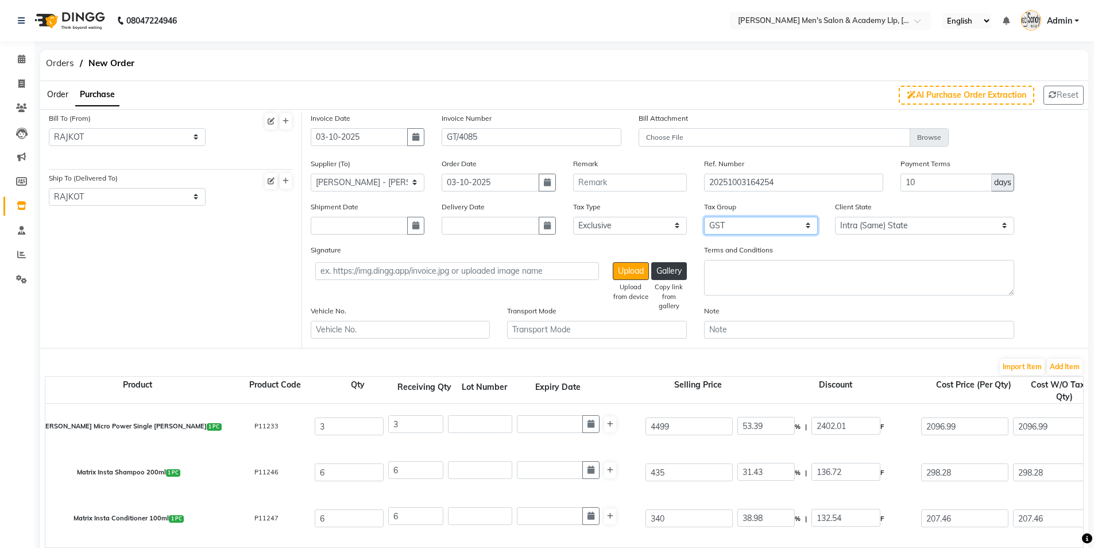
click at [766, 222] on select "None GST 5% GST 5 % GST 12 % GST" at bounding box center [761, 226] width 114 height 18
click at [704, 217] on select "None GST 5% GST 5 % GST 12 % GST" at bounding box center [761, 226] width 114 height 18
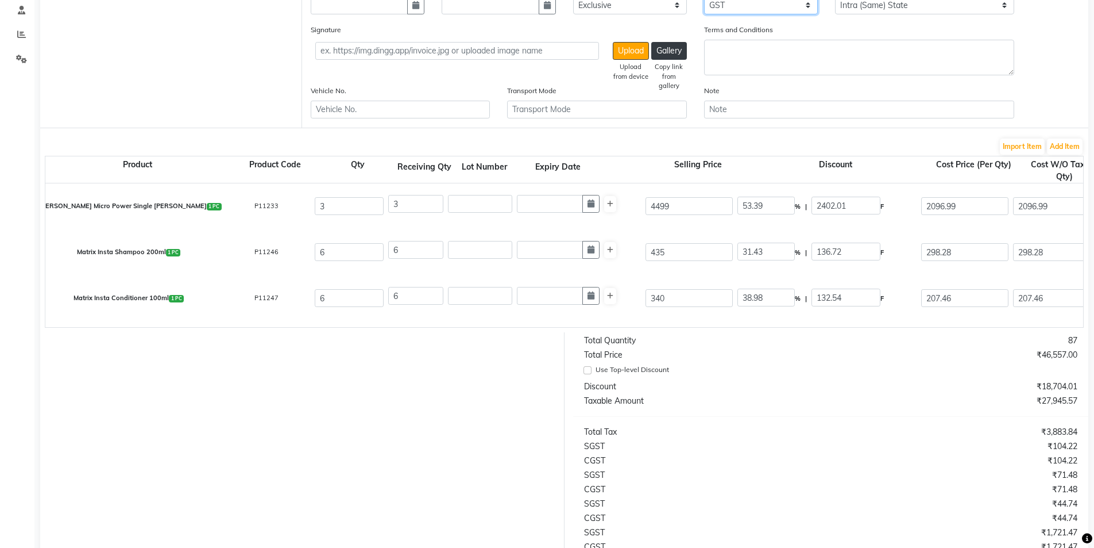
scroll to position [394, 0]
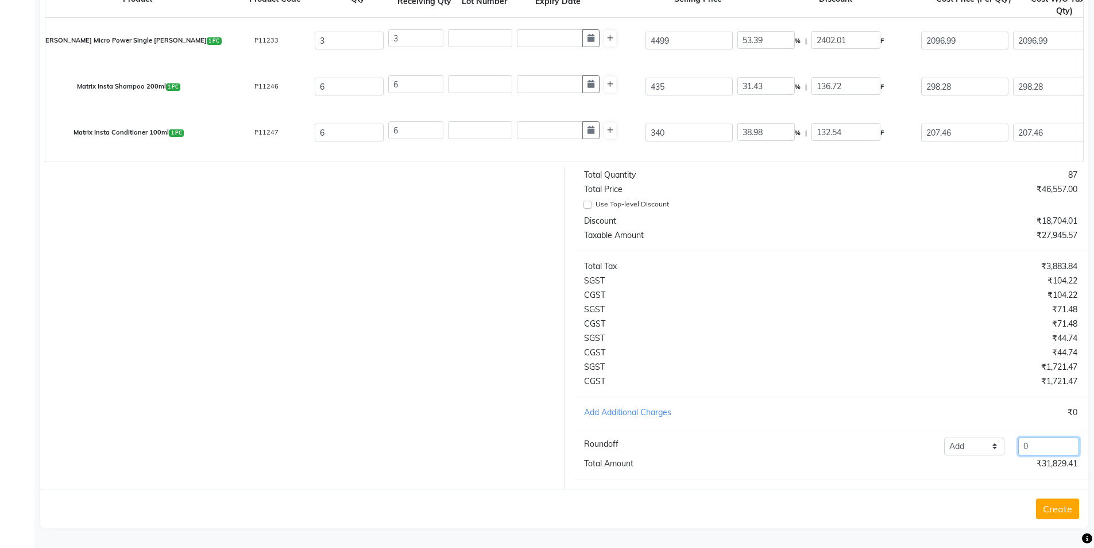
drag, startPoint x: 1045, startPoint y: 448, endPoint x: 963, endPoint y: 447, distance: 82.2
click at [963, 447] on div "Add Reduce 0" at bounding box center [937, 446] width 298 height 18
click at [1042, 504] on button "Create" at bounding box center [1057, 508] width 43 height 21
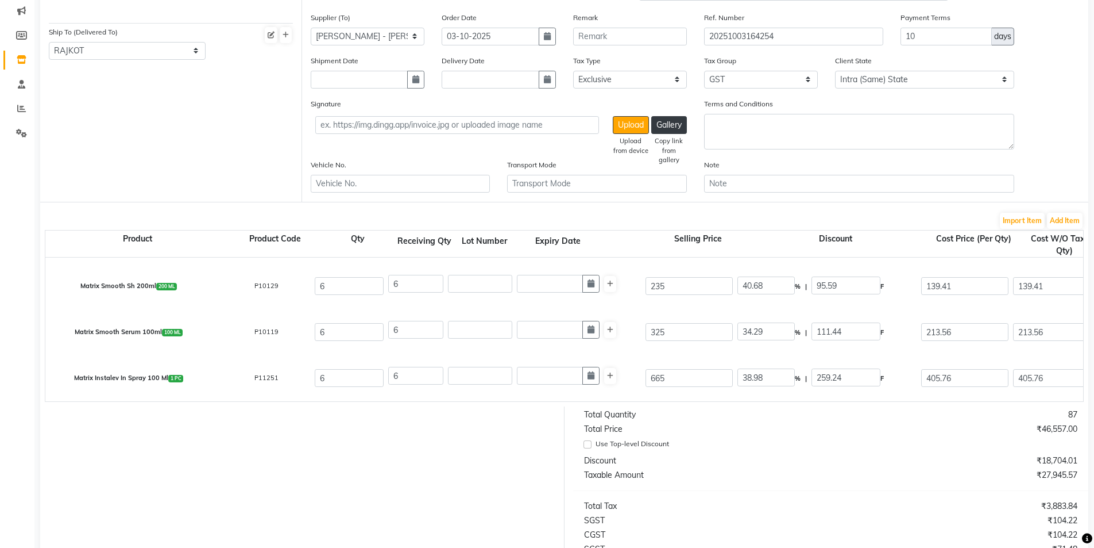
scroll to position [0, 0]
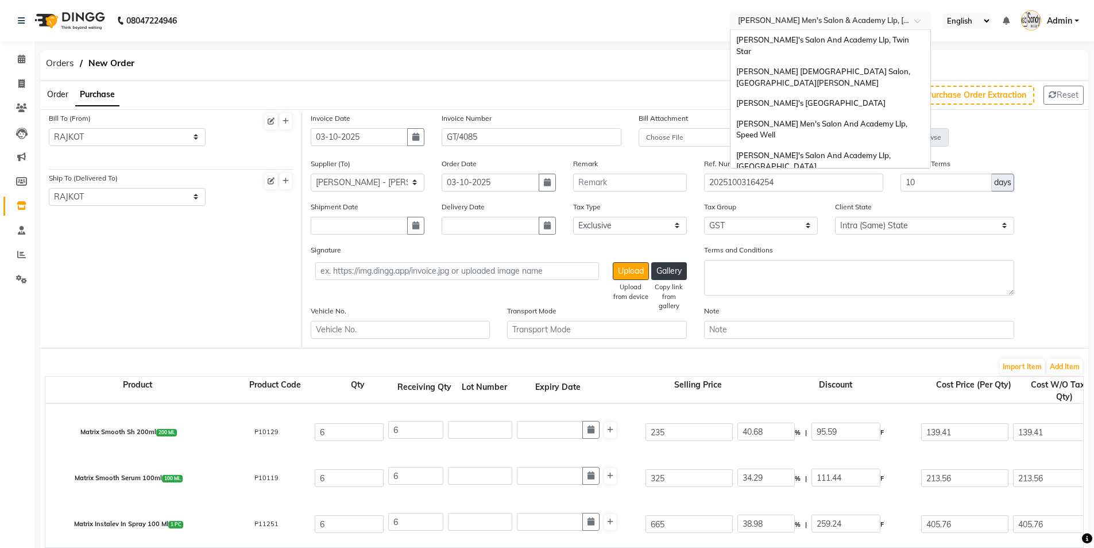
click at [800, 15] on input "text" at bounding box center [819, 19] width 167 height 11
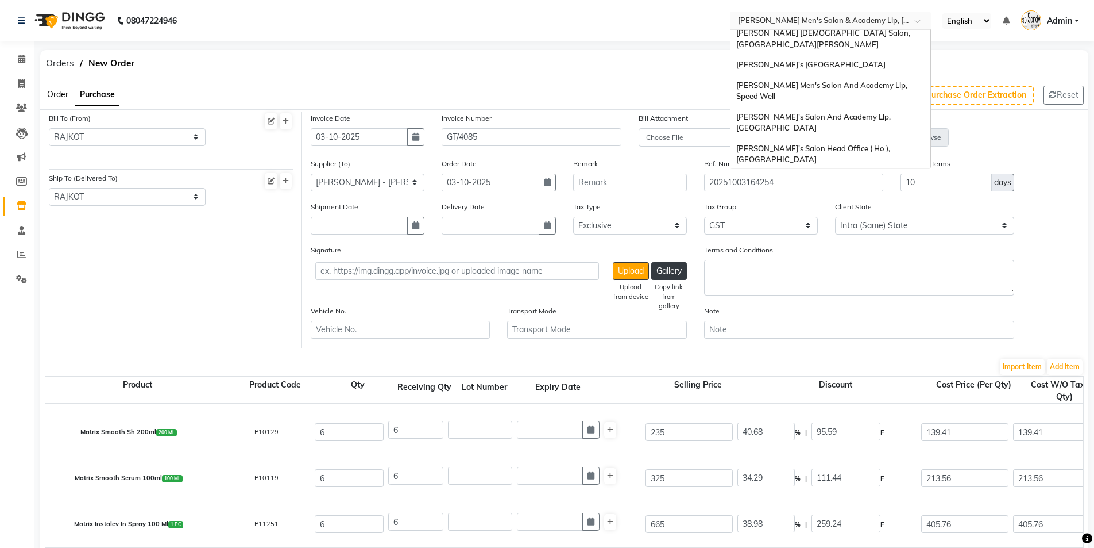
click at [1013, 128] on div "Invoice Date [DATE] Invoice Number GT/4085 Bill Attachment Choose File" at bounding box center [695, 134] width 787 height 45
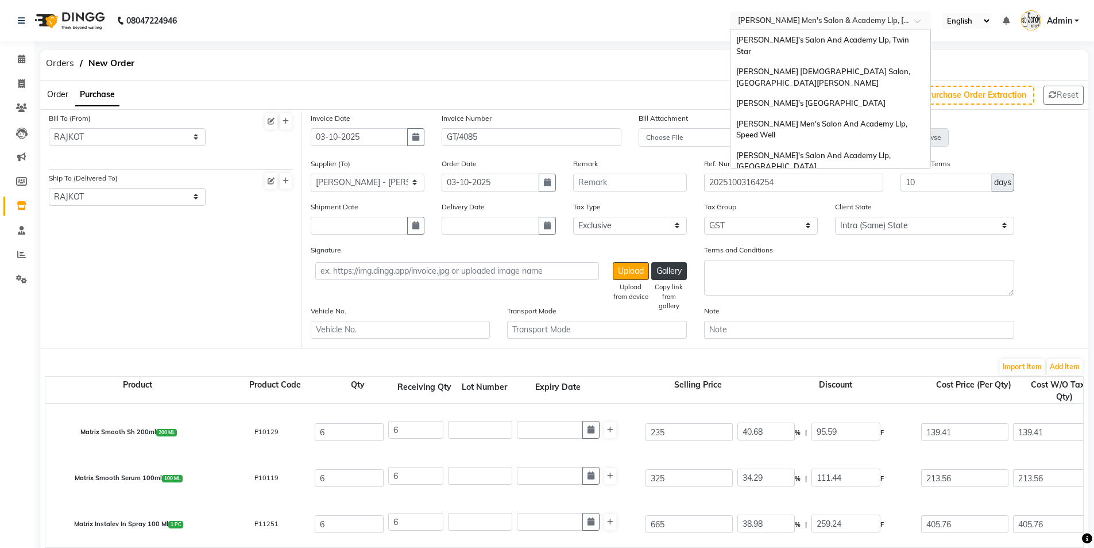
click at [834, 25] on input "text" at bounding box center [819, 19] width 167 height 11
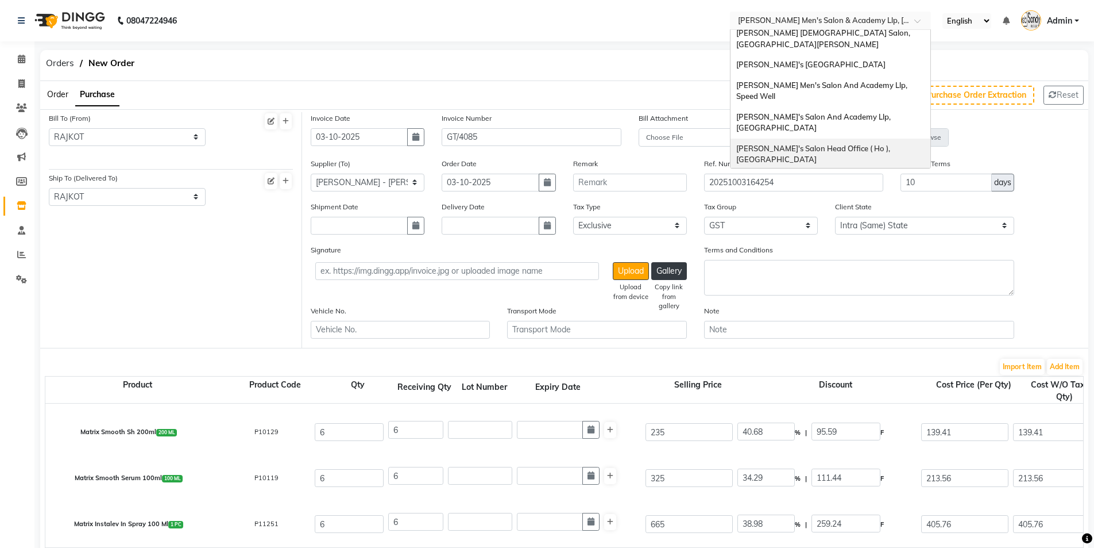
click at [807, 144] on span "[PERSON_NAME]'s Salon Head Office ( Ho ), [GEOGRAPHIC_DATA]" at bounding box center [815, 154] width 156 height 21
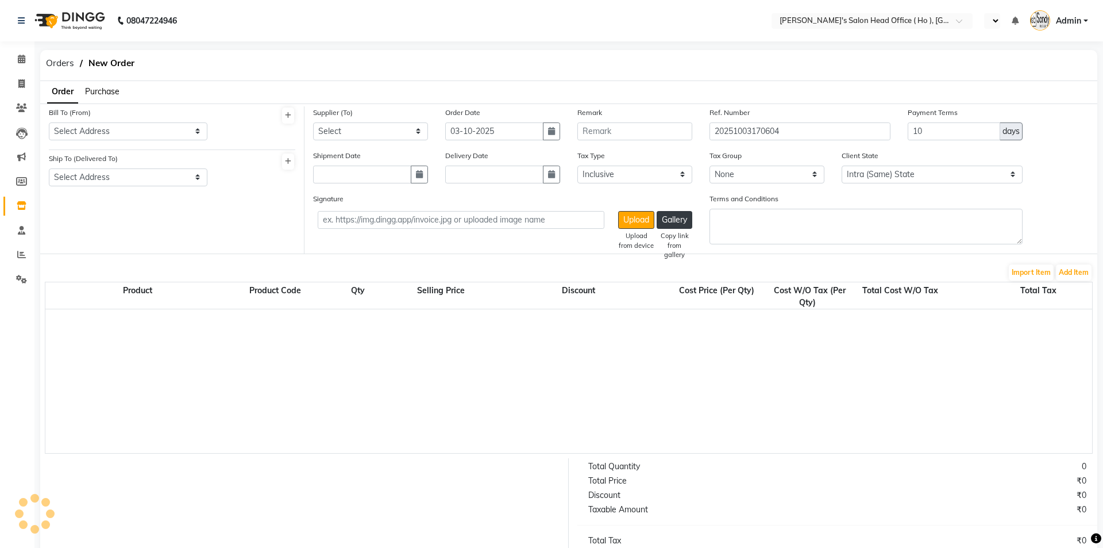
select select "true"
select select "en"
select select "3195"
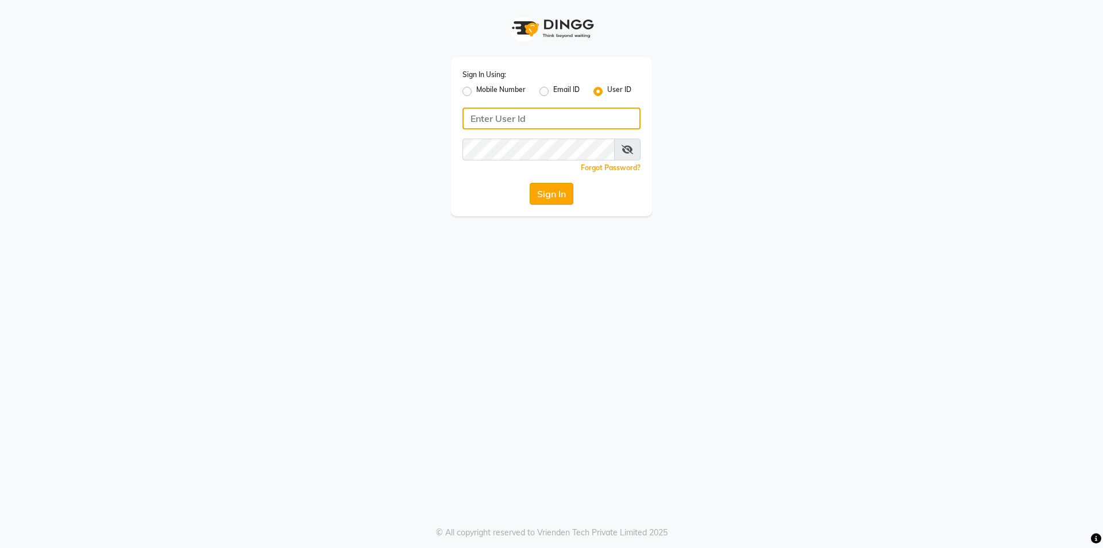
type input "[PERSON_NAME]"
click at [554, 189] on button "Sign In" at bounding box center [552, 194] width 44 height 22
